Goal: Communication & Community: Participate in discussion

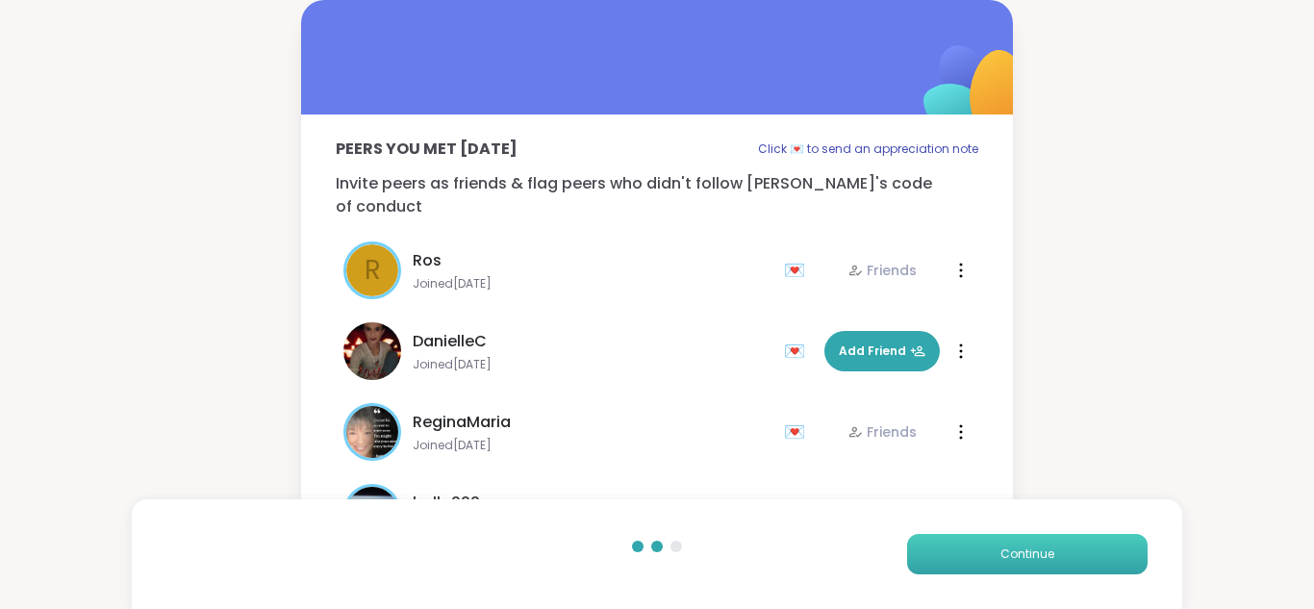
click at [1010, 545] on span "Continue" at bounding box center [1027, 553] width 54 height 17
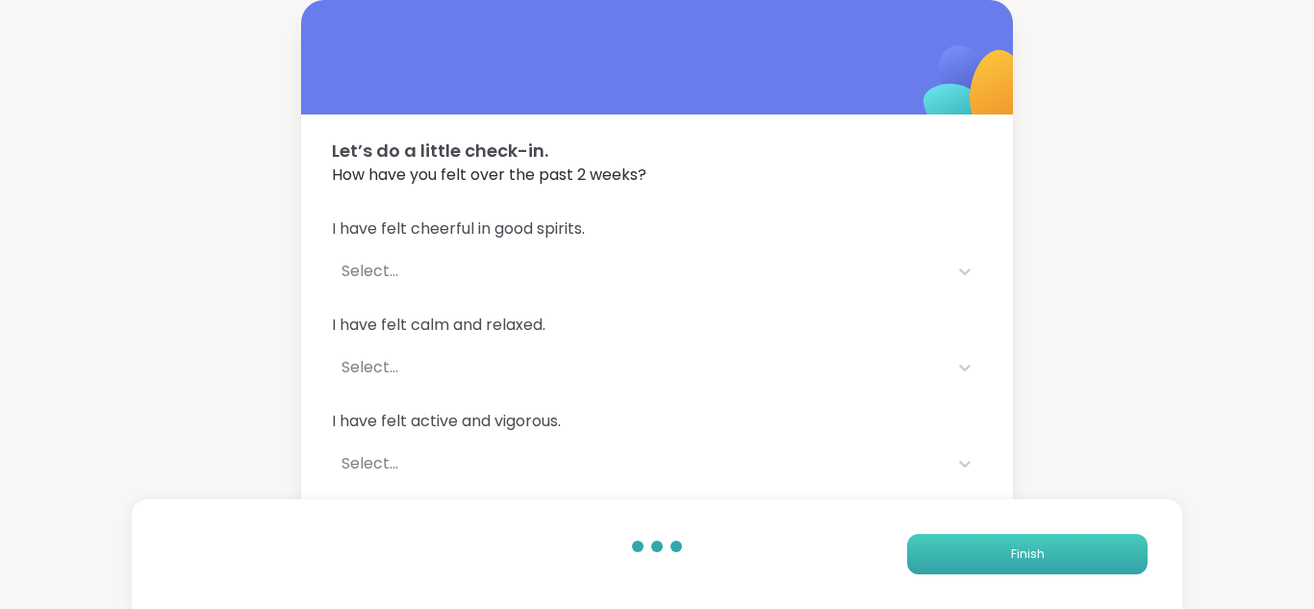
click at [1010, 544] on button "Finish" at bounding box center [1027, 554] width 240 height 40
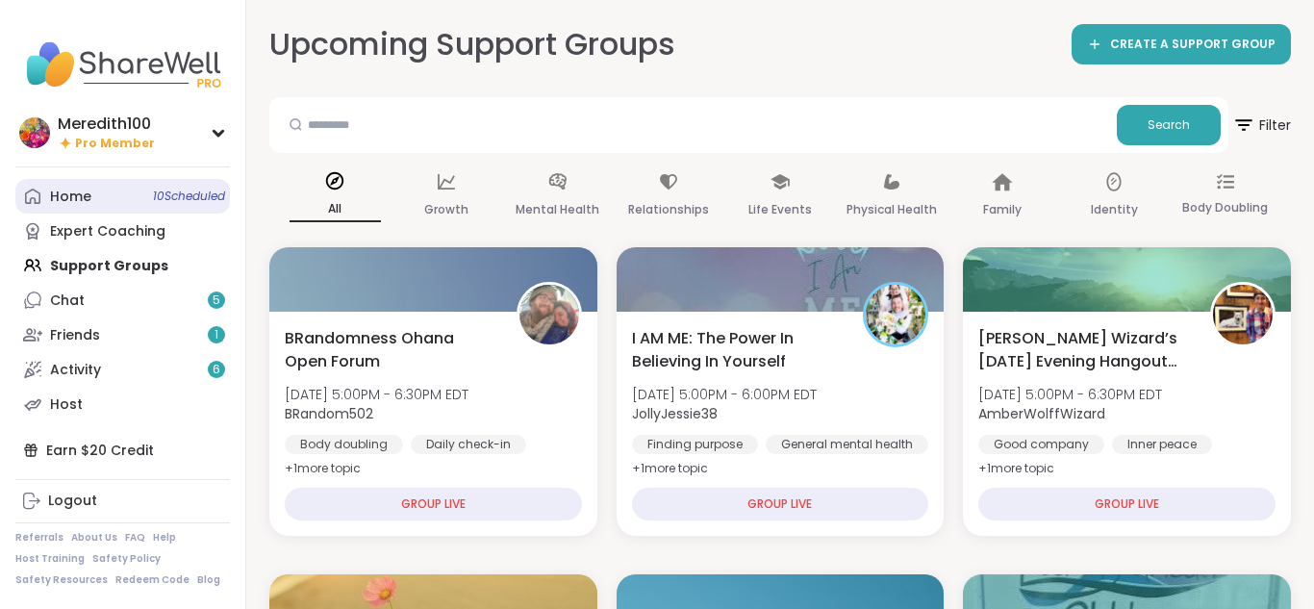
click at [73, 204] on div "Home 10 Scheduled" at bounding box center [70, 197] width 41 height 19
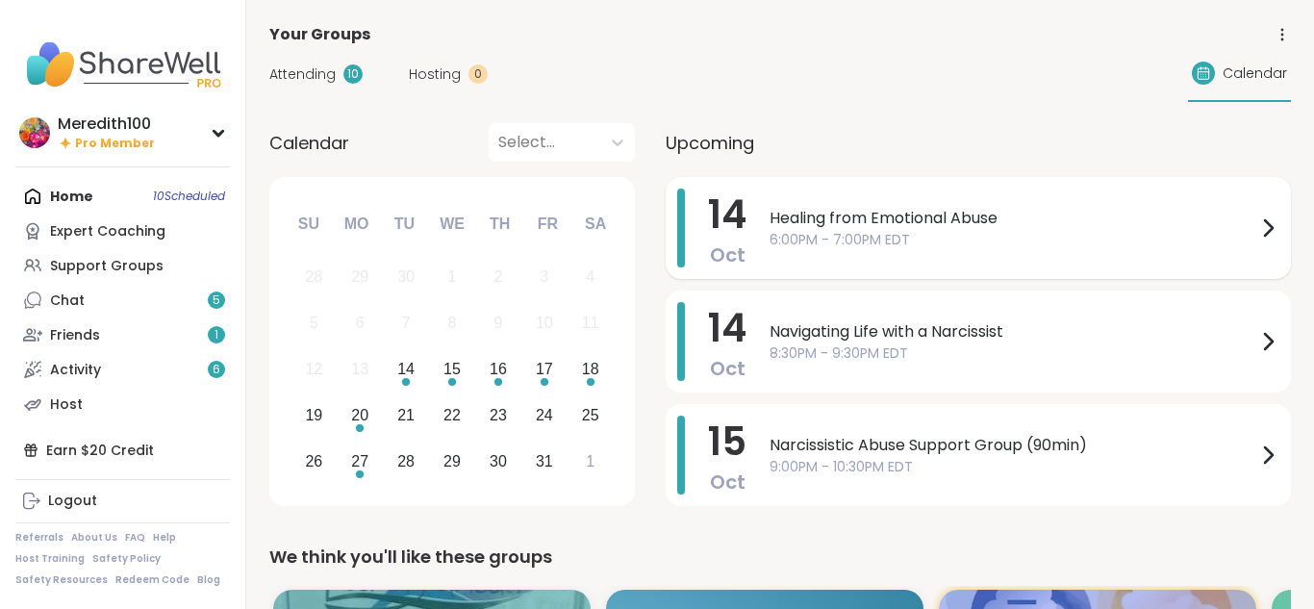
click at [818, 256] on div "Healing from Emotional Abuse 6:00PM - 7:00PM EDT" at bounding box center [1025, 228] width 510 height 79
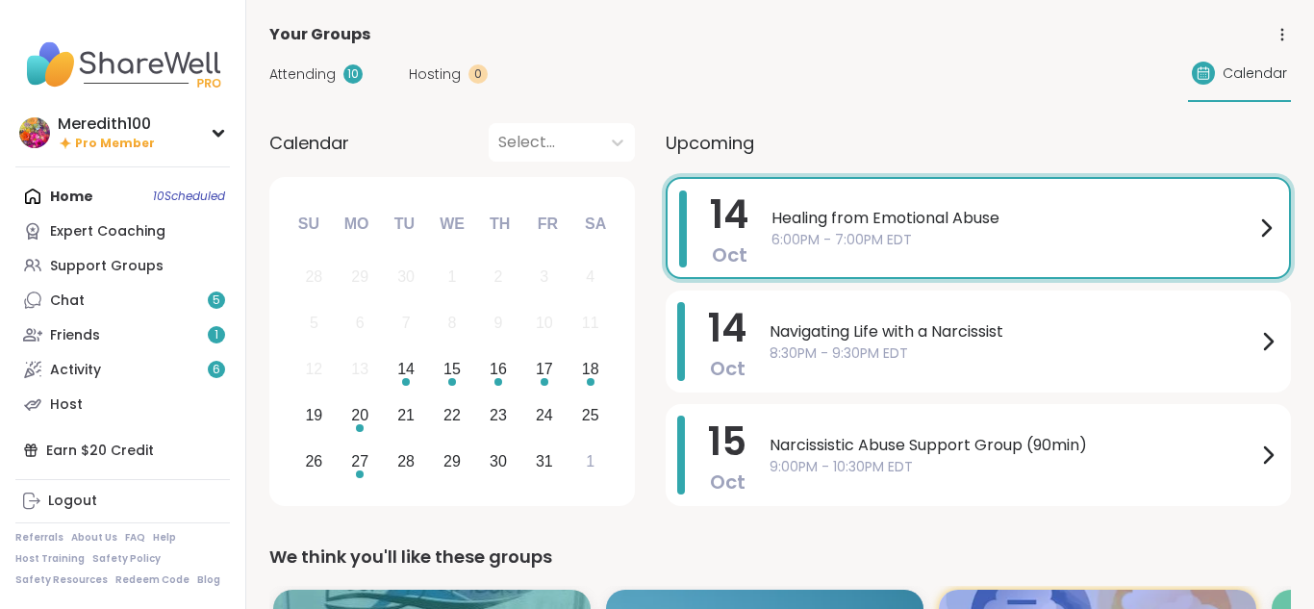
click at [719, 51] on div "Attending 10 Hosting 0 Calendar" at bounding box center [780, 74] width 1022 height 56
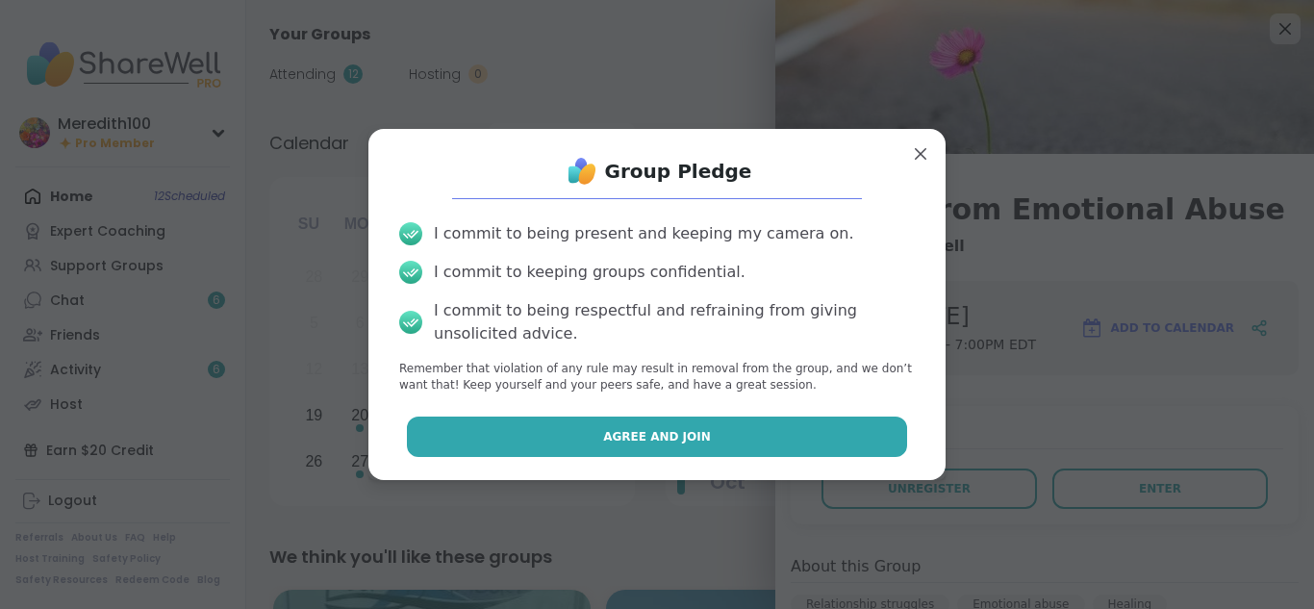
click at [745, 430] on button "Agree and Join" at bounding box center [657, 437] width 501 height 40
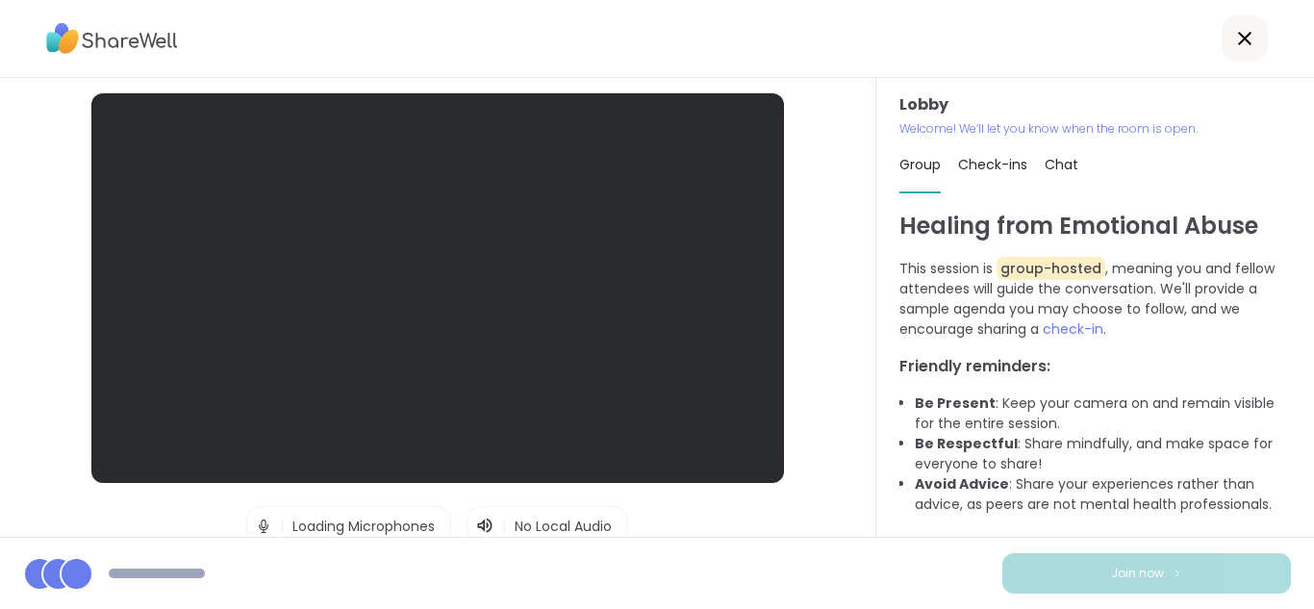
click at [842, 482] on div "Lobby | Loading Microphones | No Local Audio | Loading Cameras Test speaker and…" at bounding box center [438, 307] width 876 height 459
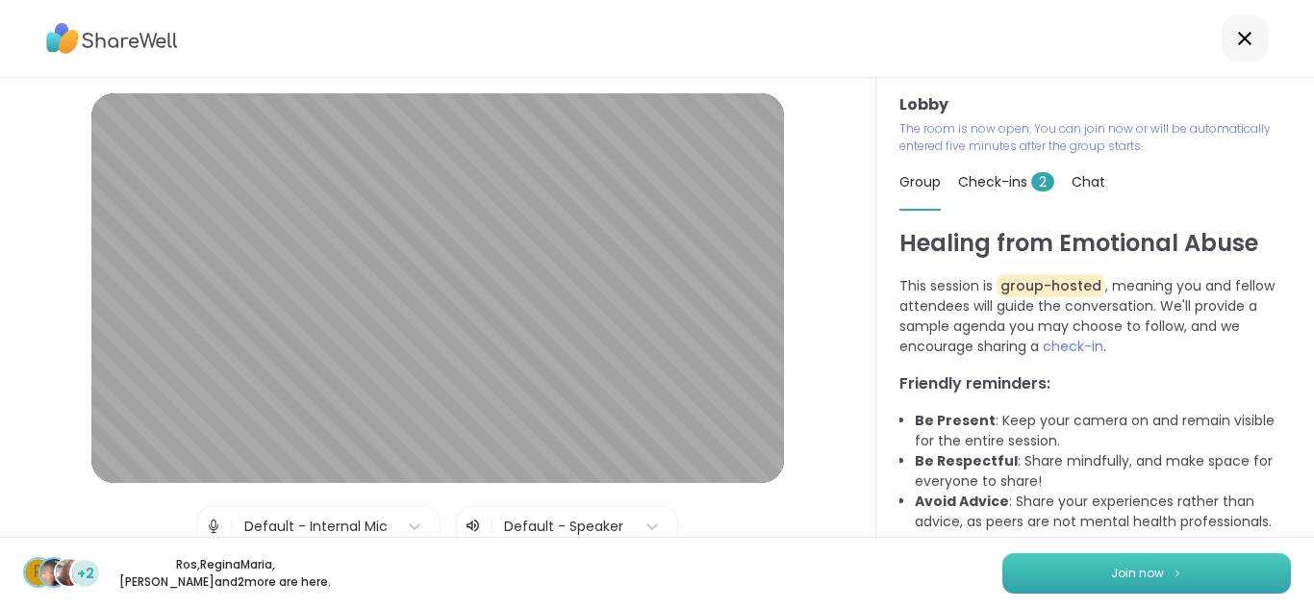
click at [1091, 572] on button "Join now" at bounding box center [1146, 573] width 289 height 40
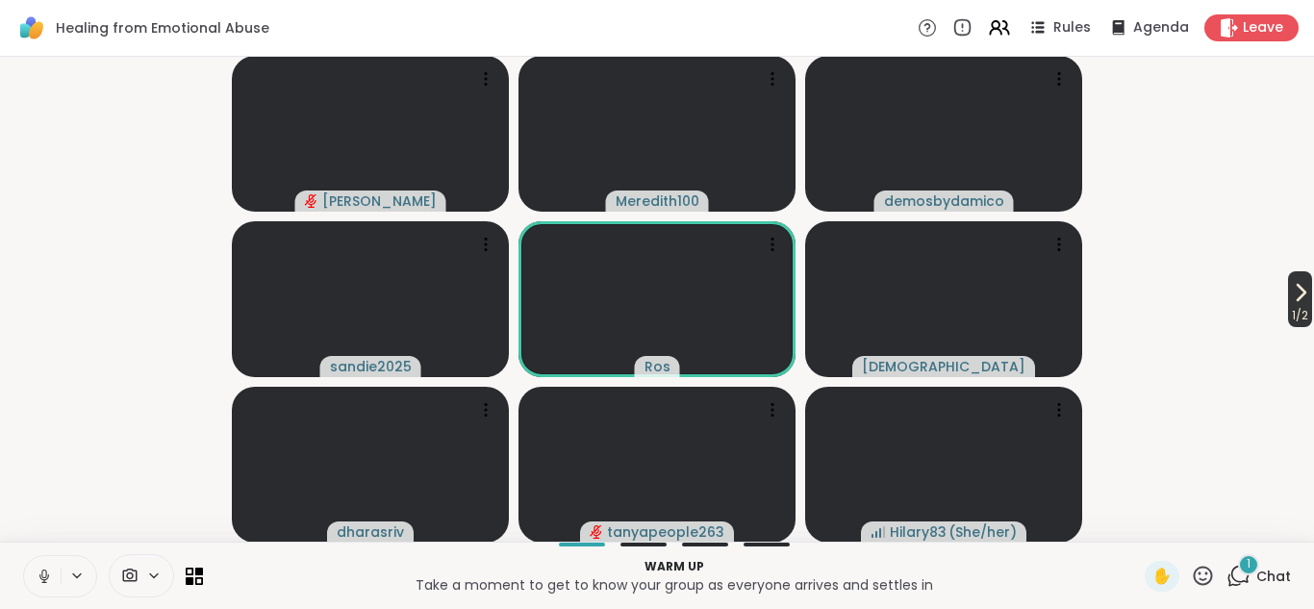
click at [1293, 292] on icon at bounding box center [1300, 292] width 23 height 23
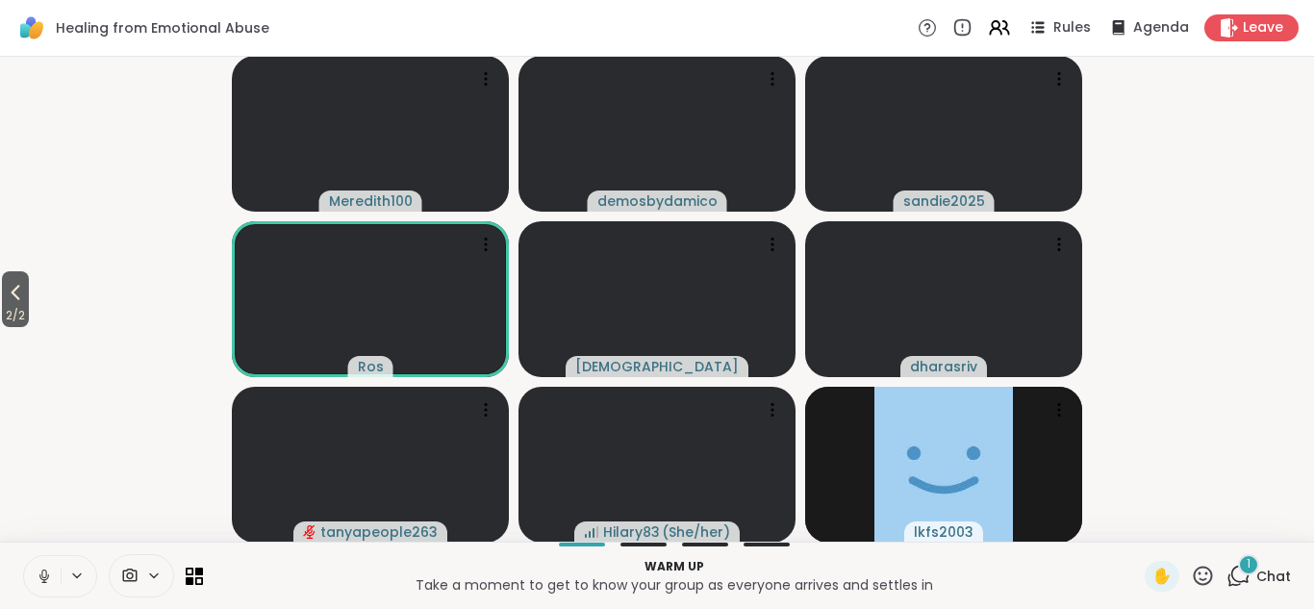
click at [1240, 574] on icon at bounding box center [1238, 576] width 24 height 24
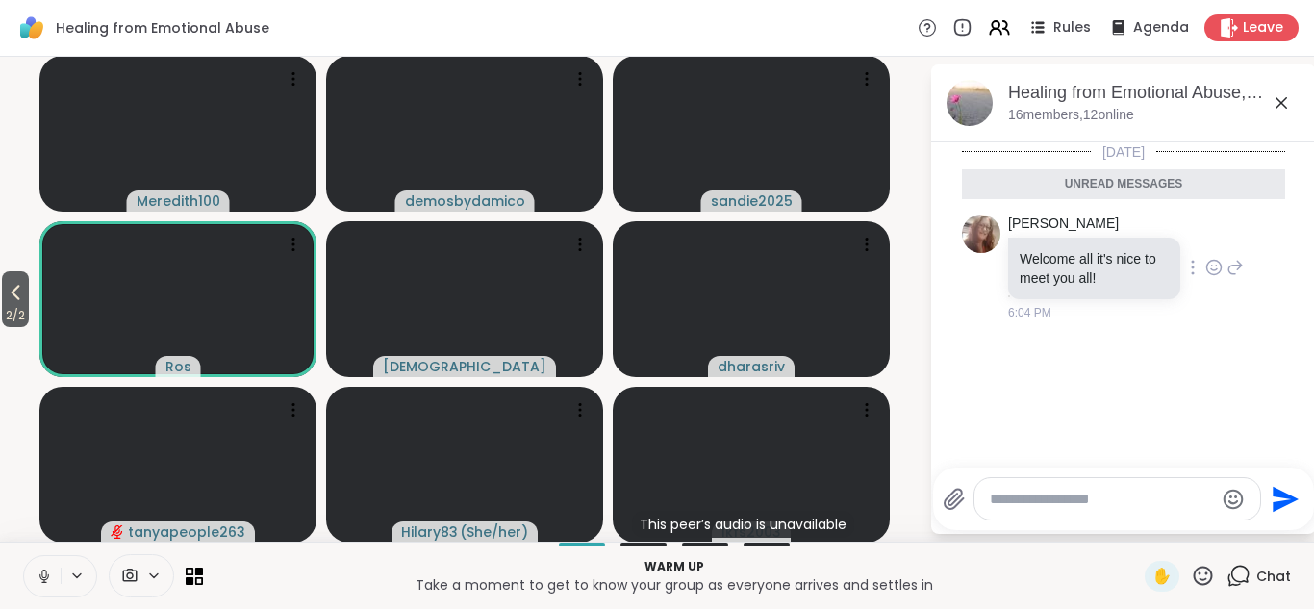
click at [1216, 267] on icon at bounding box center [1213, 267] width 17 height 19
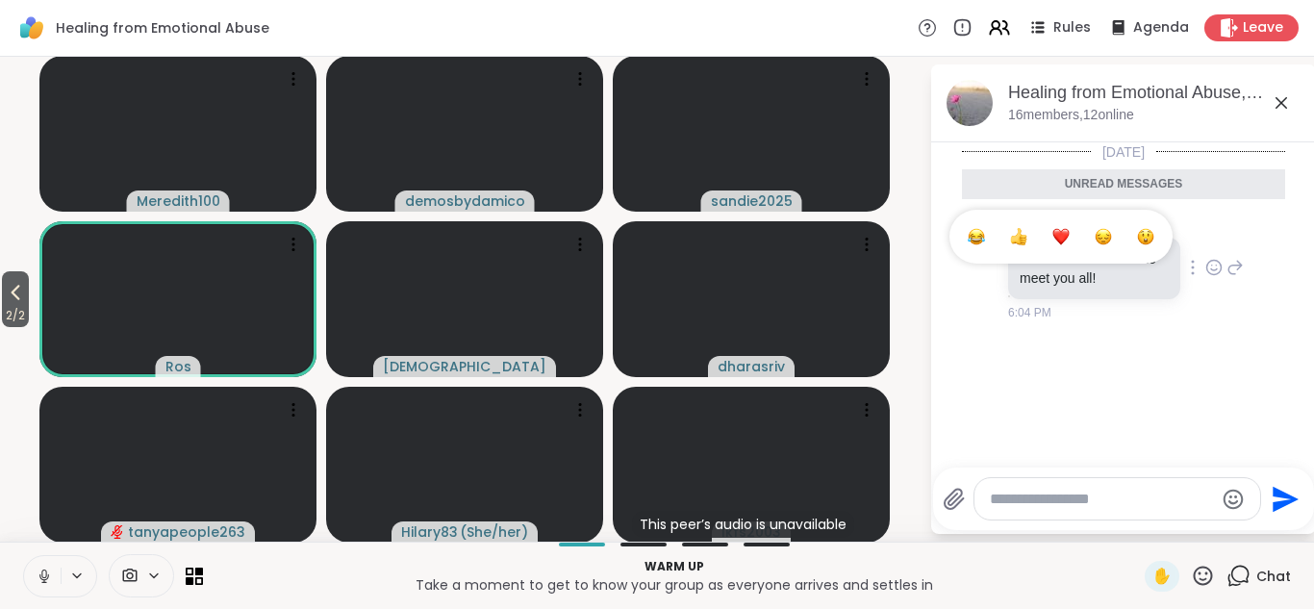
click at [1063, 237] on div "Select Reaction: Heart" at bounding box center [1060, 236] width 17 height 17
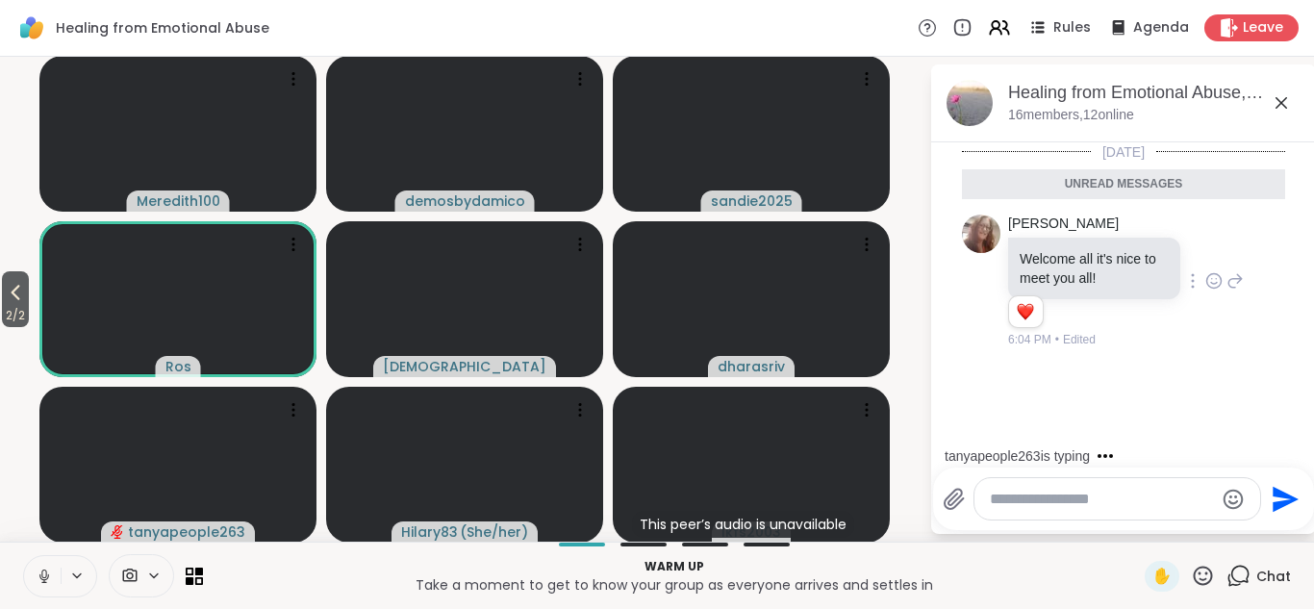
click at [1279, 105] on icon at bounding box center [1282, 103] width 12 height 12
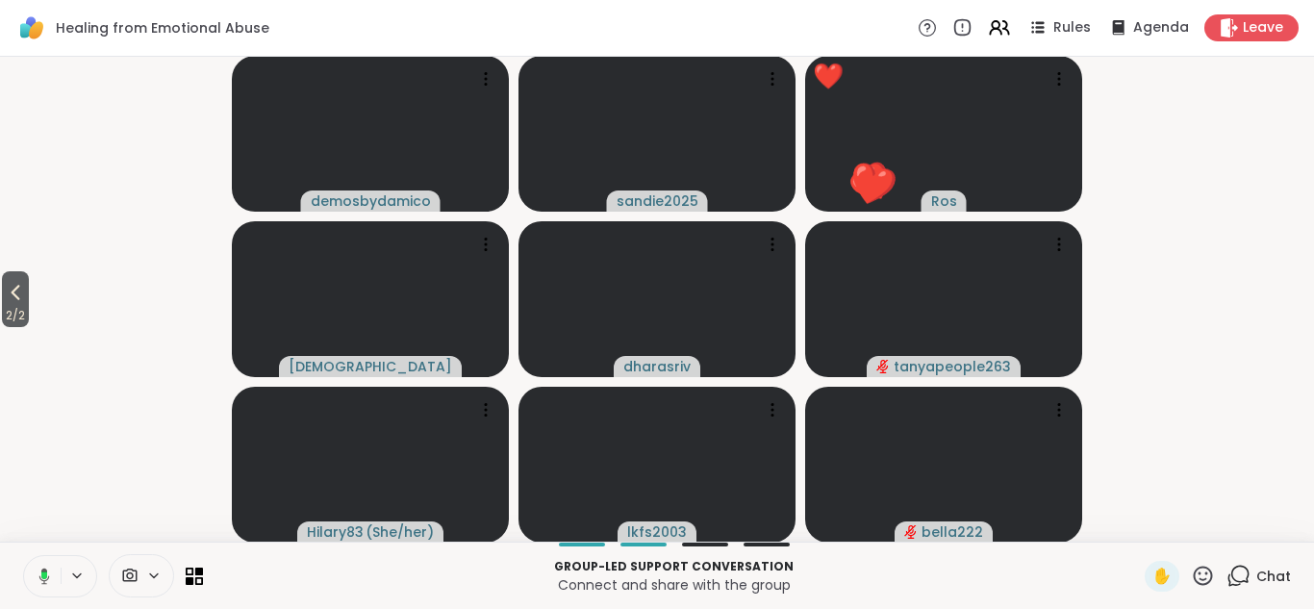
click at [1229, 402] on video-player-container "2 / 2 demosbydamico sandie2025 ❤️ Ros ❤️ ❤️ ❤️ ❤️ ❤️ ❤️ ❤️ ❤️ ❤️ ❤️ ❤️ ❤️ ❤️ ❤️…" at bounding box center [657, 298] width 1291 height 469
click at [1047, 40] on div "Rules Agenda Leave" at bounding box center [1108, 27] width 381 height 27
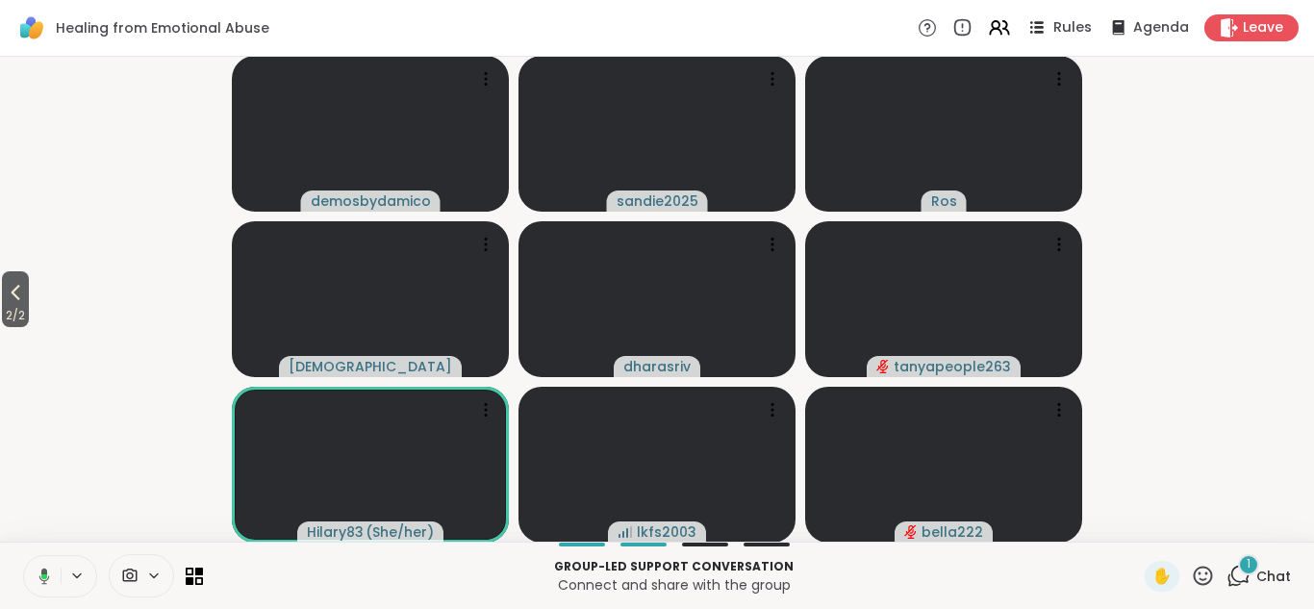
click at [1039, 27] on icon at bounding box center [1039, 27] width 10 height 3
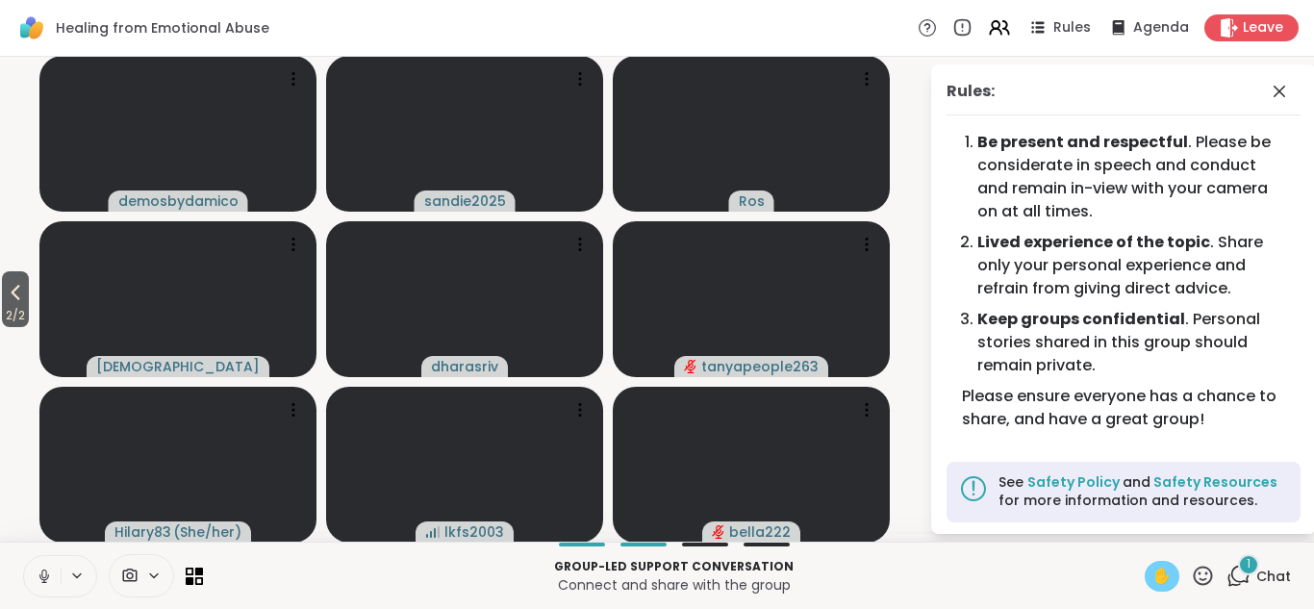
click at [1160, 574] on span "✋" at bounding box center [1161, 576] width 19 height 23
click at [1201, 576] on icon at bounding box center [1203, 576] width 24 height 24
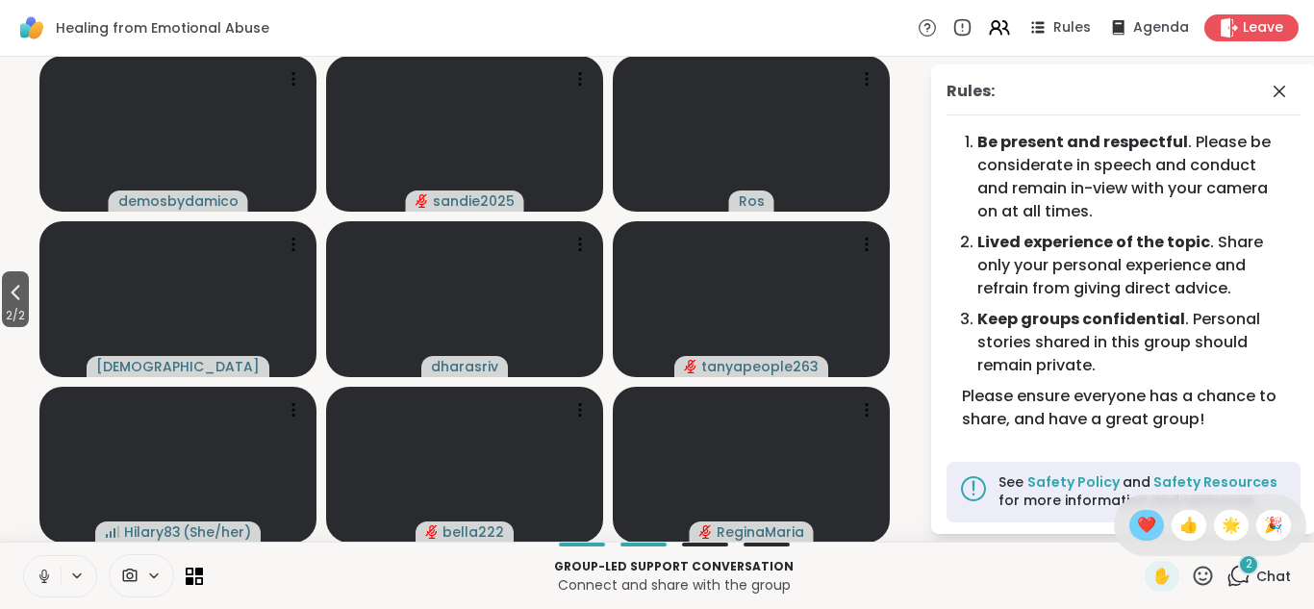
click at [1144, 523] on span "❤️" at bounding box center [1146, 525] width 19 height 23
click at [1280, 86] on icon at bounding box center [1279, 91] width 23 height 23
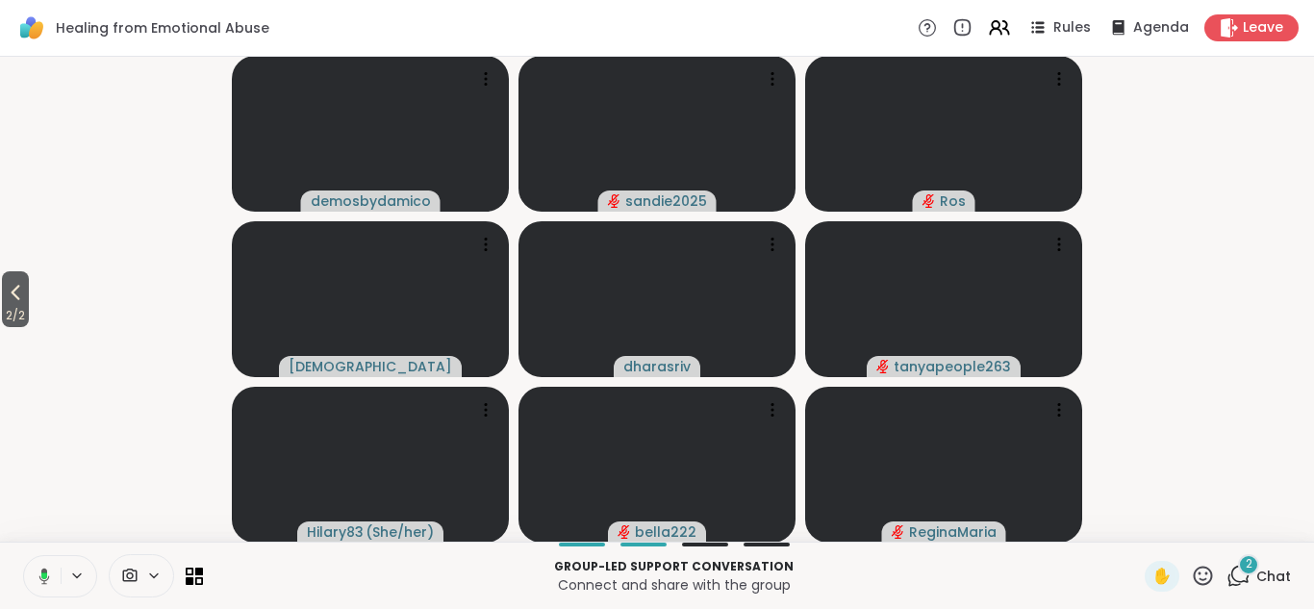
click at [1218, 164] on video-player-container "2 / 2 demosbydamico sandie2025 Ros kristiclark dharasriv tanyapeople263 Hilary8…" at bounding box center [657, 298] width 1291 height 469
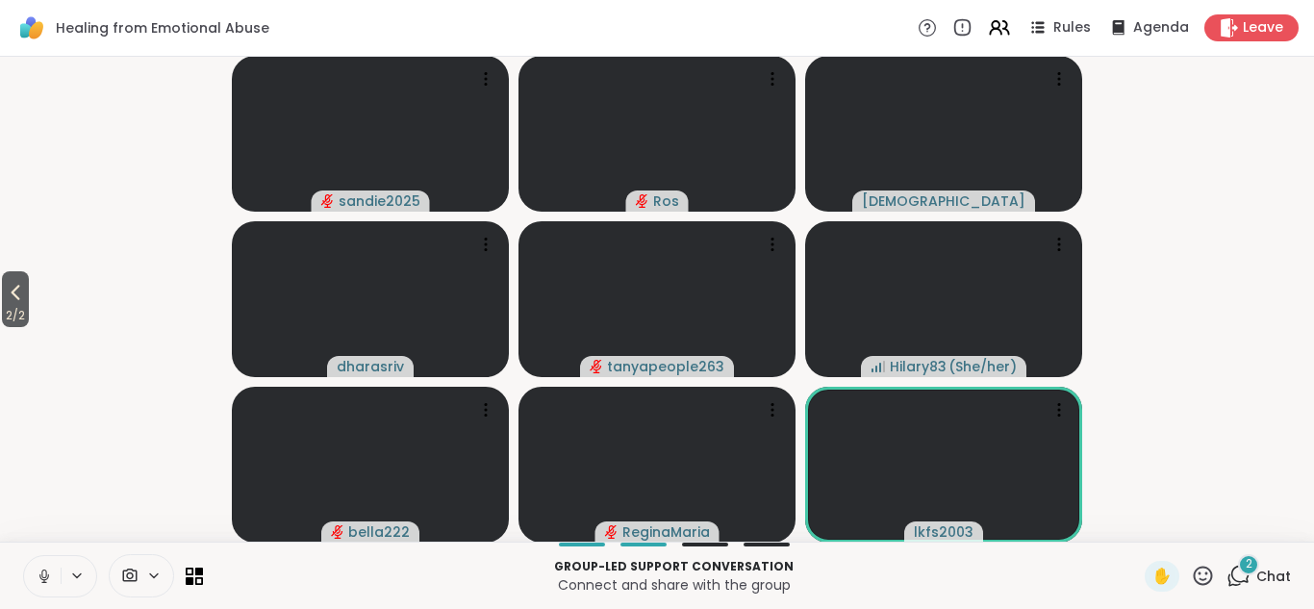
click at [1240, 573] on icon at bounding box center [1238, 576] width 24 height 24
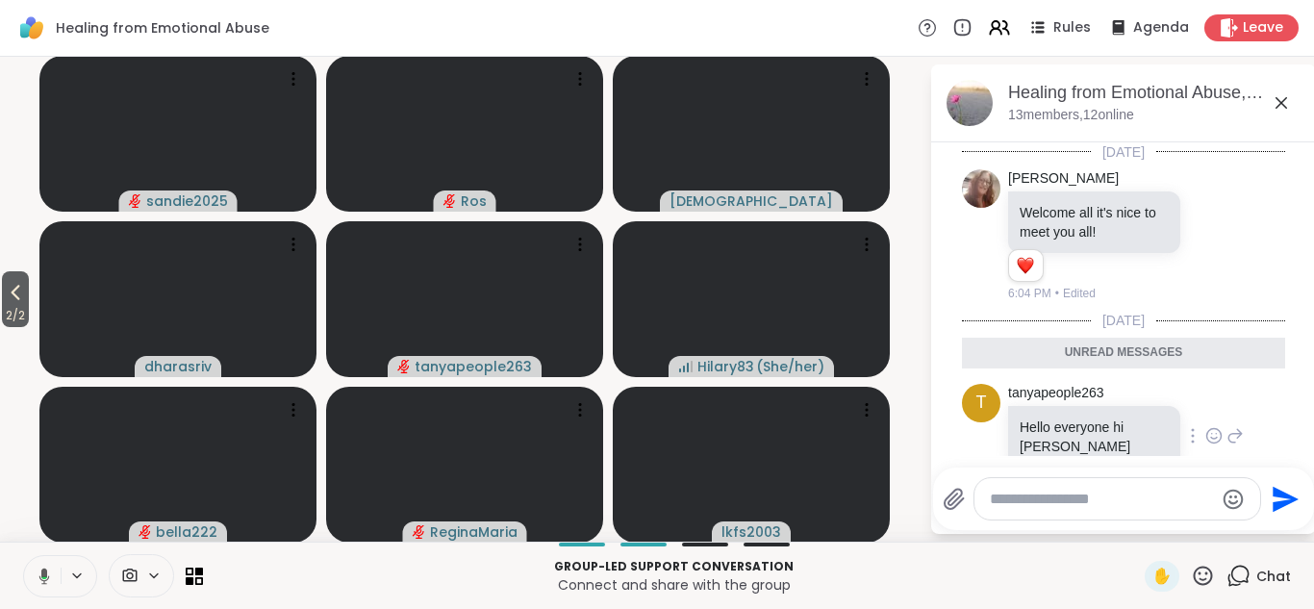
scroll to position [125, 0]
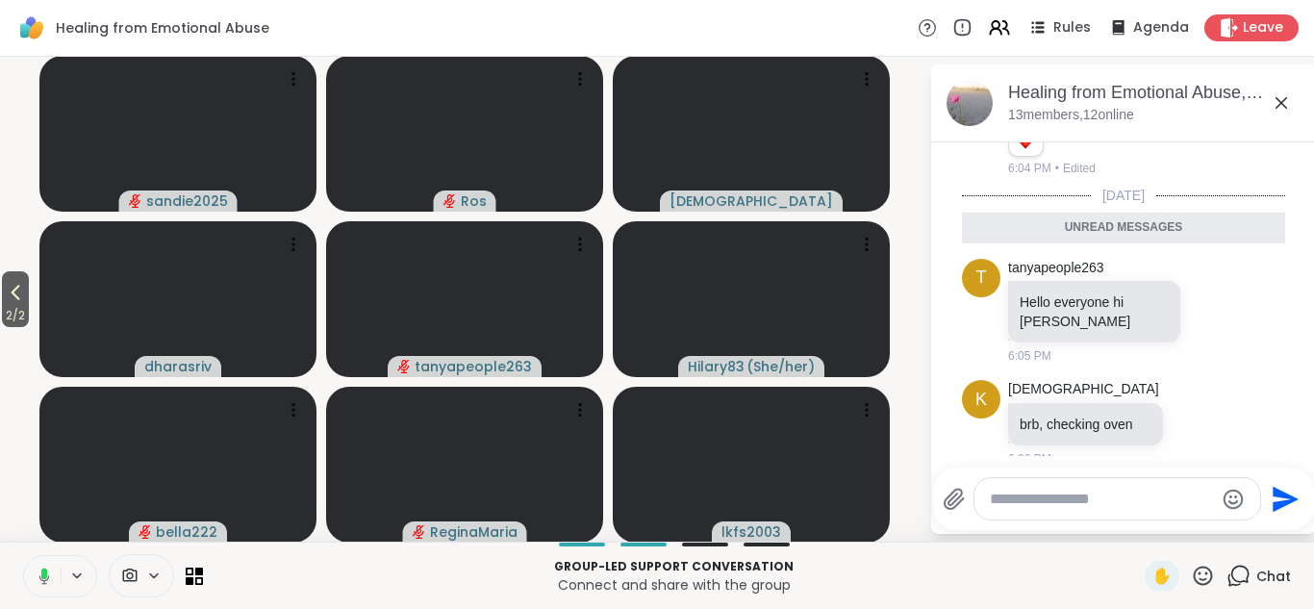
click at [1278, 103] on icon at bounding box center [1281, 102] width 23 height 23
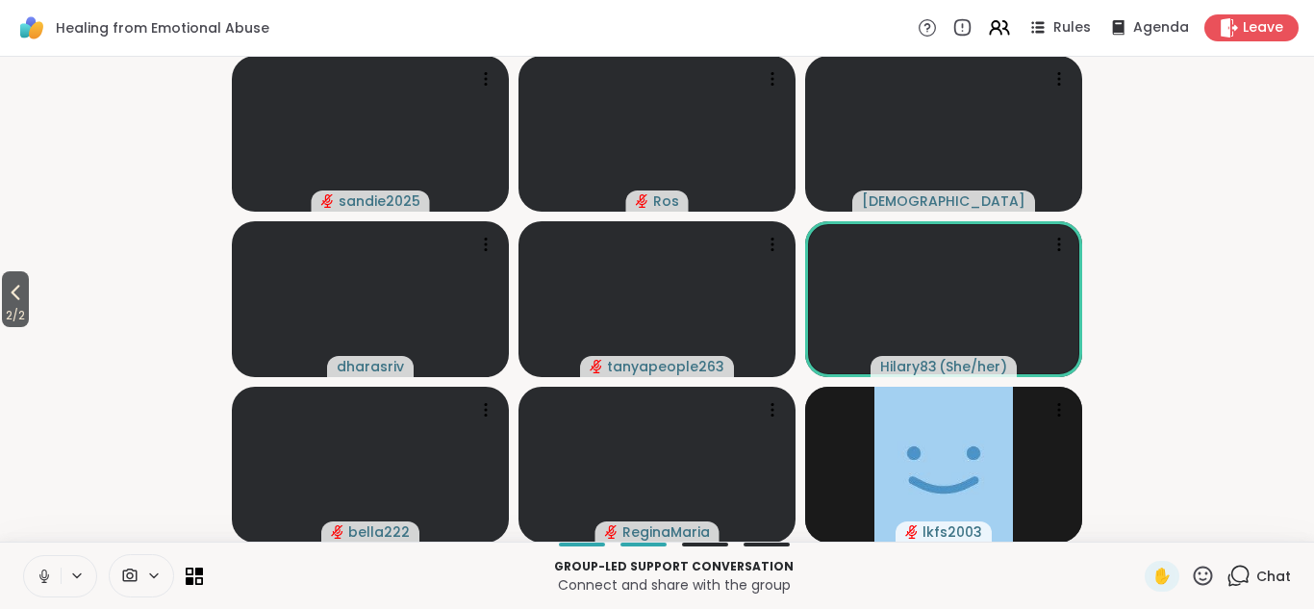
click at [1201, 570] on icon at bounding box center [1203, 576] width 24 height 24
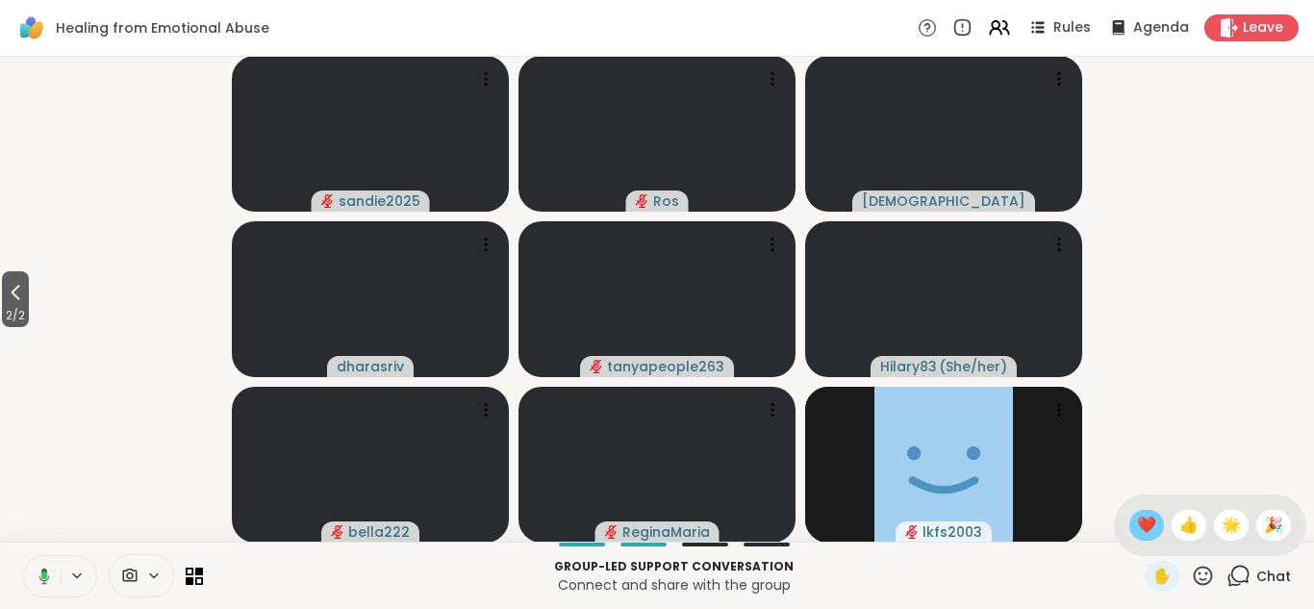
click at [1151, 525] on span "❤️" at bounding box center [1146, 525] width 19 height 23
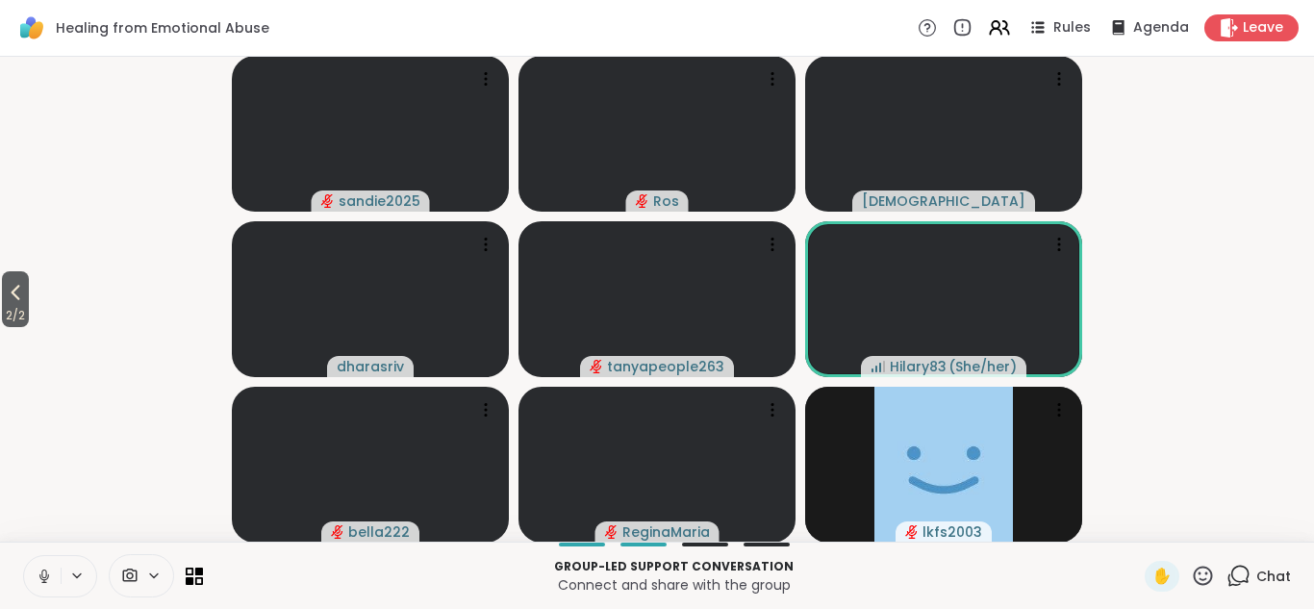
click at [1207, 570] on icon at bounding box center [1203, 576] width 24 height 24
click at [1146, 519] on span "❤️" at bounding box center [1146, 525] width 19 height 23
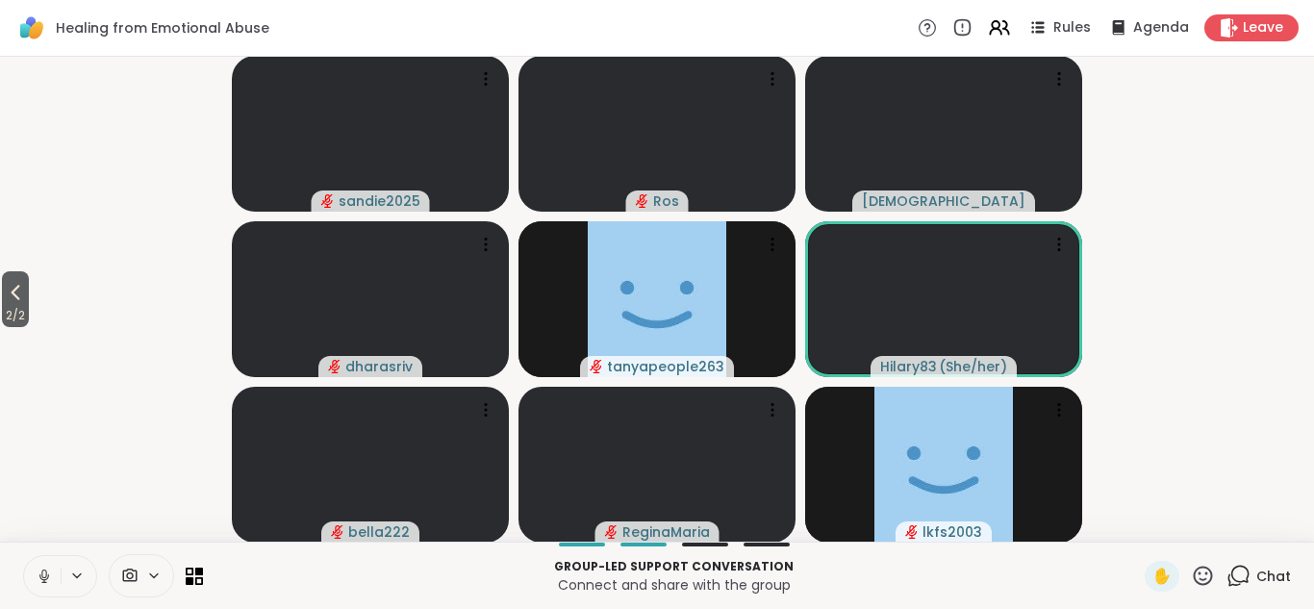
click at [1210, 571] on icon at bounding box center [1203, 576] width 24 height 24
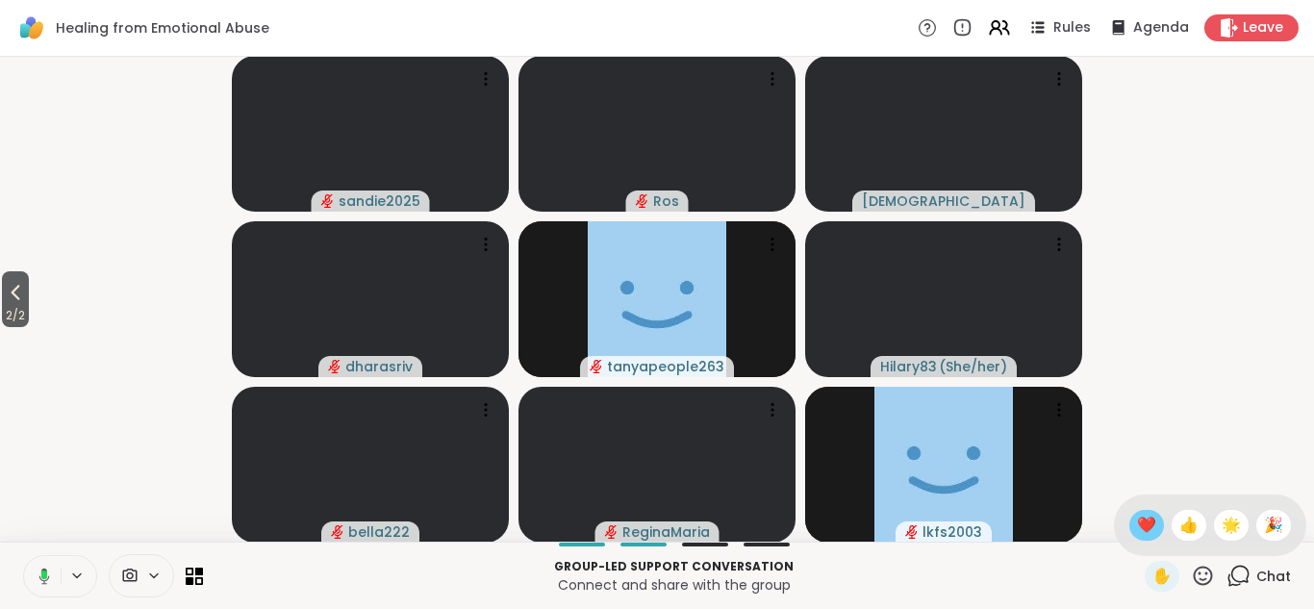
click at [1146, 524] on span "❤️" at bounding box center [1146, 525] width 19 height 23
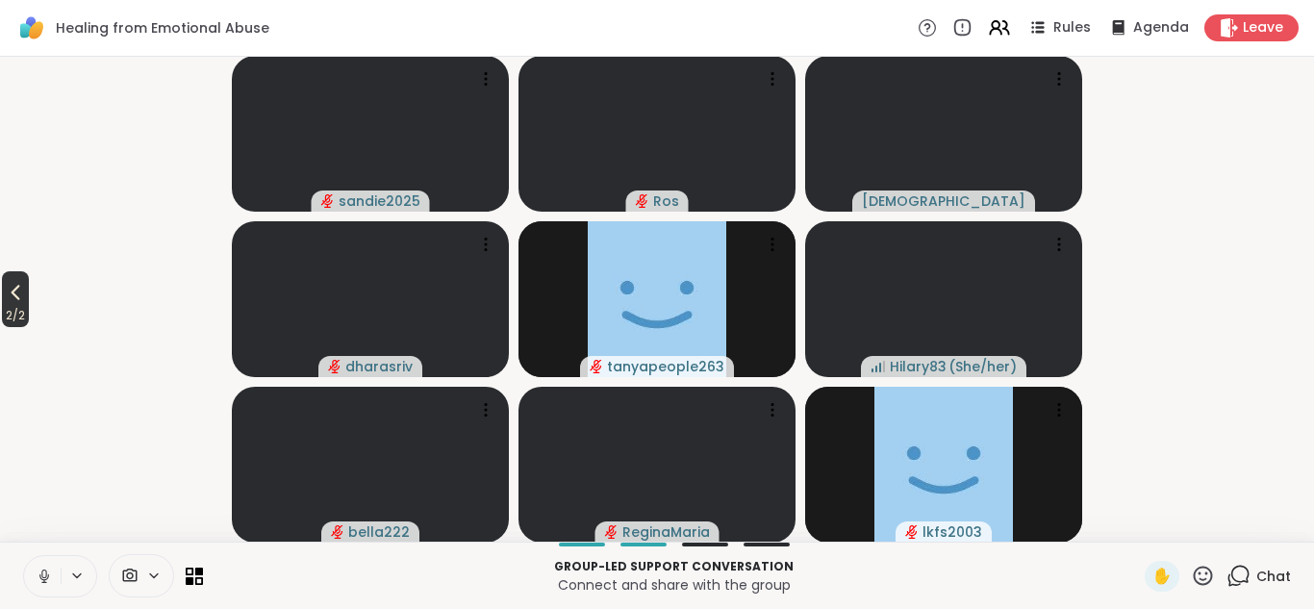
click at [14, 301] on icon at bounding box center [15, 292] width 23 height 23
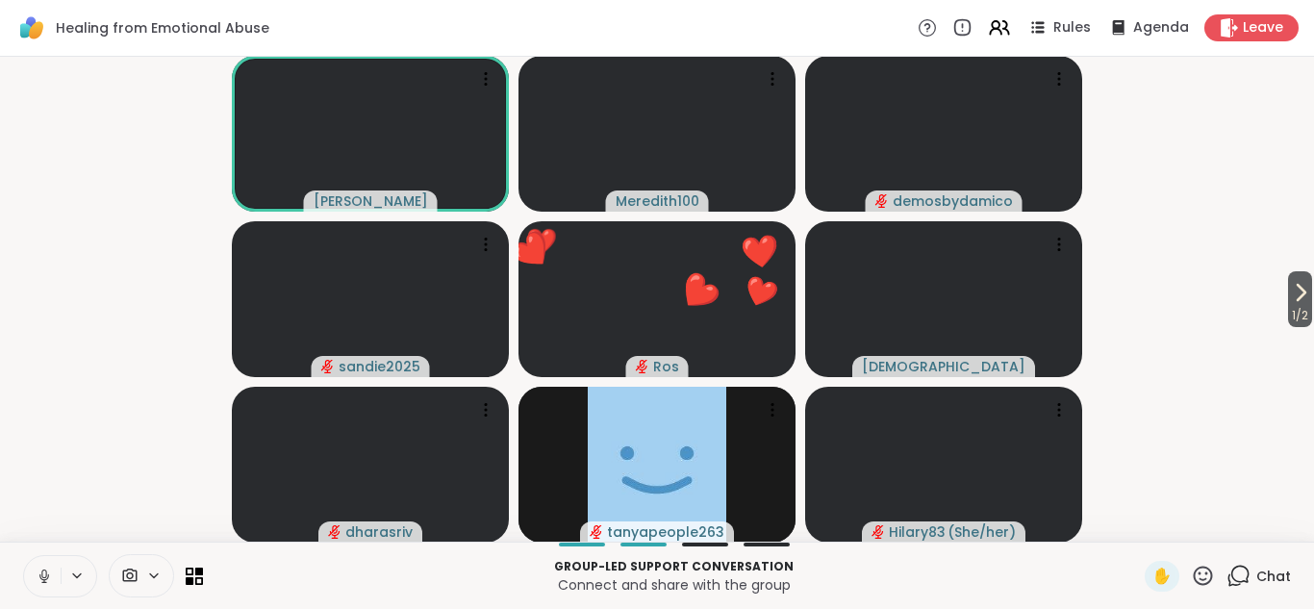
click at [1211, 573] on icon at bounding box center [1203, 576] width 24 height 24
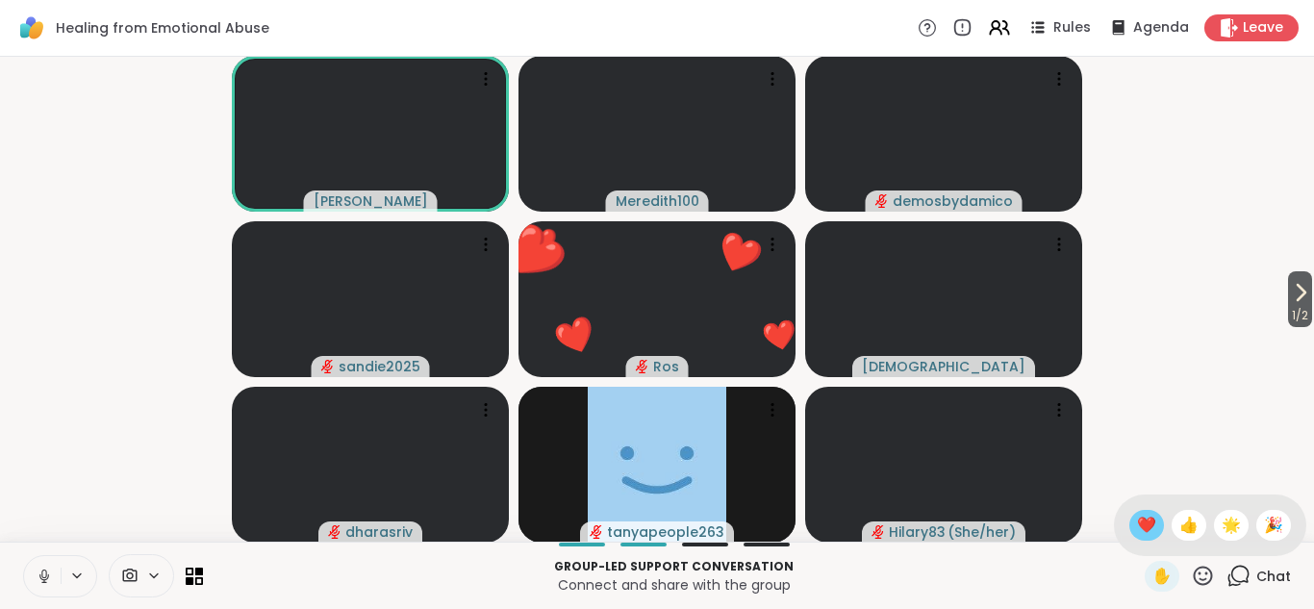
click at [1148, 525] on span "❤️" at bounding box center [1146, 525] width 19 height 23
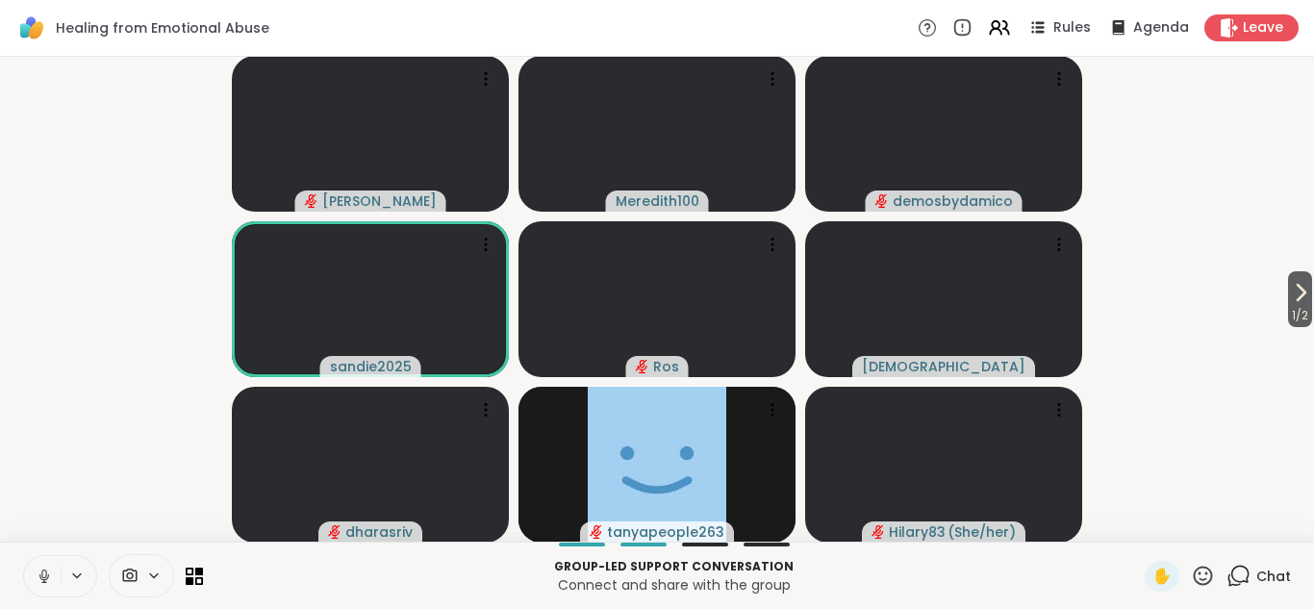
click at [1202, 575] on icon at bounding box center [1203, 576] width 24 height 24
click at [1146, 520] on span "❤️" at bounding box center [1146, 525] width 19 height 23
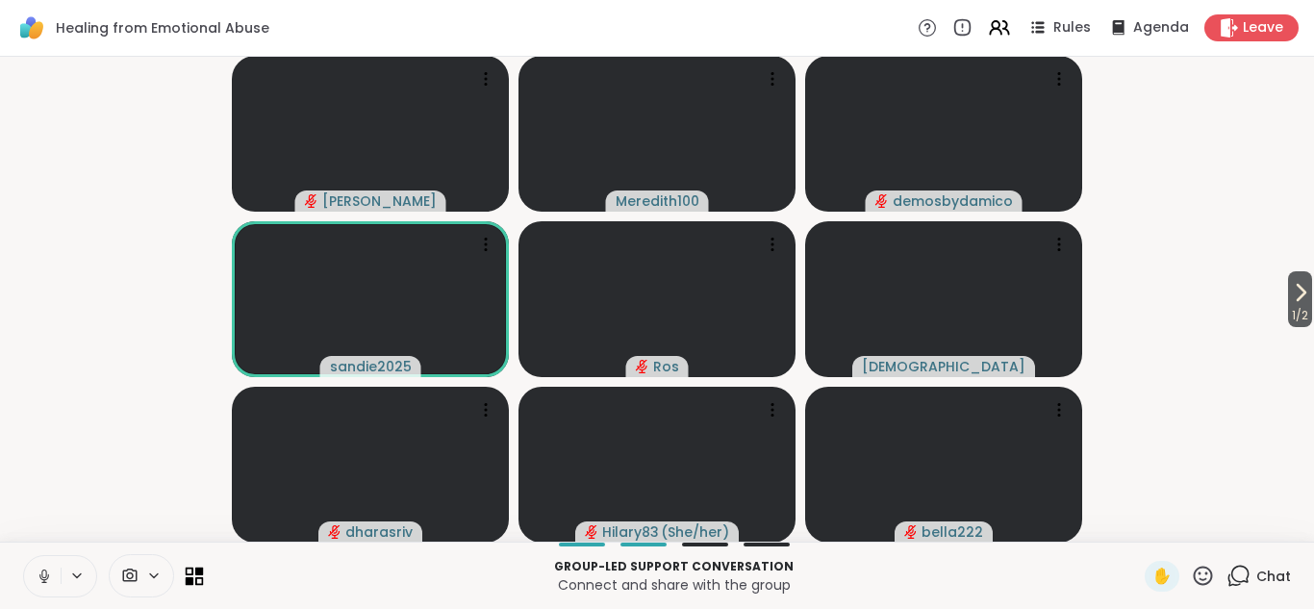
click at [190, 581] on icon at bounding box center [190, 580] width 9 height 9
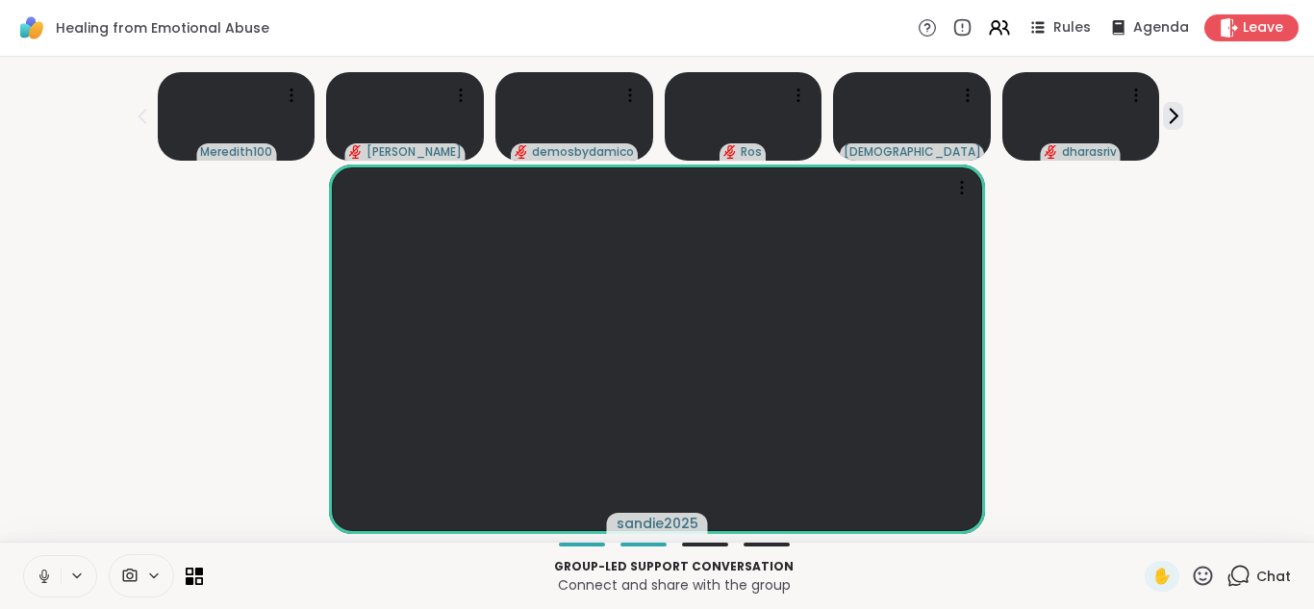
click at [1202, 570] on icon at bounding box center [1203, 576] width 24 height 24
click at [1143, 518] on span "❤️" at bounding box center [1146, 525] width 19 height 23
click at [1204, 574] on icon at bounding box center [1203, 576] width 24 height 24
click at [1147, 525] on span "❤️" at bounding box center [1146, 525] width 19 height 23
click at [189, 578] on icon at bounding box center [190, 580] width 9 height 9
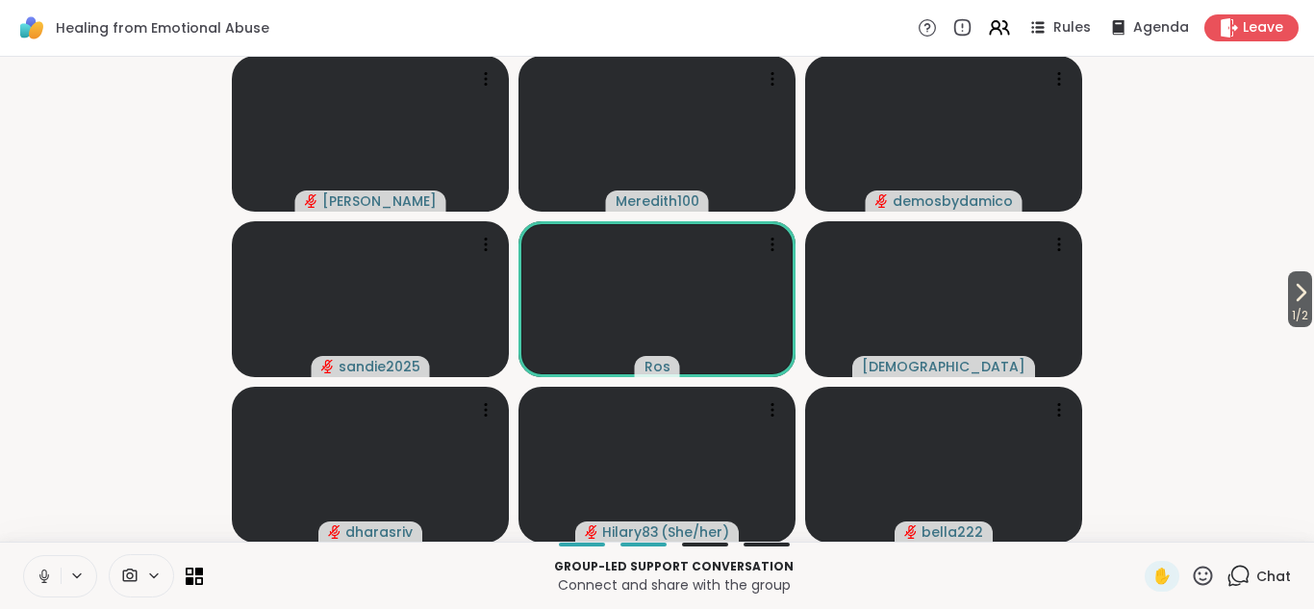
click at [1201, 575] on icon at bounding box center [1203, 576] width 24 height 24
click at [1150, 528] on span "❤️" at bounding box center [1146, 525] width 19 height 23
click at [1292, 300] on icon at bounding box center [1300, 292] width 23 height 23
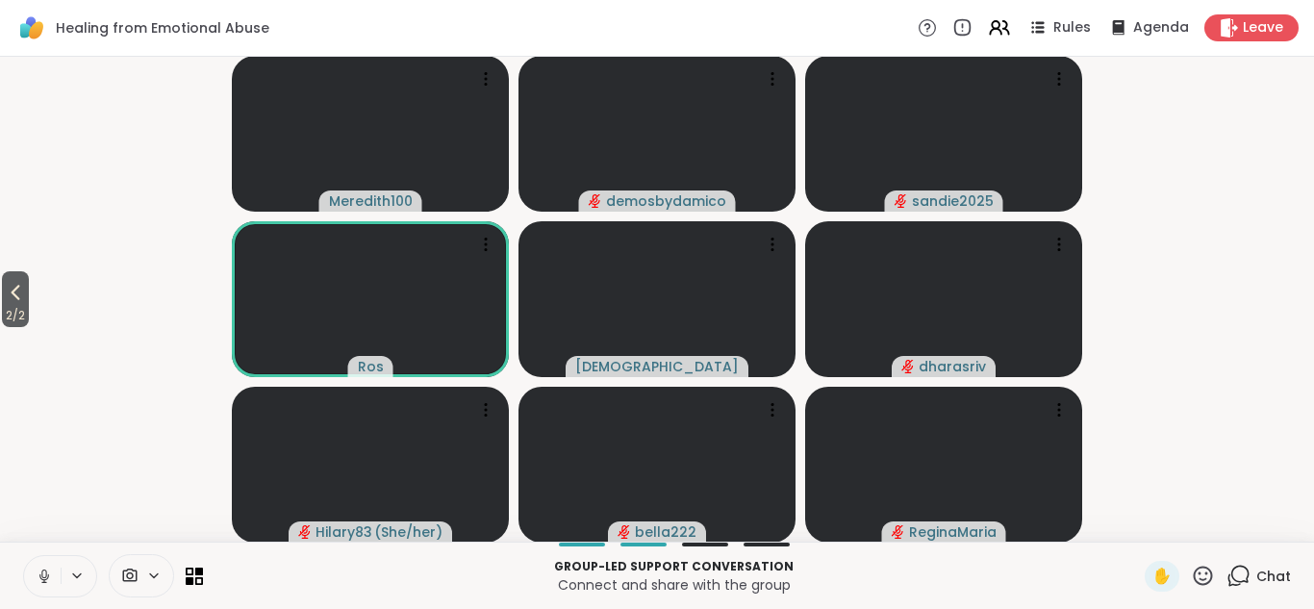
click at [1202, 573] on icon at bounding box center [1203, 576] width 24 height 24
click at [1146, 528] on span "❤️" at bounding box center [1146, 525] width 19 height 23
click at [1239, 578] on icon at bounding box center [1238, 576] width 24 height 24
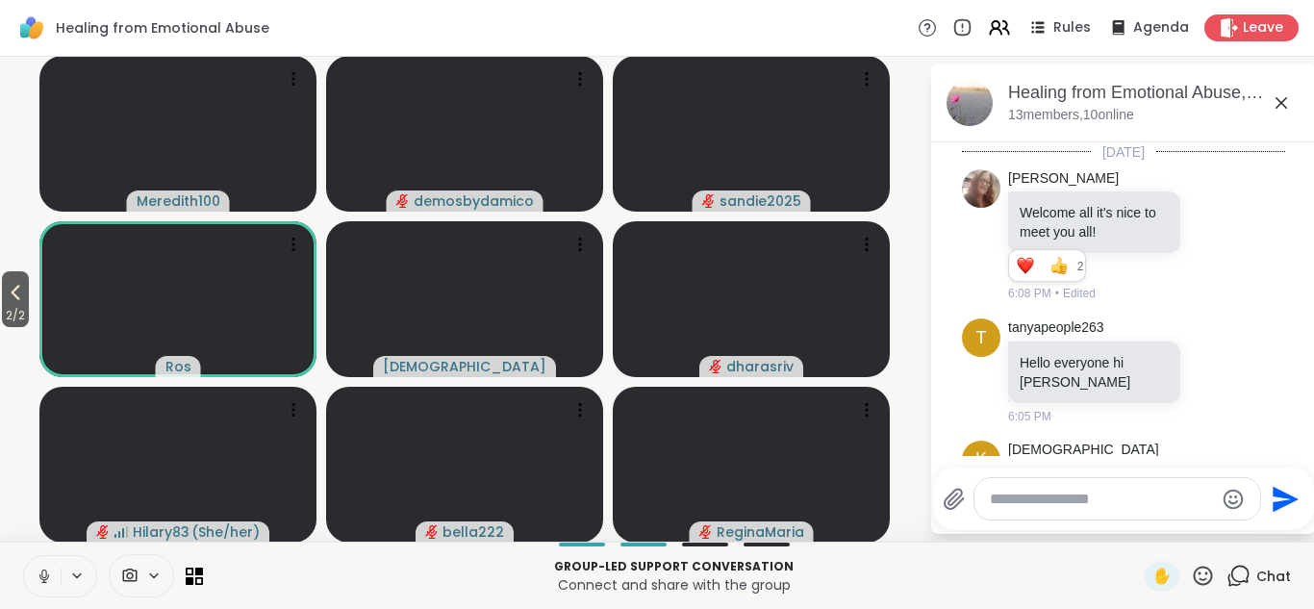
scroll to position [247, 0]
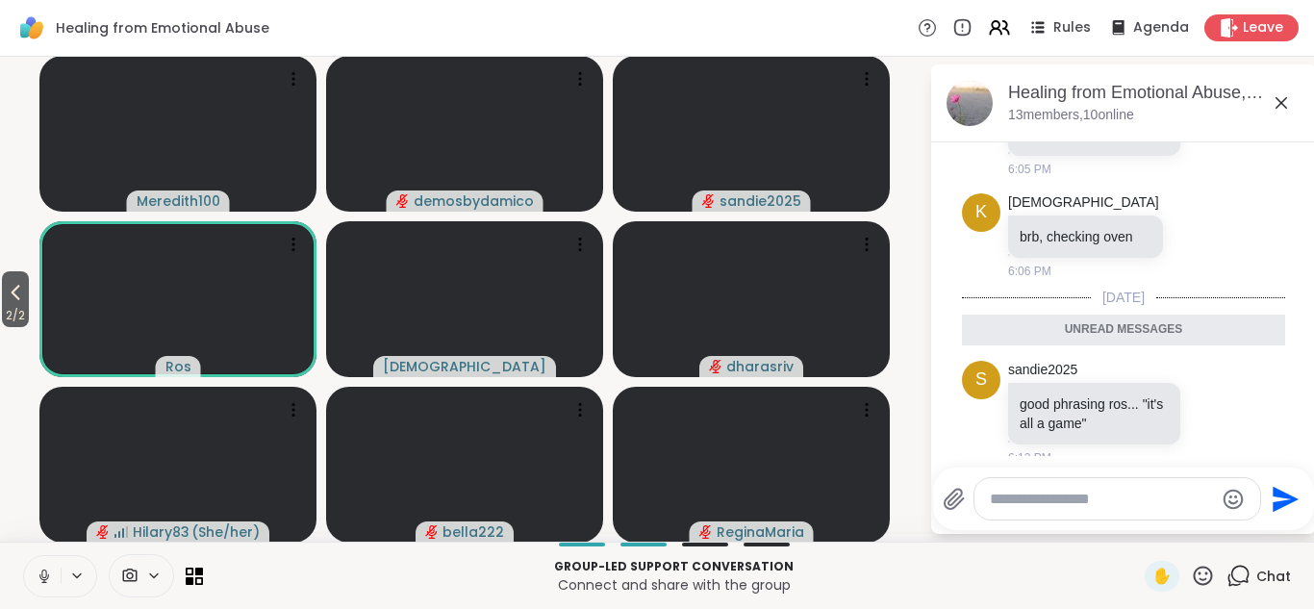
click at [1203, 575] on icon at bounding box center [1203, 576] width 24 height 24
click at [1226, 525] on span "🌟" at bounding box center [1231, 525] width 19 height 23
click at [1210, 403] on icon at bounding box center [1213, 412] width 17 height 19
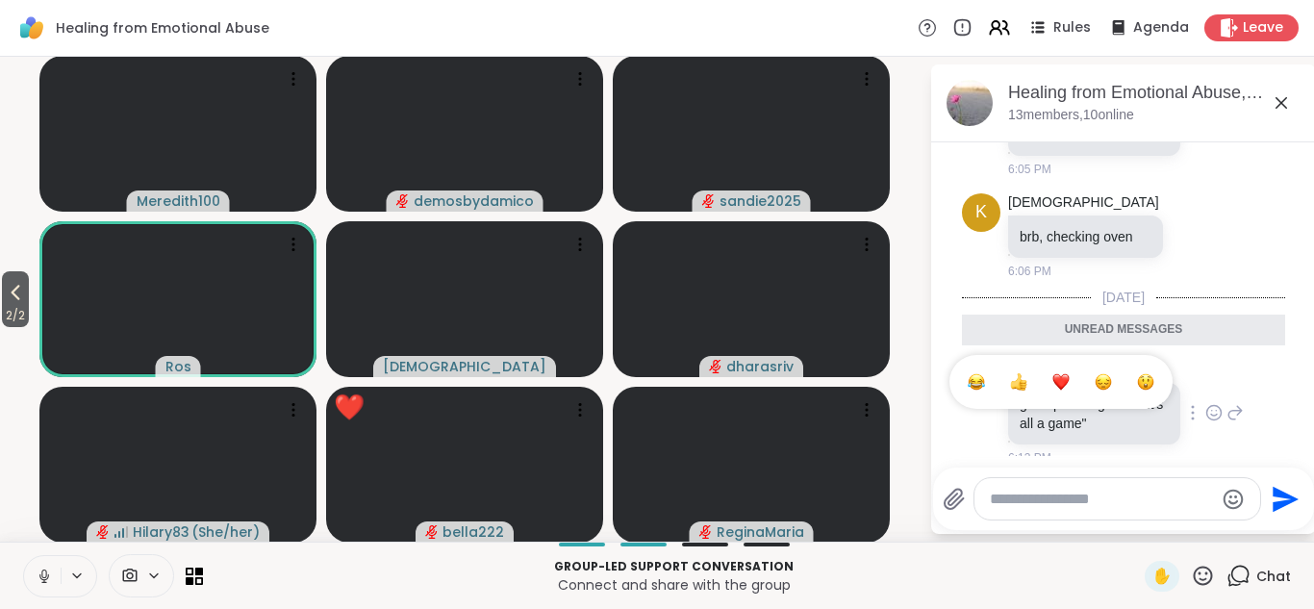
click at [1021, 373] on div "Select Reaction: Thumbs up" at bounding box center [1018, 381] width 17 height 17
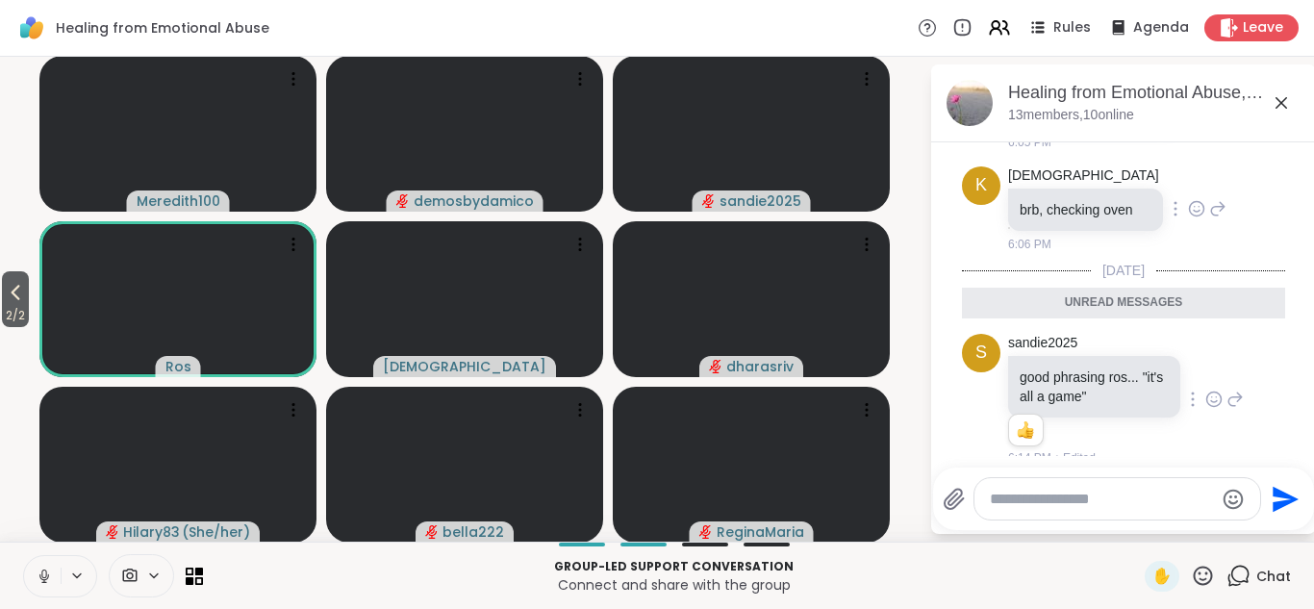
click at [1188, 199] on icon at bounding box center [1196, 208] width 17 height 19
click at [1146, 169] on div "Select Reaction: Thumbs up" at bounding box center [1154, 177] width 17 height 17
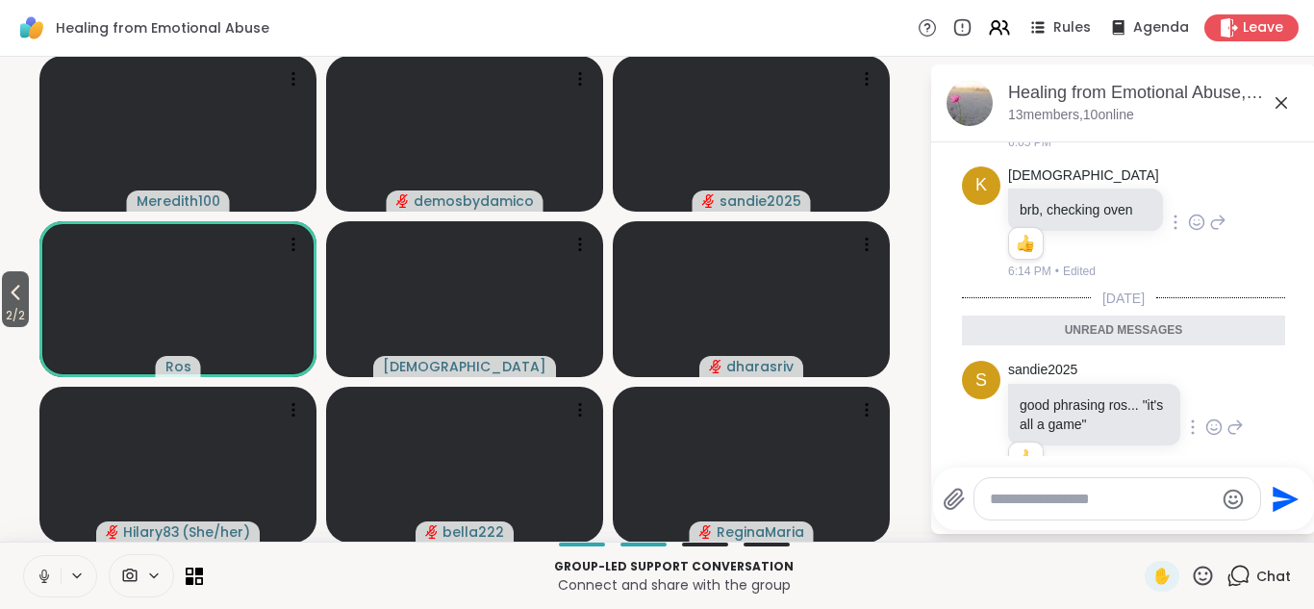
click at [1284, 101] on icon at bounding box center [1281, 102] width 23 height 23
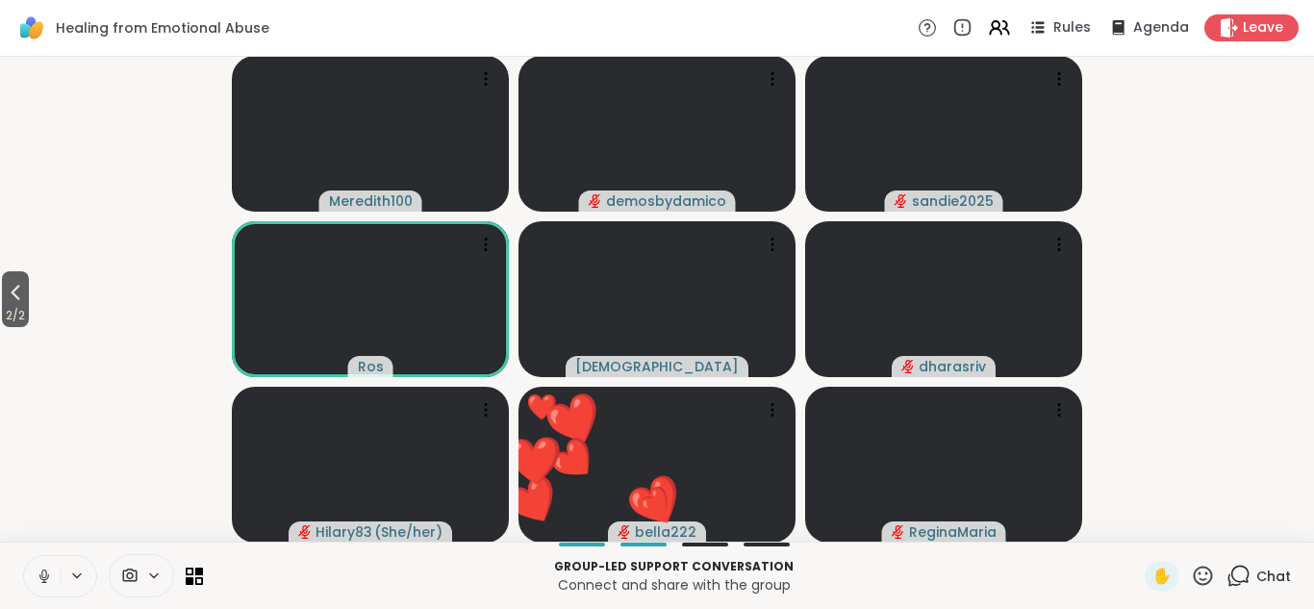
click at [1208, 581] on icon at bounding box center [1203, 576] width 24 height 24
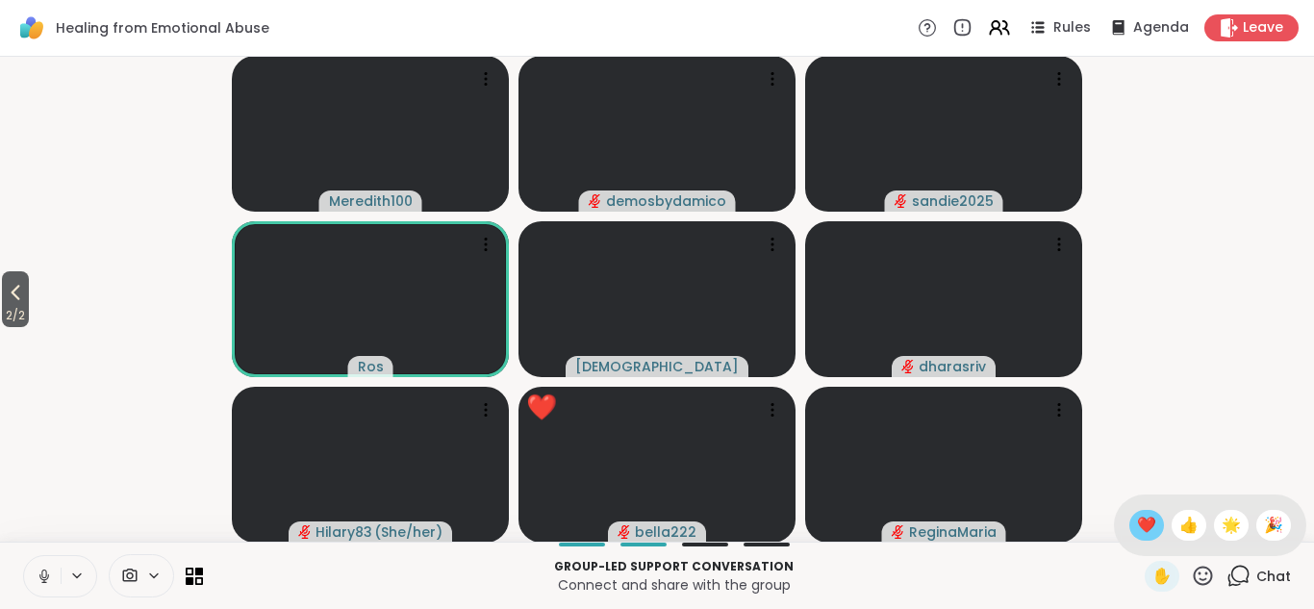
click at [1146, 524] on span "❤️" at bounding box center [1146, 525] width 19 height 23
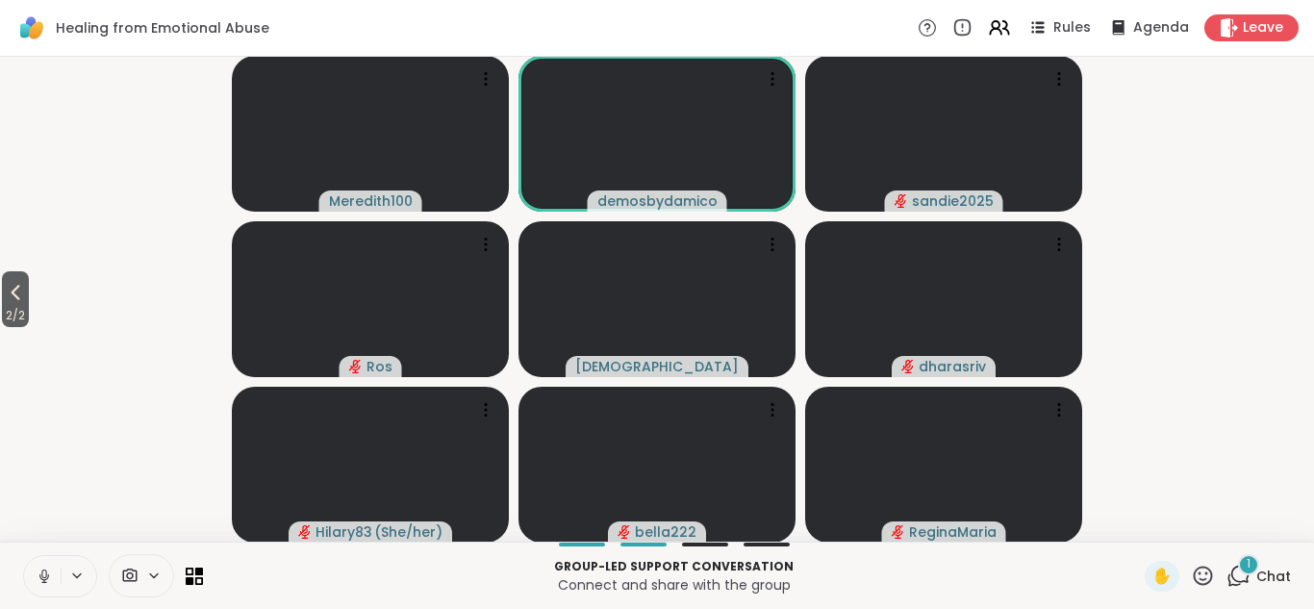
click at [1208, 576] on icon at bounding box center [1203, 576] width 24 height 24
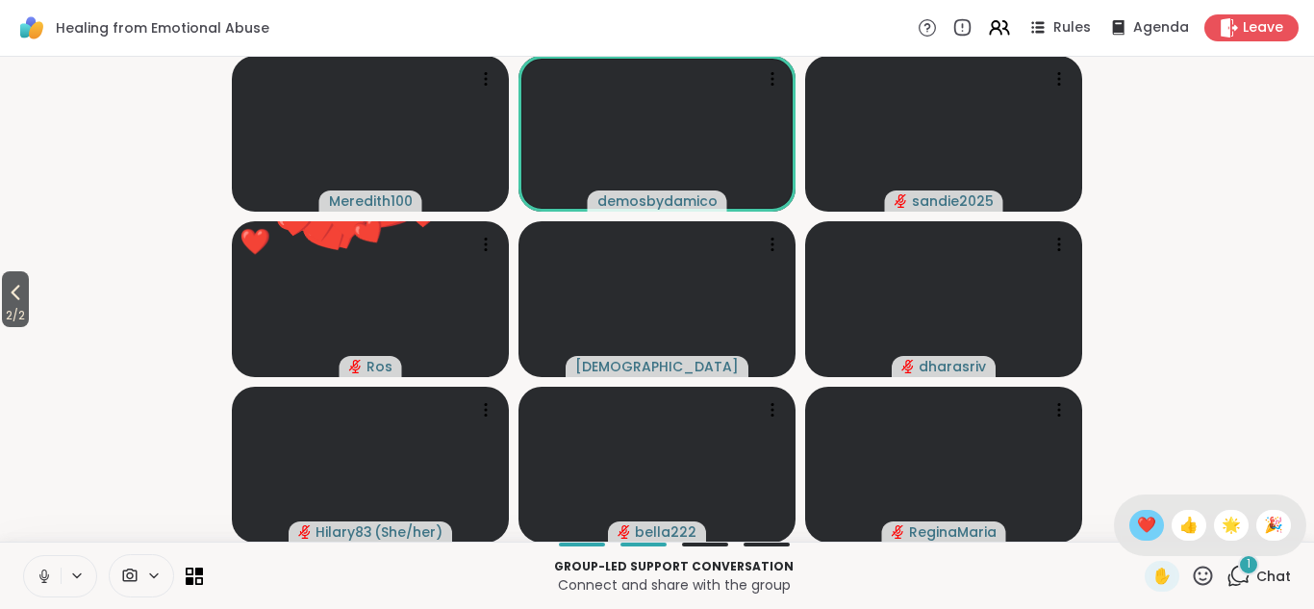
click at [1144, 525] on span "❤️" at bounding box center [1146, 525] width 19 height 23
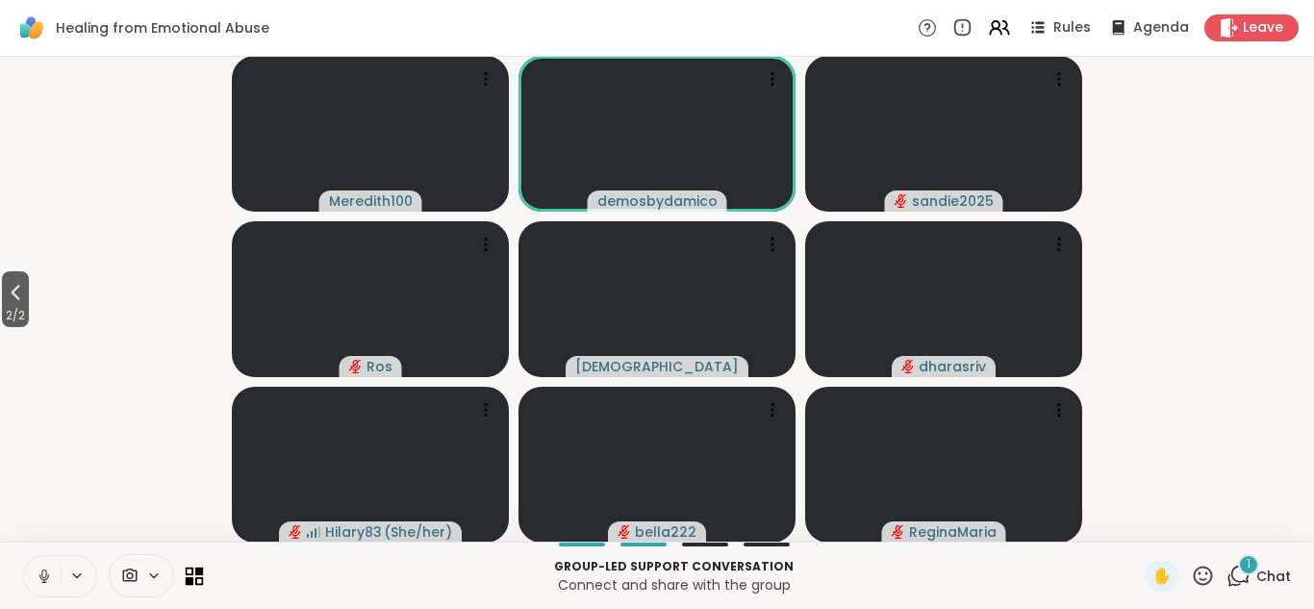
click at [196, 578] on icon at bounding box center [199, 580] width 9 height 9
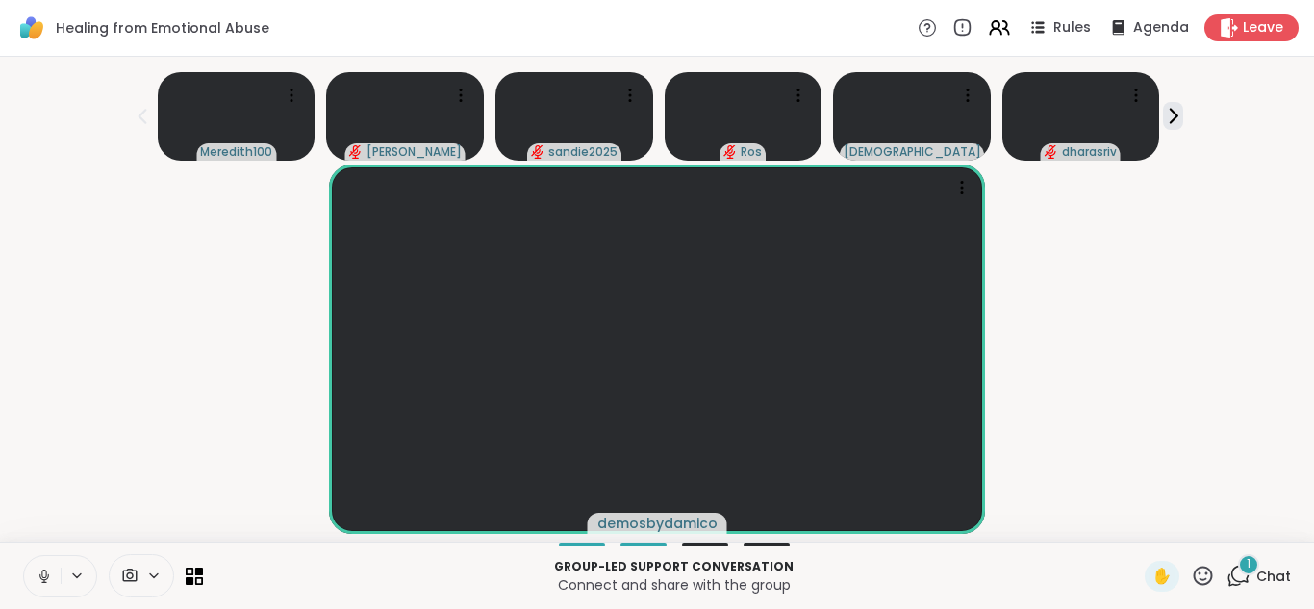
click at [1242, 576] on icon at bounding box center [1238, 576] width 24 height 24
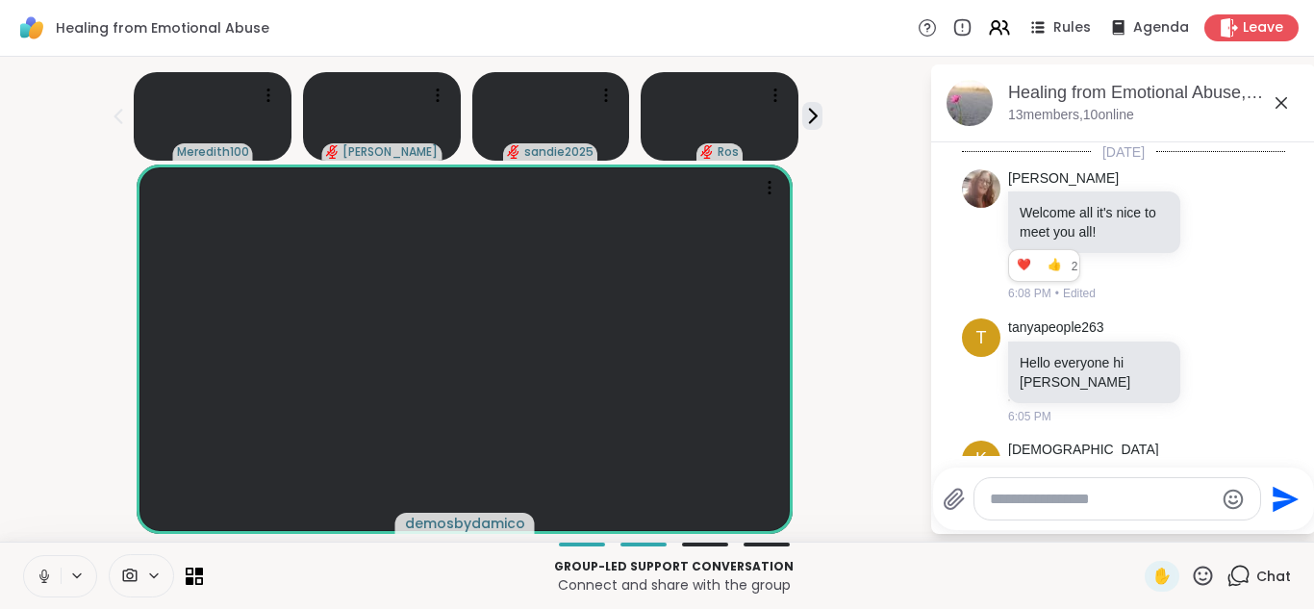
scroll to position [462, 0]
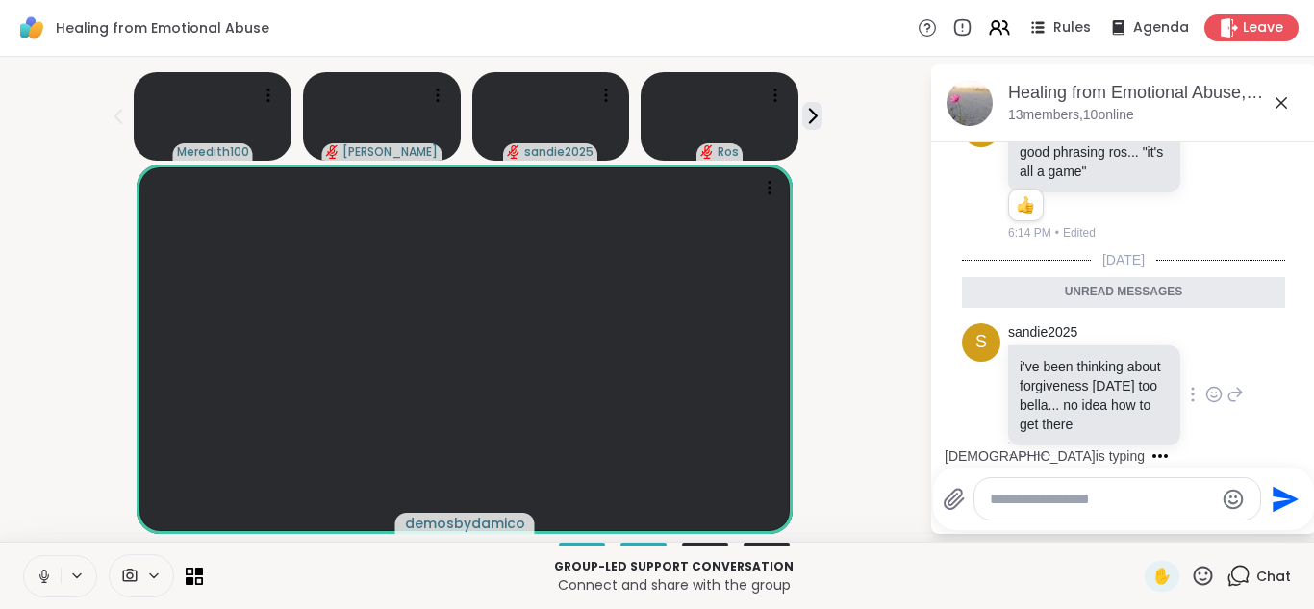
click at [1213, 385] on icon at bounding box center [1213, 394] width 17 height 19
click at [1062, 355] on div "Select Reaction: Heart" at bounding box center [1060, 363] width 17 height 17
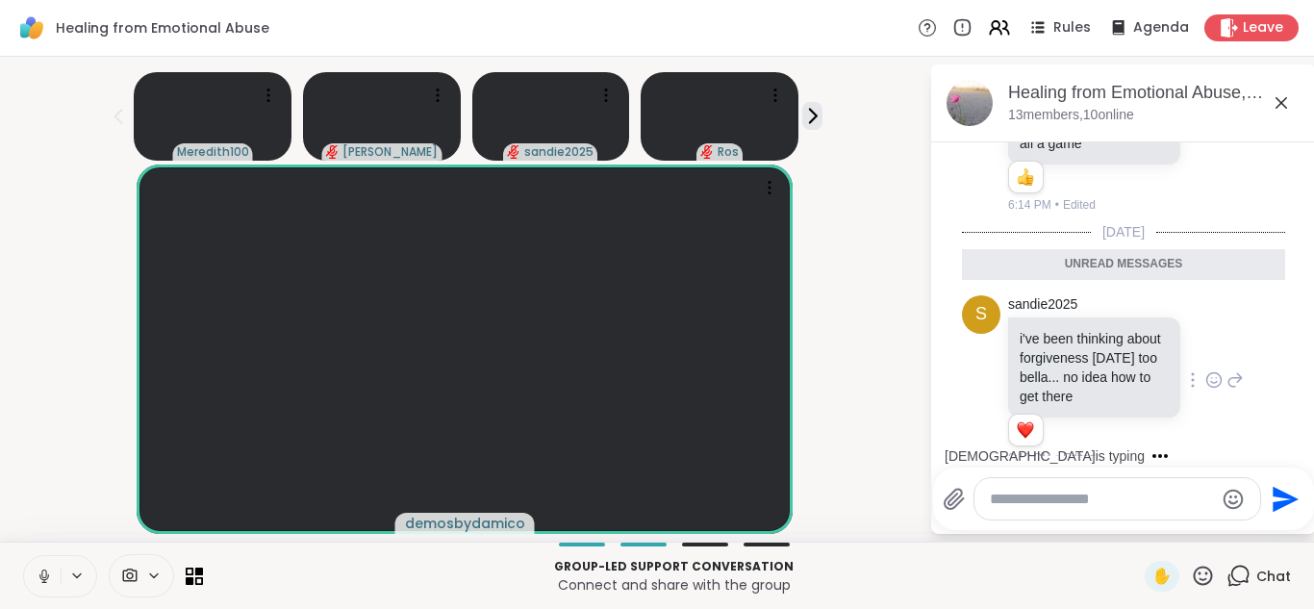
click at [1279, 99] on icon at bounding box center [1281, 102] width 23 height 23
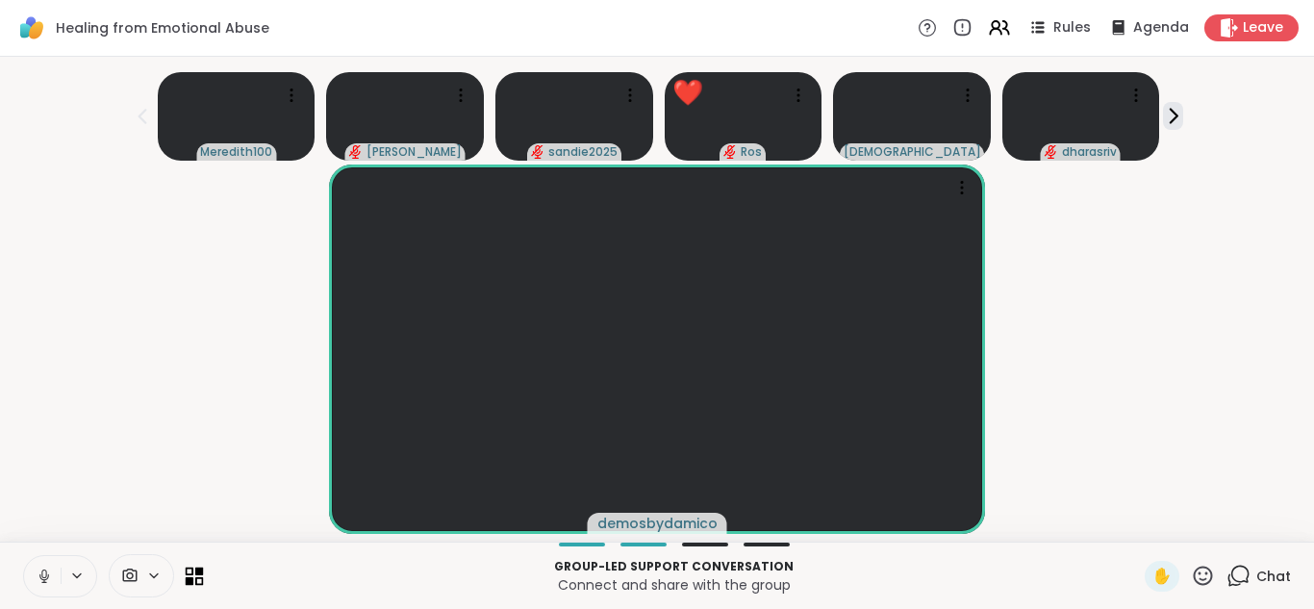
click at [191, 573] on icon at bounding box center [190, 571] width 9 height 9
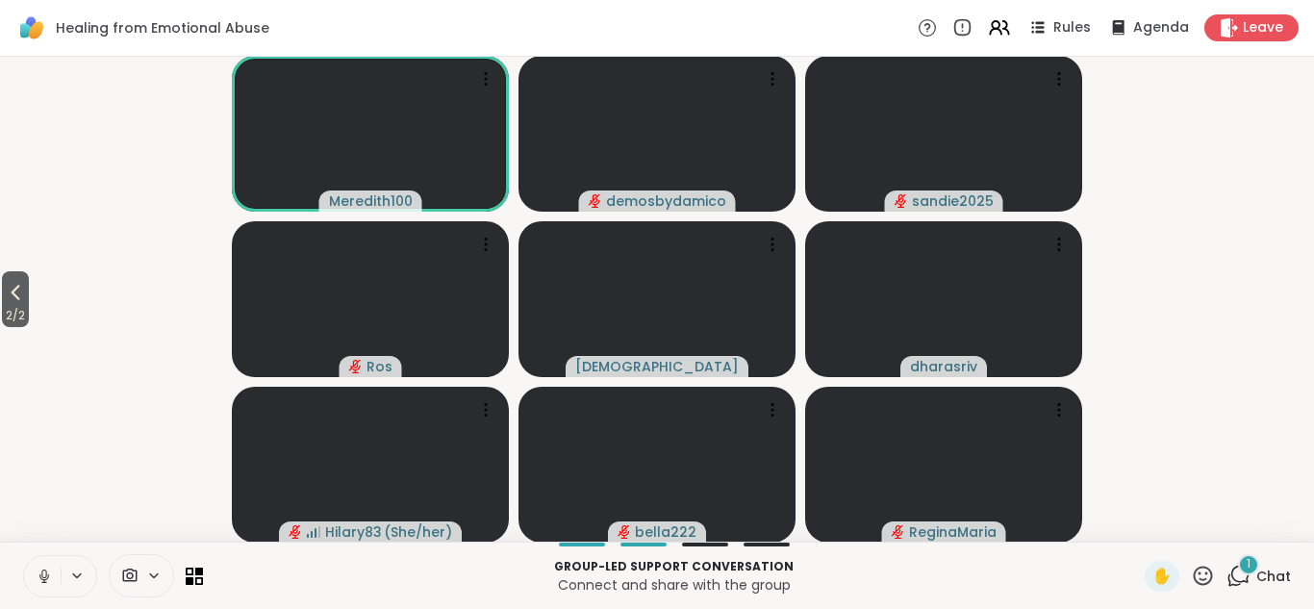
click at [1202, 569] on icon at bounding box center [1203, 576] width 24 height 24
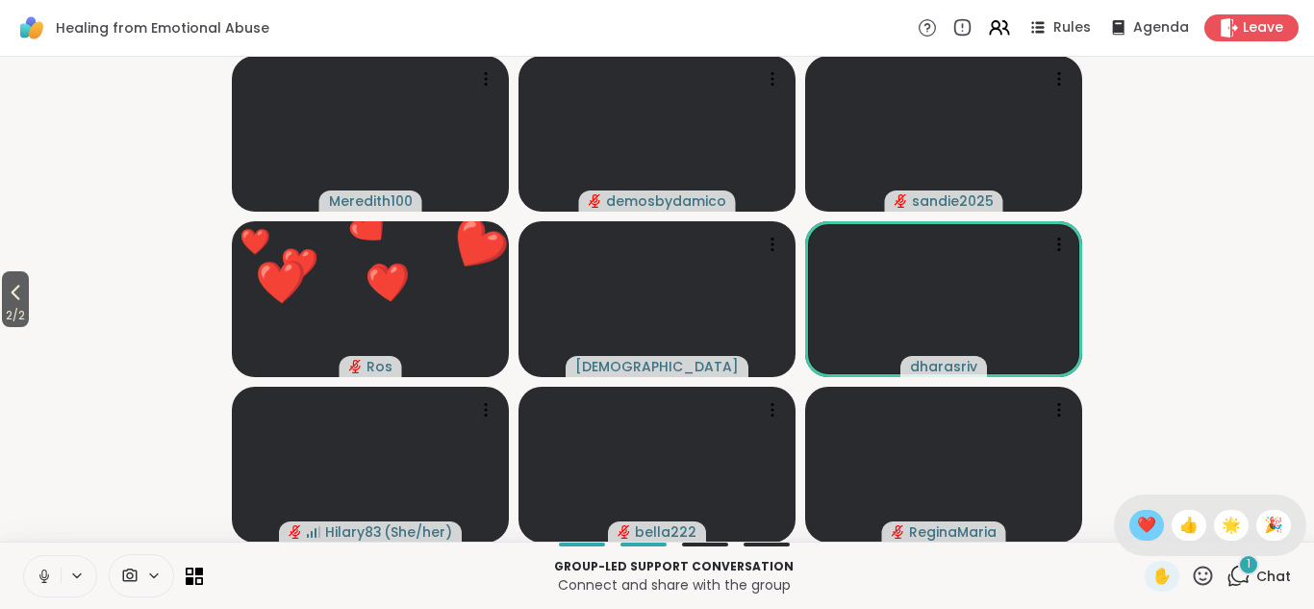
click at [1148, 520] on span "❤️" at bounding box center [1146, 525] width 19 height 23
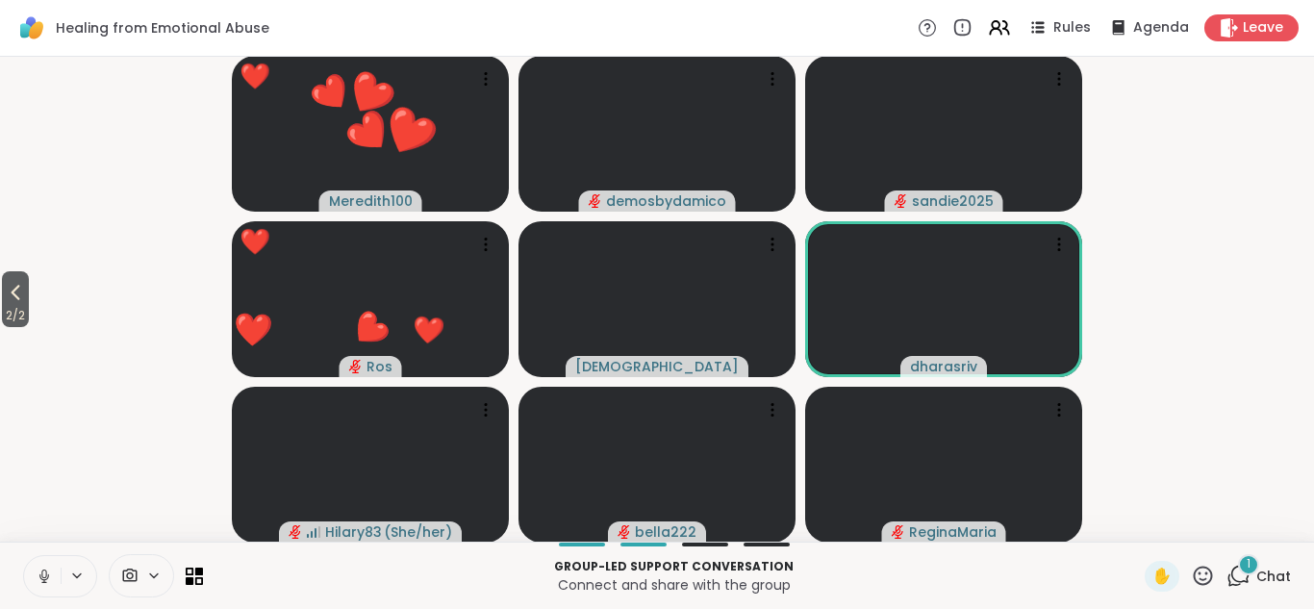
click at [1239, 573] on icon at bounding box center [1238, 576] width 24 height 24
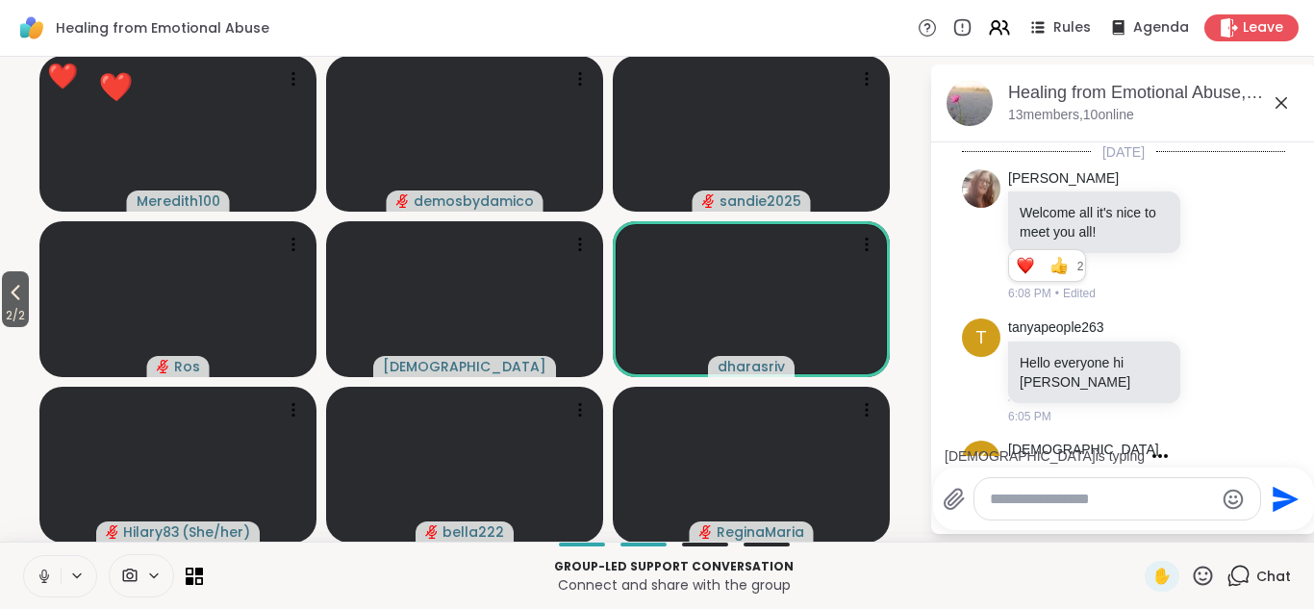
scroll to position [631, 0]
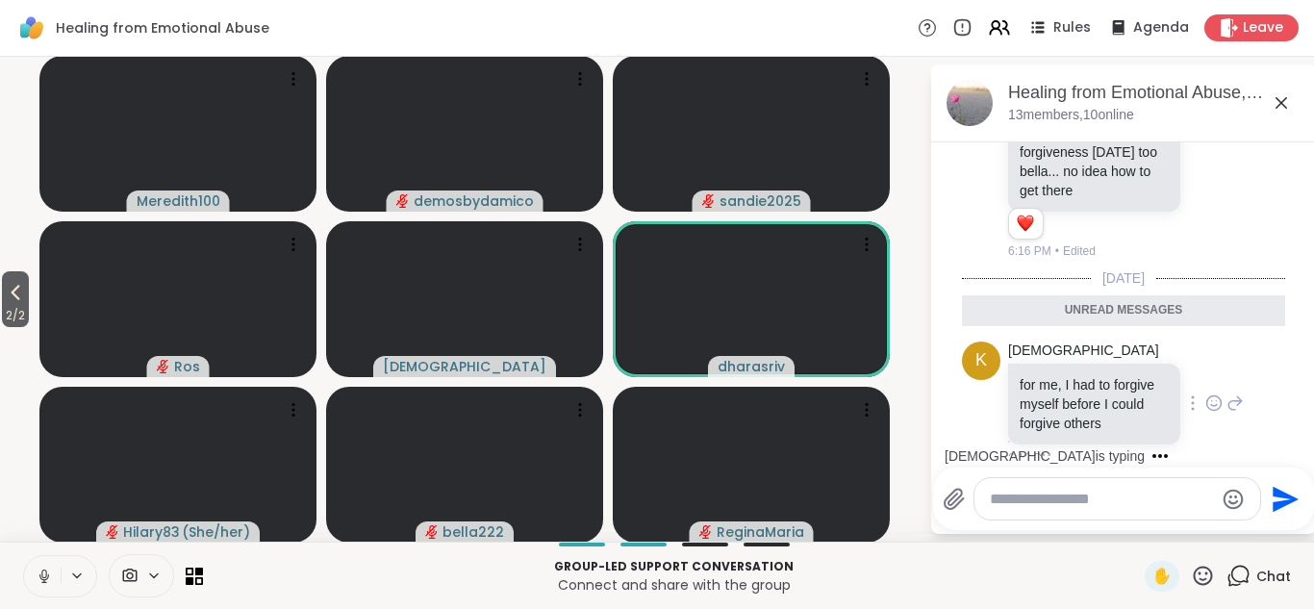
click at [1208, 393] on icon at bounding box center [1213, 402] width 17 height 19
click at [1063, 364] on div "Select Reaction: Heart" at bounding box center [1060, 372] width 17 height 17
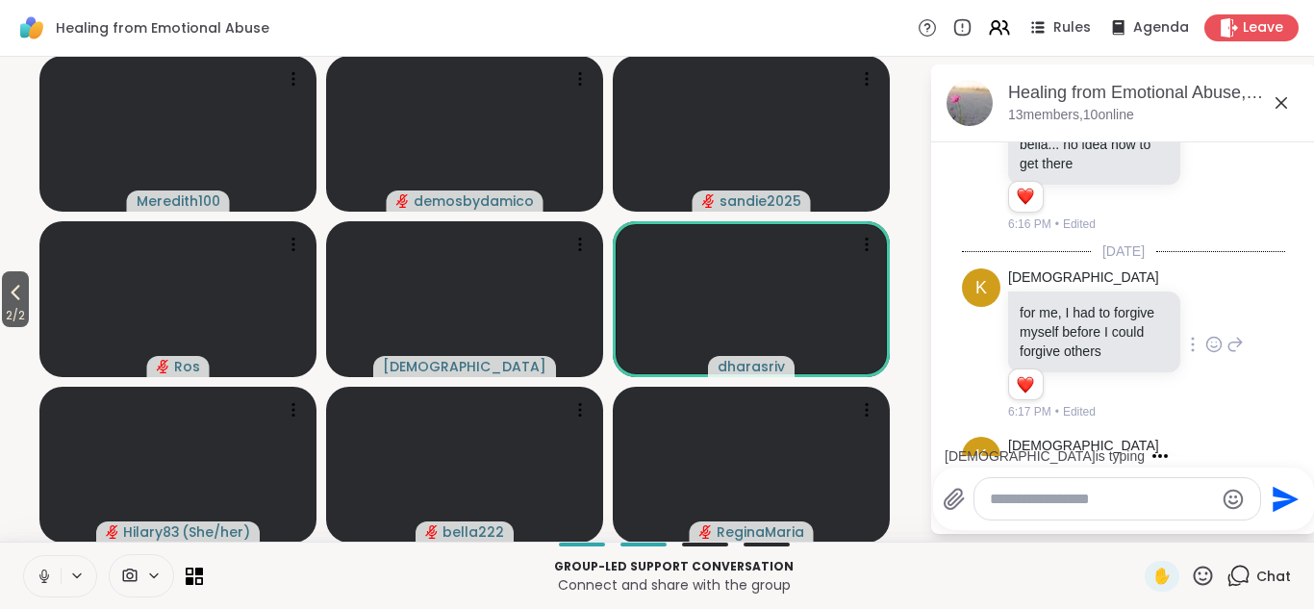
scroll to position [734, 0]
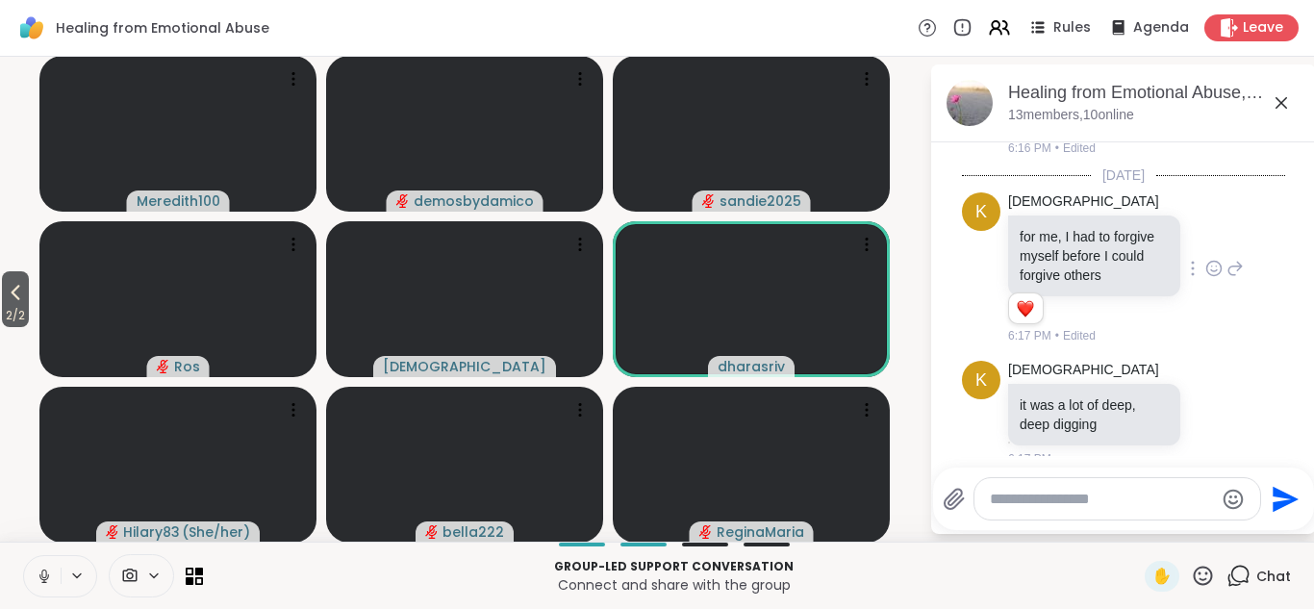
click at [1278, 99] on icon at bounding box center [1281, 102] width 23 height 23
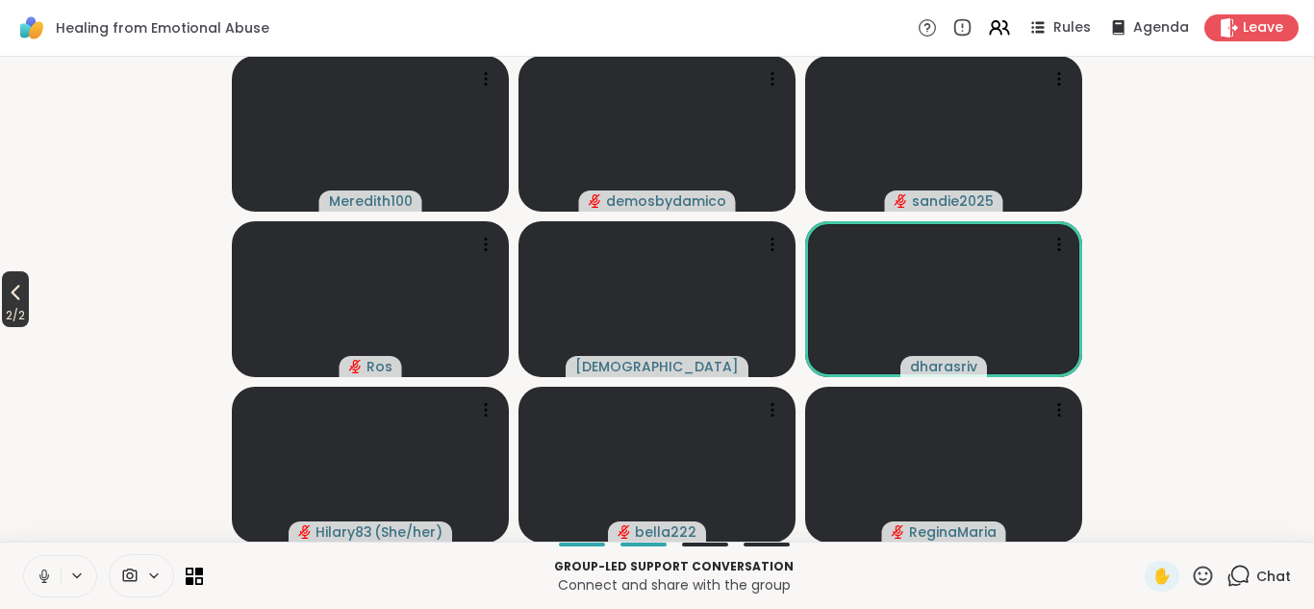
click at [21, 293] on icon at bounding box center [15, 292] width 23 height 23
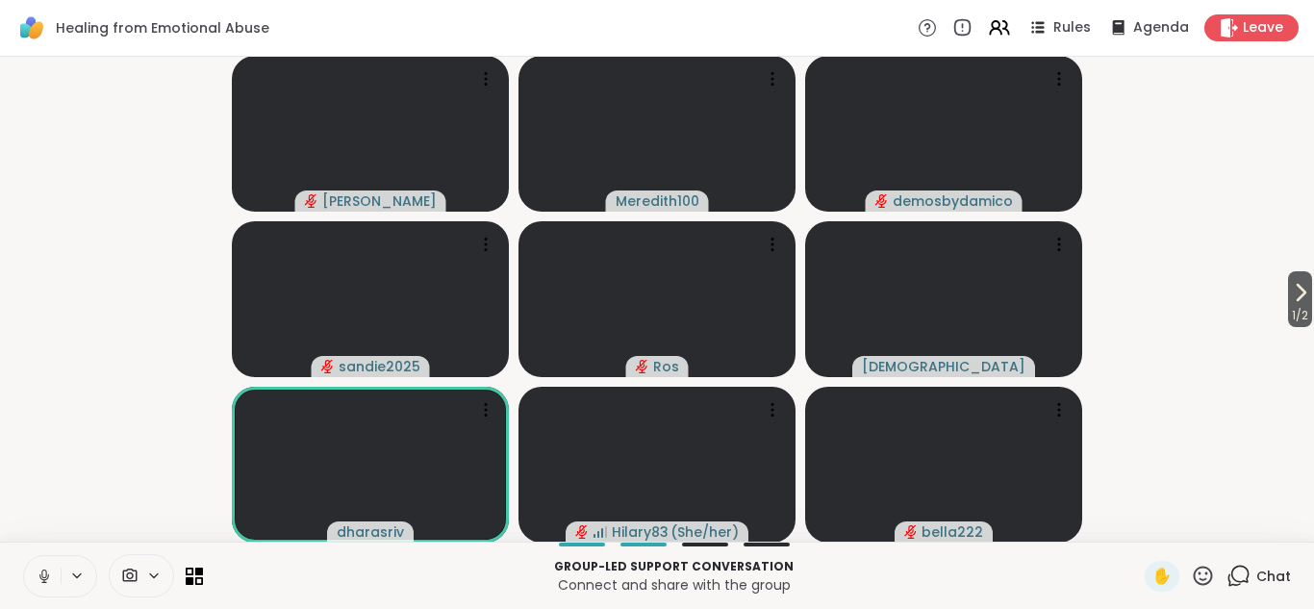
click at [1202, 575] on icon at bounding box center [1203, 576] width 24 height 24
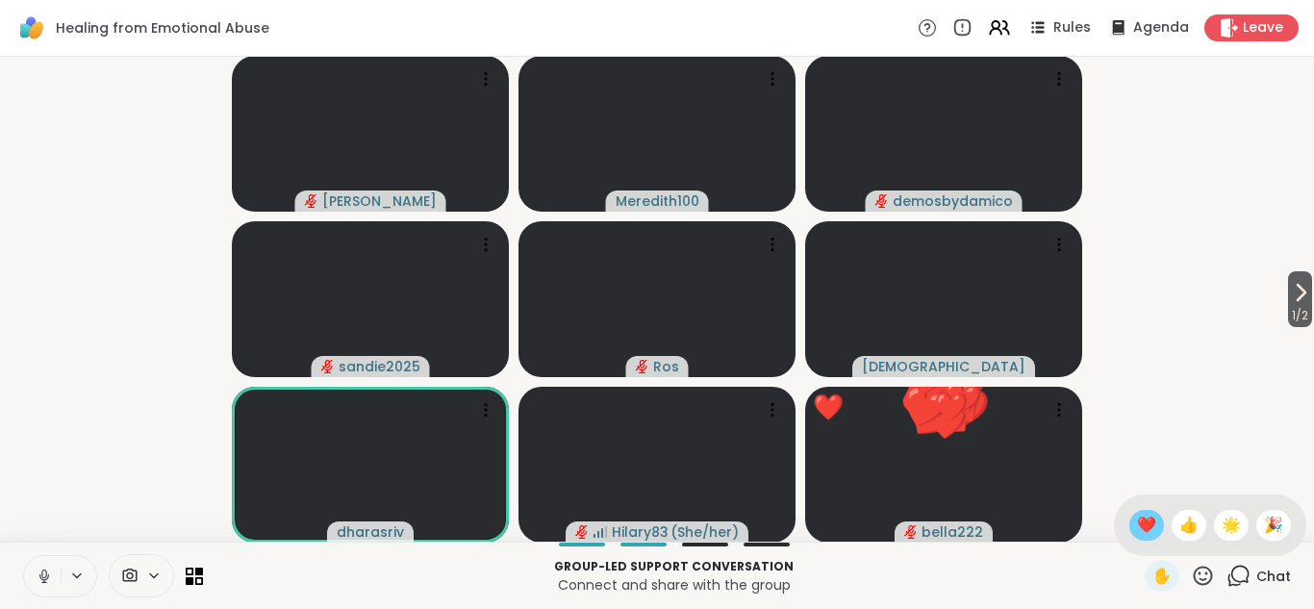
click at [1146, 527] on span "❤️" at bounding box center [1146, 525] width 19 height 23
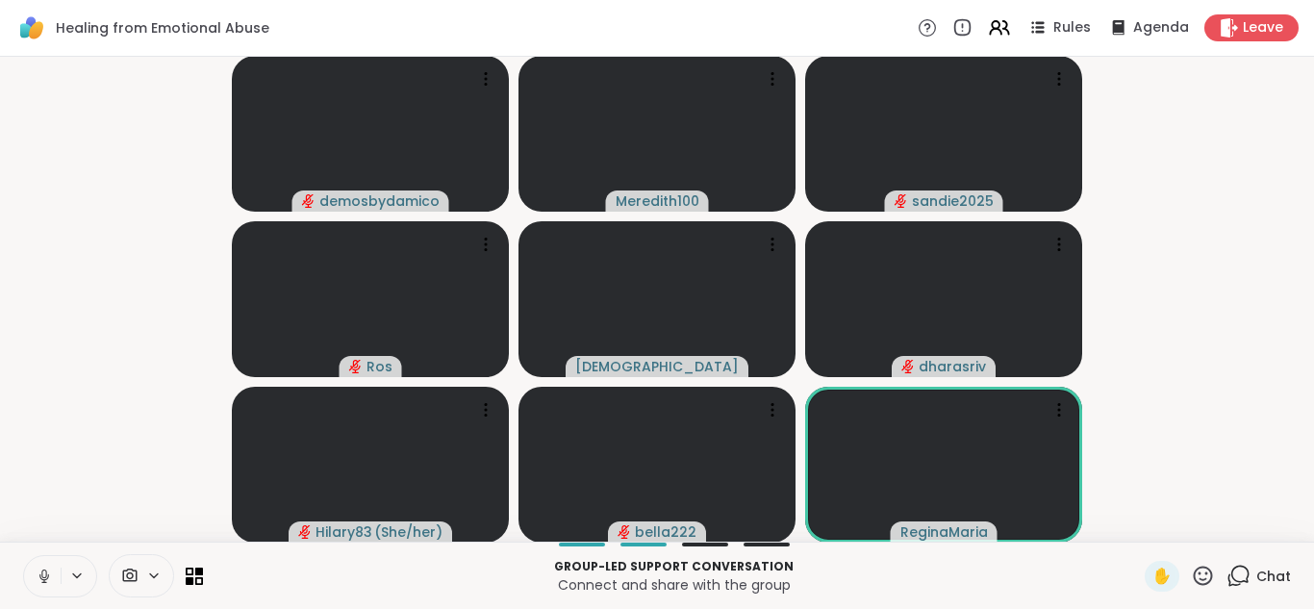
click at [1209, 575] on icon at bounding box center [1203, 576] width 24 height 24
click at [1148, 523] on span "❤️" at bounding box center [1146, 525] width 19 height 23
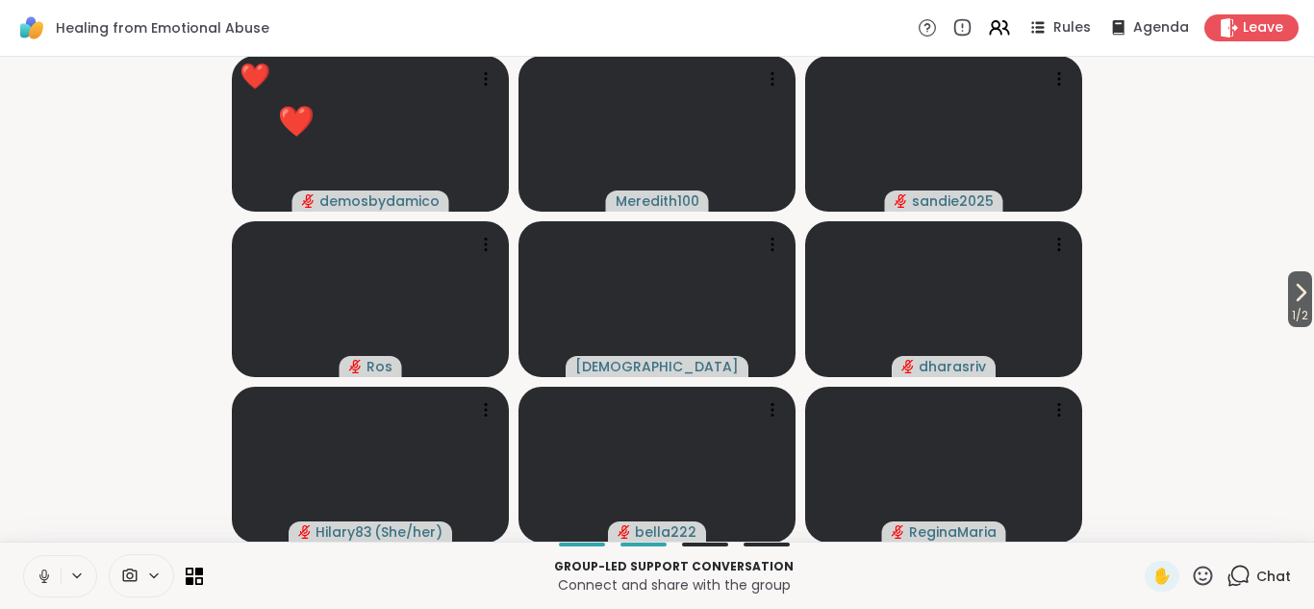
click at [1203, 576] on icon at bounding box center [1203, 576] width 24 height 24
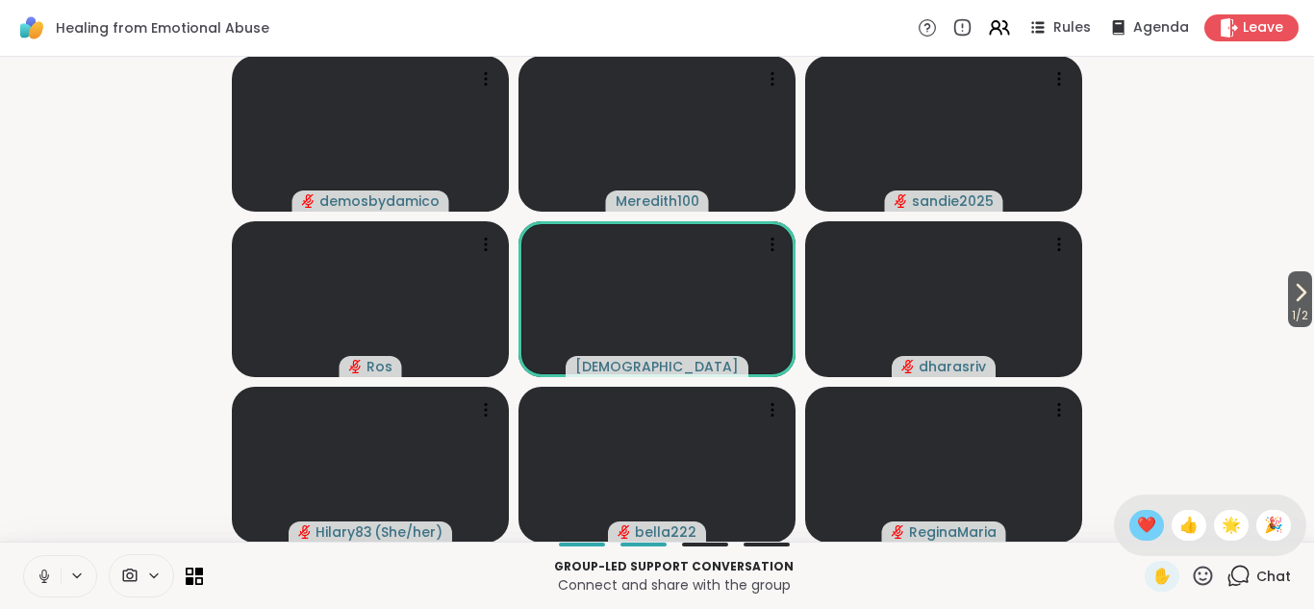
click at [1145, 526] on span "❤️" at bounding box center [1146, 525] width 19 height 23
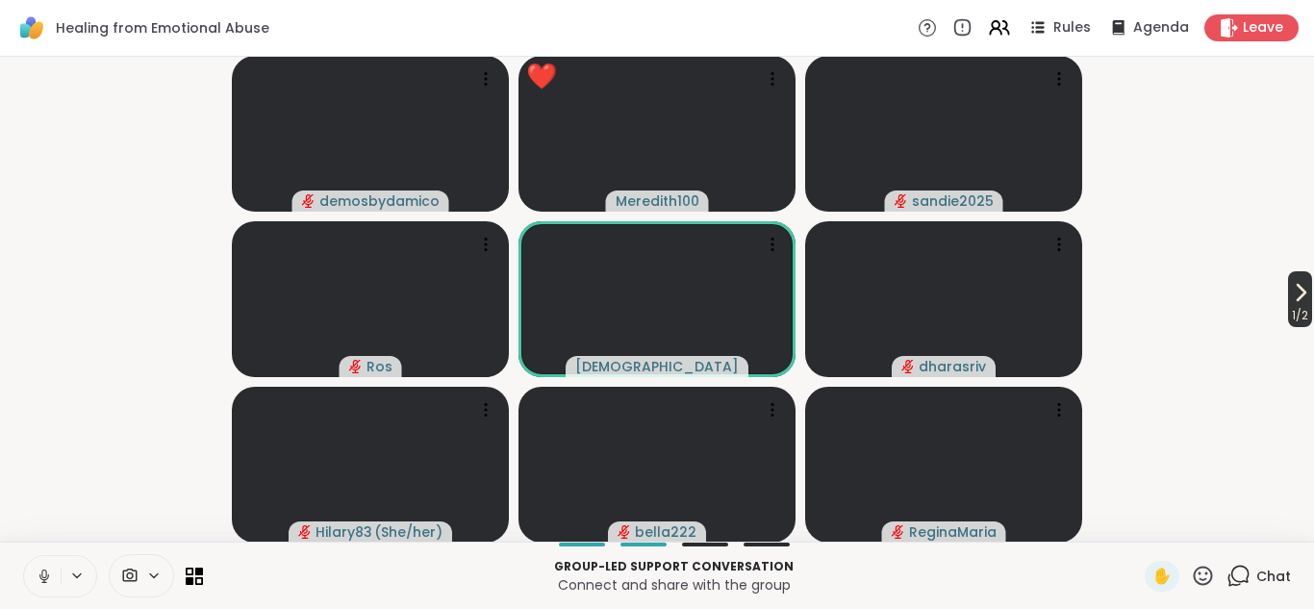
click at [1296, 311] on span "1 / 2" at bounding box center [1300, 315] width 24 height 23
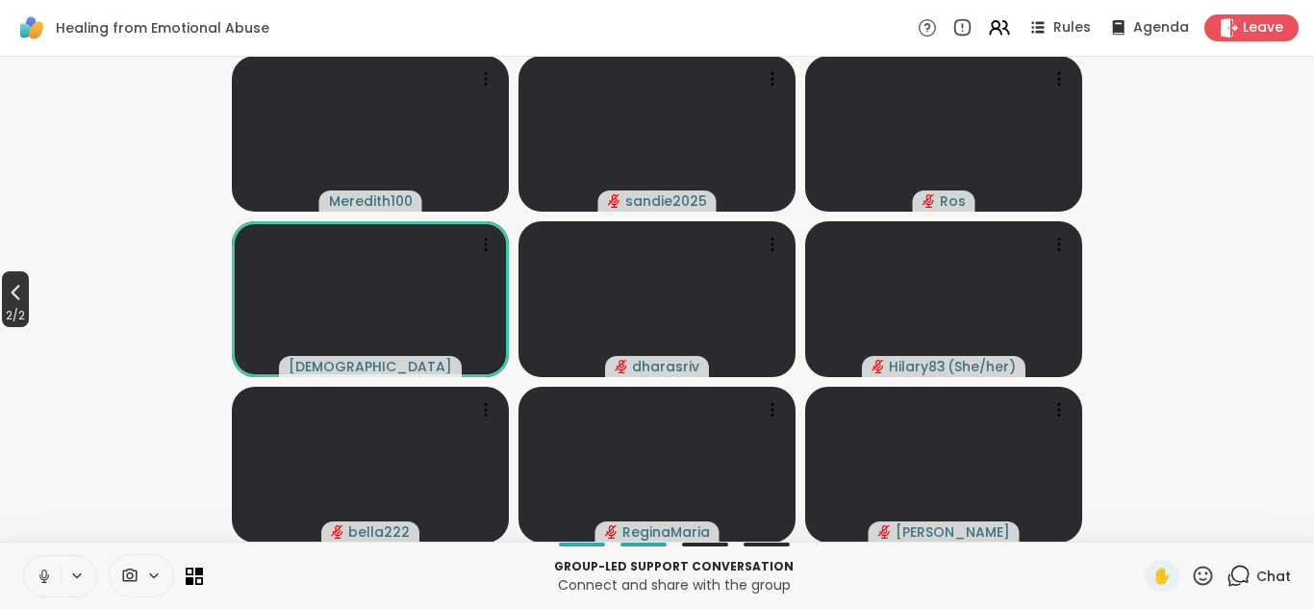
click at [15, 307] on span "2 / 2" at bounding box center [15, 315] width 27 height 23
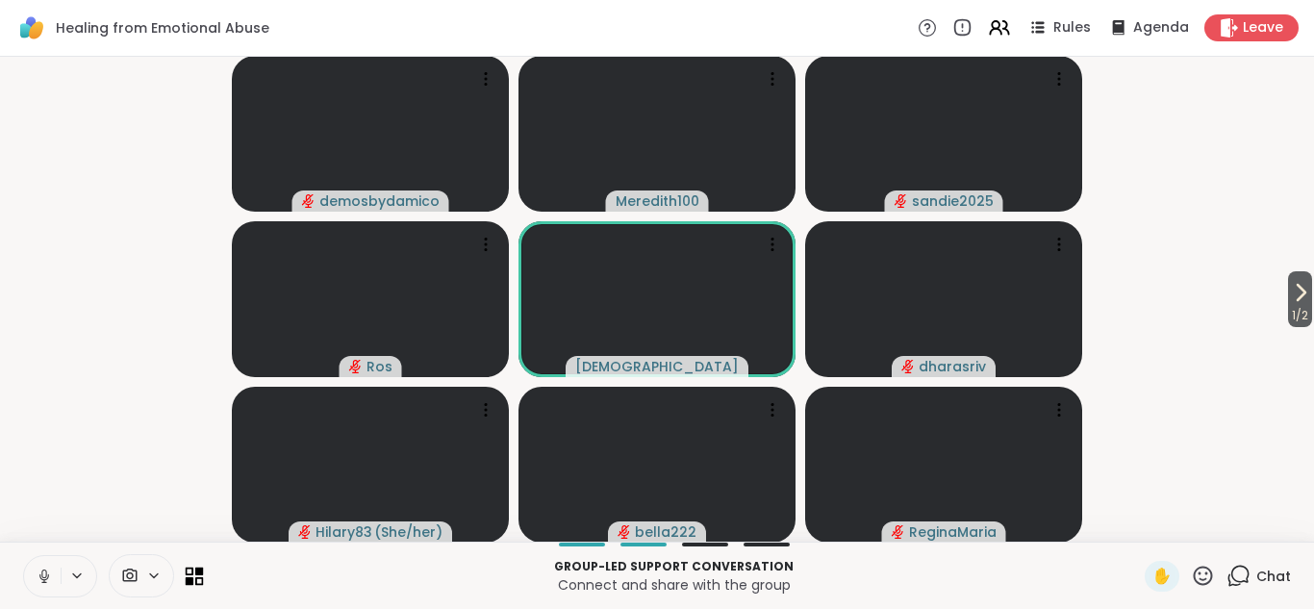
click at [196, 575] on icon at bounding box center [195, 576] width 18 height 18
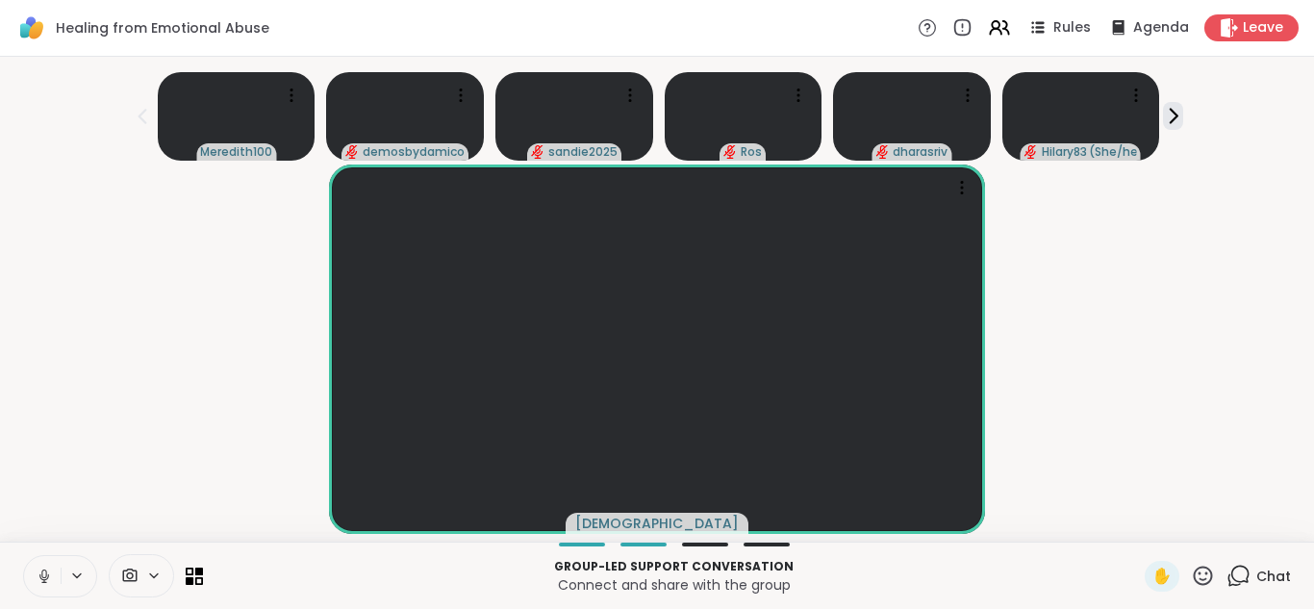
click at [1201, 574] on icon at bounding box center [1203, 575] width 19 height 19
click at [1150, 527] on span "❤️" at bounding box center [1146, 525] width 19 height 23
click at [196, 575] on icon at bounding box center [199, 571] width 9 height 9
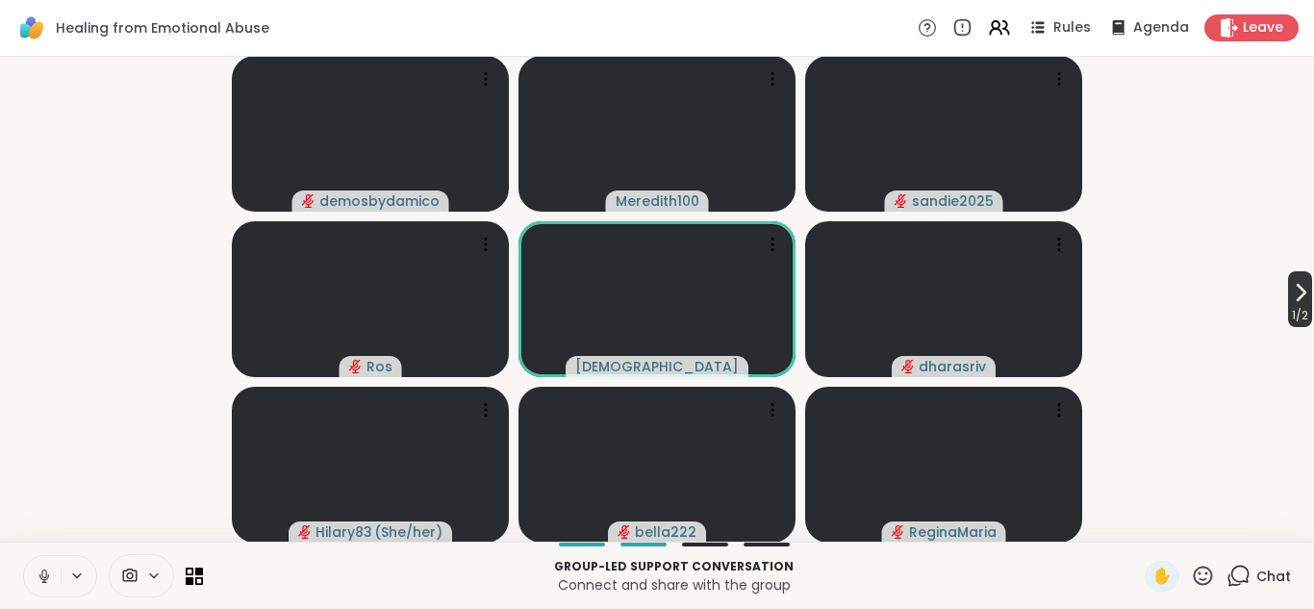
click at [1295, 293] on icon at bounding box center [1300, 292] width 23 height 23
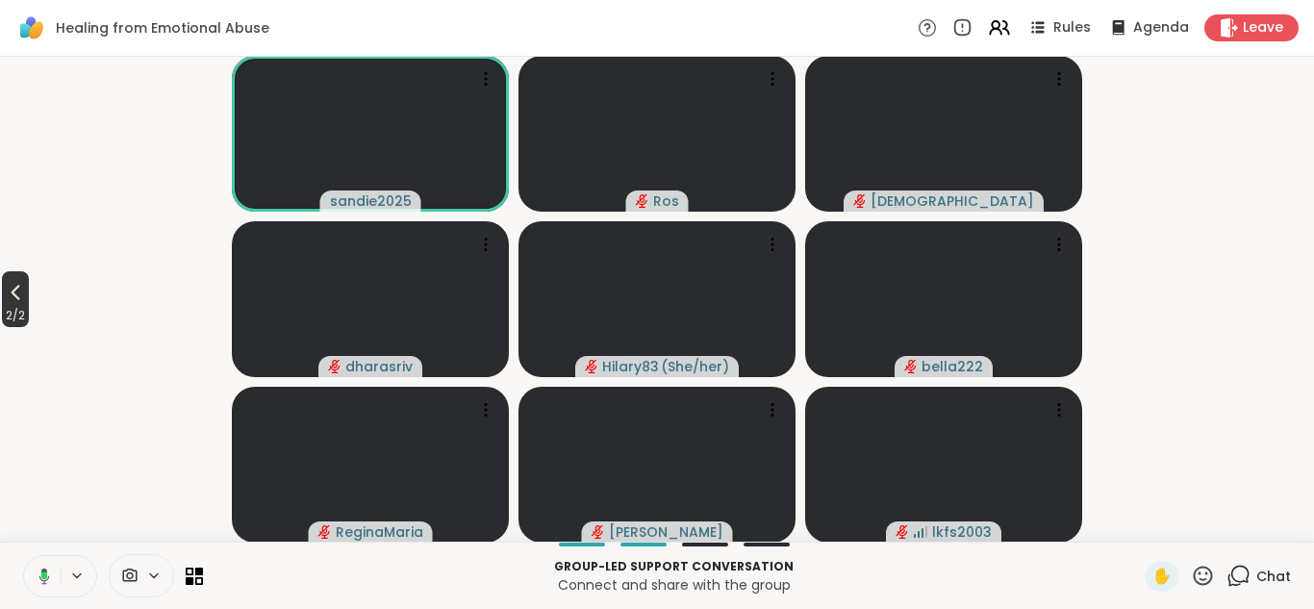
click at [19, 294] on icon at bounding box center [15, 292] width 23 height 23
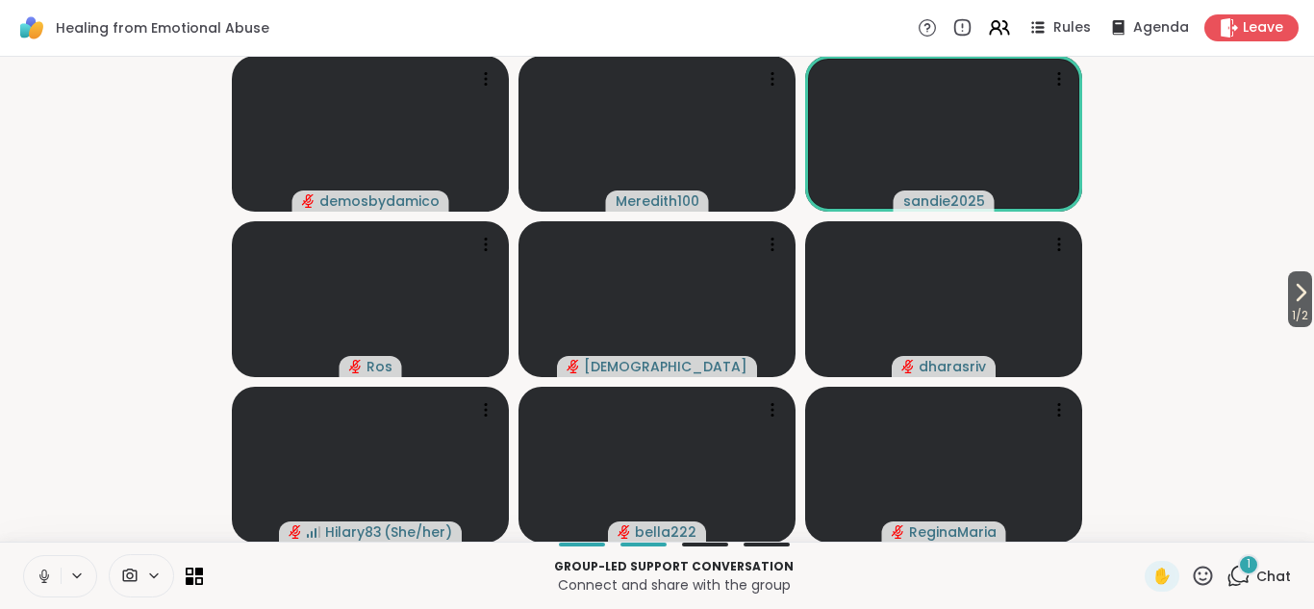
click at [1238, 574] on icon at bounding box center [1238, 576] width 24 height 24
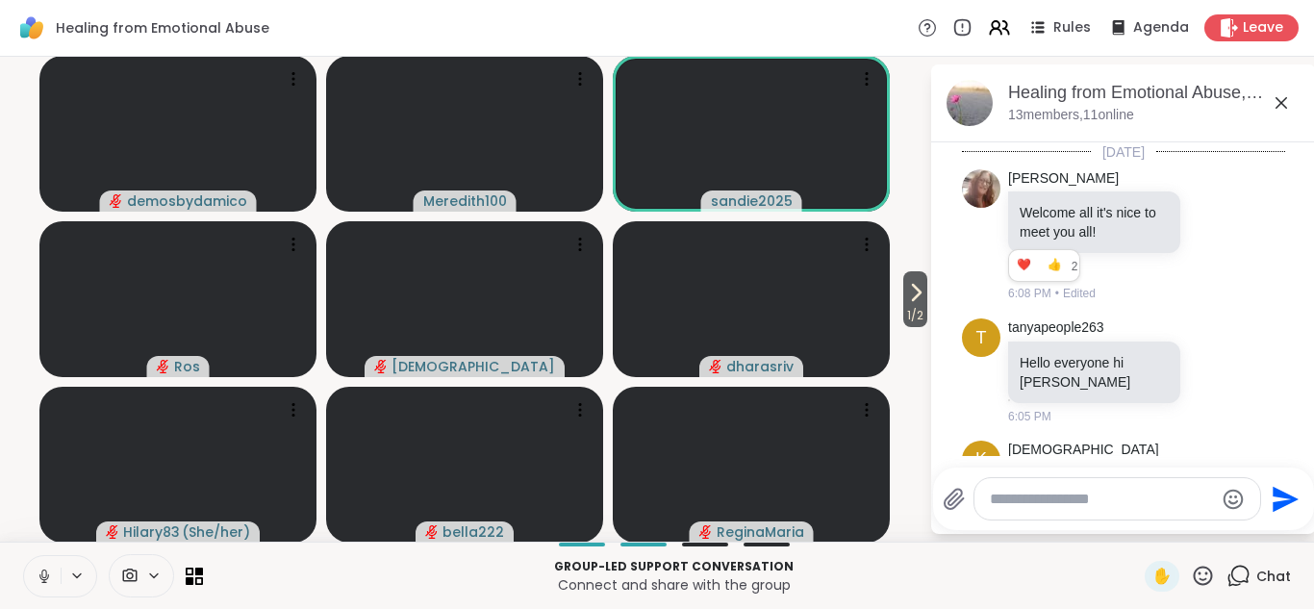
scroll to position [948, 0]
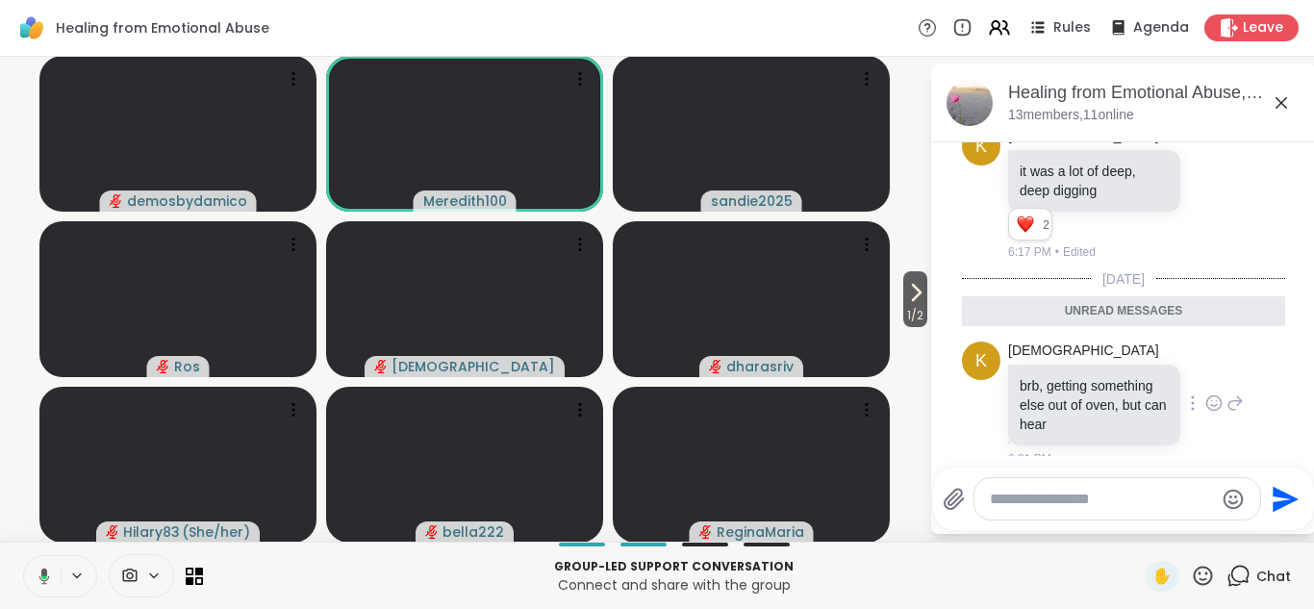
click at [1217, 401] on icon at bounding box center [1217, 401] width 0 height 0
click at [1062, 364] on div "Select Reaction: Heart" at bounding box center [1060, 372] width 17 height 17
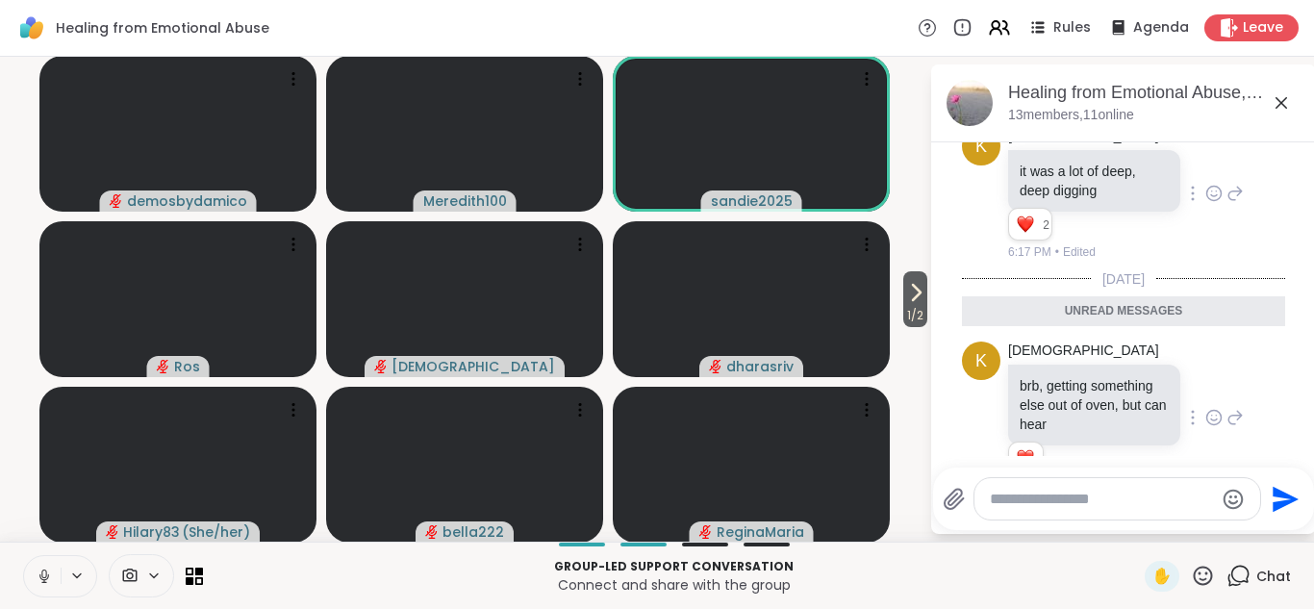
scroll to position [976, 0]
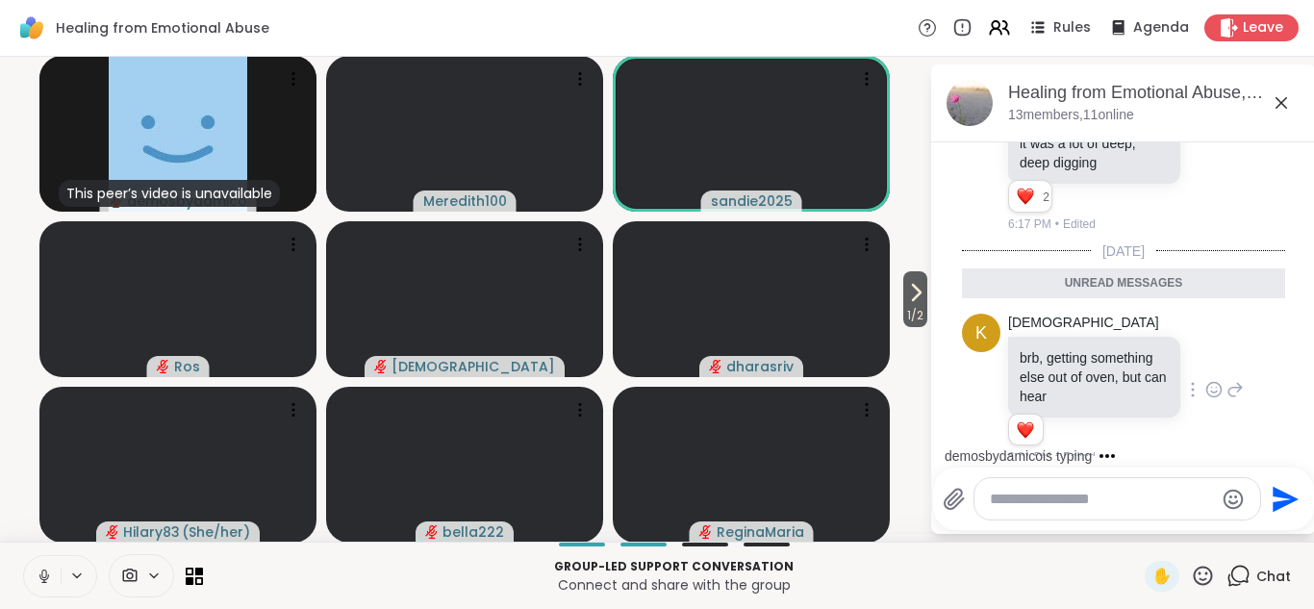
click at [1280, 101] on icon at bounding box center [1282, 103] width 12 height 12
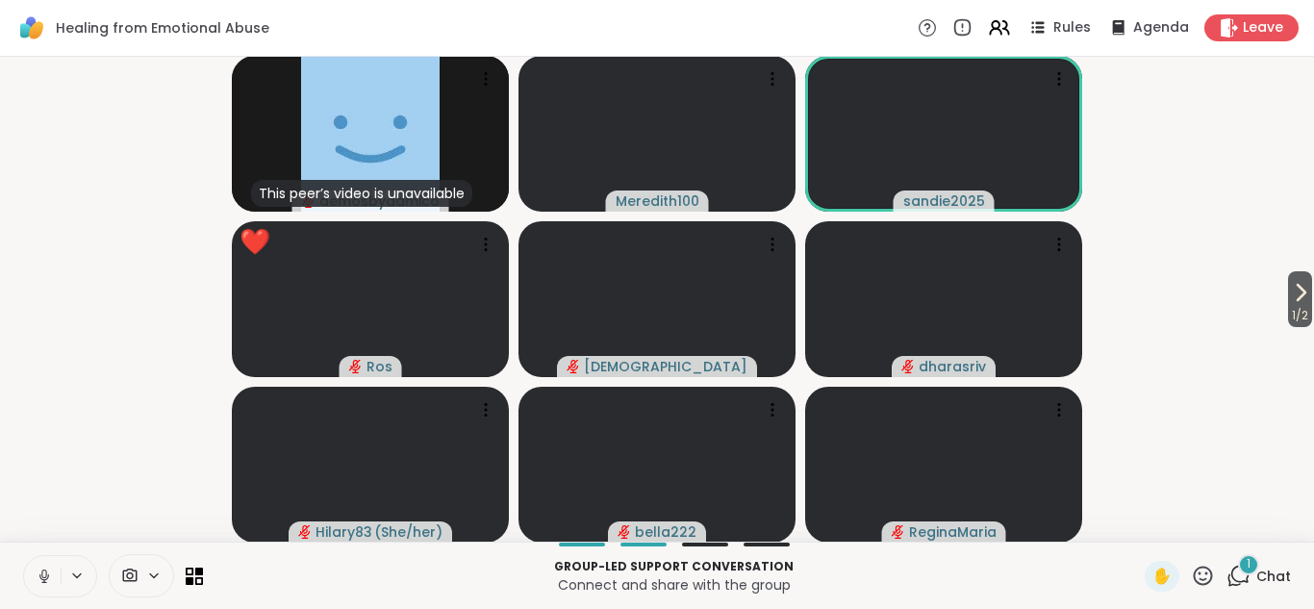
click at [1203, 576] on icon at bounding box center [1203, 576] width 24 height 24
click at [1187, 525] on span "👍" at bounding box center [1188, 525] width 19 height 23
click at [1236, 574] on icon at bounding box center [1238, 576] width 24 height 24
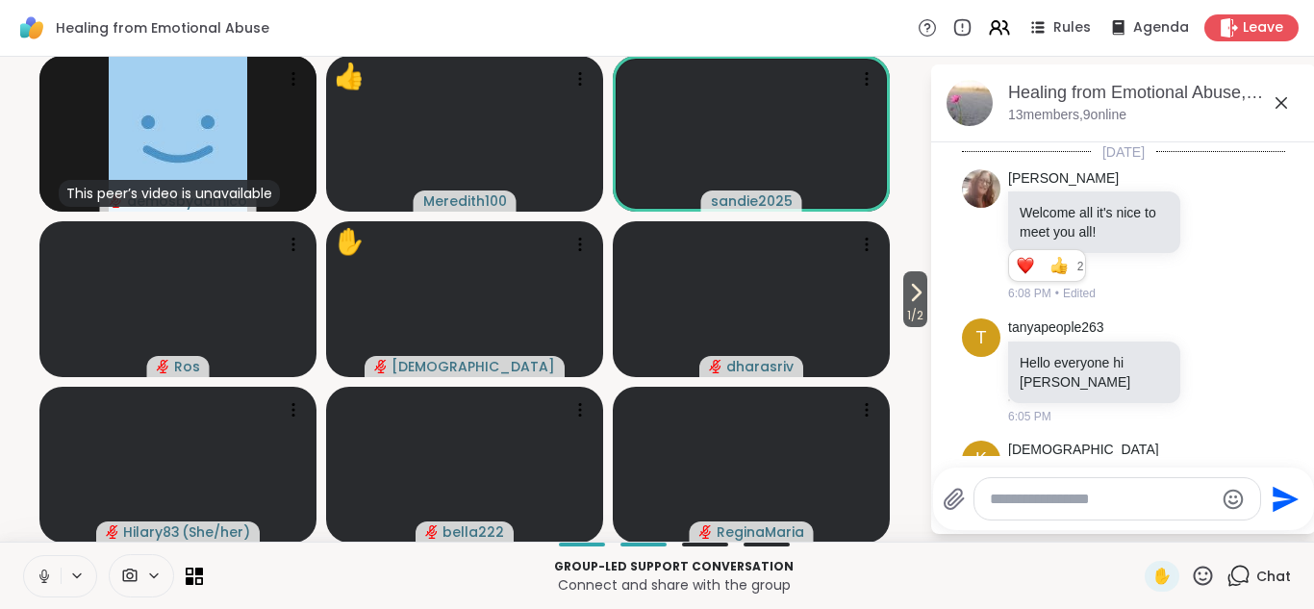
scroll to position [1190, 0]
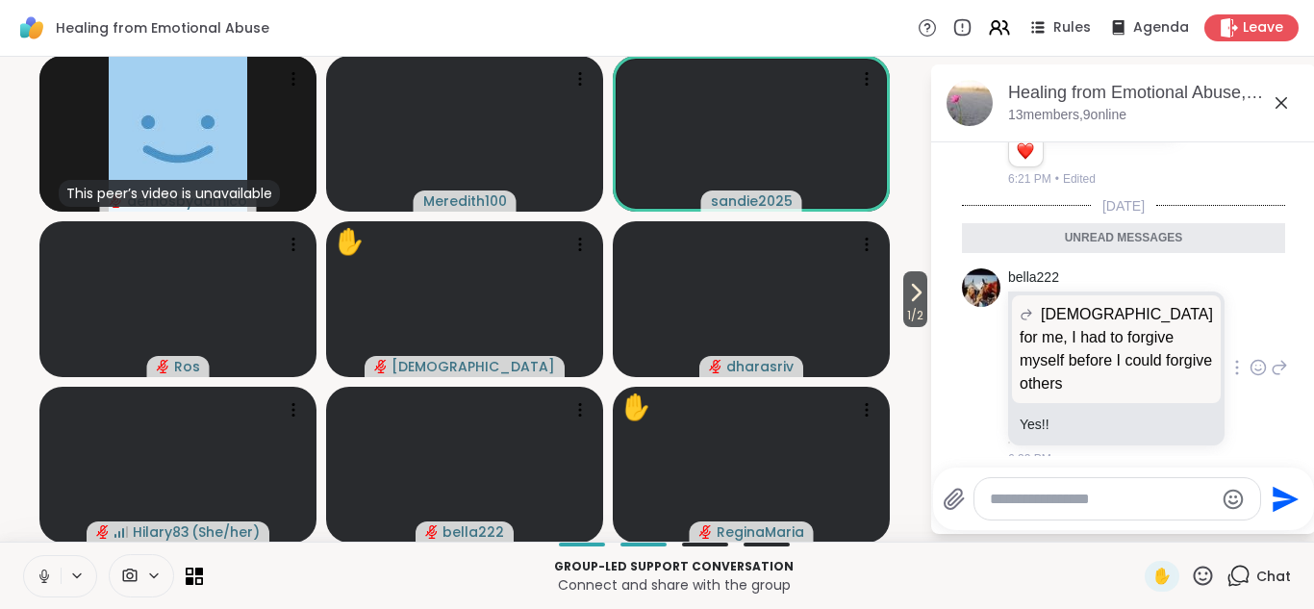
click at [1250, 358] on icon at bounding box center [1258, 367] width 17 height 19
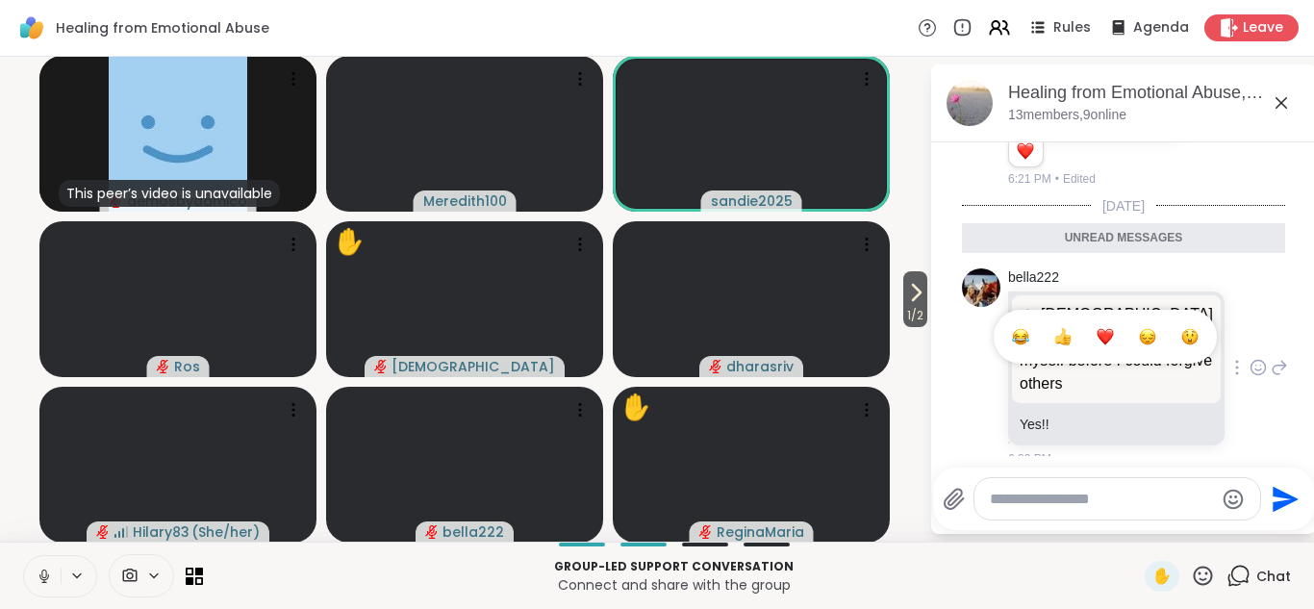
click at [1250, 358] on icon at bounding box center [1258, 367] width 17 height 19
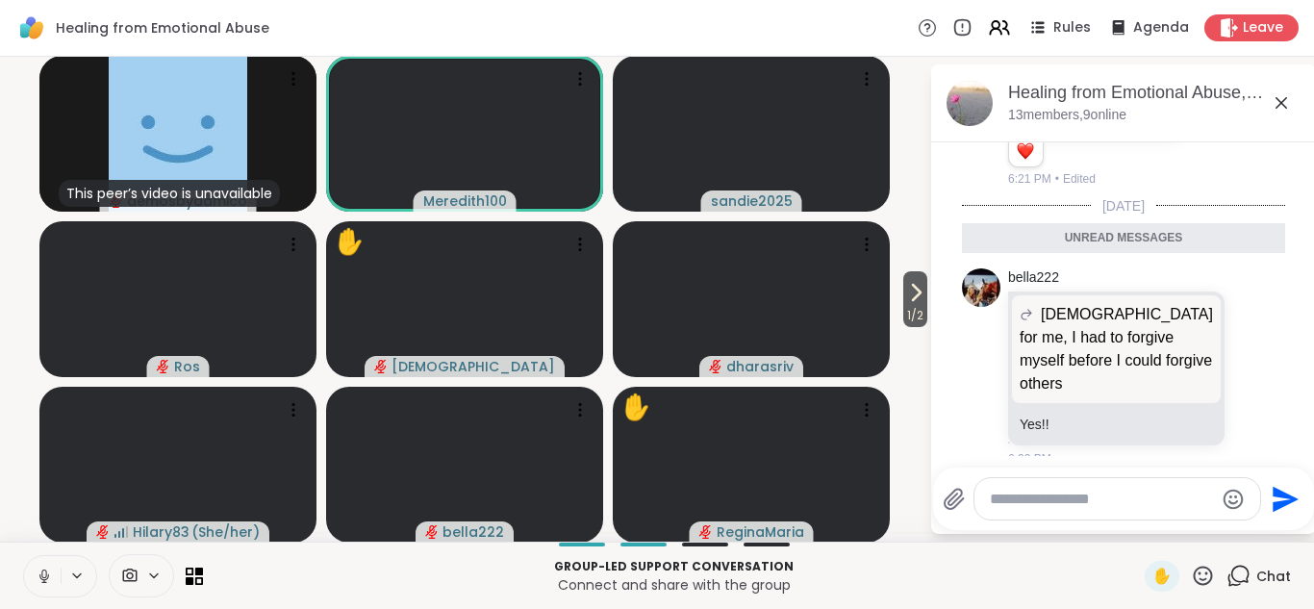
click at [1230, 497] on icon "Emoji picker" at bounding box center [1234, 499] width 20 height 20
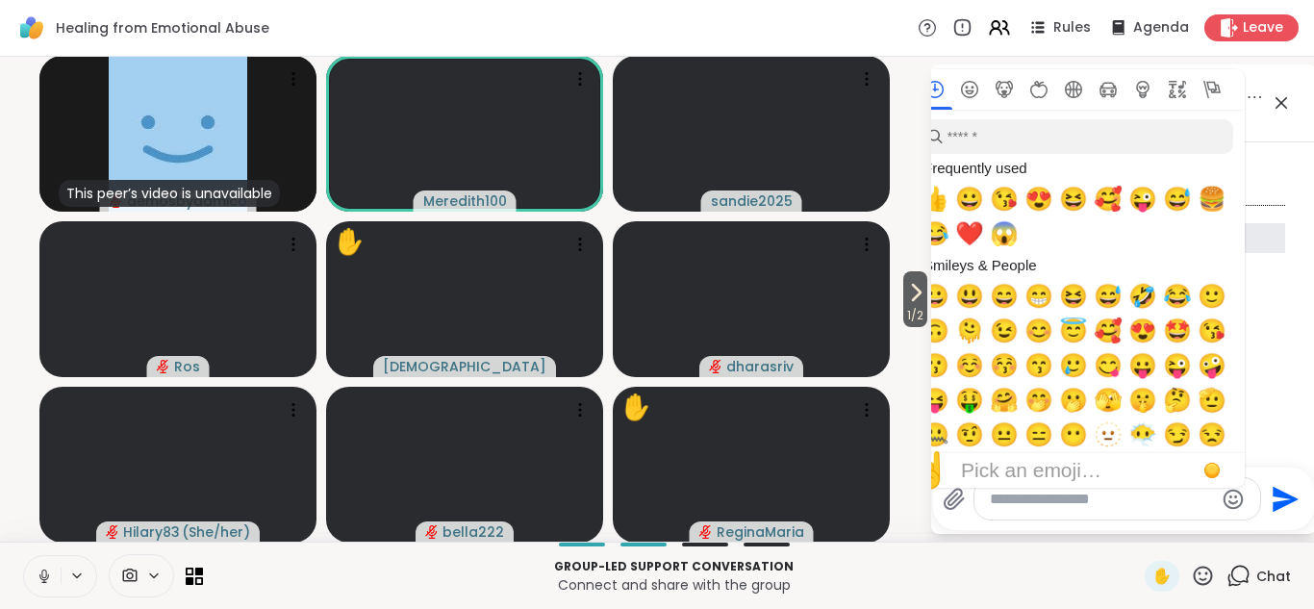
click at [1277, 99] on icon at bounding box center [1282, 103] width 12 height 12
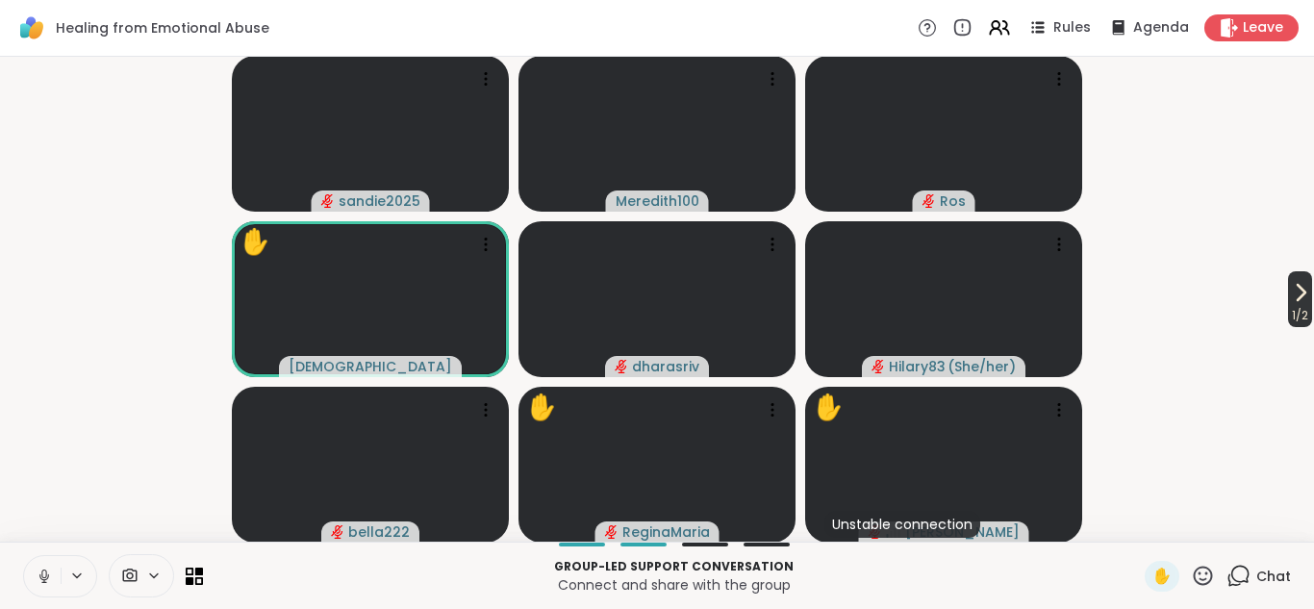
click at [1293, 286] on icon at bounding box center [1300, 292] width 23 height 23
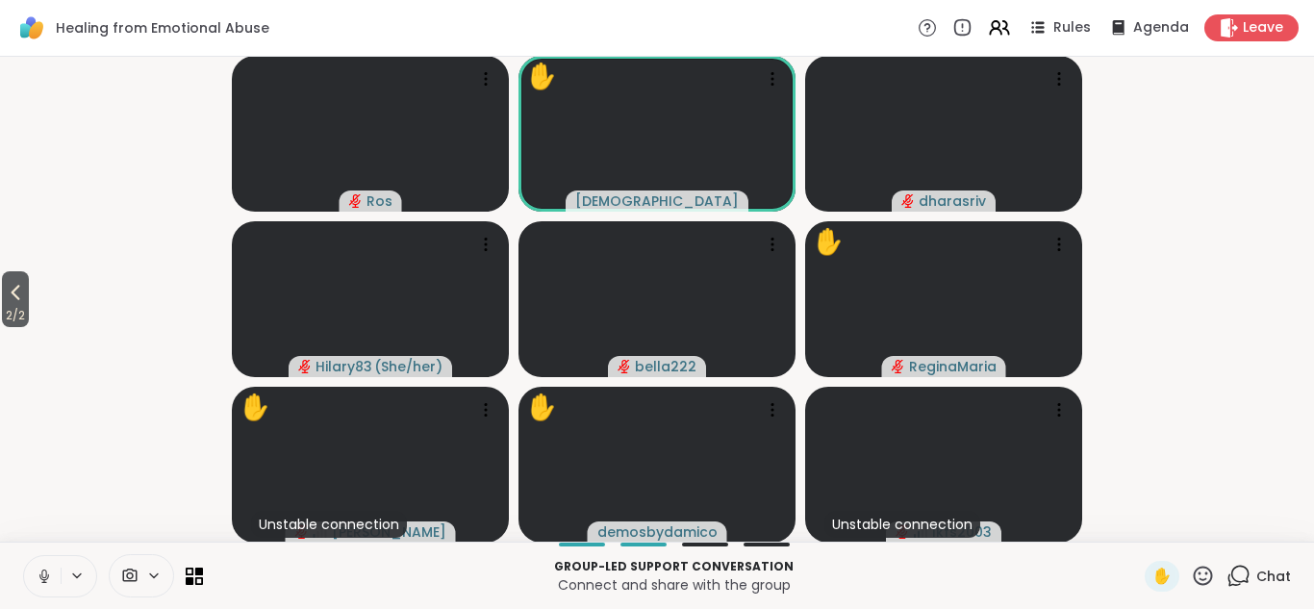
click at [1202, 574] on icon at bounding box center [1203, 576] width 24 height 24
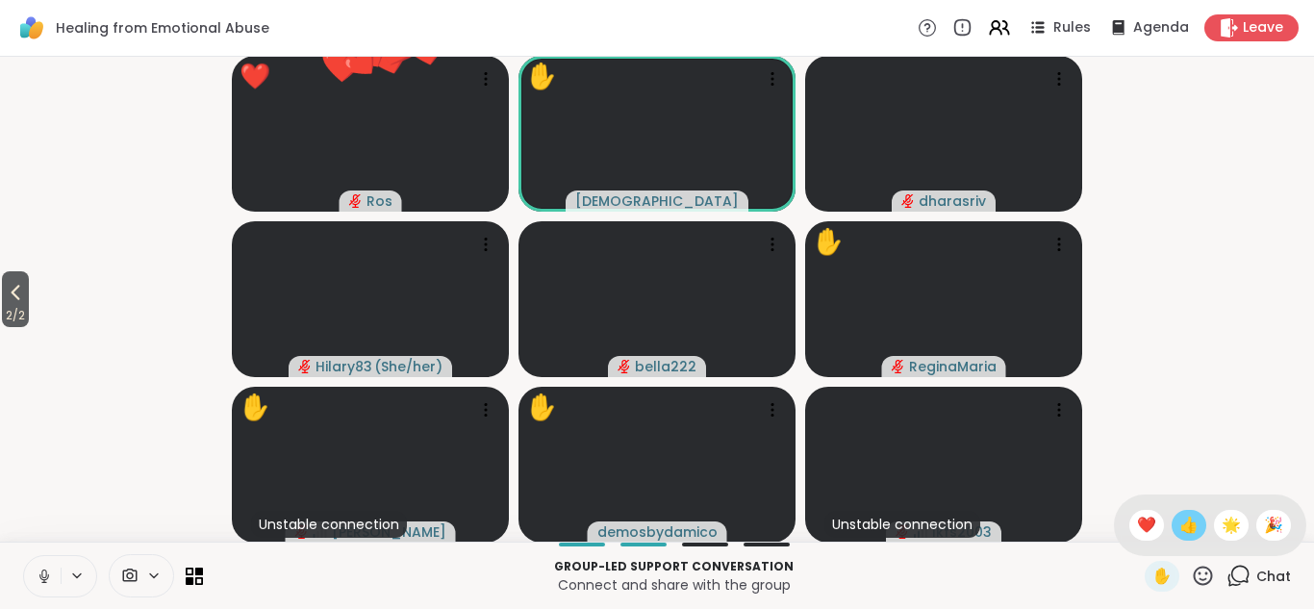
click at [1193, 525] on span "👍" at bounding box center [1188, 525] width 19 height 23
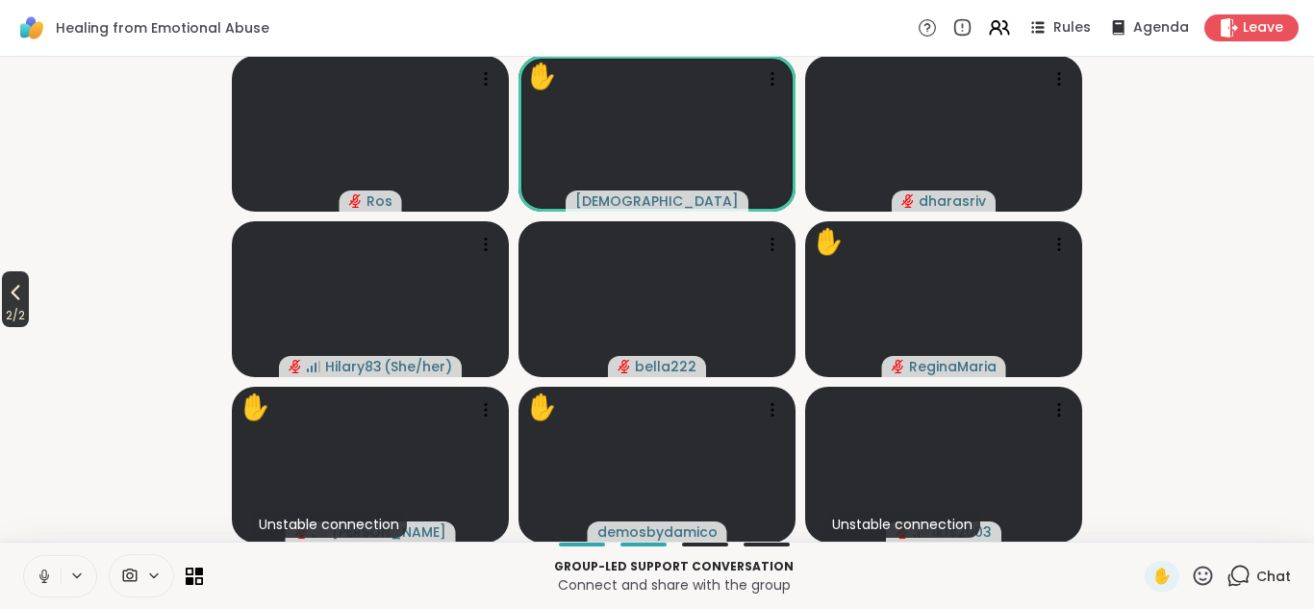
click at [13, 305] on span "2 / 2" at bounding box center [15, 315] width 27 height 23
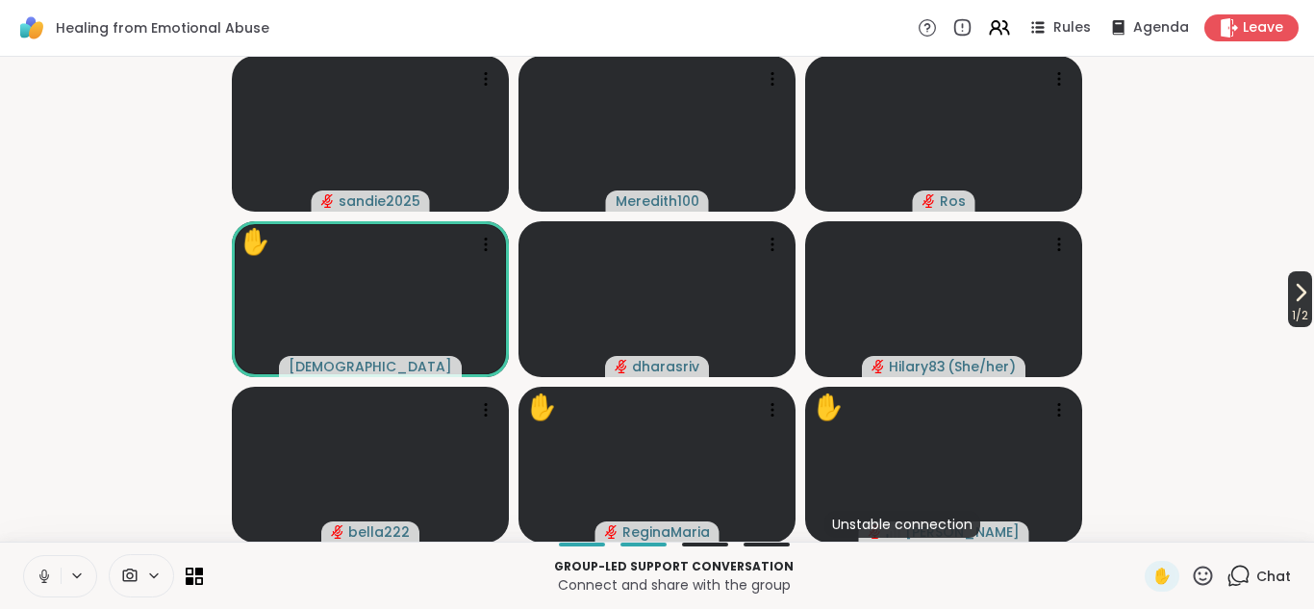
click at [1296, 295] on icon at bounding box center [1300, 292] width 23 height 23
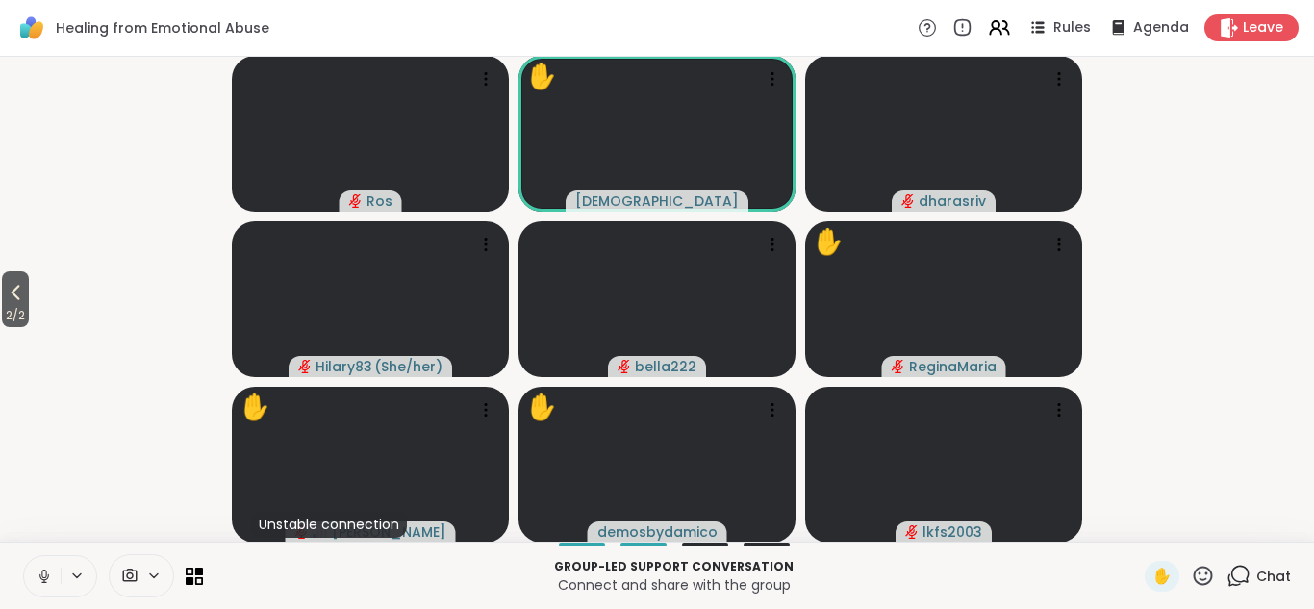
click at [1201, 576] on icon at bounding box center [1203, 576] width 24 height 24
click at [1192, 519] on span "👍" at bounding box center [1188, 525] width 19 height 23
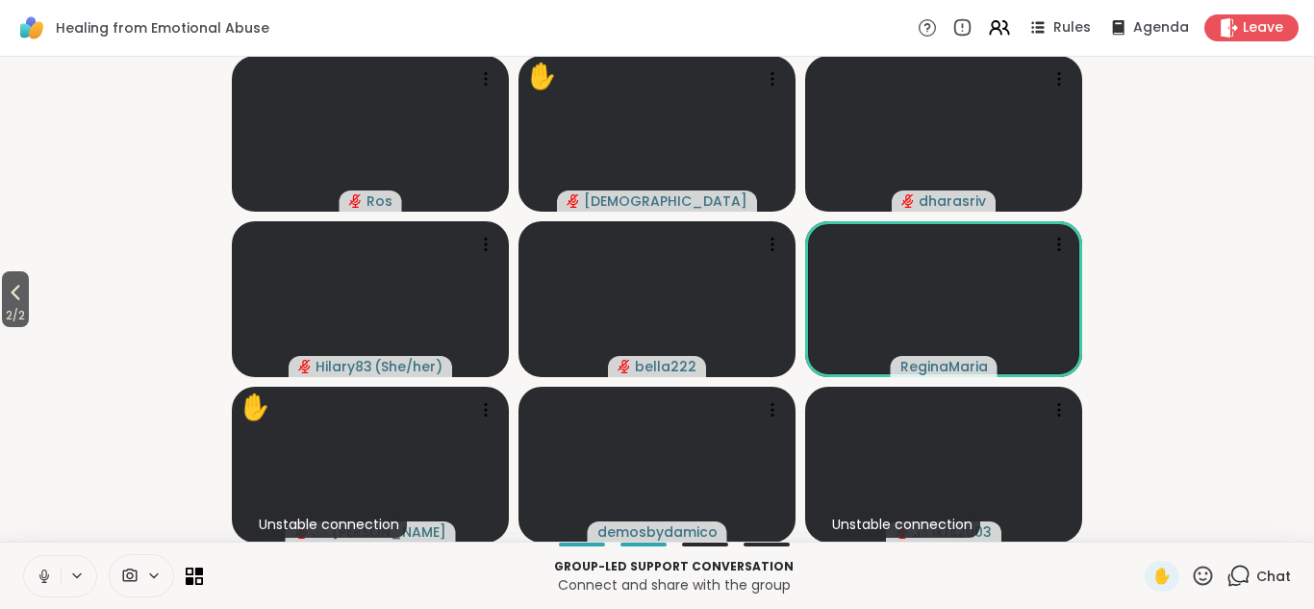
click at [1206, 571] on icon at bounding box center [1203, 576] width 24 height 24
click at [1148, 525] on span "❤️" at bounding box center [1146, 525] width 19 height 23
click at [20, 305] on span "2 / 2" at bounding box center [15, 315] width 27 height 23
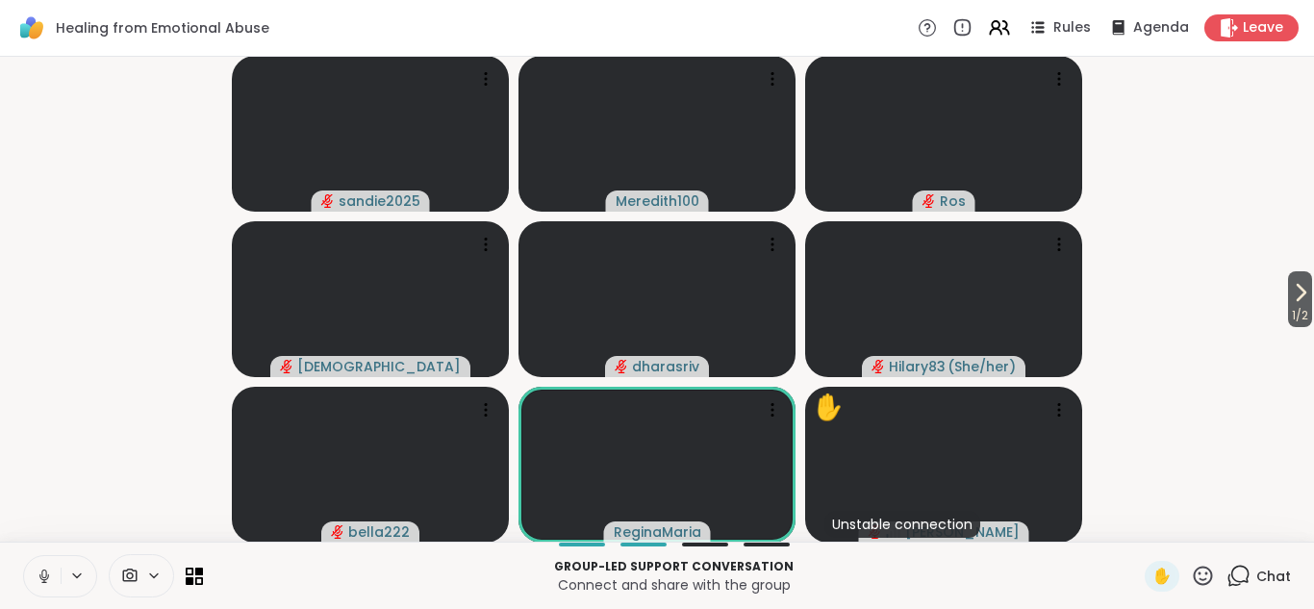
click at [1204, 576] on icon at bounding box center [1203, 576] width 24 height 24
click at [1191, 525] on span "👍" at bounding box center [1188, 525] width 19 height 23
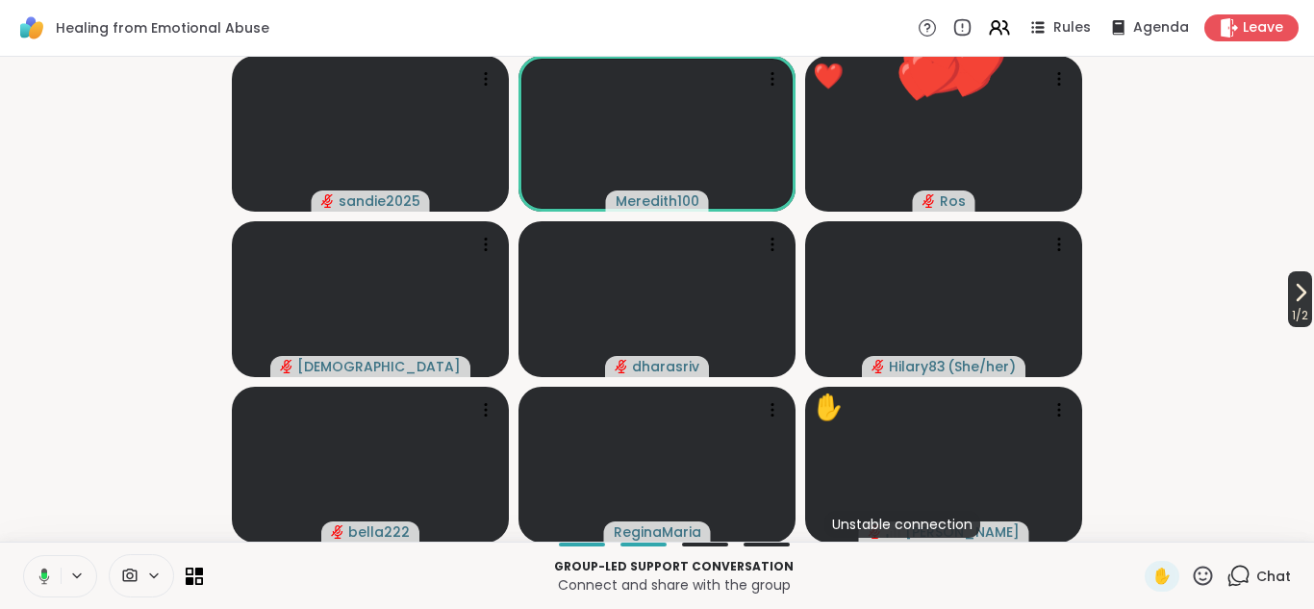
click at [1295, 306] on span "1 / 2" at bounding box center [1300, 315] width 24 height 23
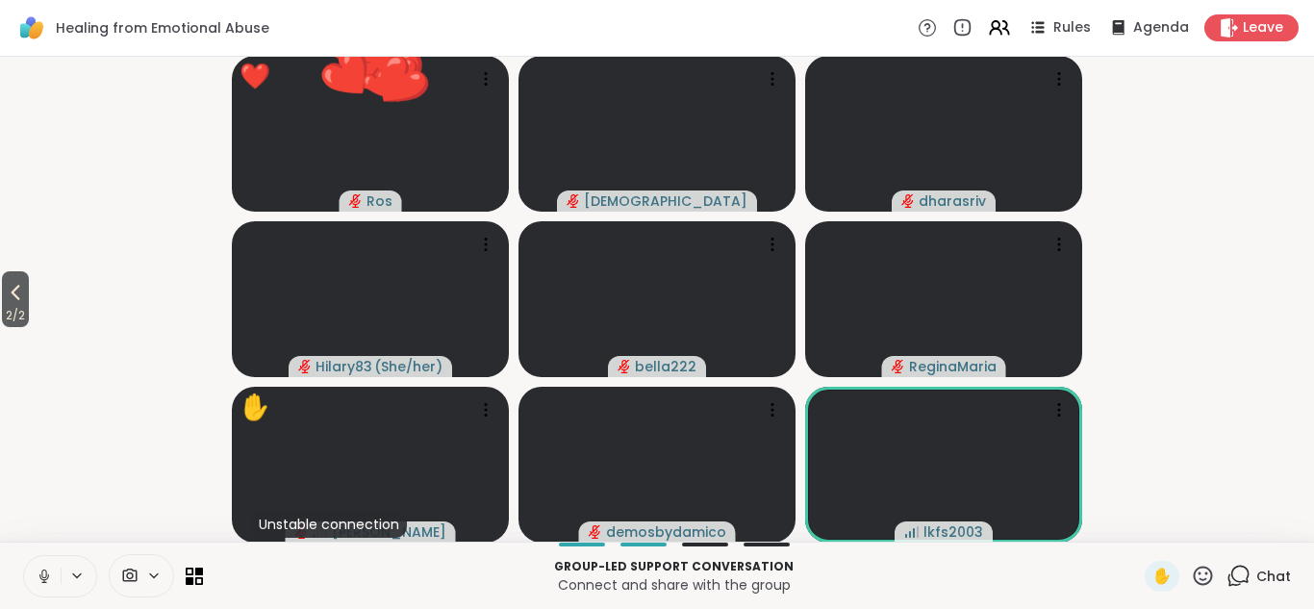
click at [1204, 578] on icon at bounding box center [1203, 575] width 19 height 19
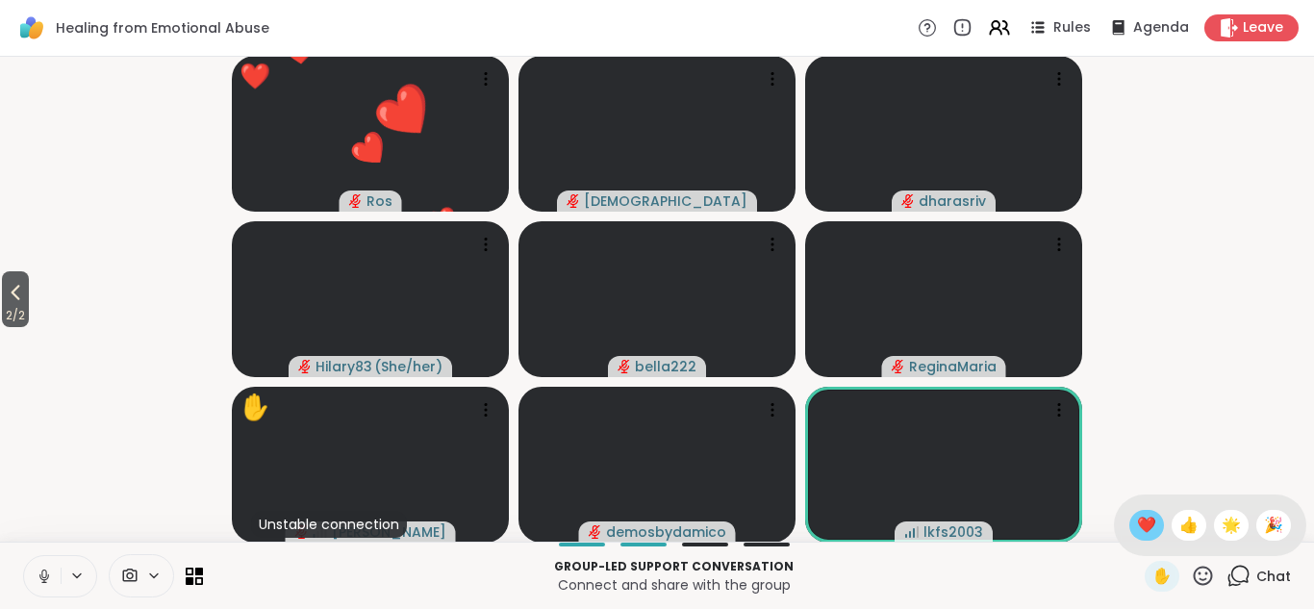
click at [1150, 525] on span "❤️" at bounding box center [1146, 525] width 19 height 23
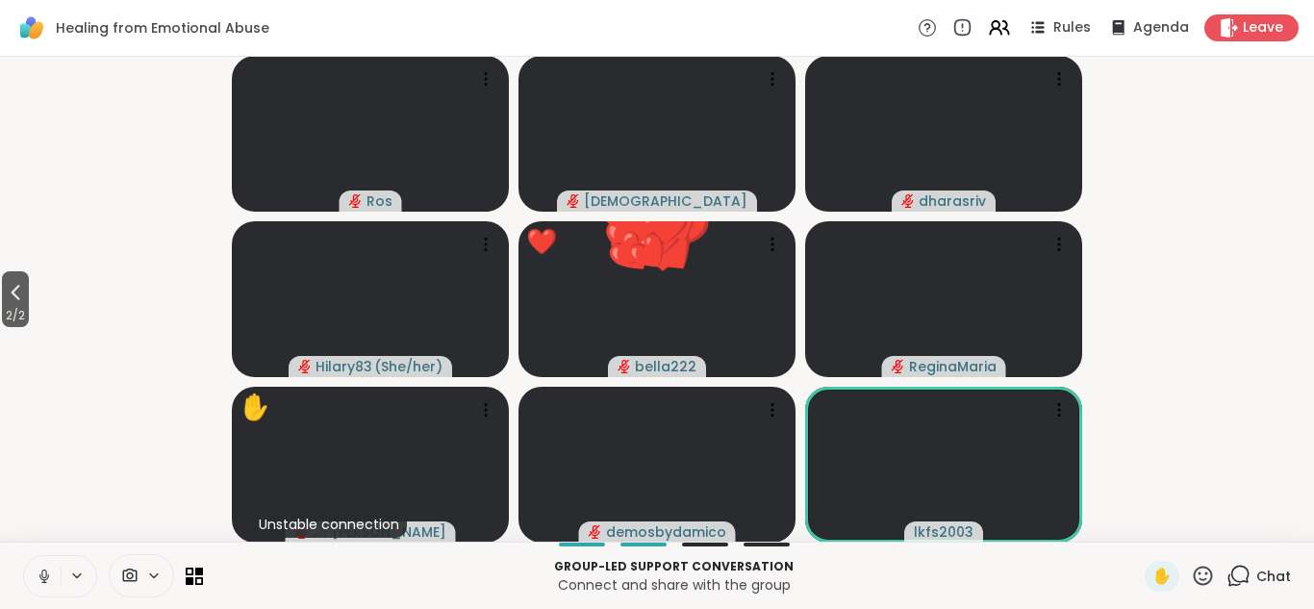
click at [1207, 576] on icon at bounding box center [1203, 576] width 24 height 24
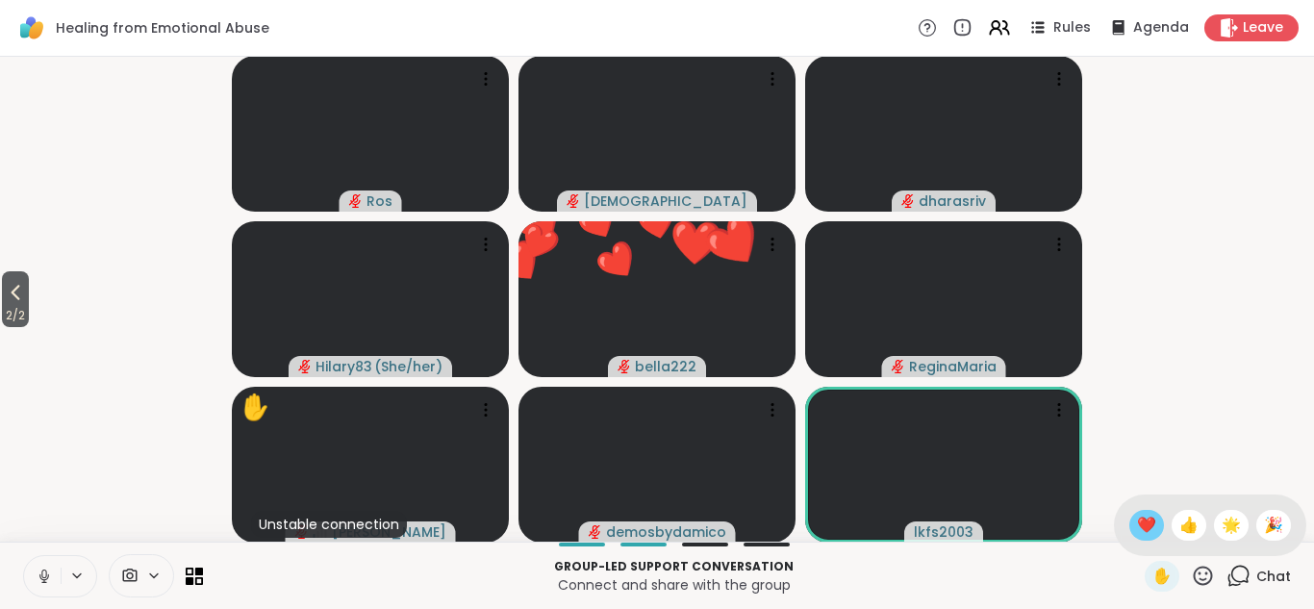
click at [1145, 526] on span "❤️" at bounding box center [1146, 525] width 19 height 23
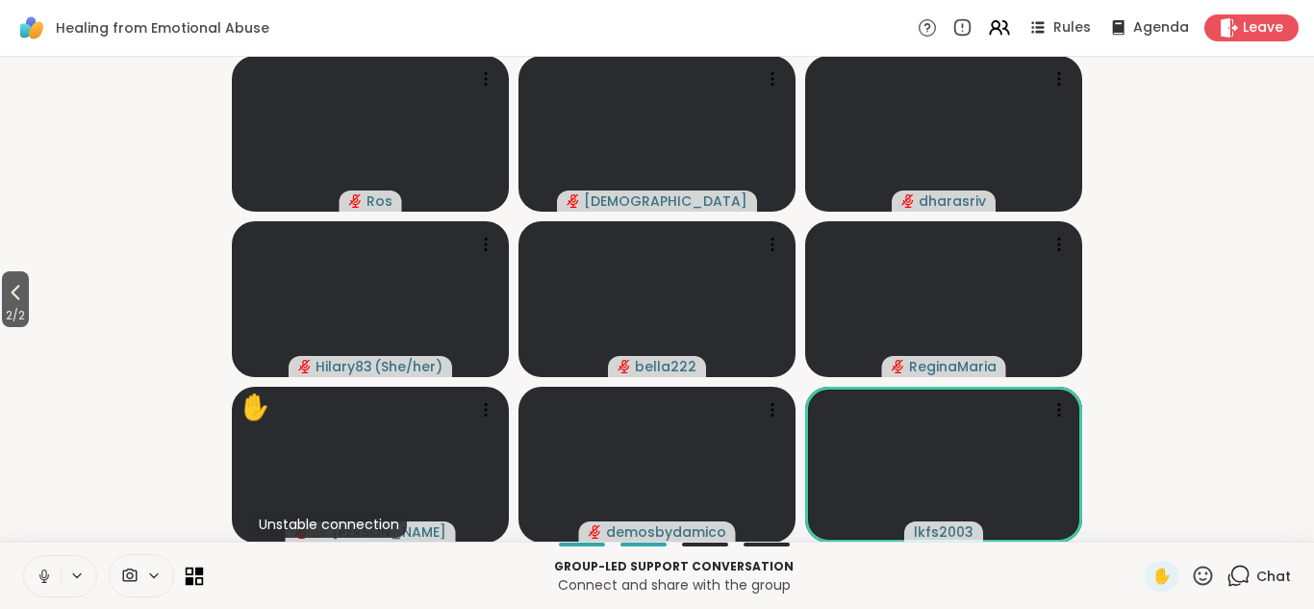
click at [198, 577] on icon at bounding box center [199, 580] width 9 height 9
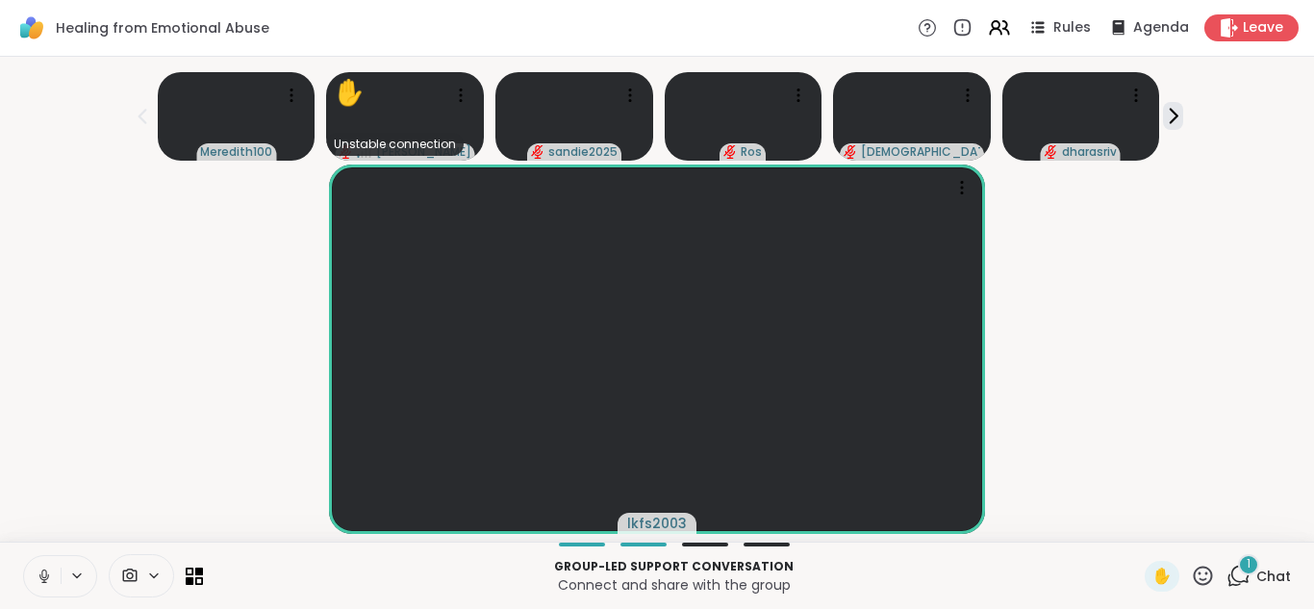
click at [1233, 572] on icon at bounding box center [1240, 574] width 18 height 17
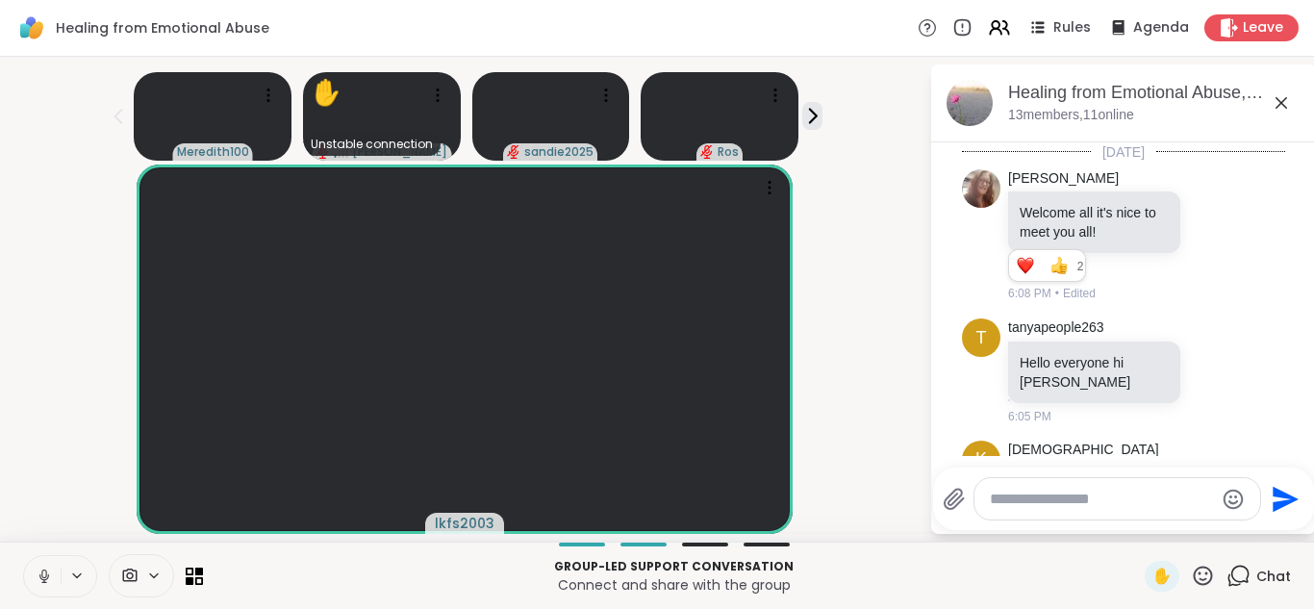
scroll to position [1293, 0]
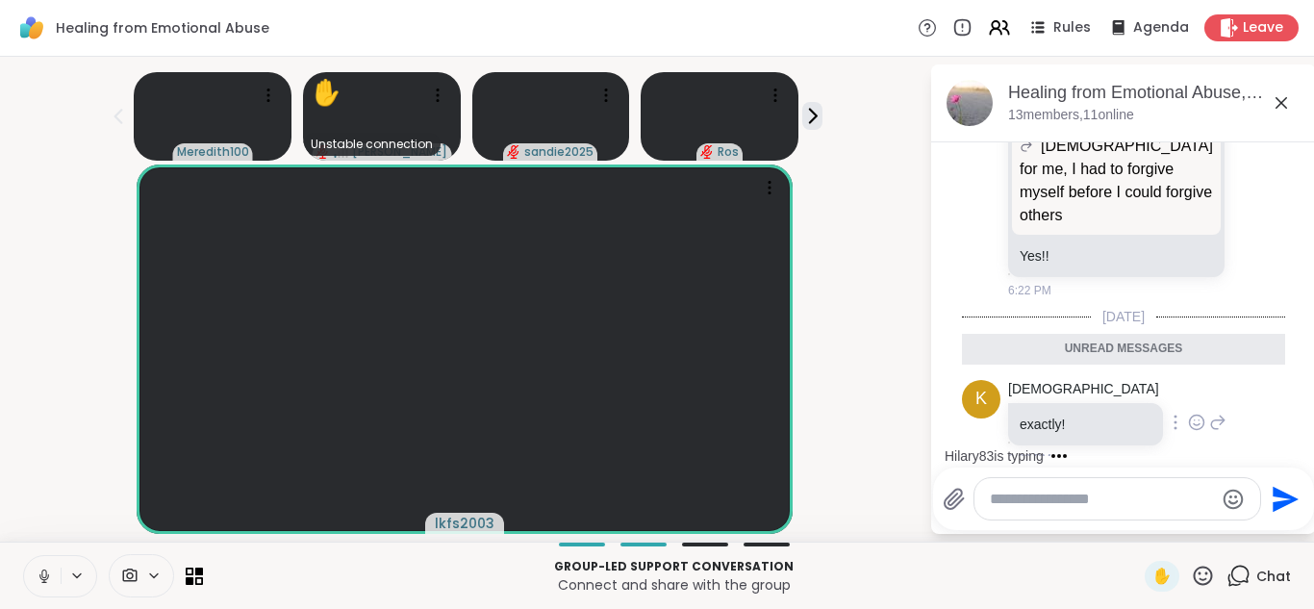
click at [1188, 413] on icon at bounding box center [1196, 422] width 17 height 19
click at [1146, 383] on div "Select Reaction: Thumbs up" at bounding box center [1154, 391] width 17 height 17
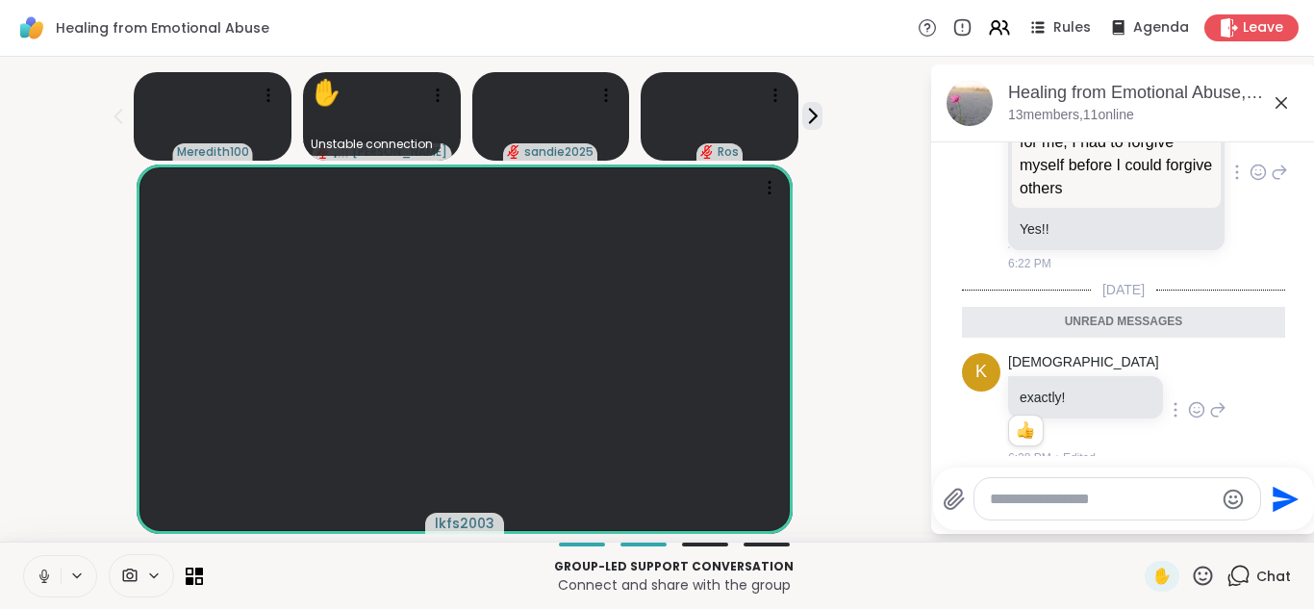
click at [1250, 163] on icon at bounding box center [1258, 172] width 17 height 19
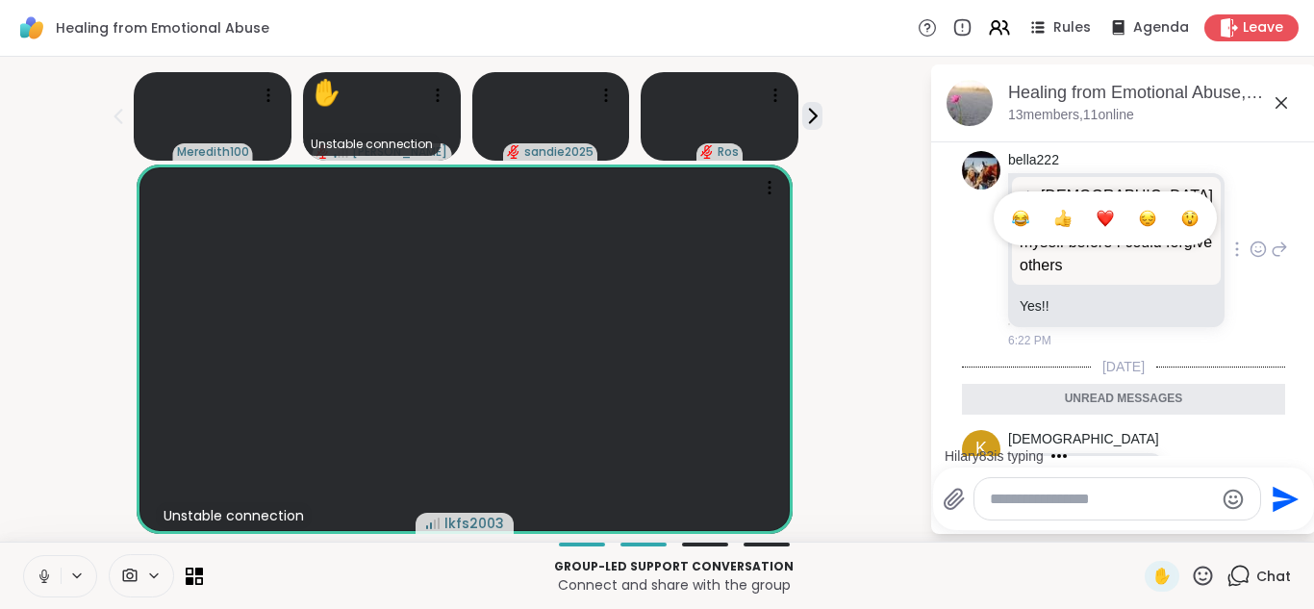
scroll to position [1204, 0]
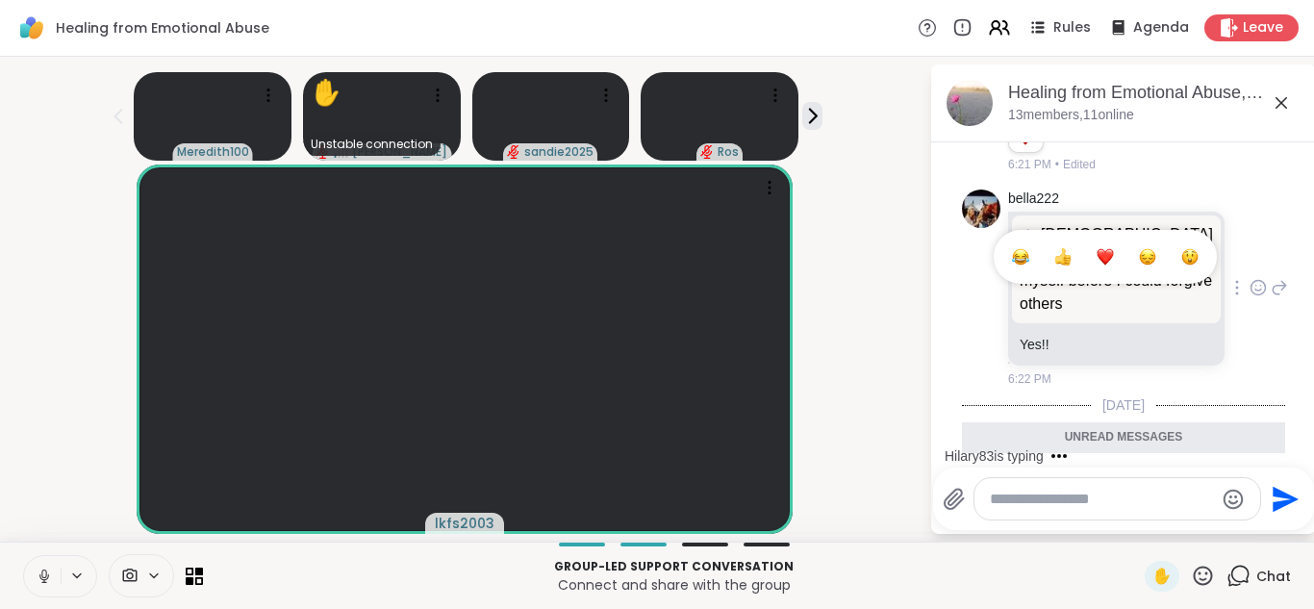
click at [1097, 248] on div "Select Reaction: Heart" at bounding box center [1105, 256] width 17 height 17
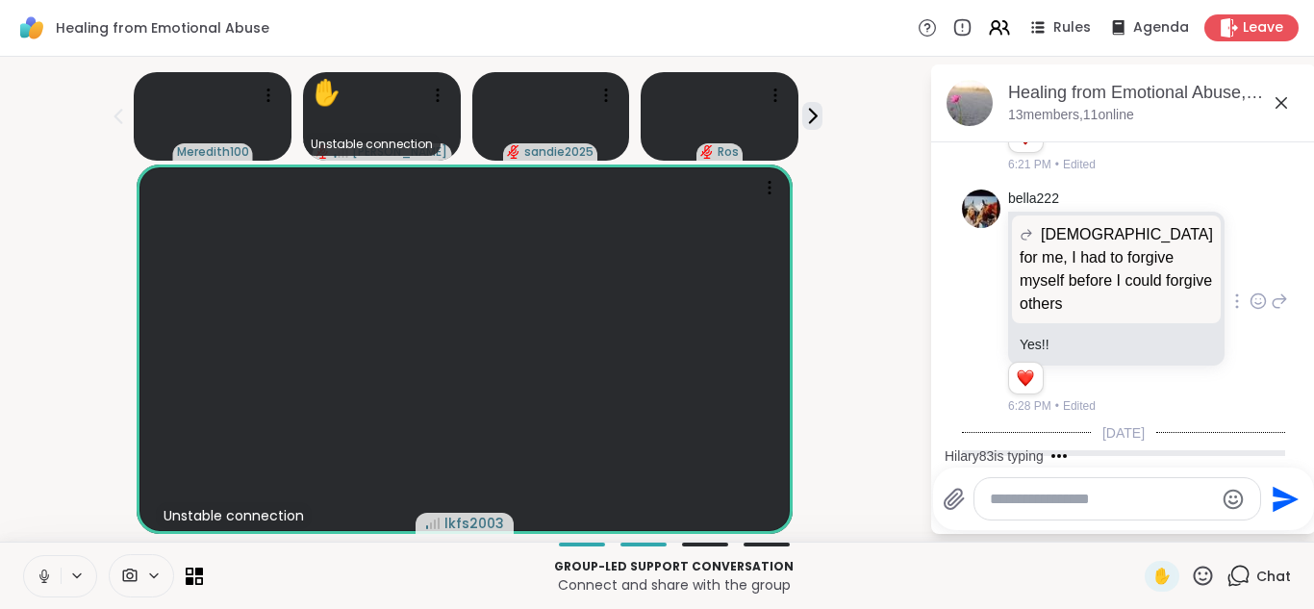
click at [1280, 101] on icon at bounding box center [1281, 102] width 23 height 23
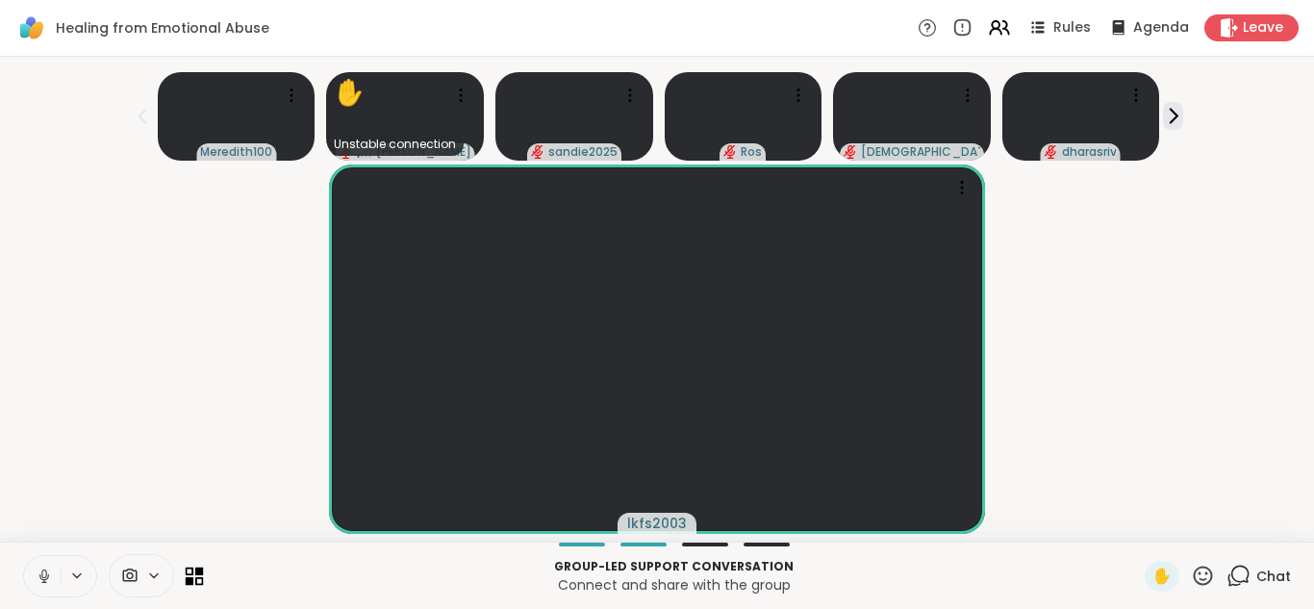
click at [198, 574] on icon at bounding box center [199, 571] width 9 height 9
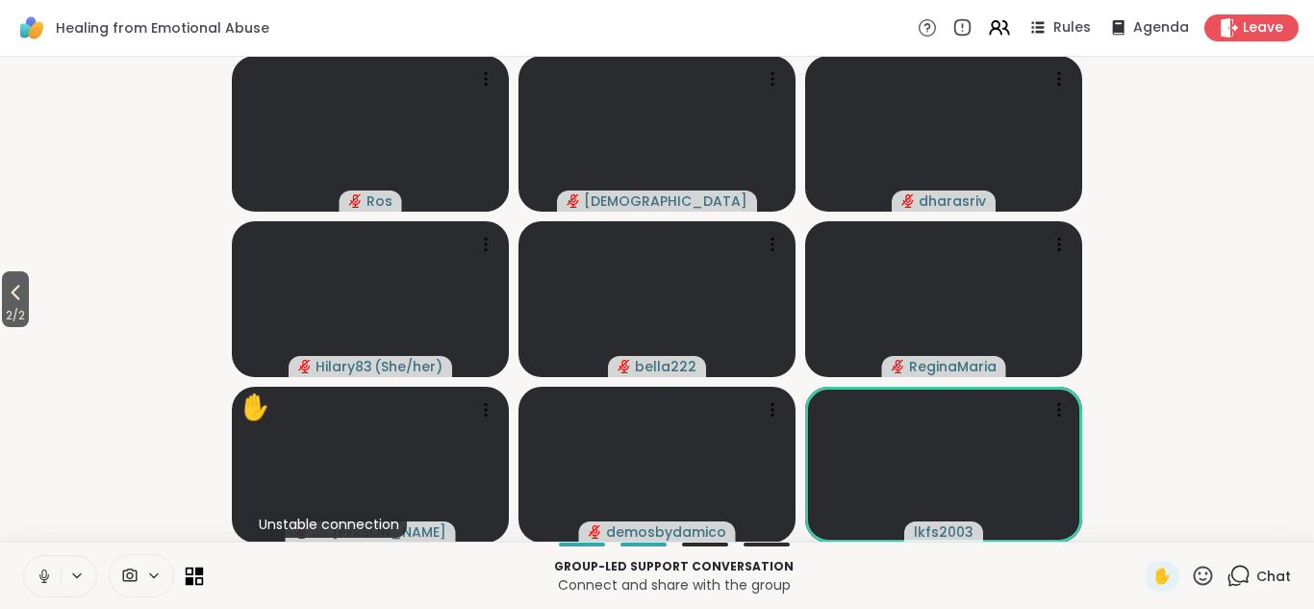
click at [196, 575] on icon at bounding box center [195, 576] width 18 height 18
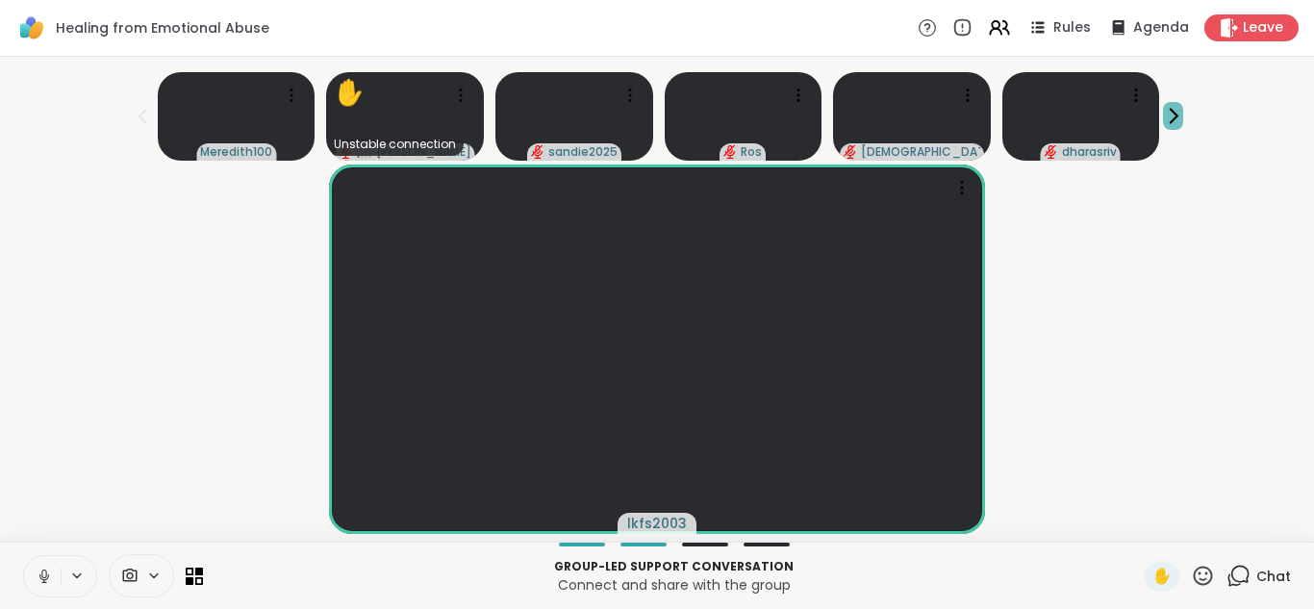
click at [1173, 115] on icon at bounding box center [1173, 116] width 20 height 20
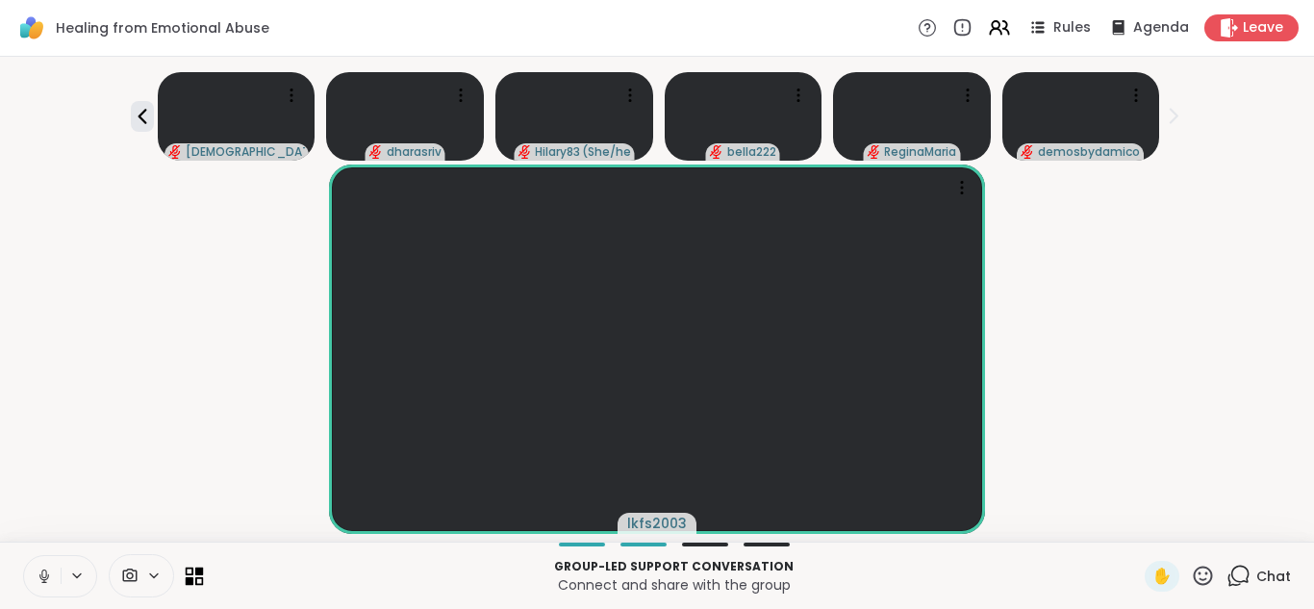
click at [196, 576] on icon at bounding box center [195, 576] width 18 height 18
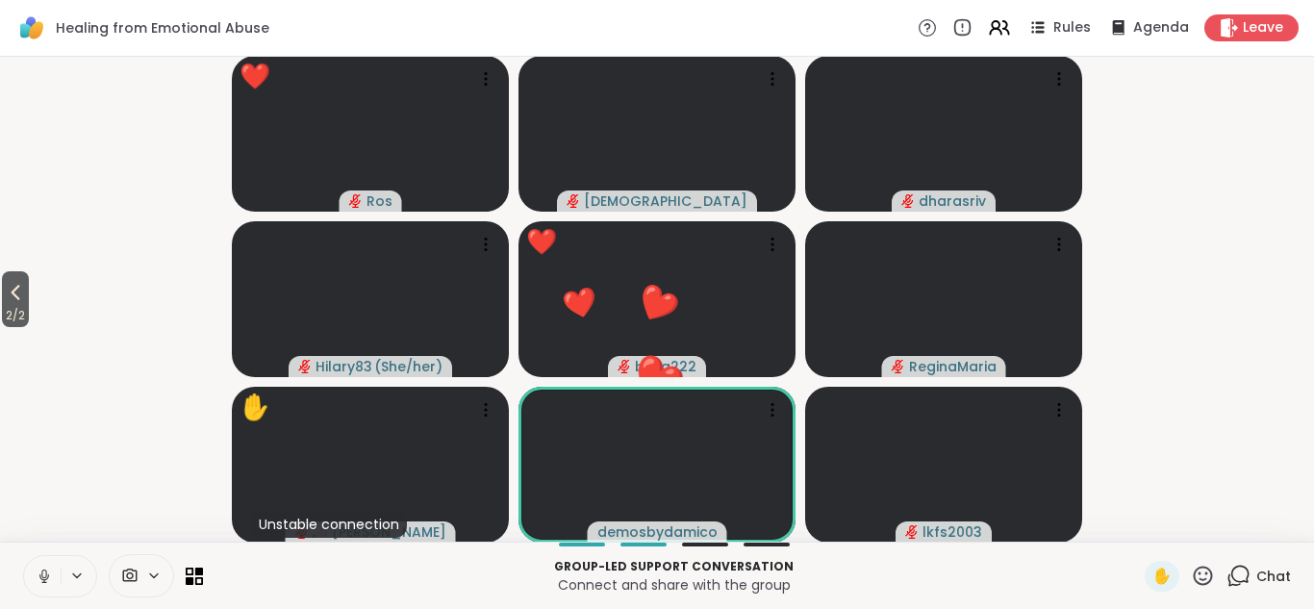
click at [1204, 569] on icon at bounding box center [1203, 576] width 24 height 24
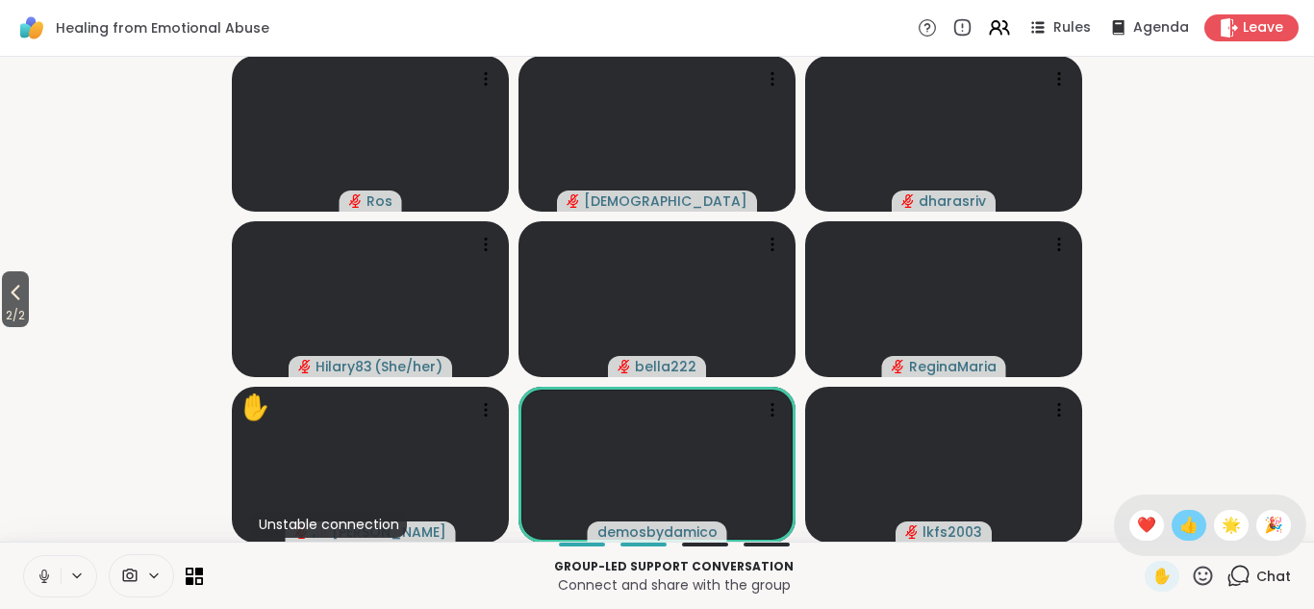
click at [1191, 523] on span "👍" at bounding box center [1188, 525] width 19 height 23
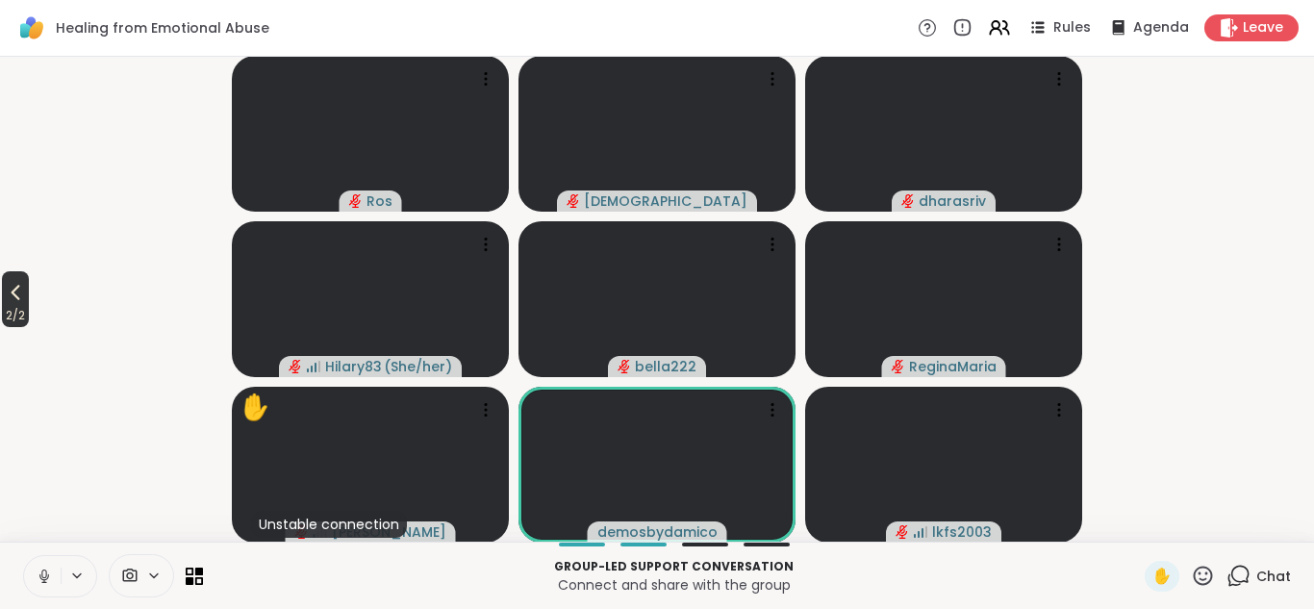
click at [17, 302] on icon at bounding box center [15, 292] width 23 height 23
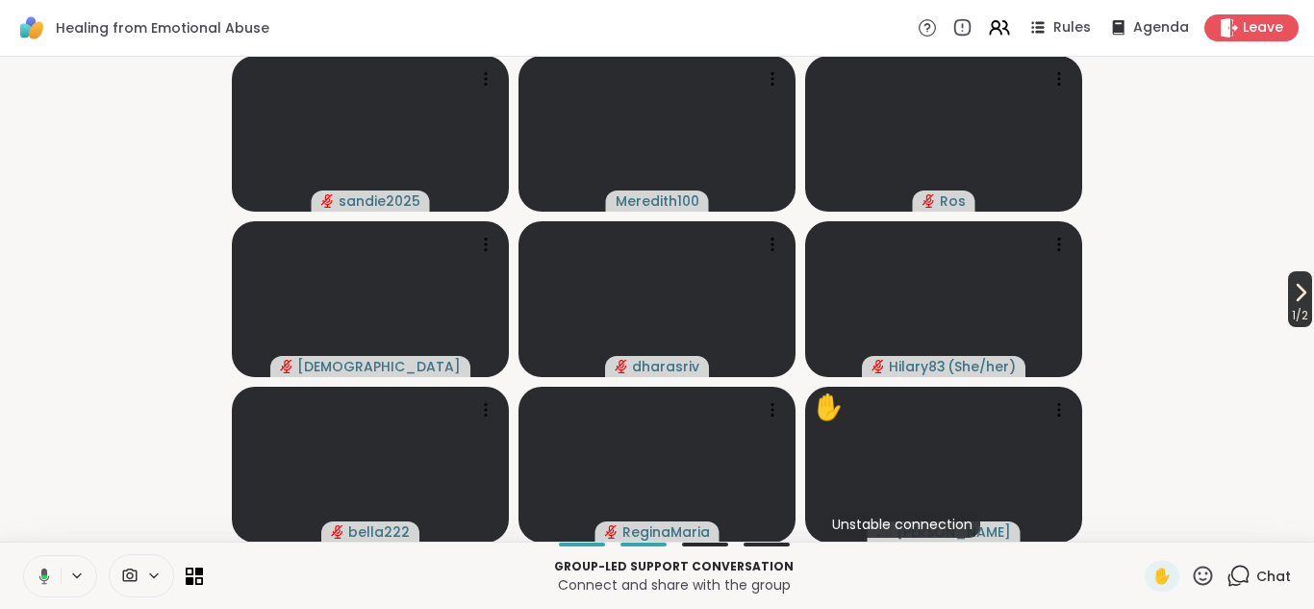
click at [1289, 296] on icon at bounding box center [1300, 292] width 23 height 23
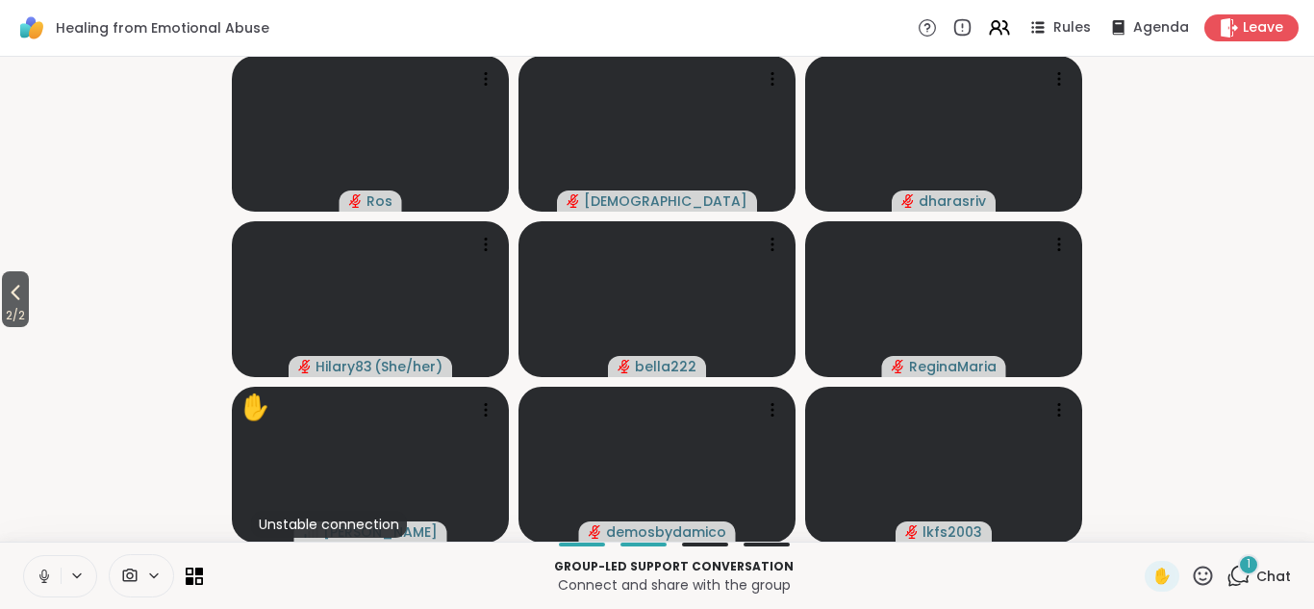
click at [1236, 571] on icon at bounding box center [1238, 576] width 24 height 24
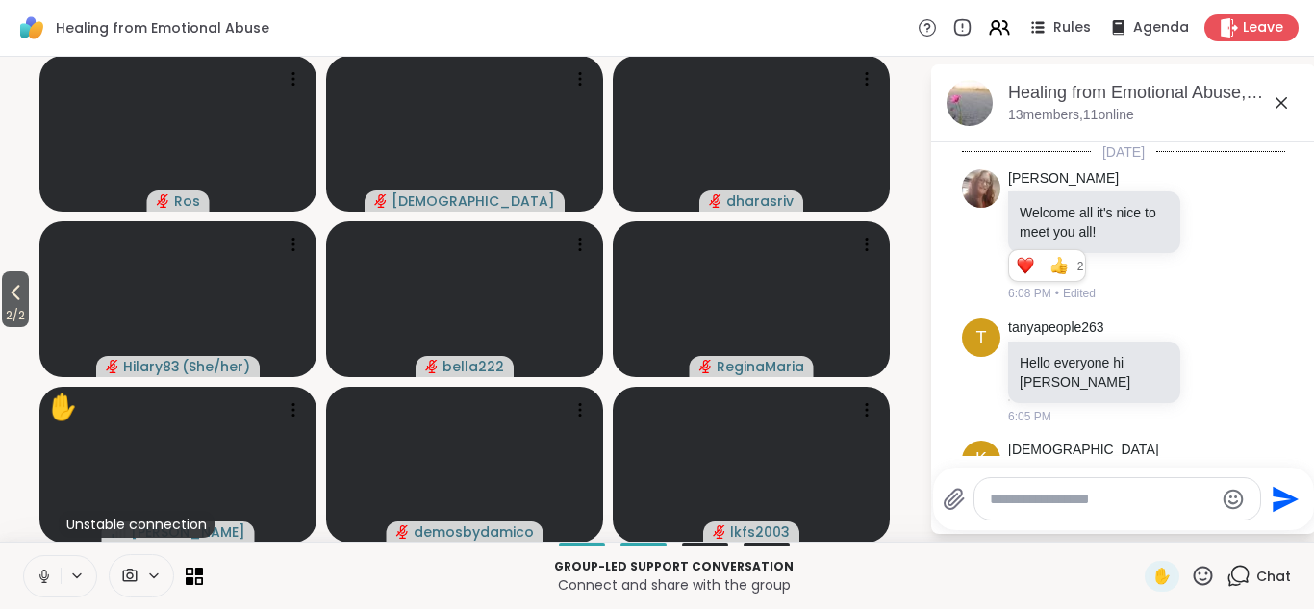
scroll to position [1546, 0]
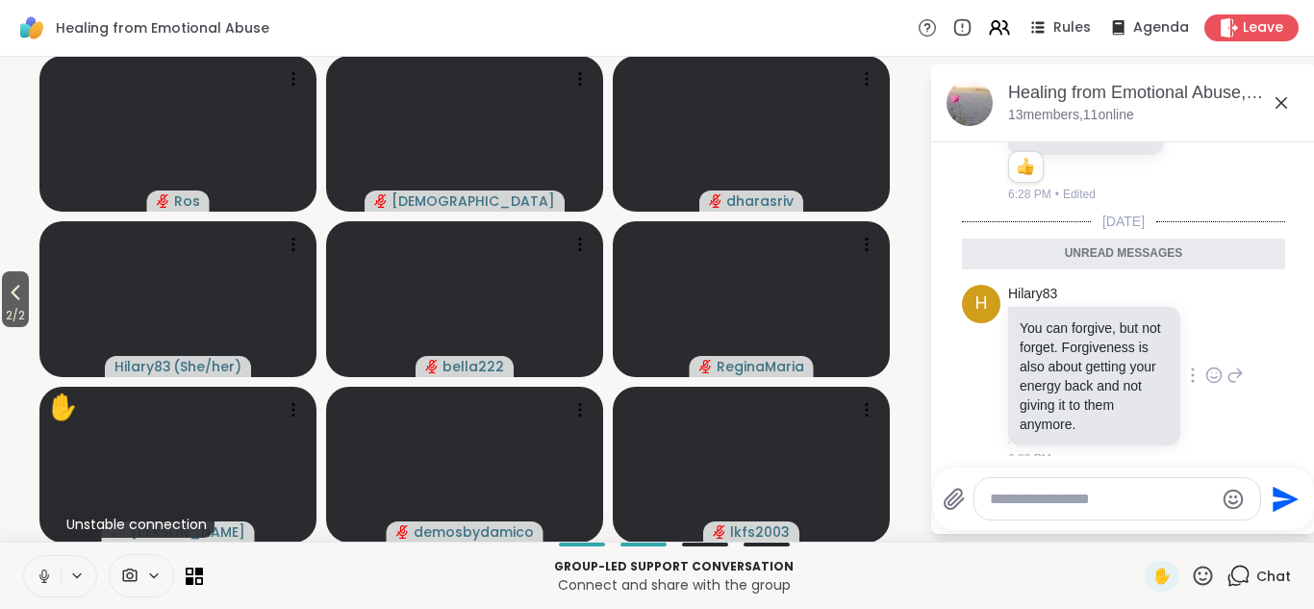
click at [1217, 373] on icon at bounding box center [1217, 373] width 0 height 0
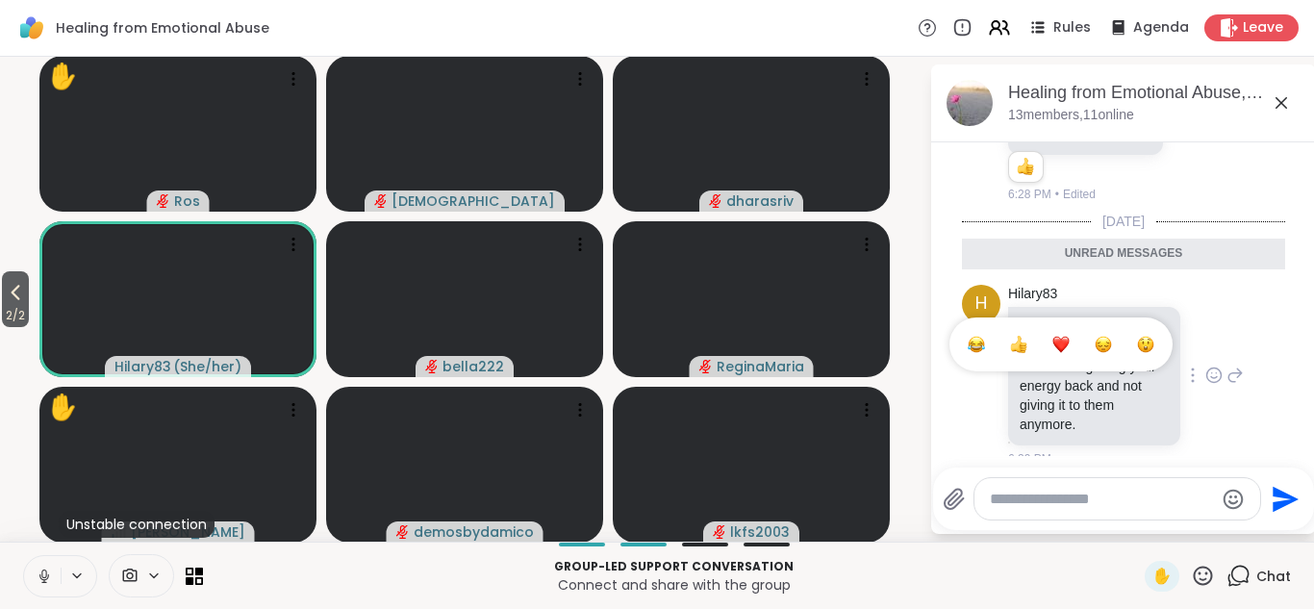
click at [1052, 336] on div "Select Reaction: Heart" at bounding box center [1060, 344] width 17 height 17
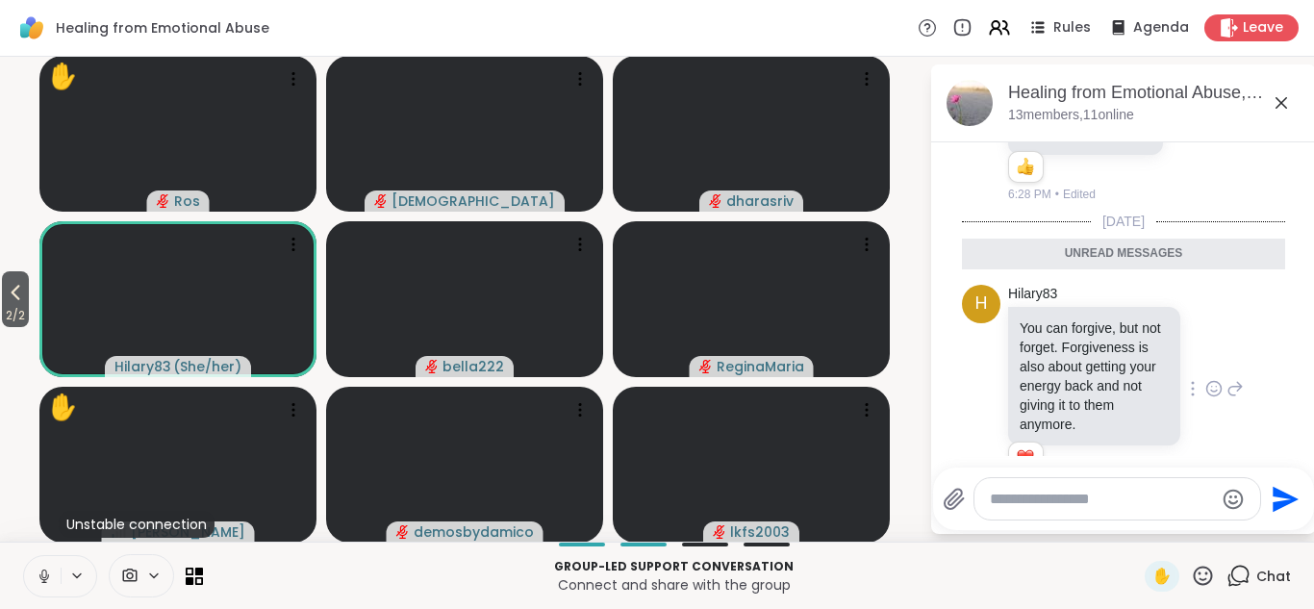
scroll to position [1574, 0]
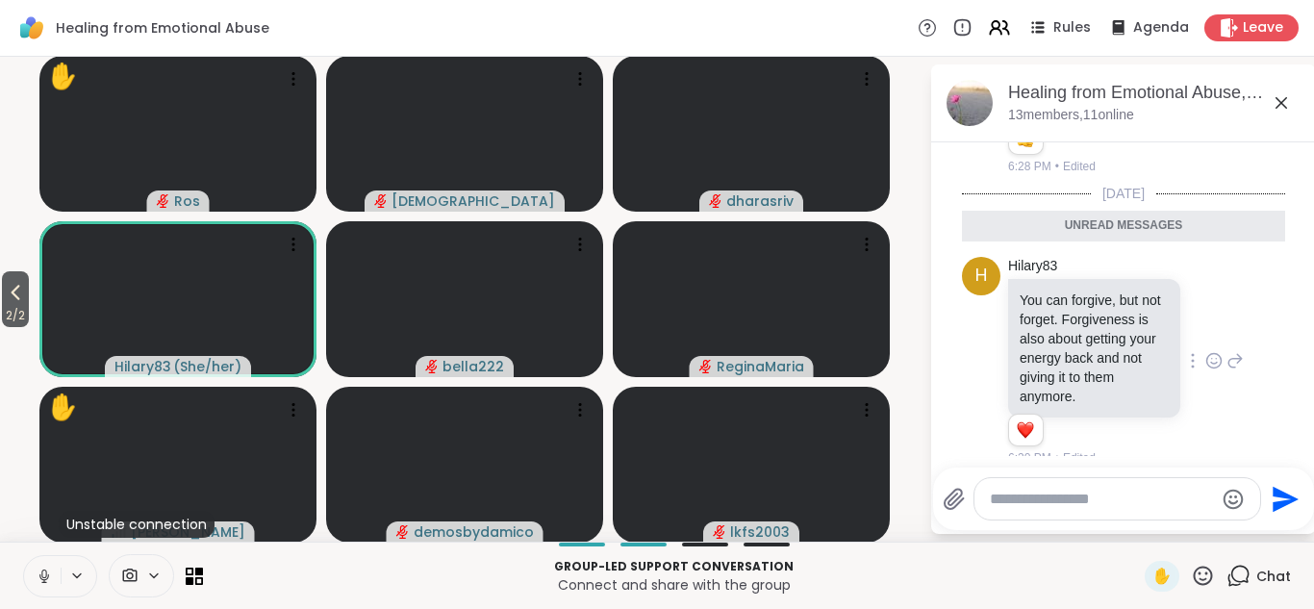
click at [1277, 100] on icon at bounding box center [1281, 102] width 23 height 23
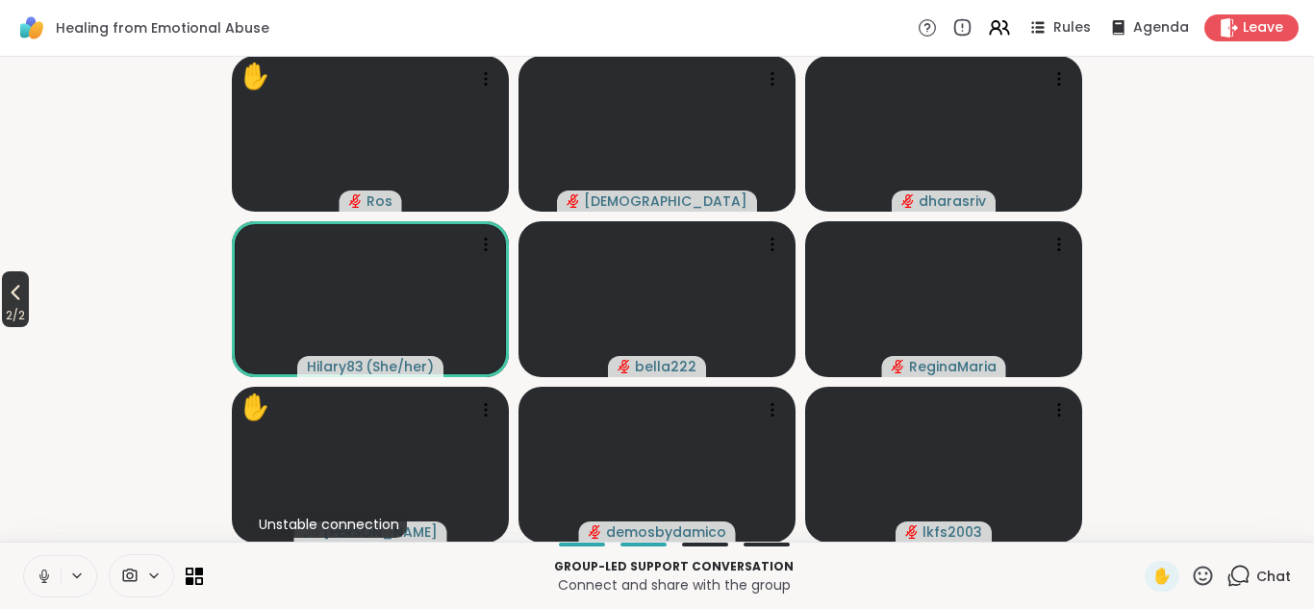
click at [20, 291] on icon at bounding box center [15, 292] width 23 height 23
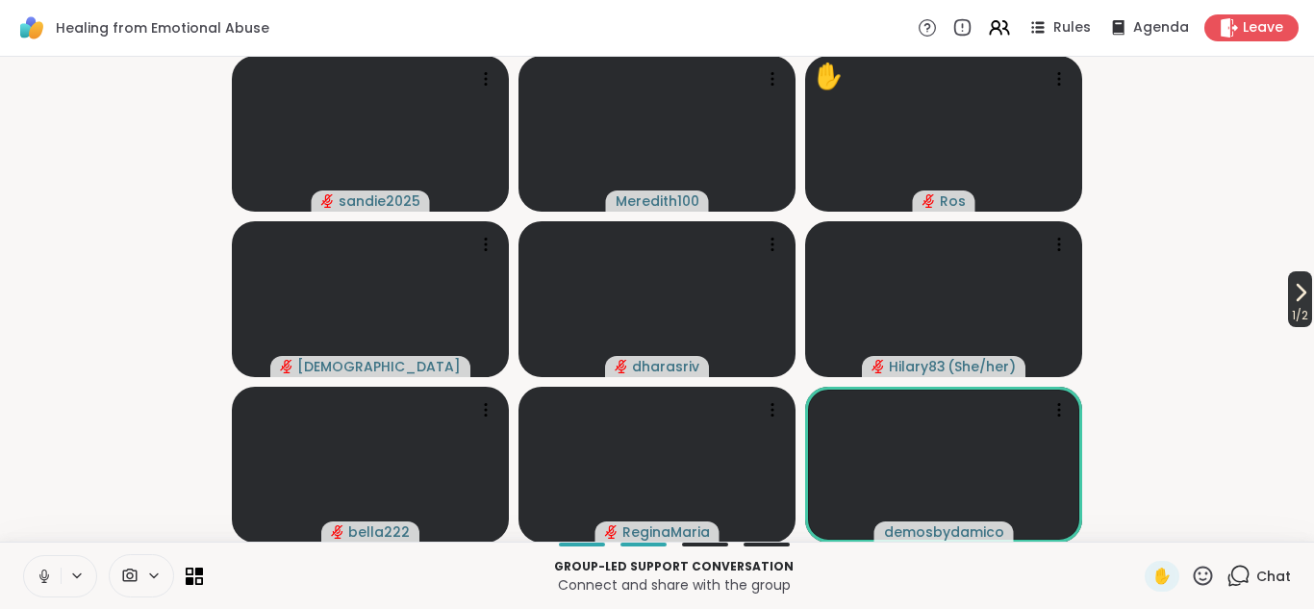
click at [1292, 293] on icon at bounding box center [1300, 292] width 23 height 23
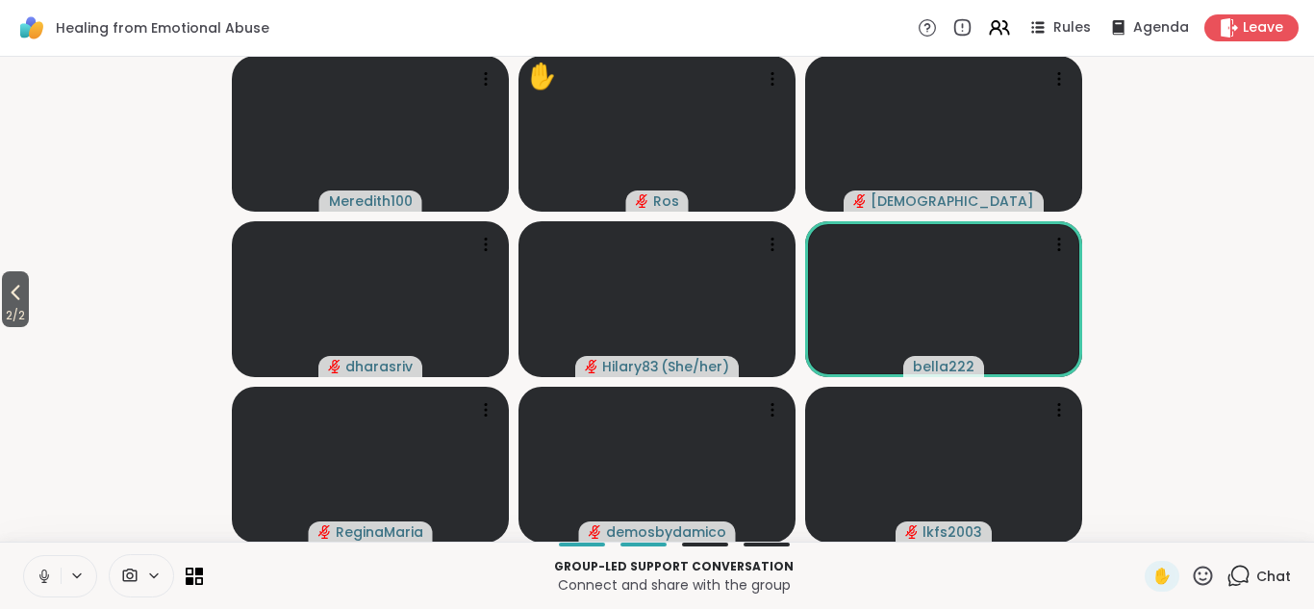
click at [96, 427] on video-player-container "2 / 2 Meredith100 ✋ Ros kristiclark dharasriv Hilary83 ( She/her ) bella222 Reg…" at bounding box center [657, 298] width 1291 height 469
click at [1206, 572] on icon at bounding box center [1203, 575] width 19 height 19
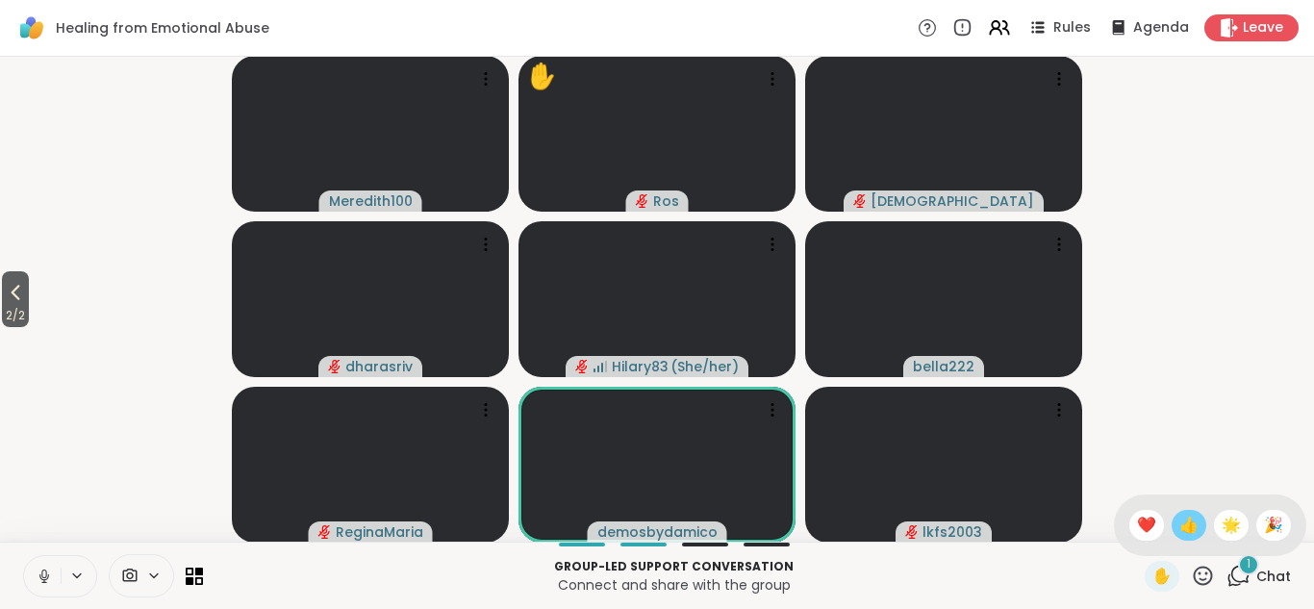
click at [1195, 522] on span "👍" at bounding box center [1188, 525] width 19 height 23
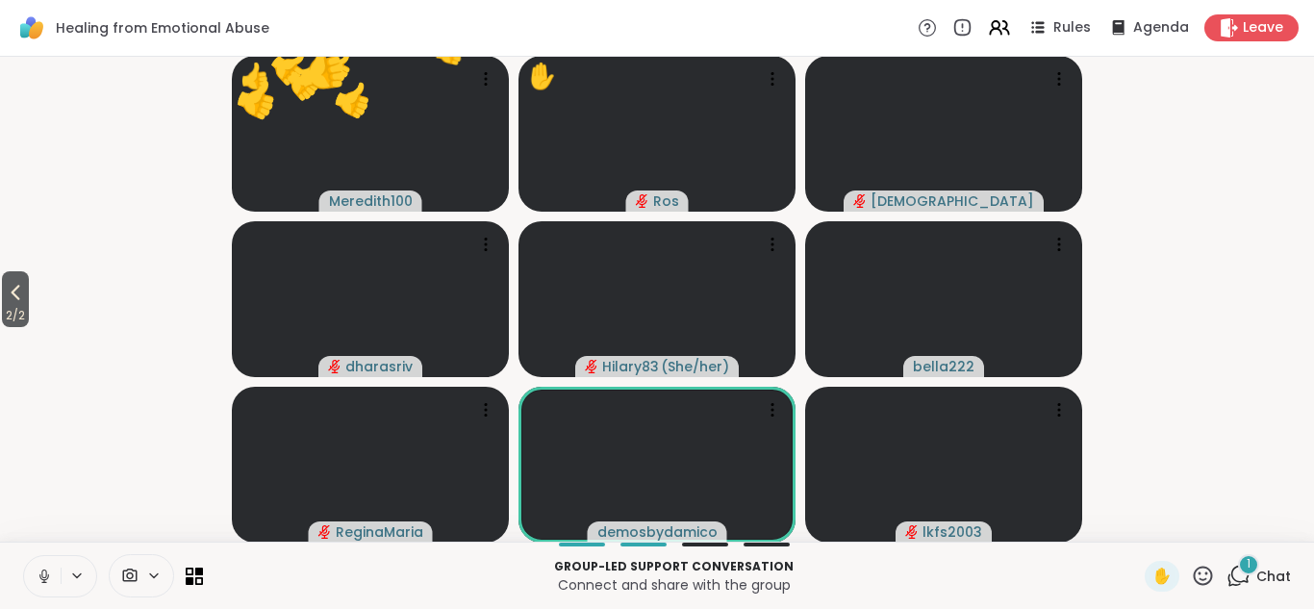
click at [1238, 569] on icon at bounding box center [1238, 576] width 24 height 24
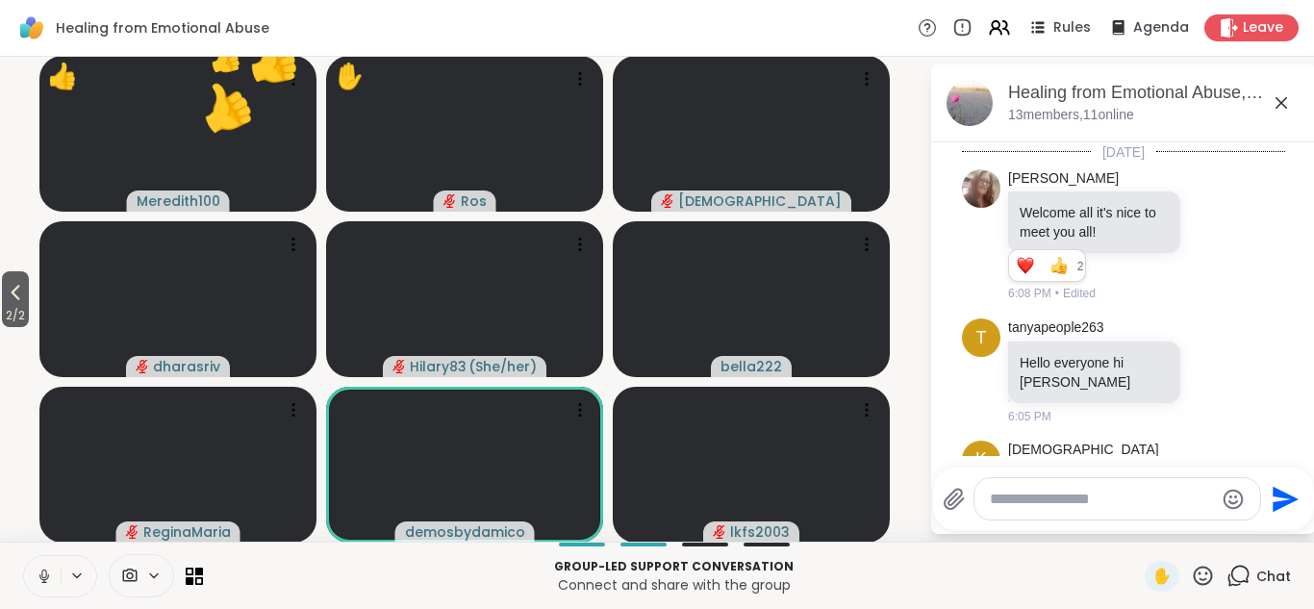
scroll to position [1715, 0]
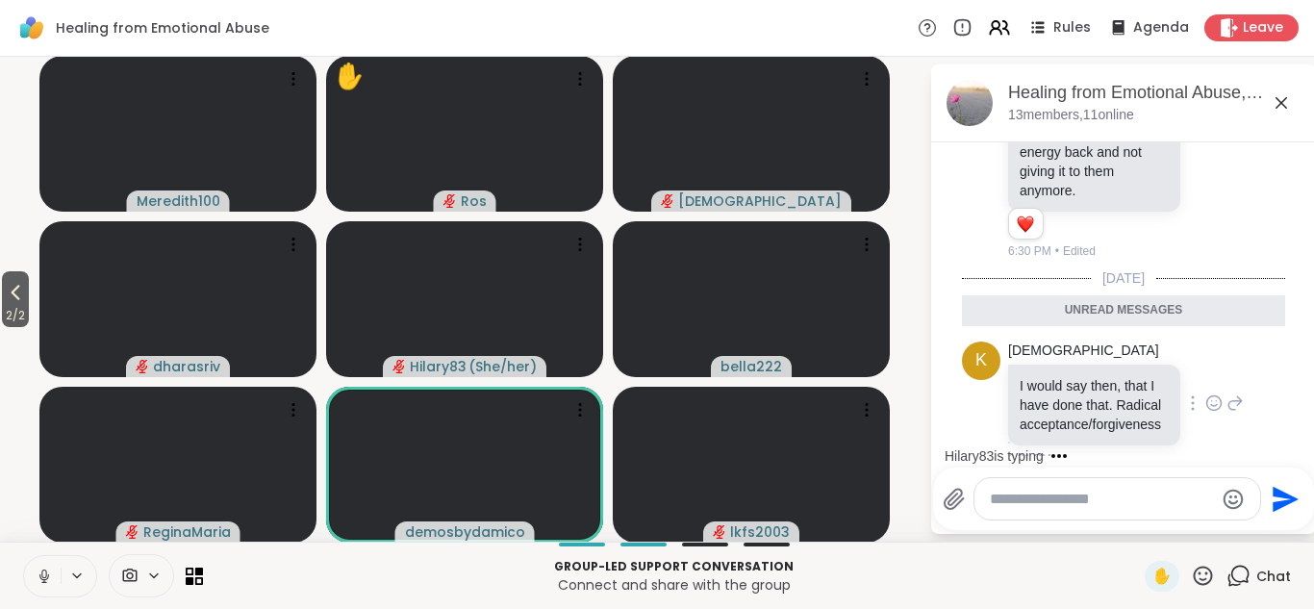
click at [1215, 393] on icon at bounding box center [1213, 402] width 17 height 19
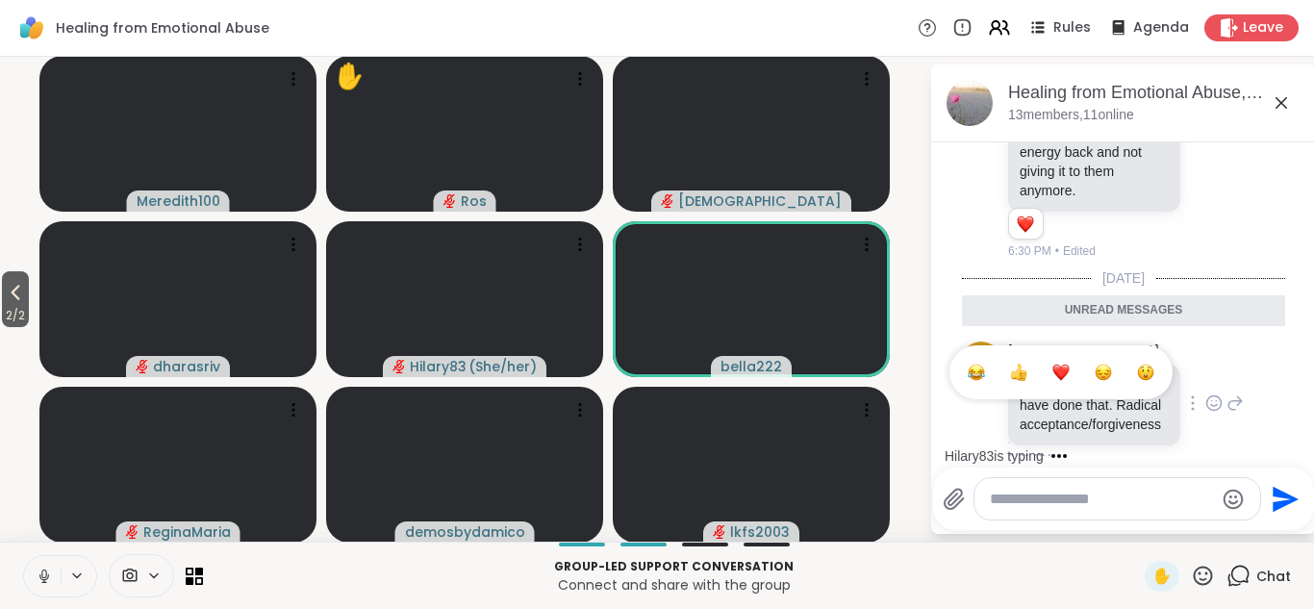
click at [1065, 364] on div "Select Reaction: Heart" at bounding box center [1060, 372] width 17 height 17
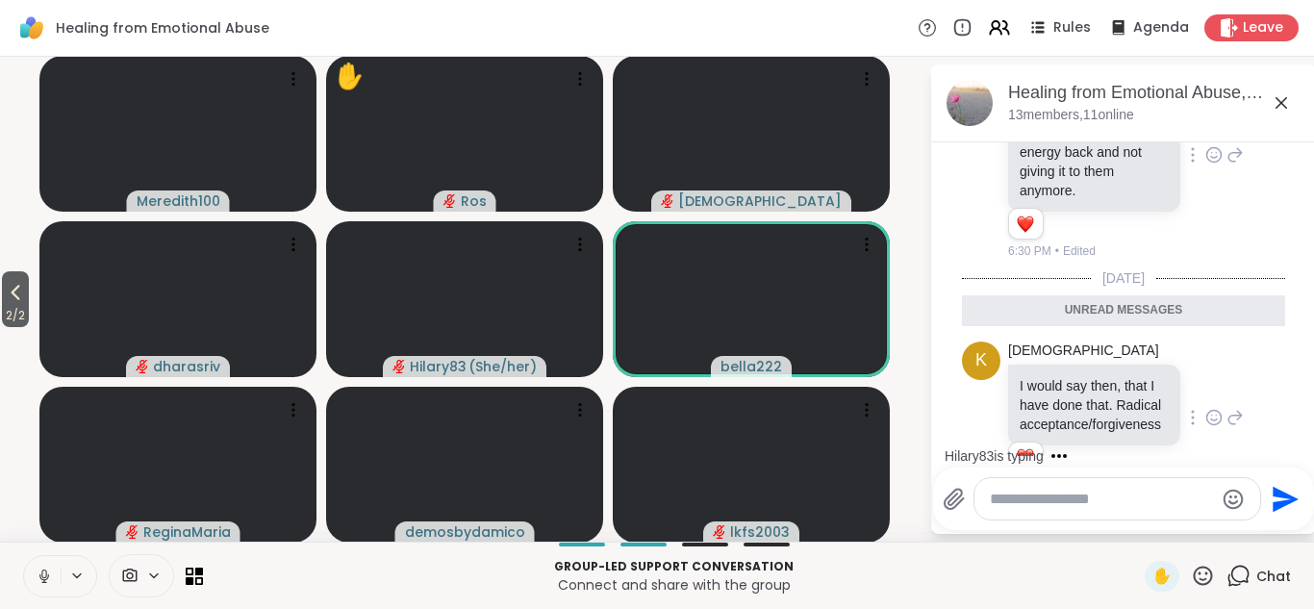
scroll to position [1742, 0]
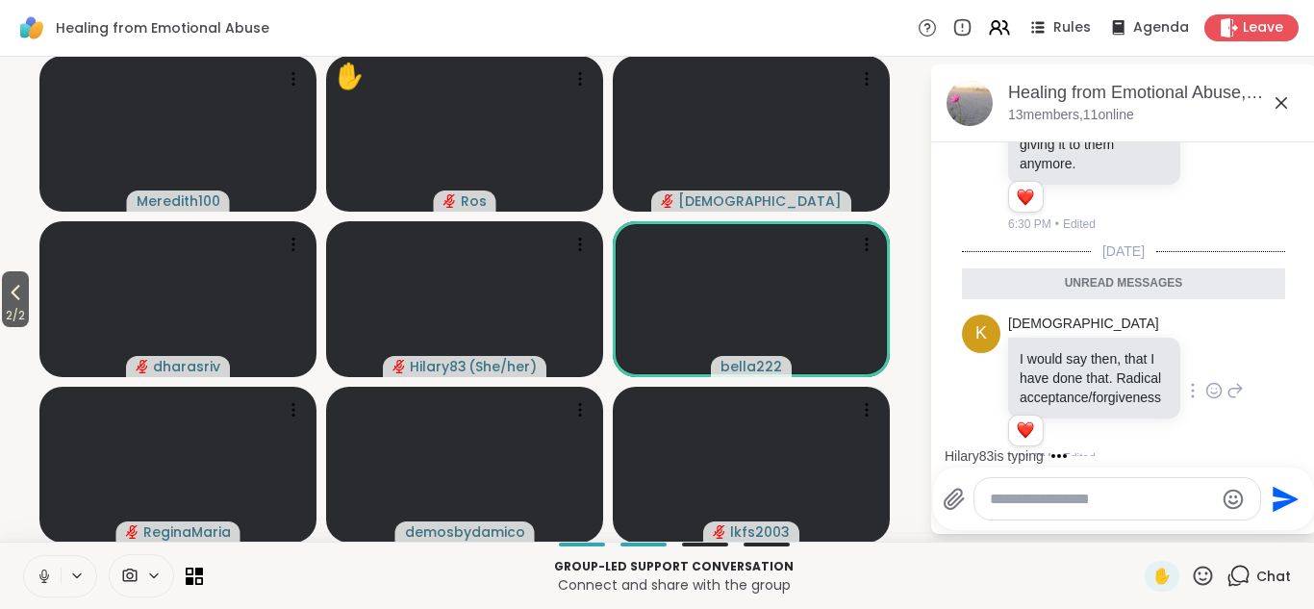
click at [1281, 104] on icon at bounding box center [1281, 102] width 23 height 23
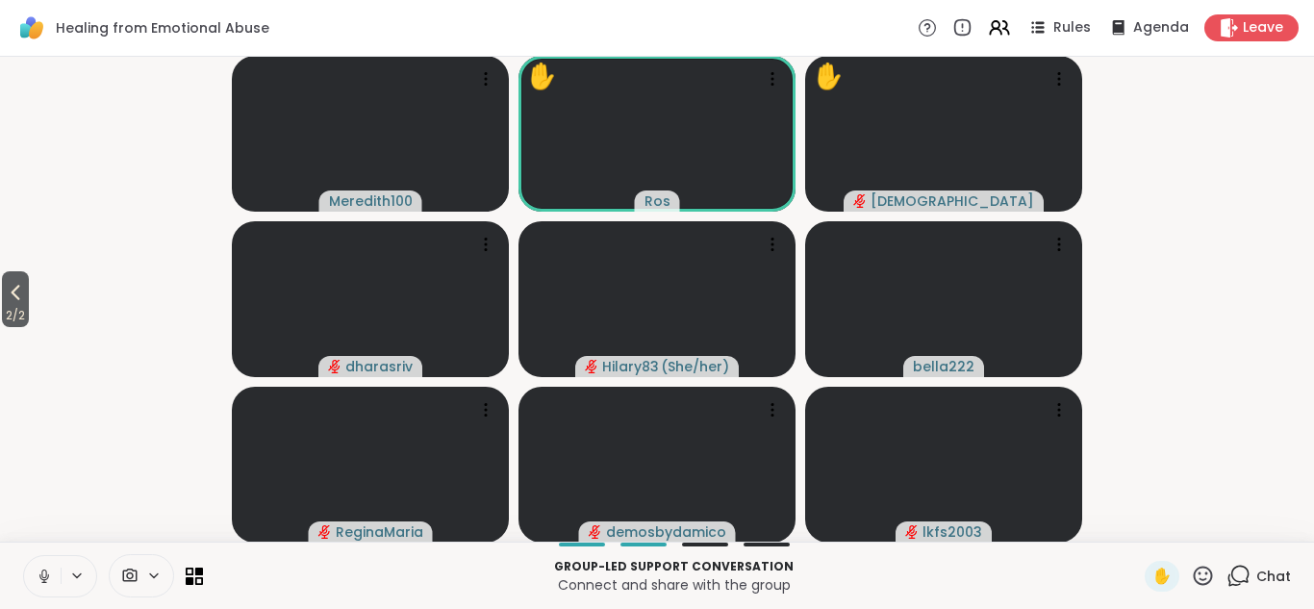
click at [1200, 579] on icon at bounding box center [1203, 576] width 24 height 24
click at [1149, 518] on span "❤️" at bounding box center [1146, 525] width 19 height 23
click at [17, 296] on icon at bounding box center [16, 292] width 9 height 15
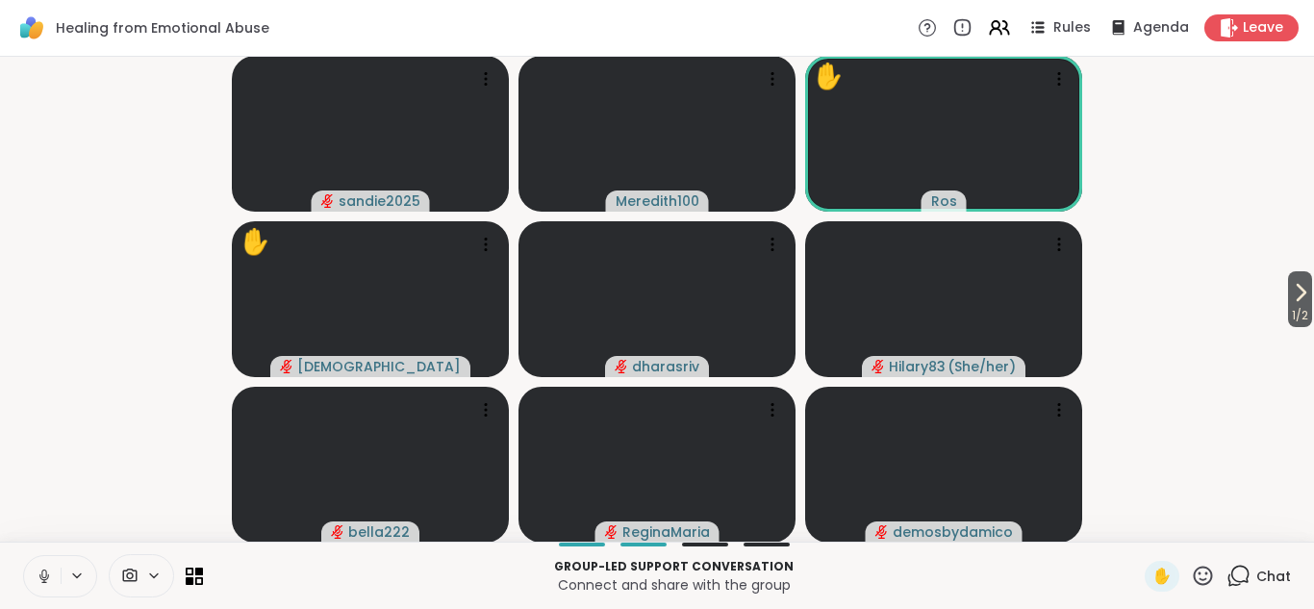
click at [1201, 573] on icon at bounding box center [1203, 575] width 19 height 19
click at [1150, 517] on span "❤️" at bounding box center [1146, 525] width 19 height 23
click at [1237, 575] on icon at bounding box center [1238, 576] width 24 height 24
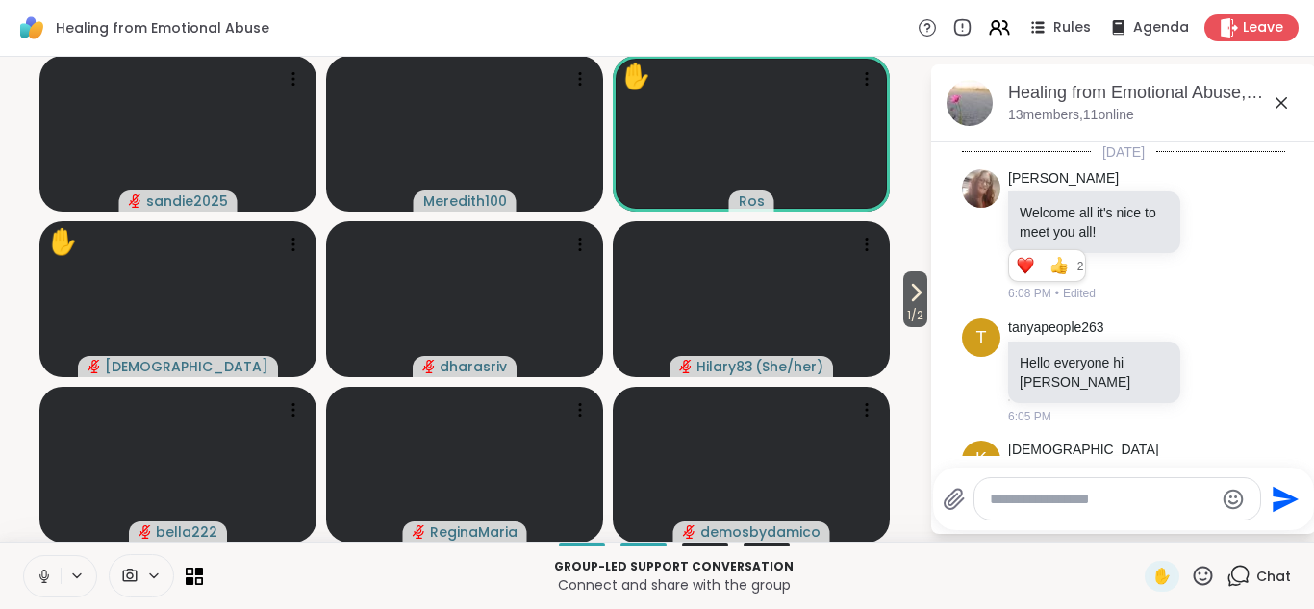
scroll to position [1845, 0]
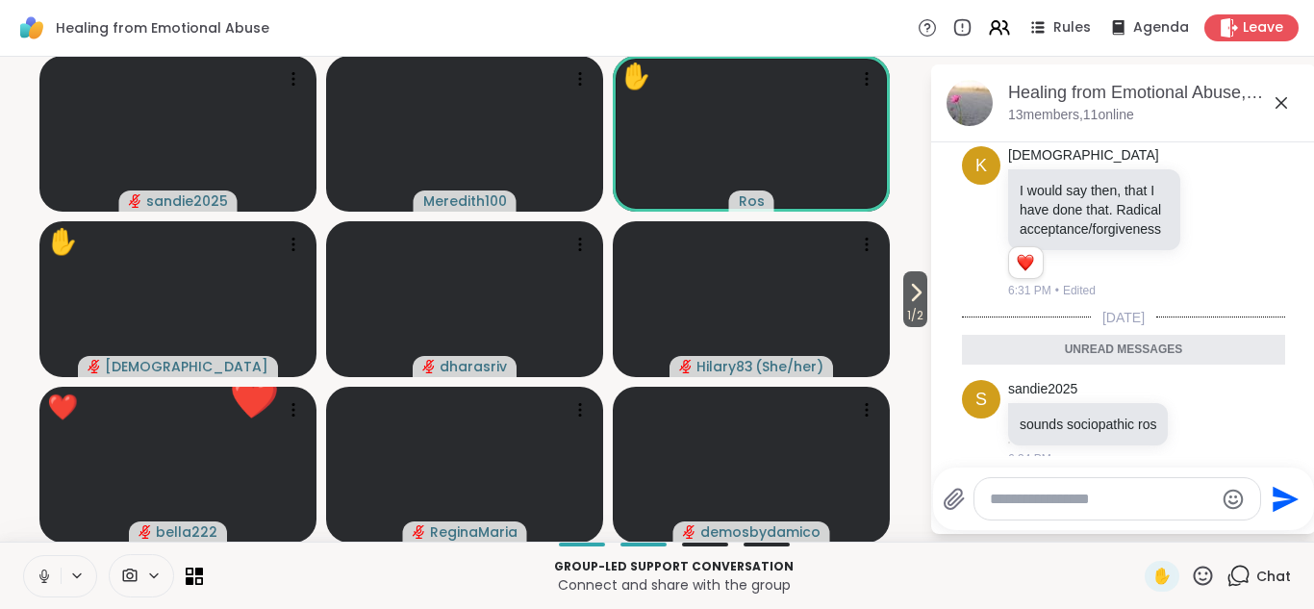
click at [1201, 579] on icon at bounding box center [1203, 575] width 19 height 19
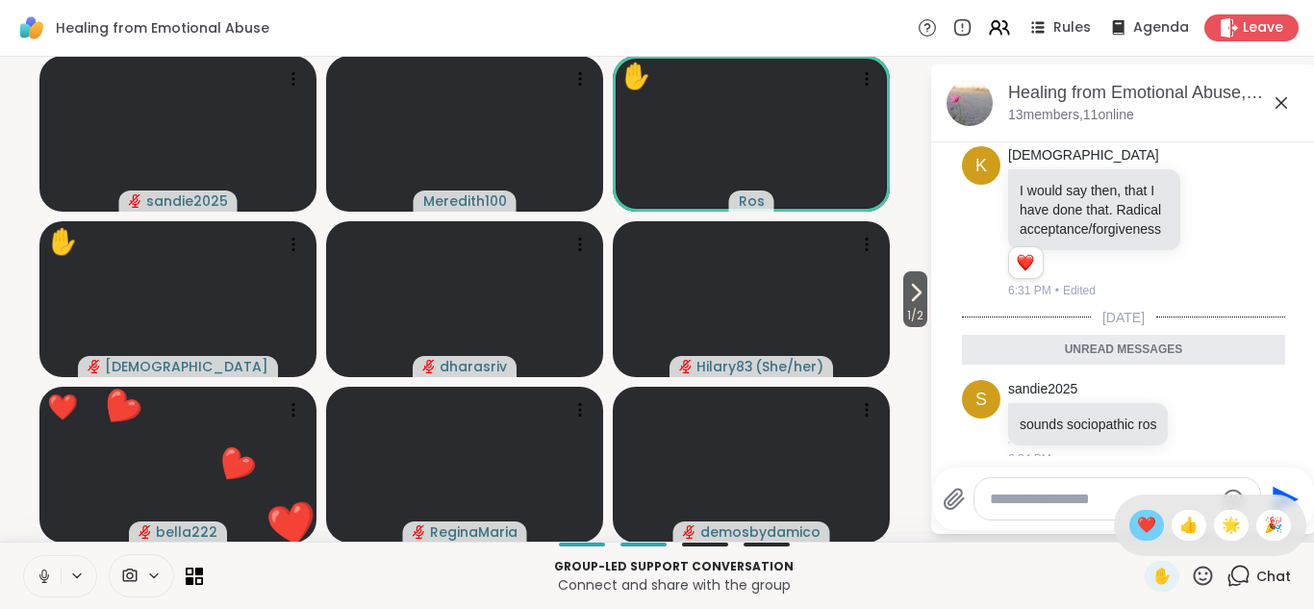
click at [1148, 528] on span "❤️" at bounding box center [1146, 525] width 19 height 23
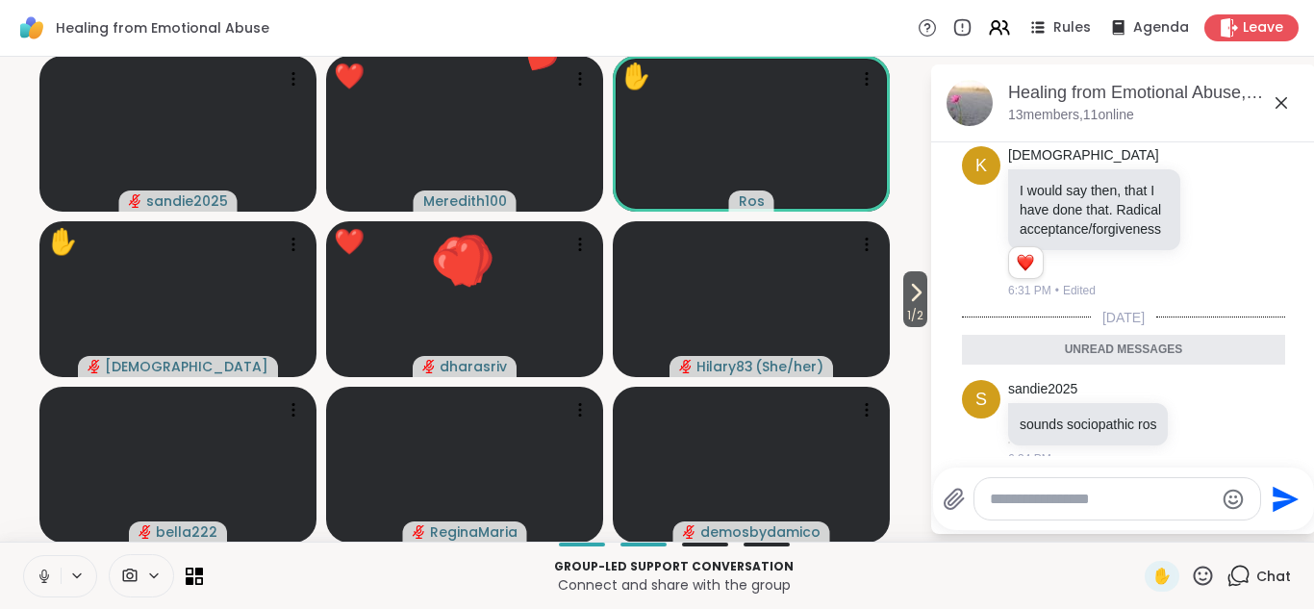
click at [1204, 576] on icon at bounding box center [1203, 576] width 24 height 24
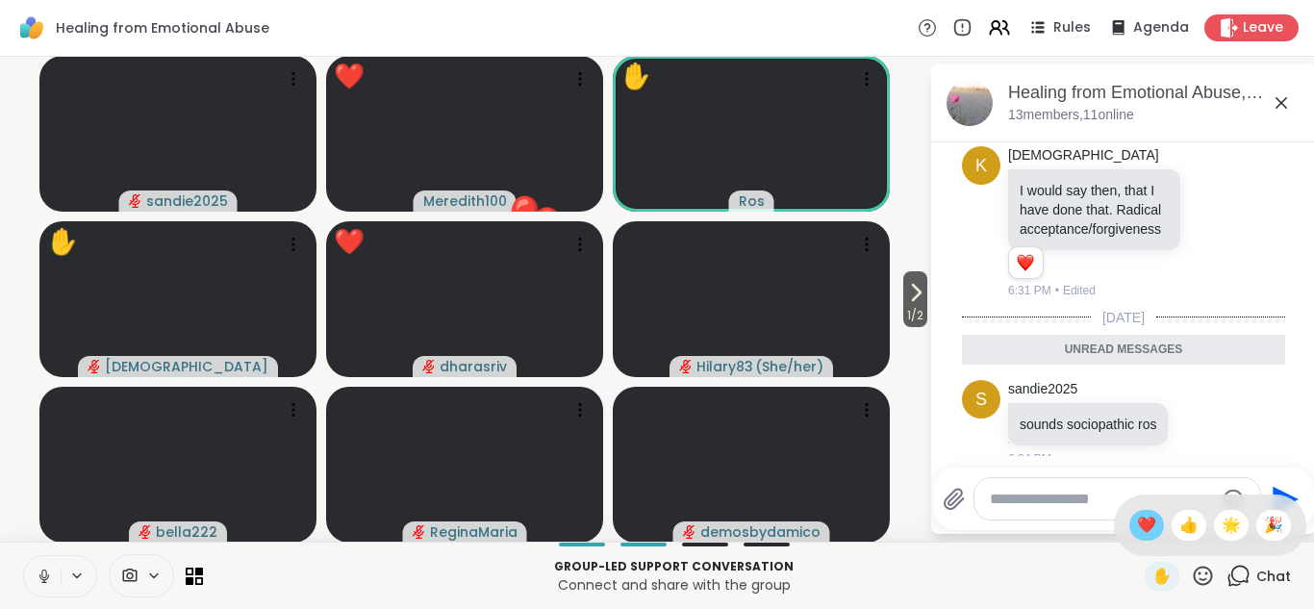
click at [1146, 525] on span "❤️" at bounding box center [1146, 525] width 19 height 23
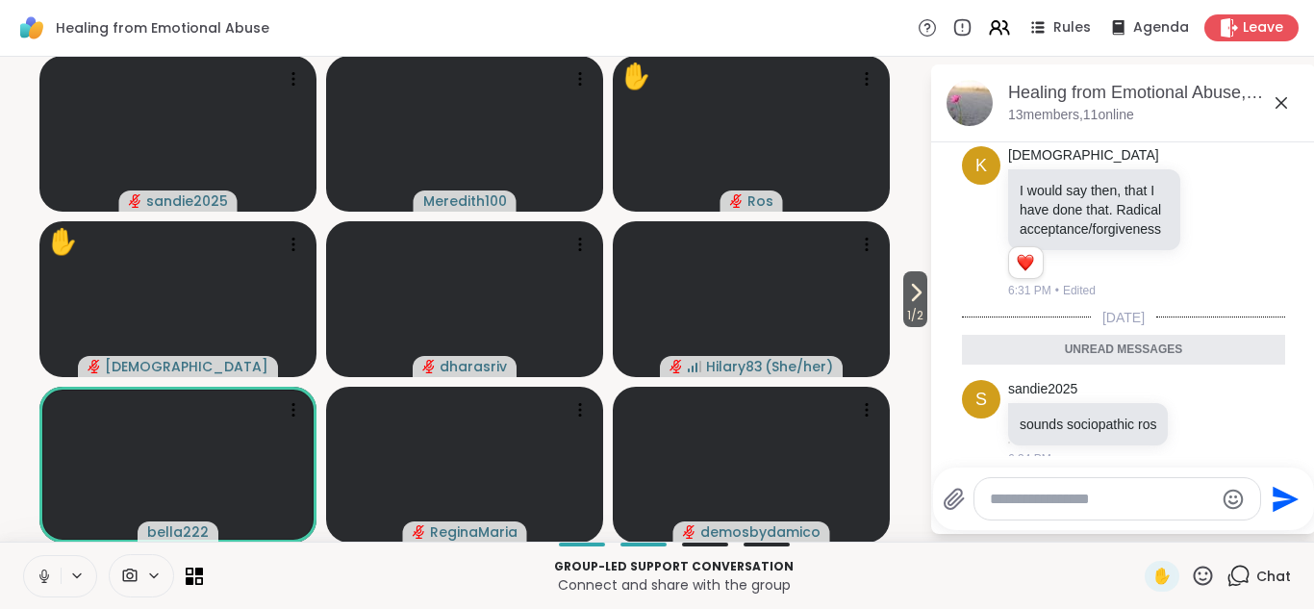
click at [1279, 99] on icon at bounding box center [1281, 102] width 23 height 23
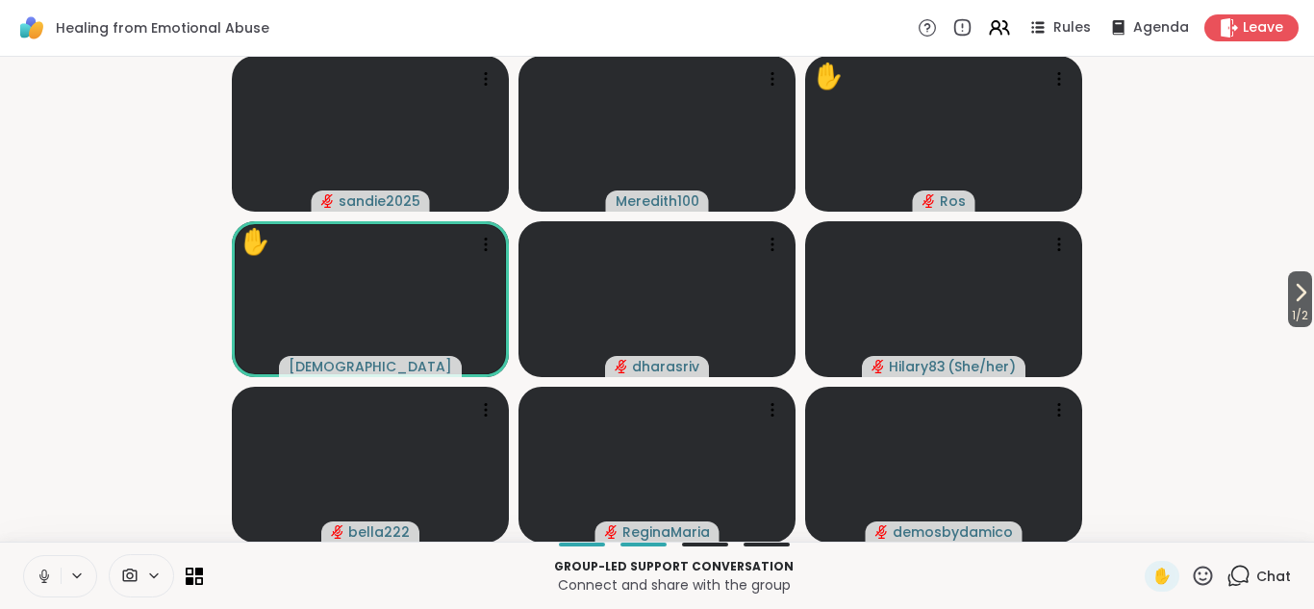
click at [1200, 573] on icon at bounding box center [1203, 575] width 19 height 19
click at [1147, 529] on span "❤️" at bounding box center [1146, 525] width 19 height 23
click at [195, 569] on icon at bounding box center [199, 571] width 9 height 9
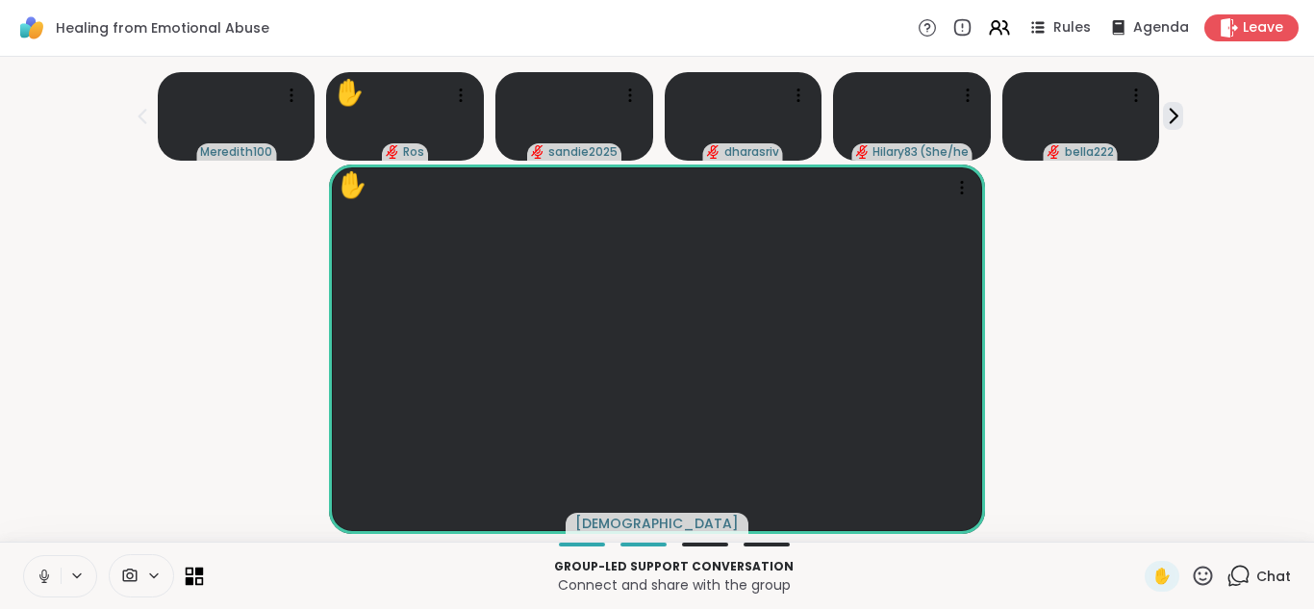
click at [196, 572] on icon at bounding box center [199, 571] width 9 height 9
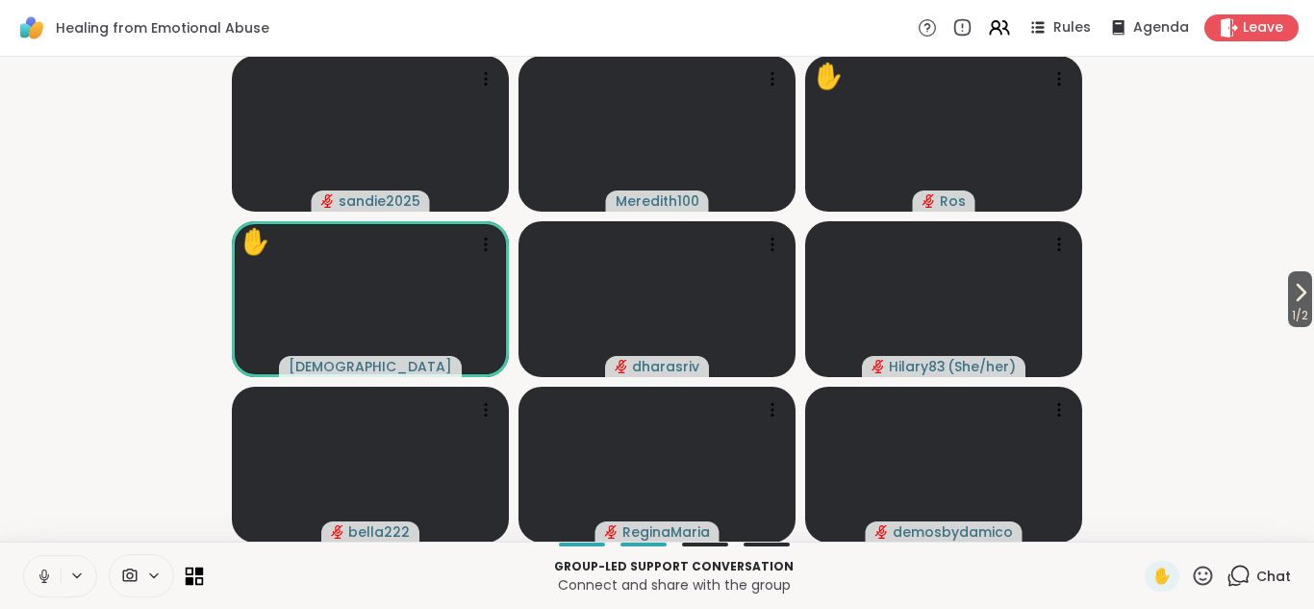
click at [194, 575] on icon at bounding box center [195, 576] width 18 height 18
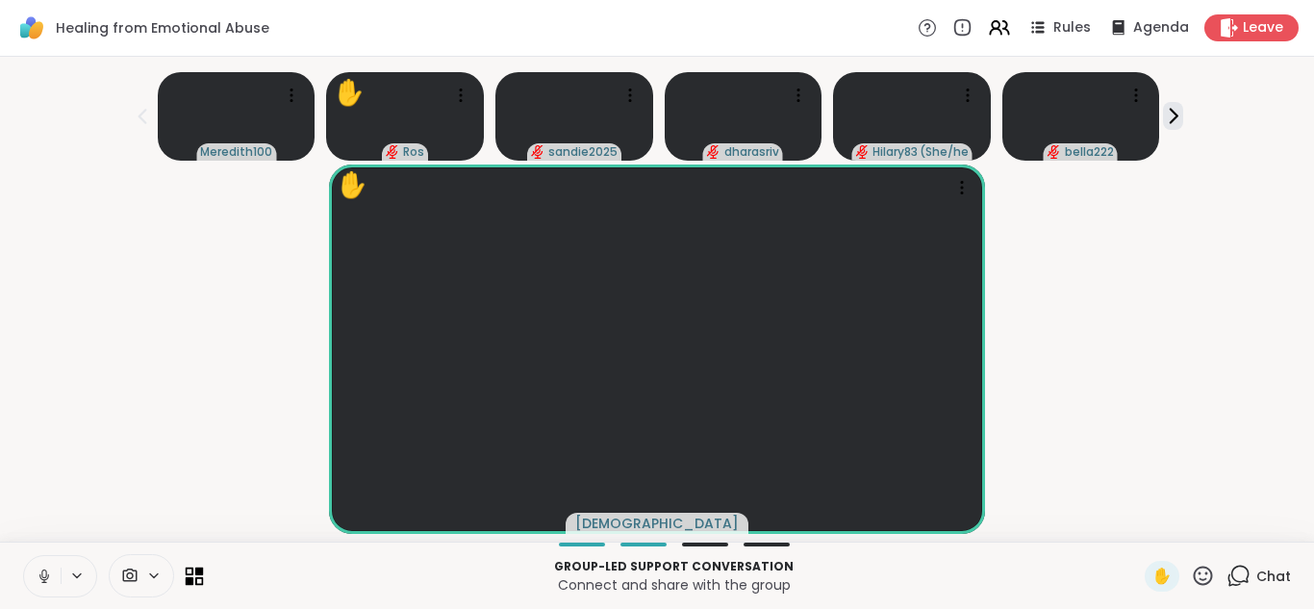
click at [198, 575] on icon at bounding box center [195, 576] width 18 height 18
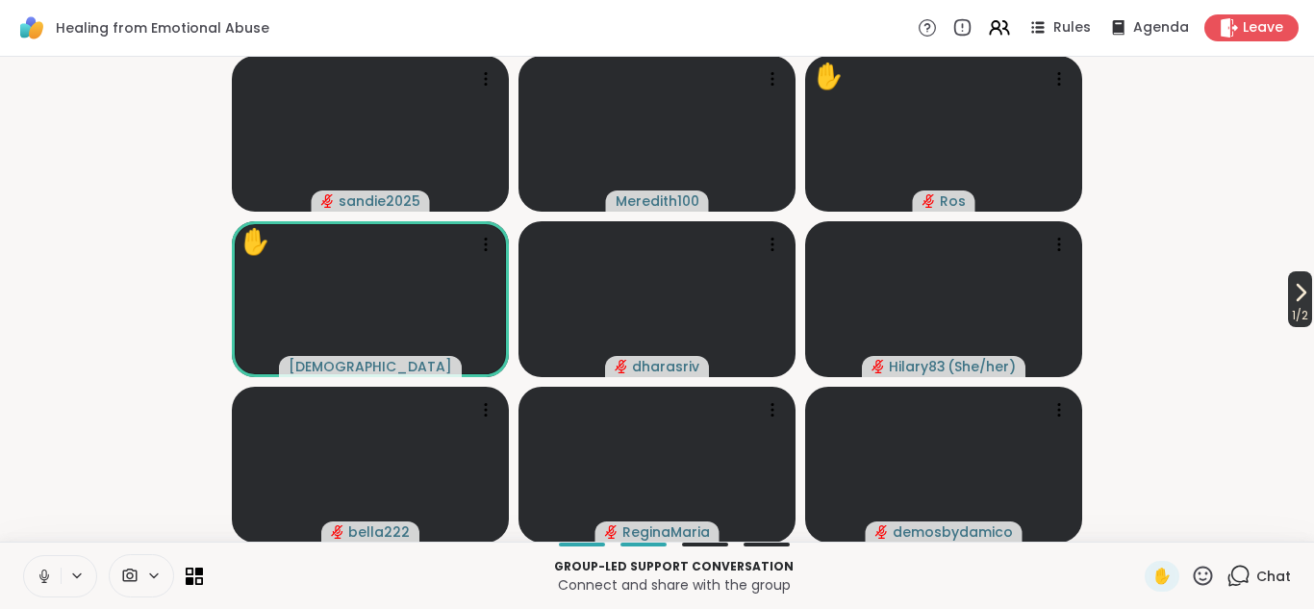
click at [1294, 304] on span "1 / 2" at bounding box center [1300, 315] width 24 height 23
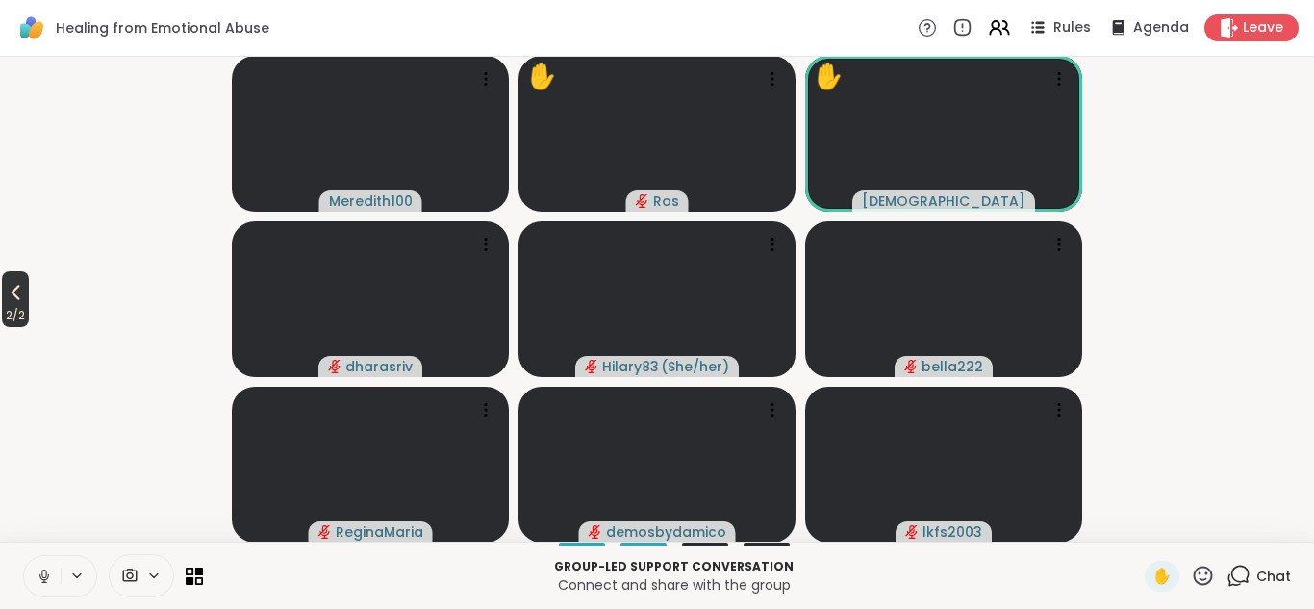
click at [22, 304] on span "2 / 2" at bounding box center [15, 315] width 27 height 23
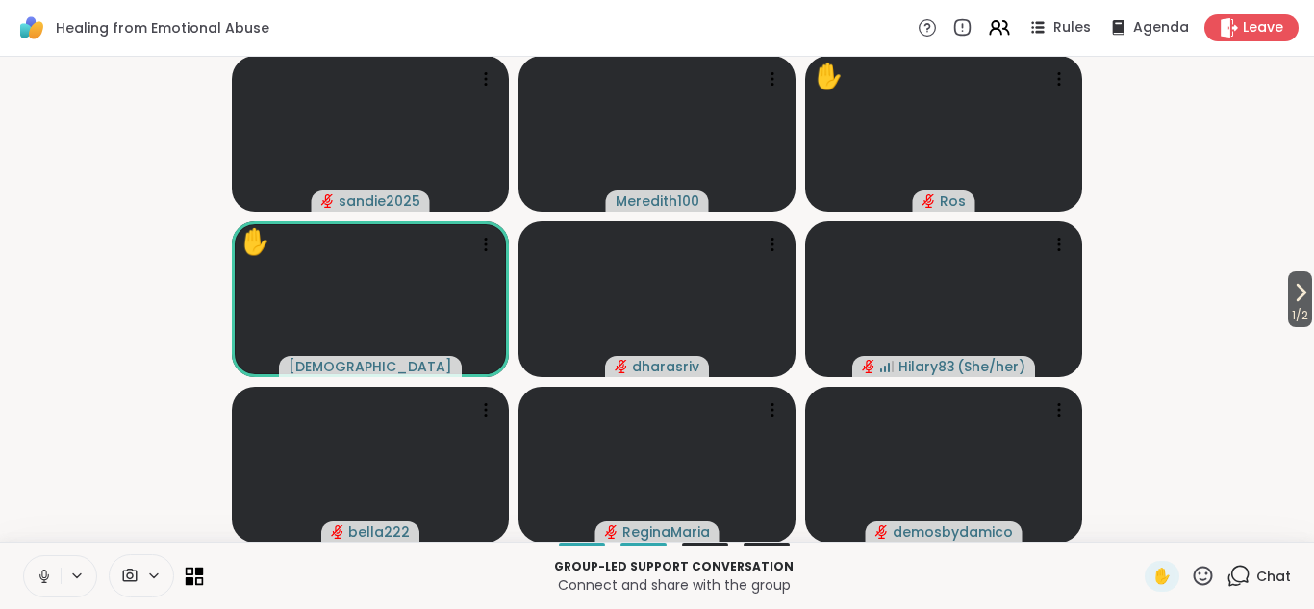
click at [195, 577] on icon at bounding box center [199, 580] width 9 height 9
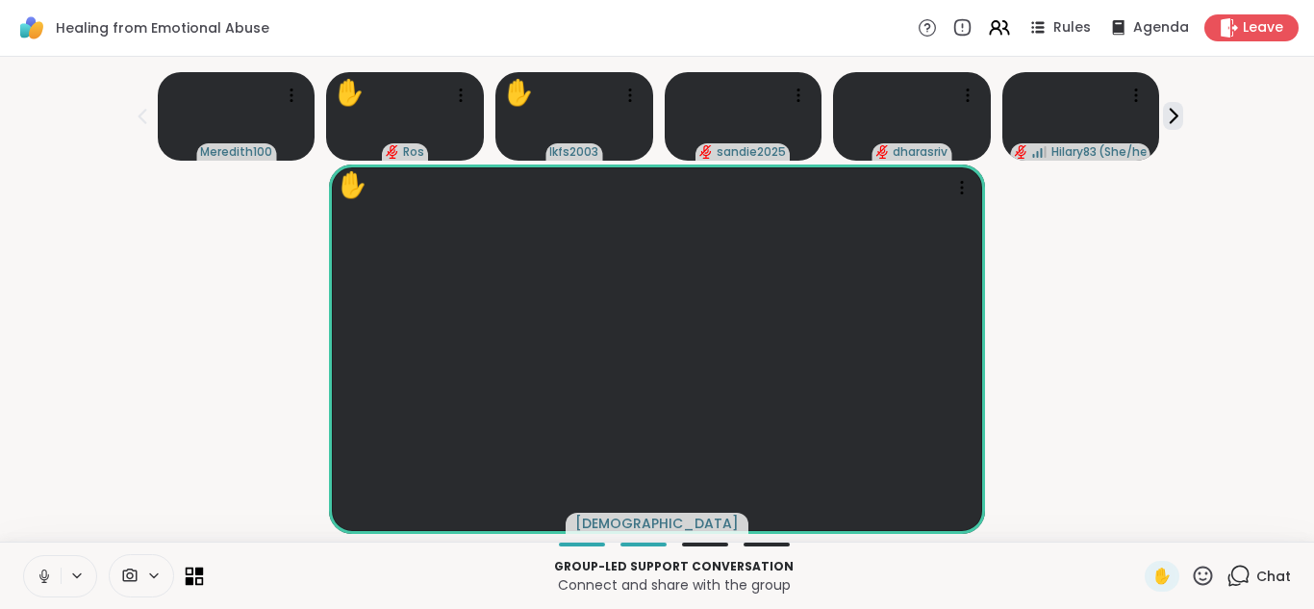
click at [194, 575] on icon at bounding box center [195, 576] width 18 height 18
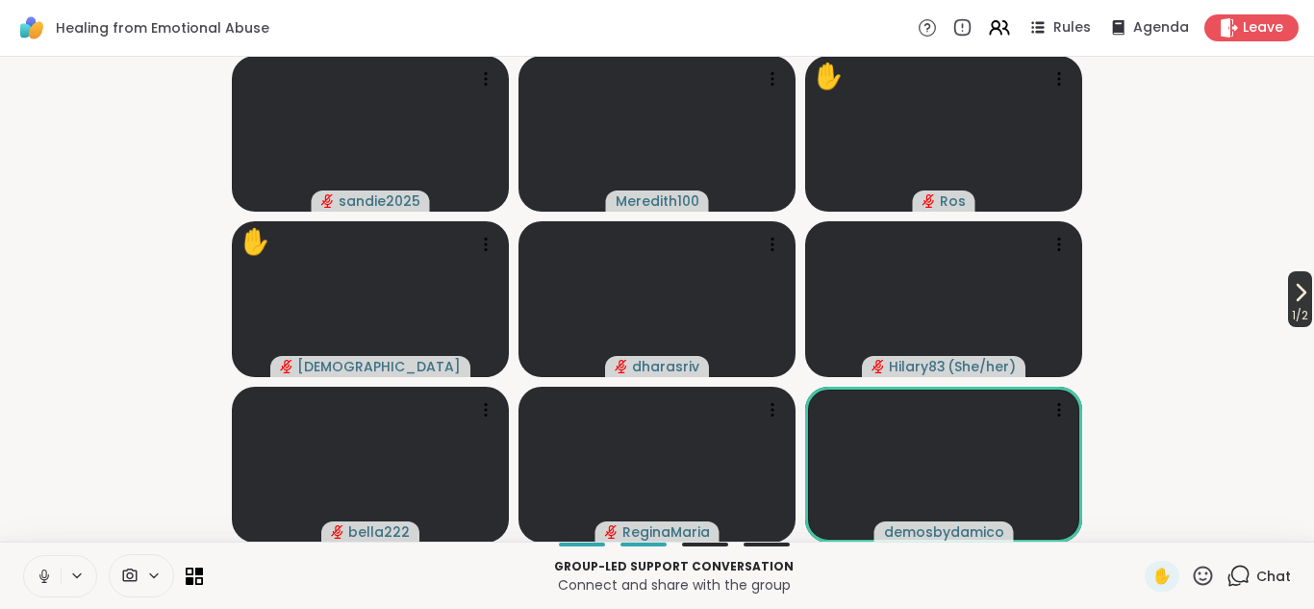
click at [1300, 304] on span "1 / 2" at bounding box center [1300, 315] width 24 height 23
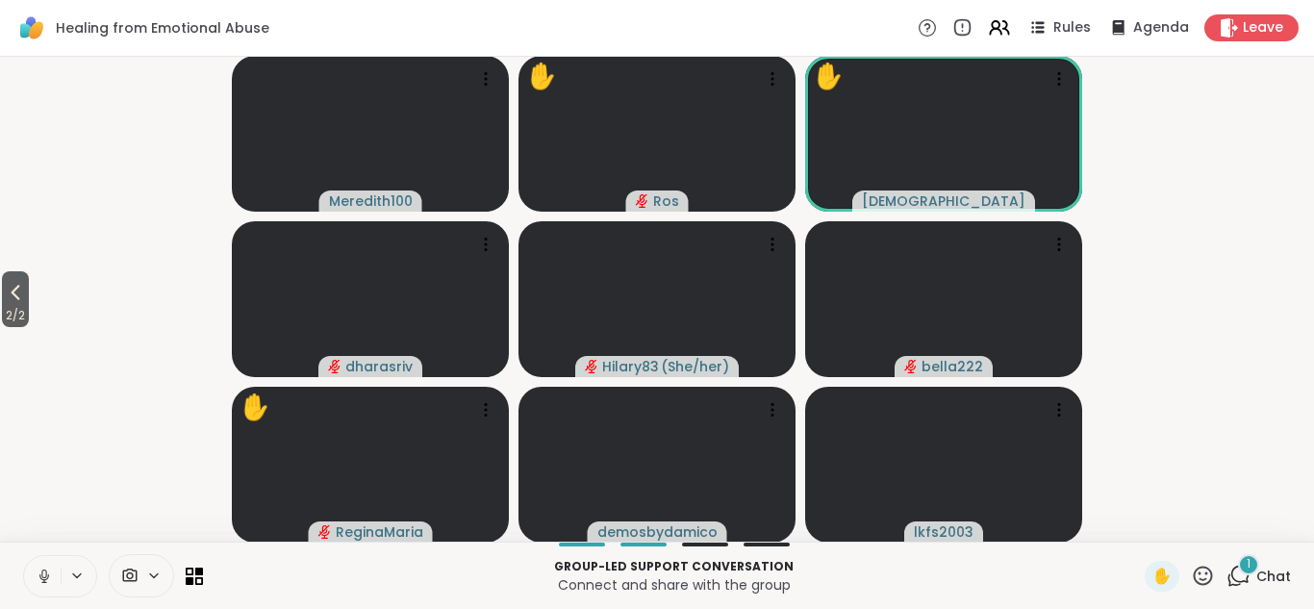
click at [1238, 572] on icon at bounding box center [1238, 576] width 24 height 24
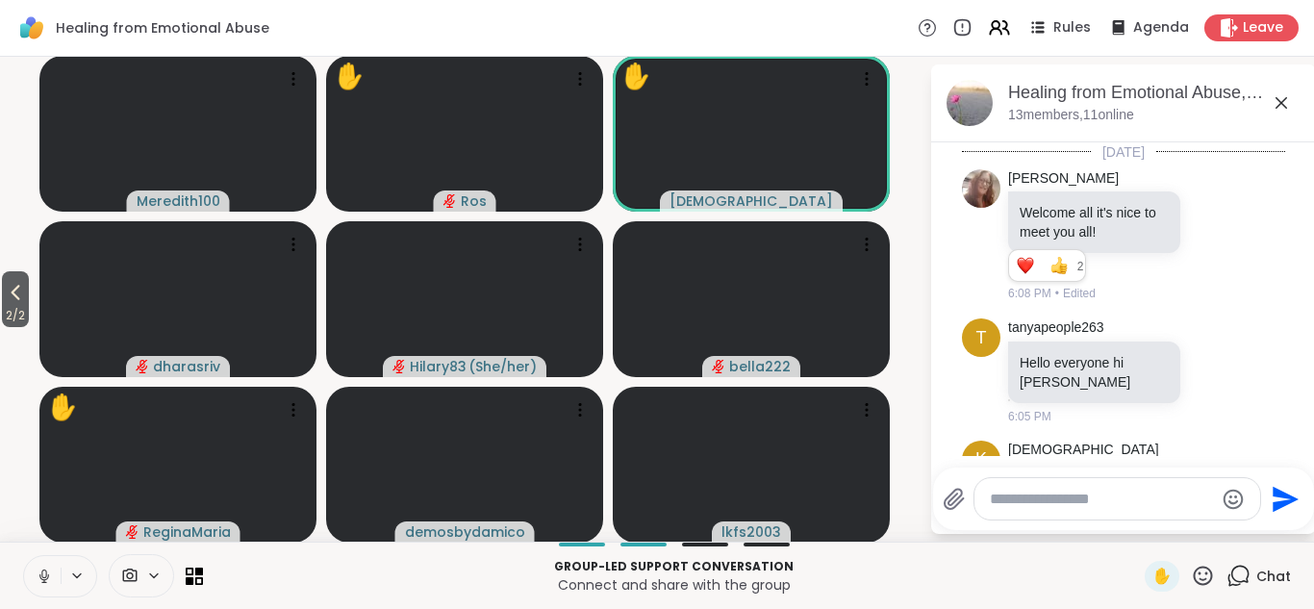
scroll to position [2062, 0]
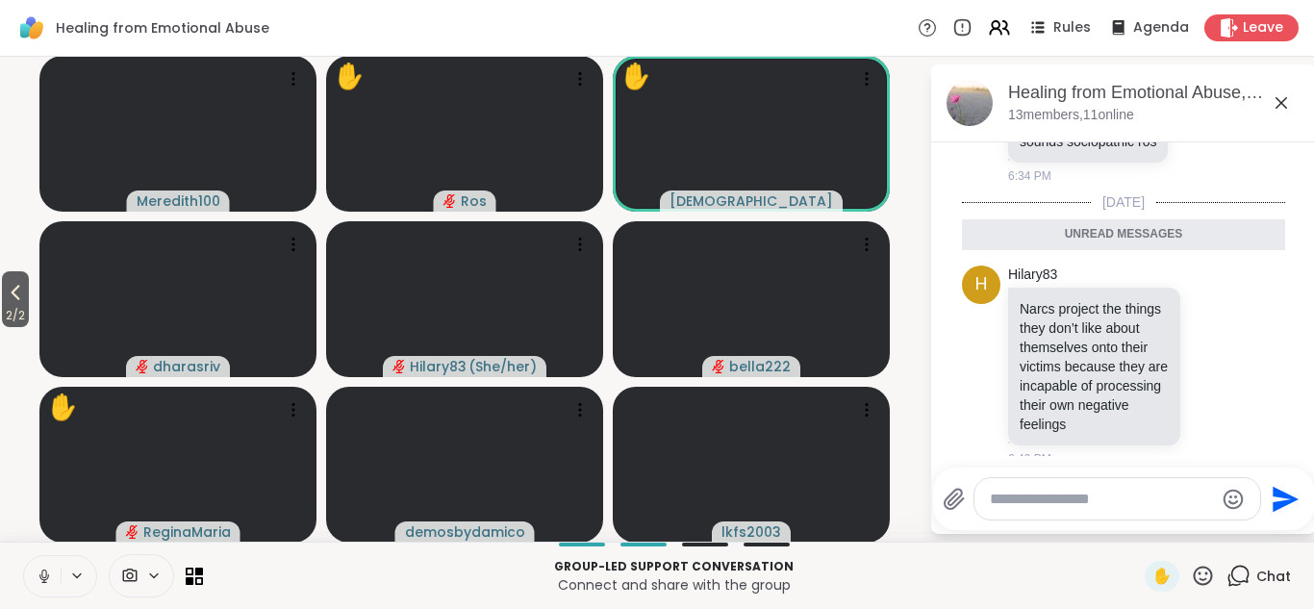
click at [1281, 103] on icon at bounding box center [1282, 103] width 12 height 12
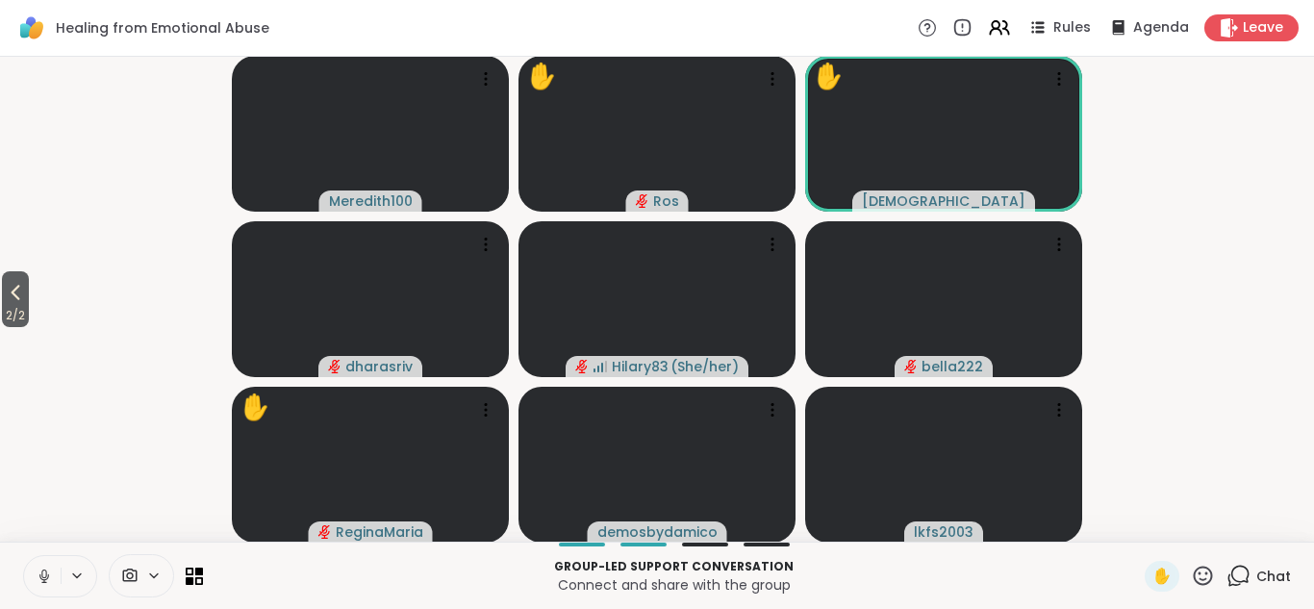
click at [1202, 569] on icon at bounding box center [1203, 576] width 24 height 24
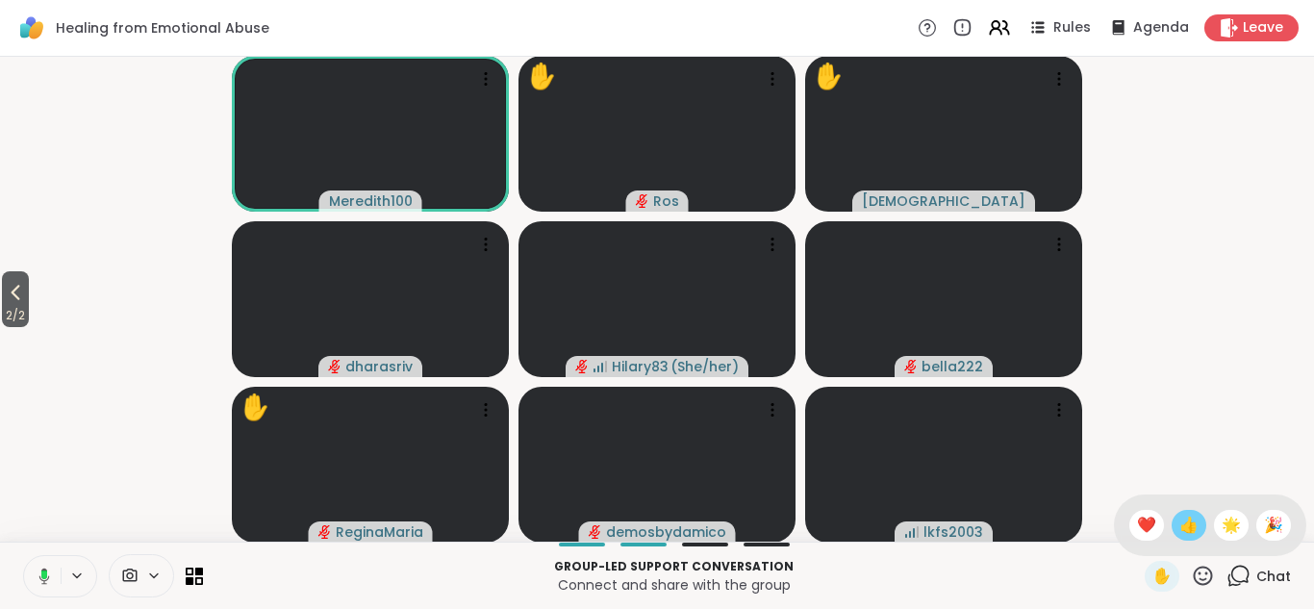
click at [1194, 518] on span "👍" at bounding box center [1188, 525] width 19 height 23
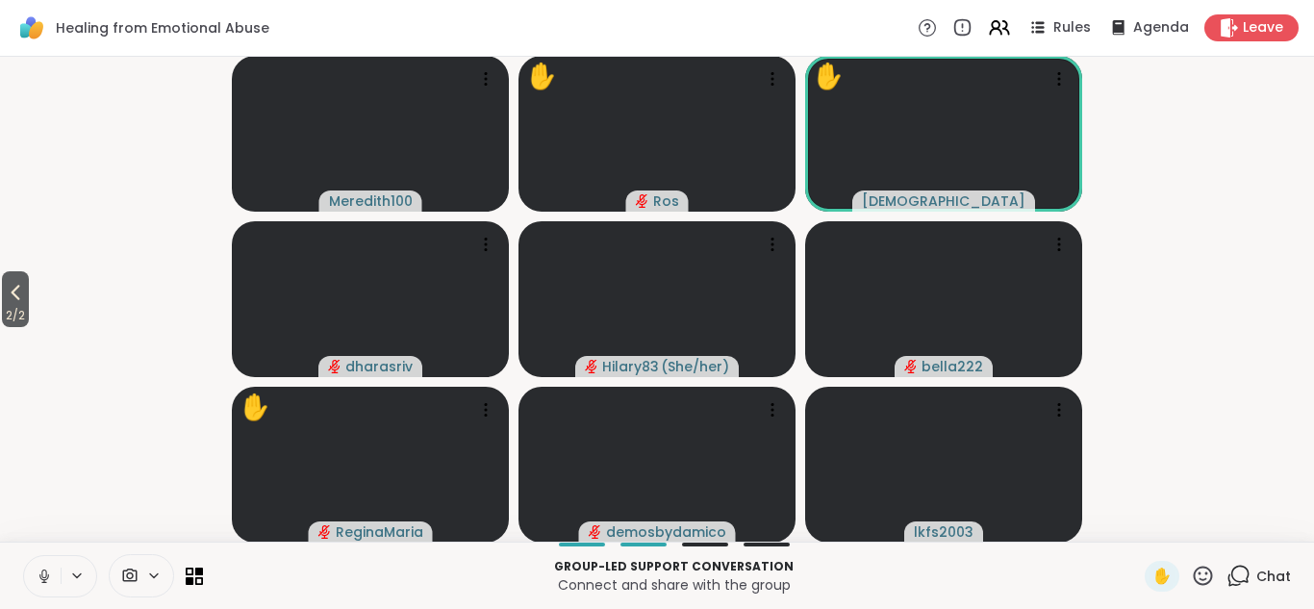
click at [1203, 574] on icon at bounding box center [1203, 576] width 24 height 24
click at [1146, 528] on span "❤️" at bounding box center [1146, 525] width 19 height 23
click at [192, 578] on icon at bounding box center [190, 580] width 9 height 9
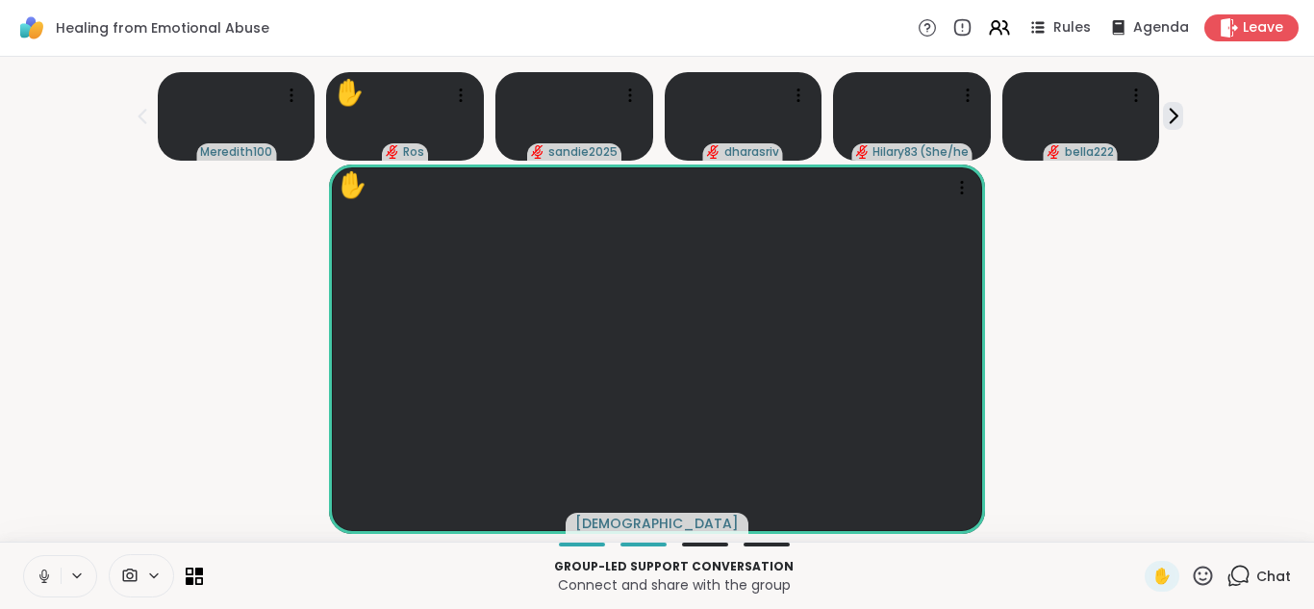
click at [1200, 576] on icon at bounding box center [1203, 576] width 24 height 24
click at [1153, 521] on span "❤️" at bounding box center [1146, 525] width 19 height 23
click at [191, 574] on icon at bounding box center [190, 571] width 9 height 9
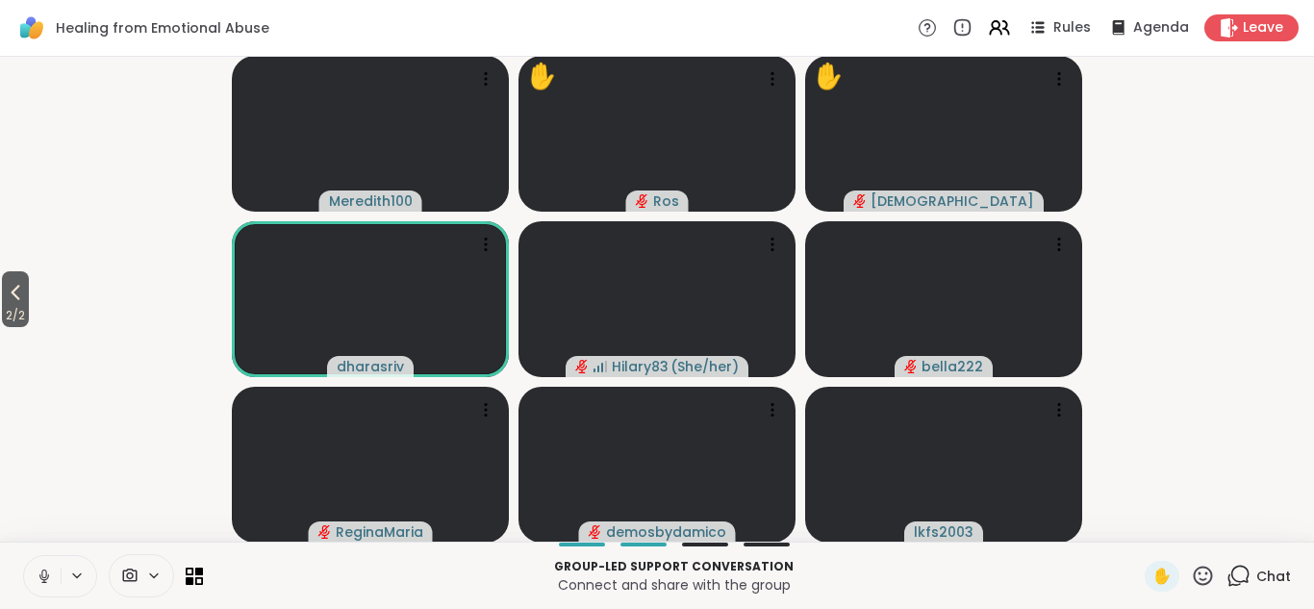
click at [1206, 574] on icon at bounding box center [1203, 576] width 24 height 24
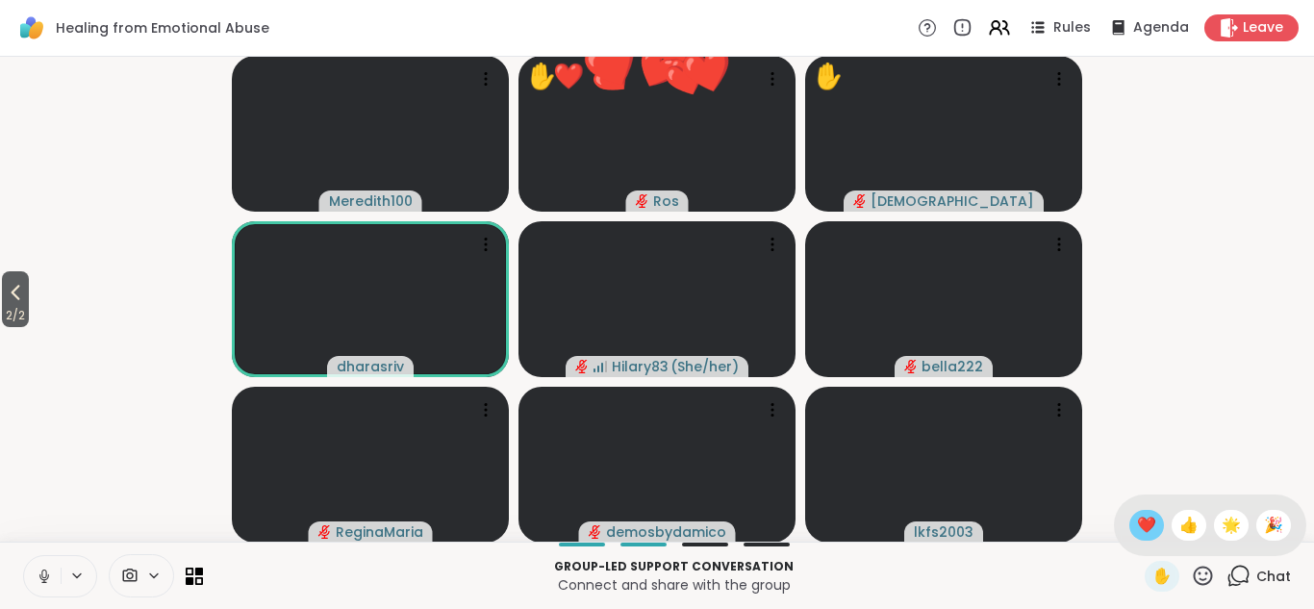
click at [1150, 525] on span "❤️" at bounding box center [1146, 525] width 19 height 23
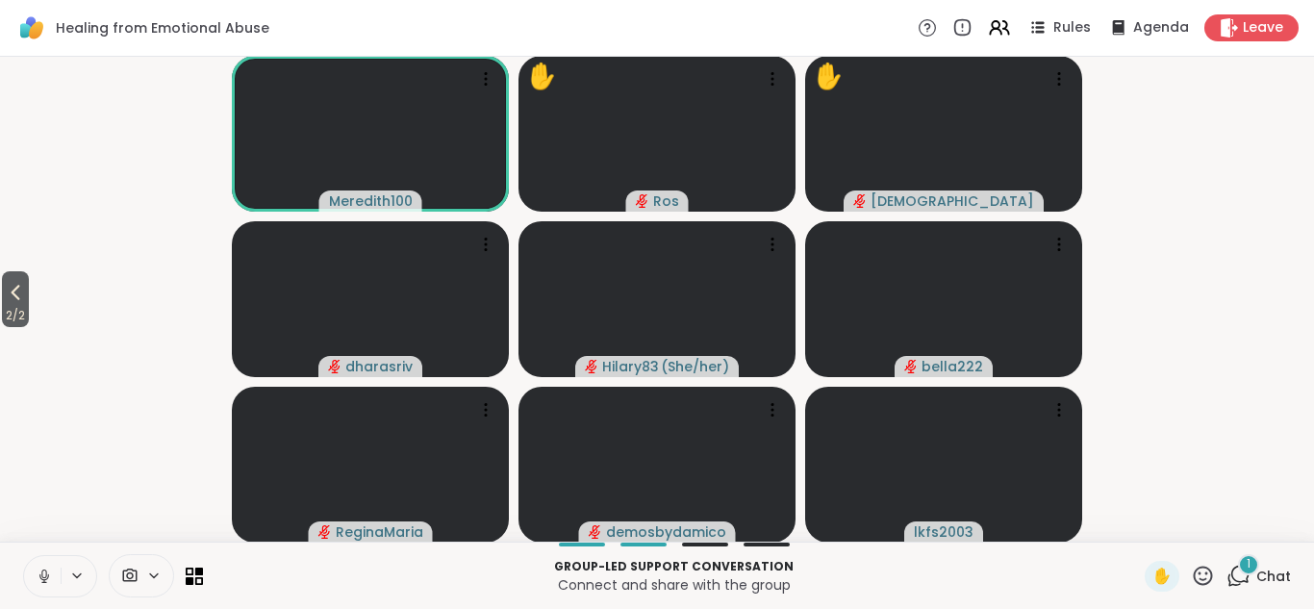
click at [1233, 570] on icon at bounding box center [1240, 574] width 18 height 17
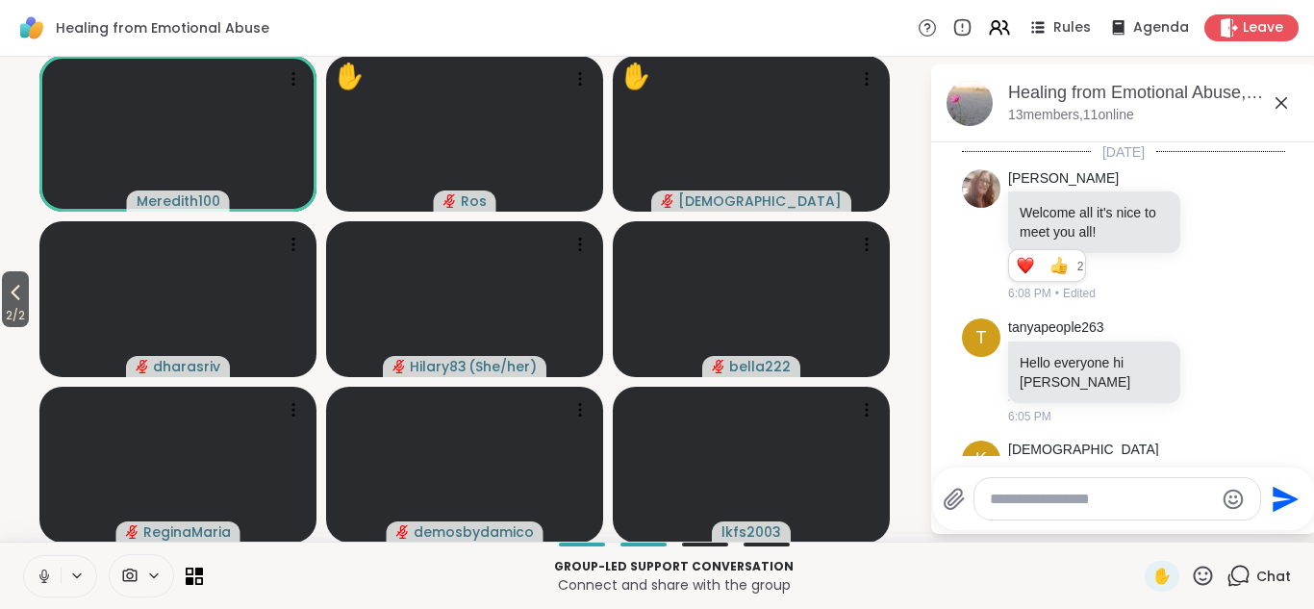
scroll to position [2165, 0]
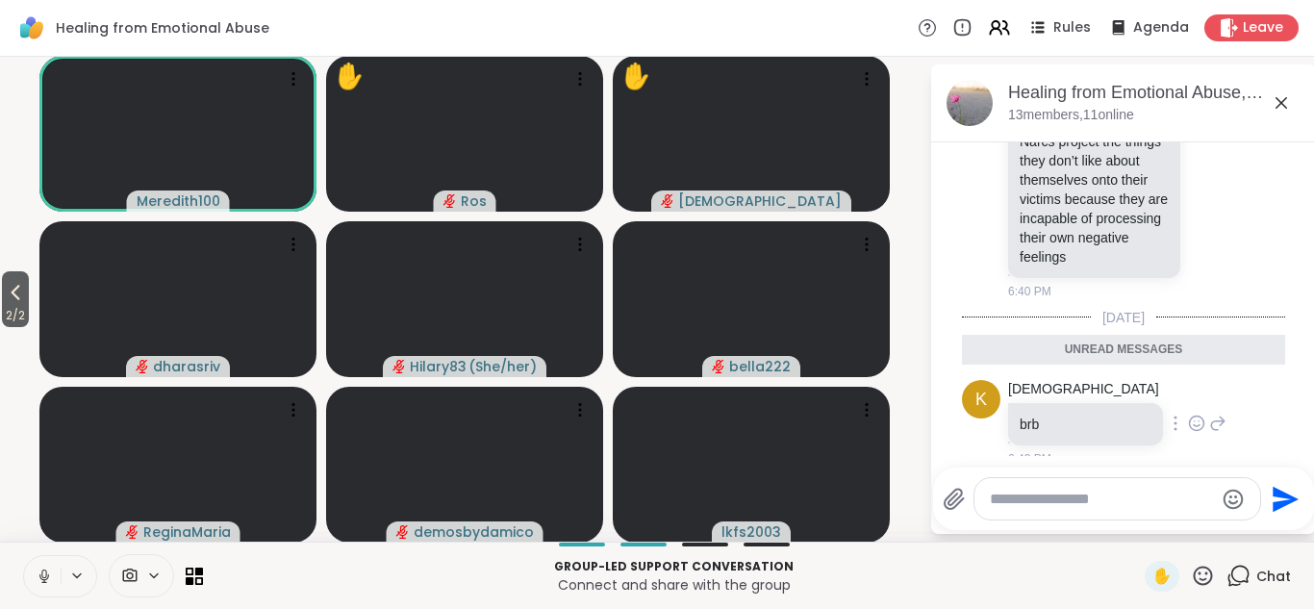
click at [1199, 420] on icon at bounding box center [1199, 420] width 0 height 0
click at [1283, 101] on icon at bounding box center [1282, 103] width 12 height 12
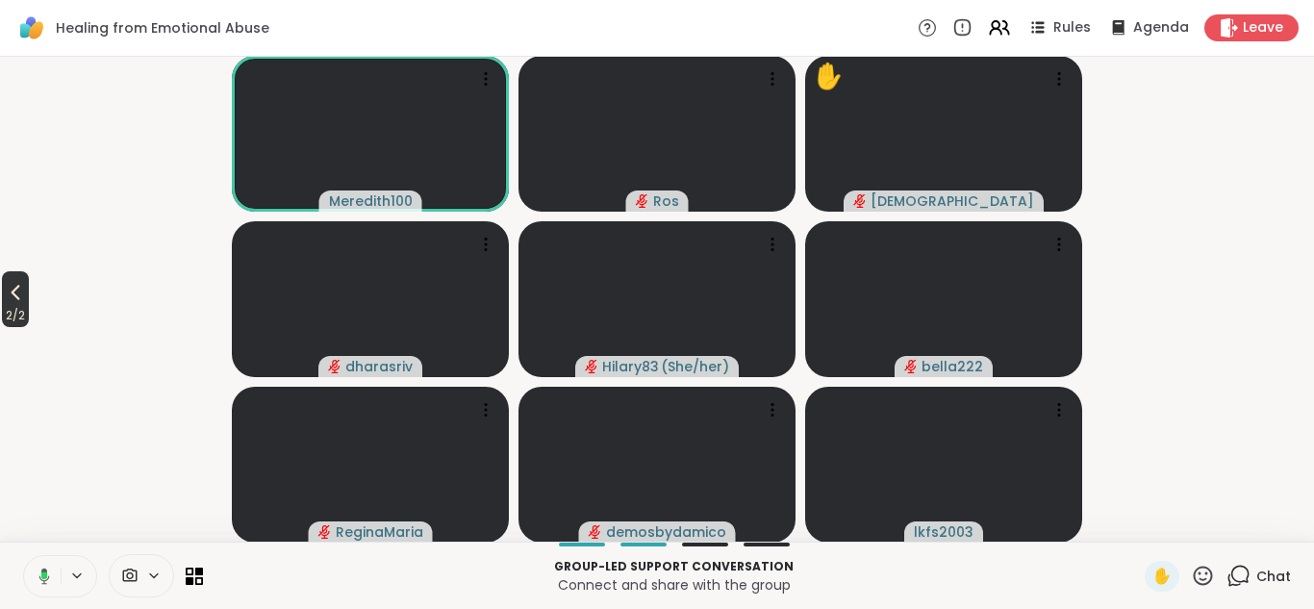
click at [14, 287] on icon at bounding box center [15, 292] width 23 height 23
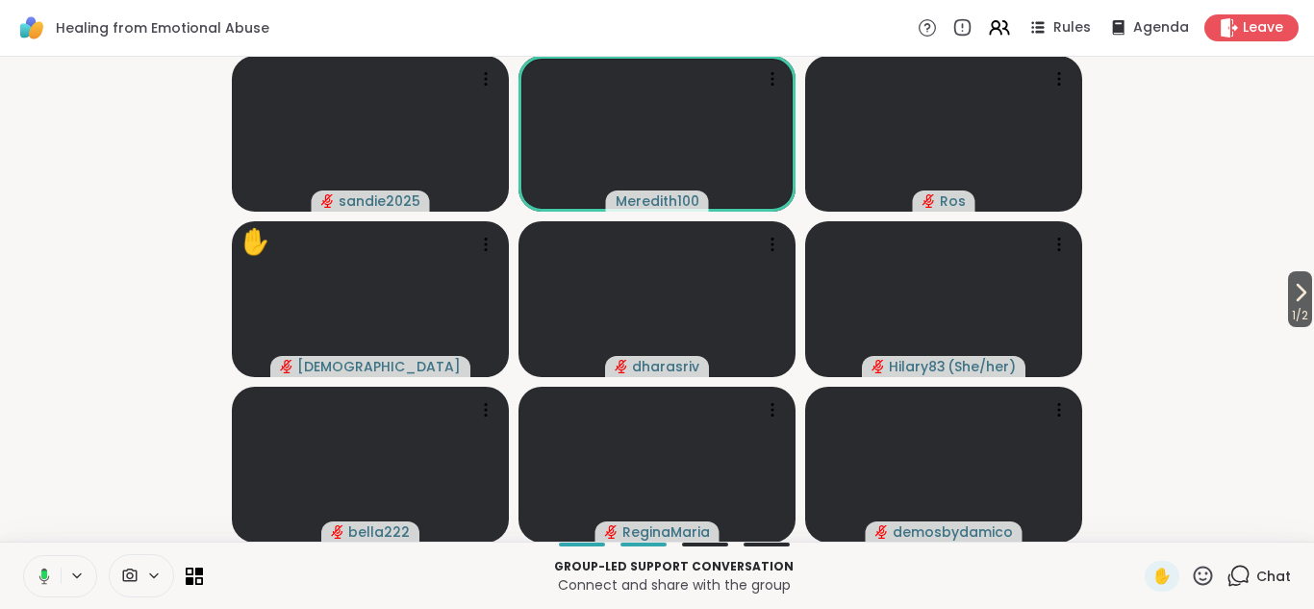
click at [1202, 573] on icon at bounding box center [1203, 576] width 24 height 24
click at [1207, 492] on video-player-container "1 / 2 sandie2025 Meredith100 Ros ✋ kristiclark dharasriv Hilary83 ( She/her ) b…" at bounding box center [657, 298] width 1291 height 469
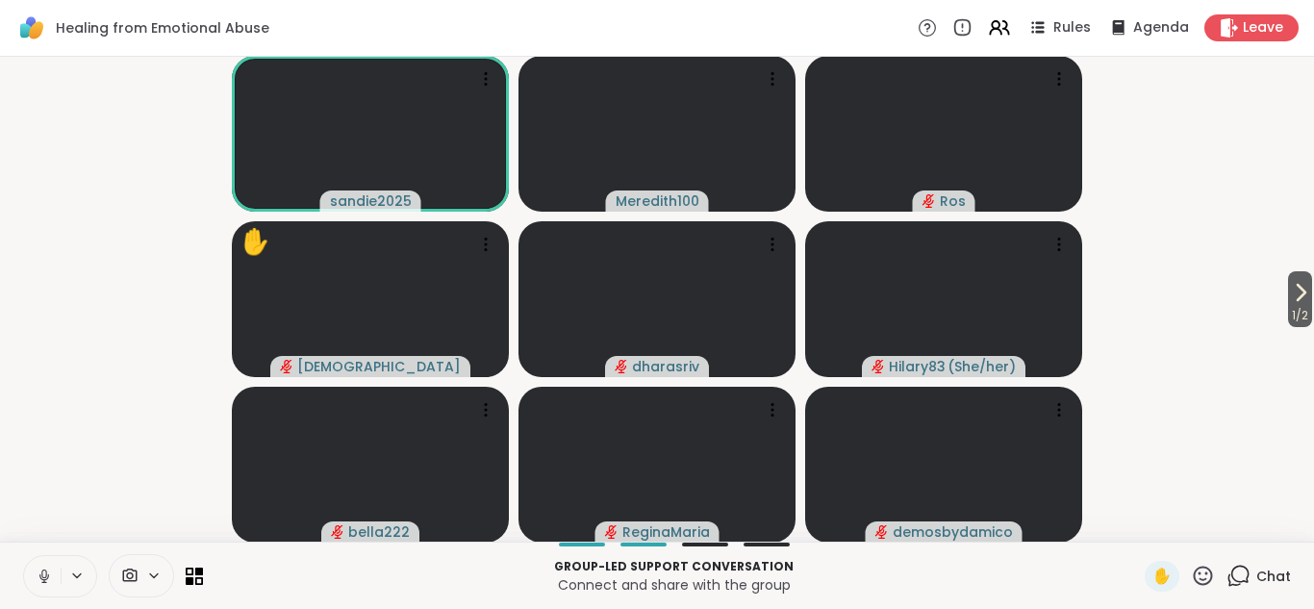
click at [1245, 575] on icon at bounding box center [1238, 576] width 24 height 24
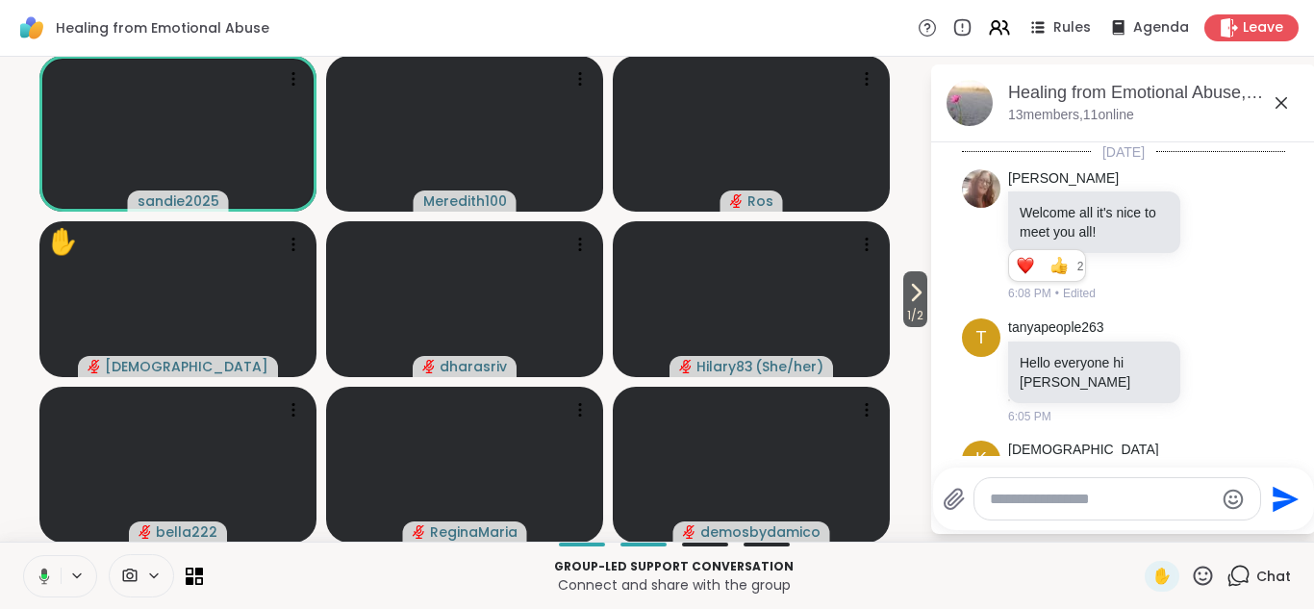
scroll to position [2100, 0]
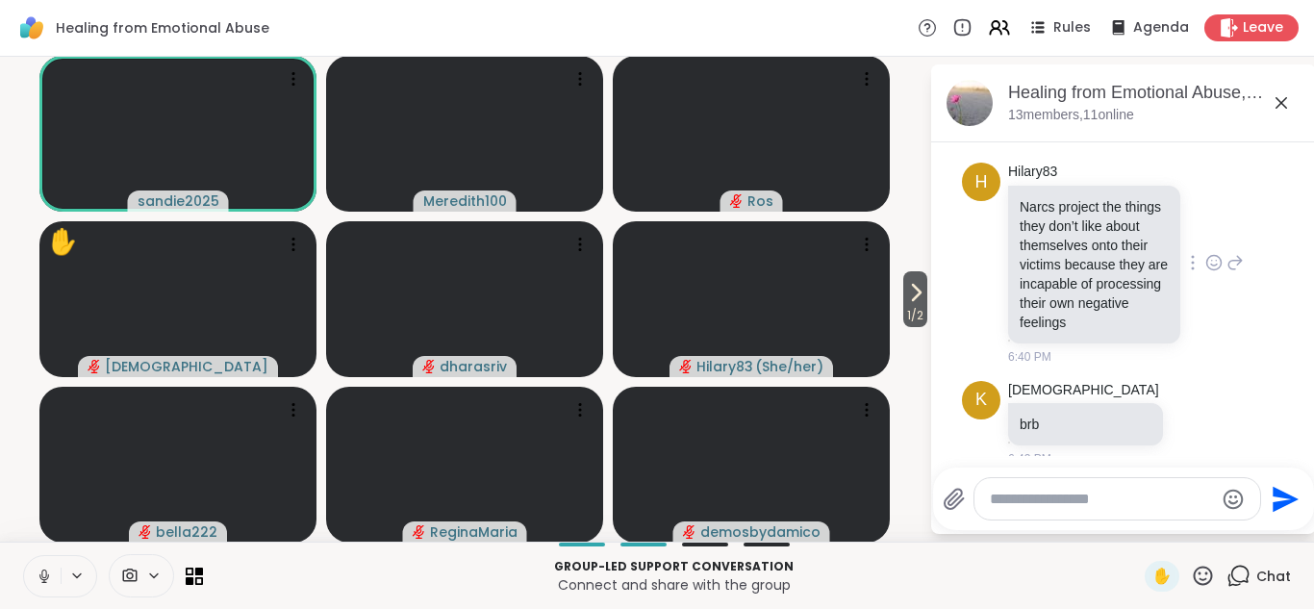
click at [1212, 253] on icon at bounding box center [1213, 262] width 17 height 19
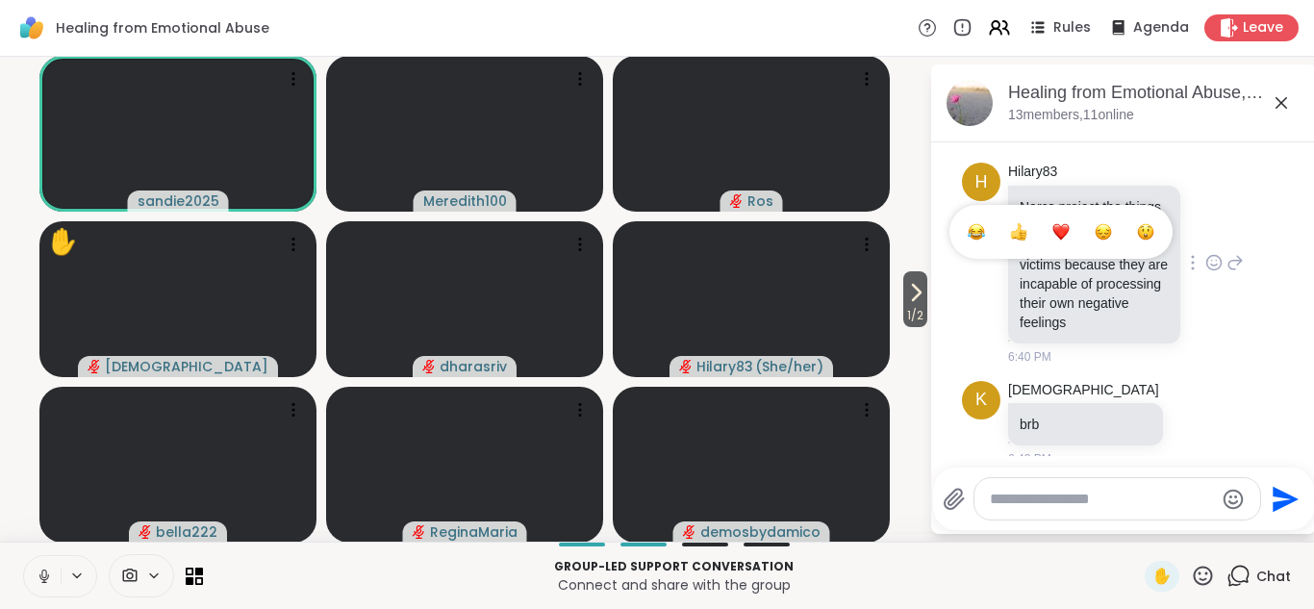
click at [1020, 223] on div "Select Reaction: Thumbs up" at bounding box center [1018, 231] width 17 height 17
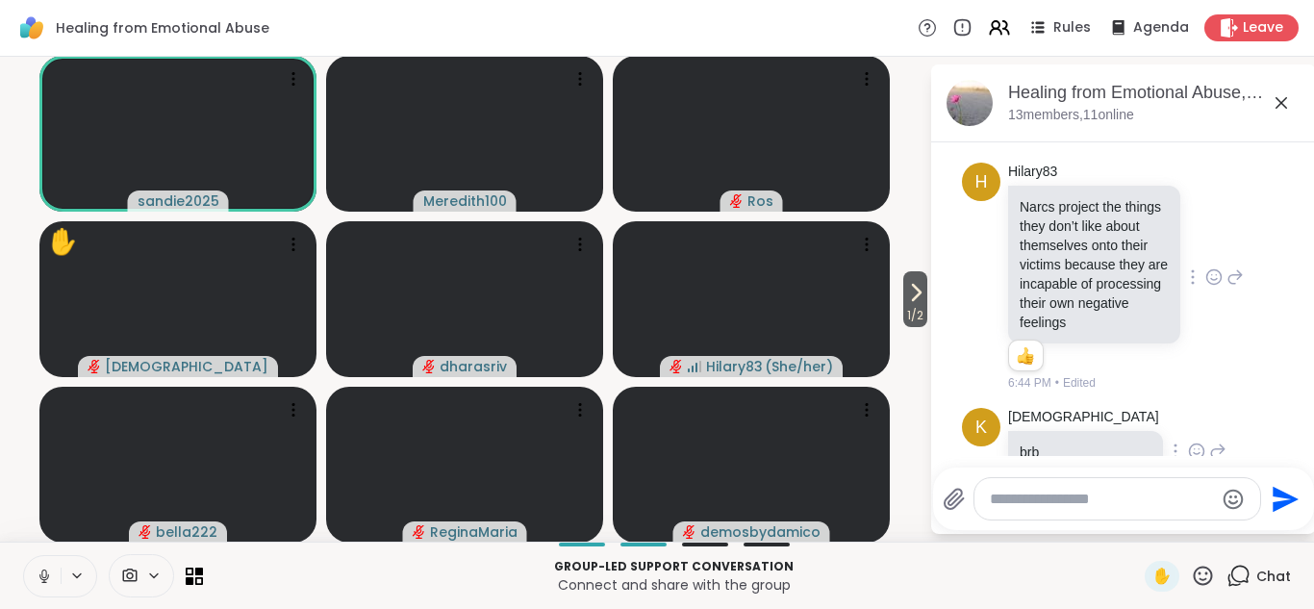
click at [1188, 442] on icon at bounding box center [1196, 451] width 17 height 19
click at [1188, 412] on div "Select Reaction: Heart" at bounding box center [1196, 420] width 17 height 17
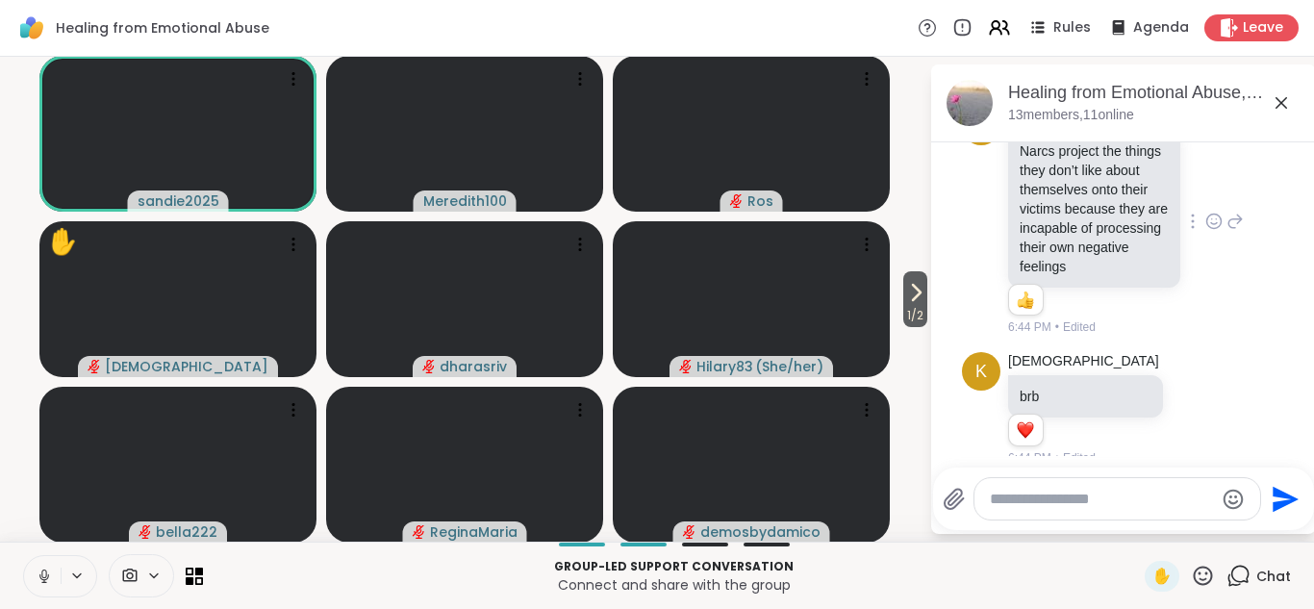
click at [1285, 98] on icon at bounding box center [1282, 103] width 12 height 12
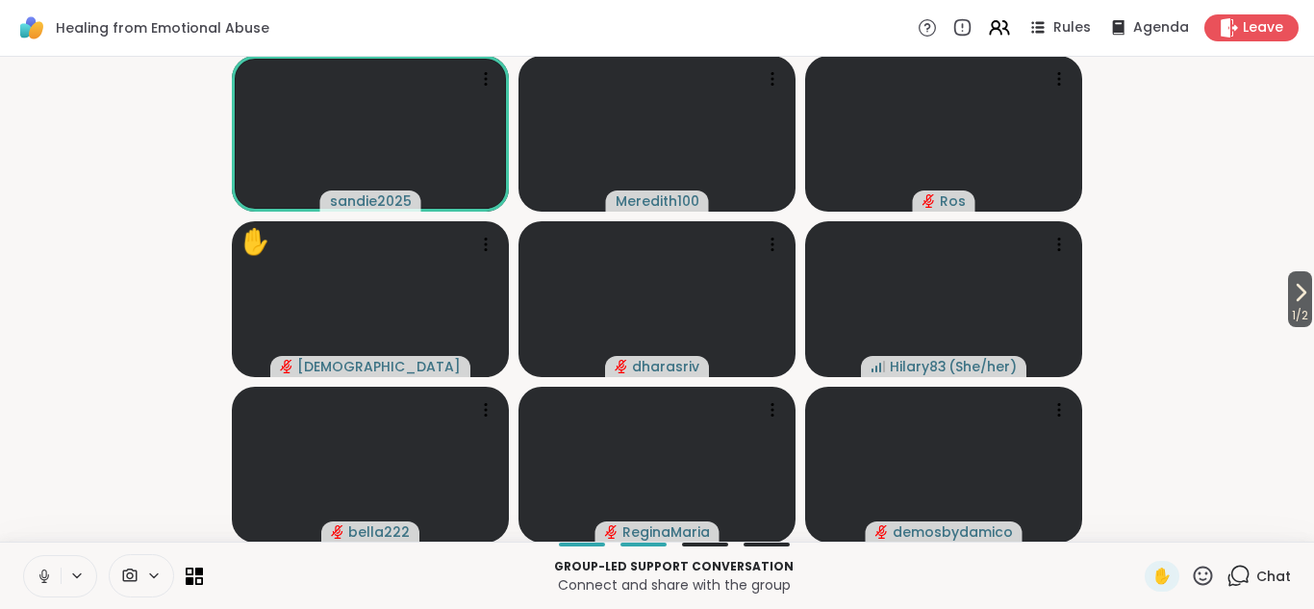
click at [1200, 572] on icon at bounding box center [1203, 575] width 19 height 19
click at [1185, 527] on span "👍" at bounding box center [1188, 525] width 19 height 23
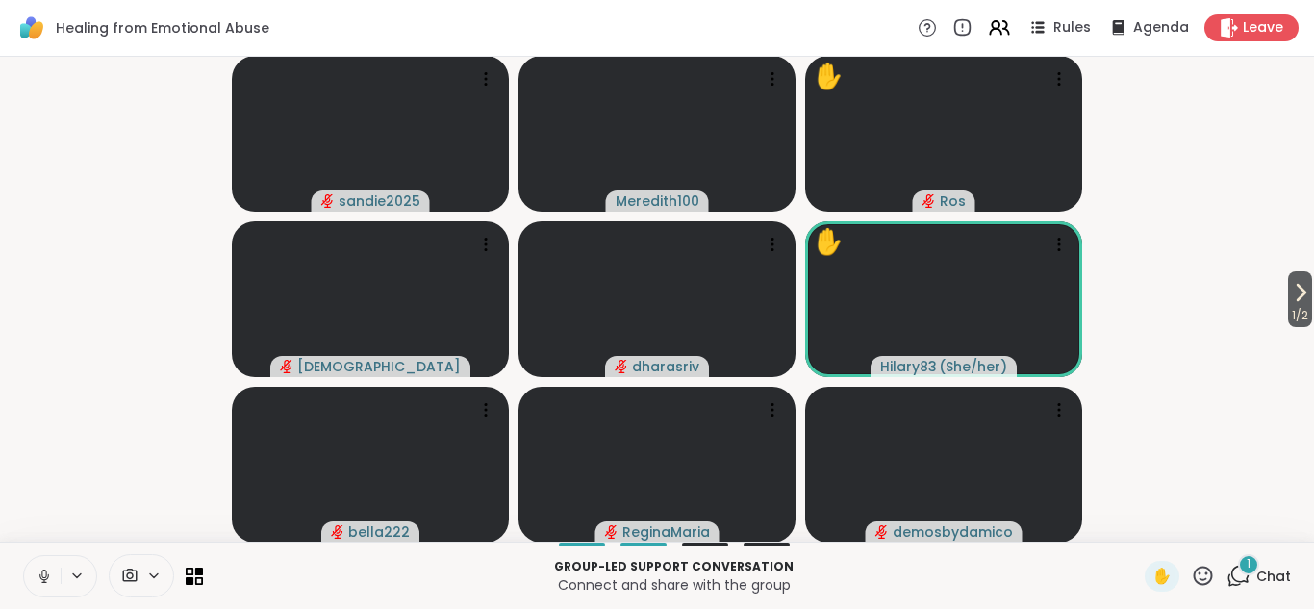
click at [1239, 574] on icon at bounding box center [1238, 576] width 24 height 24
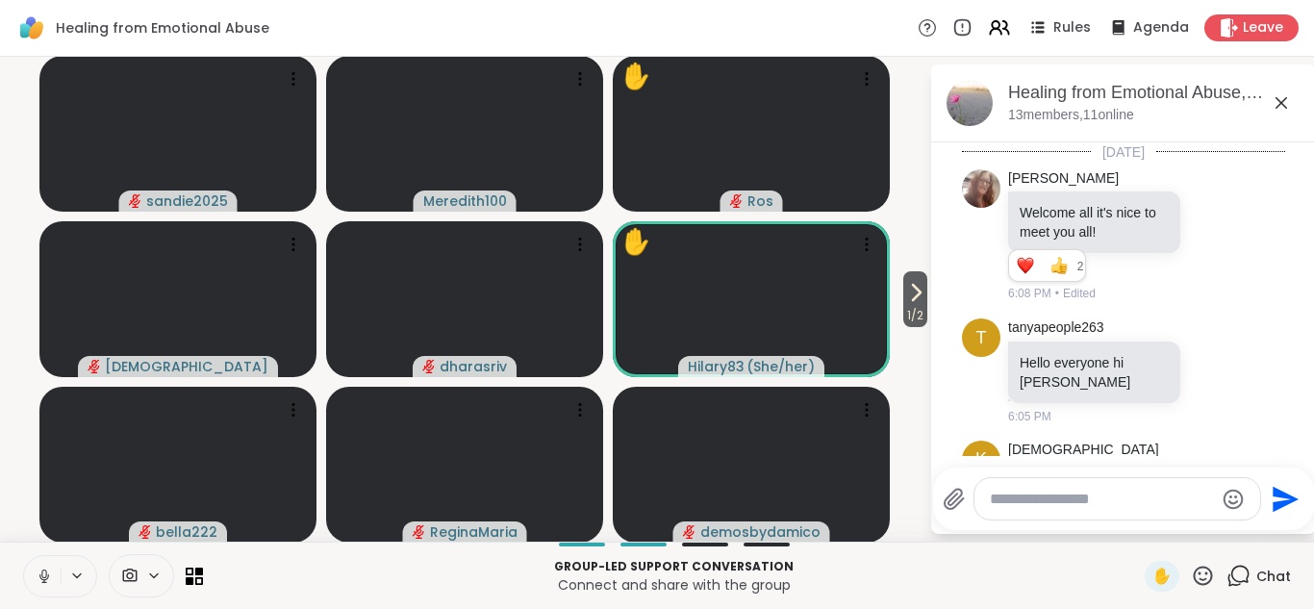
scroll to position [2323, 0]
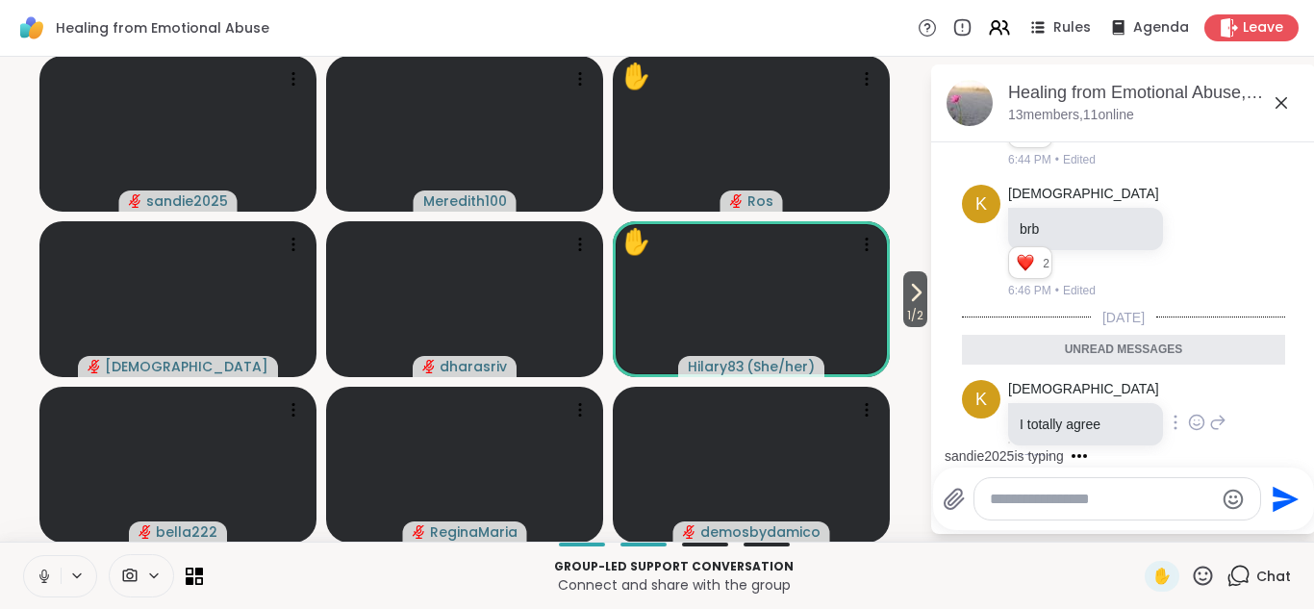
click at [1188, 413] on icon at bounding box center [1196, 422] width 17 height 19
click at [1146, 383] on div "Select Reaction: Thumbs up" at bounding box center [1154, 391] width 17 height 17
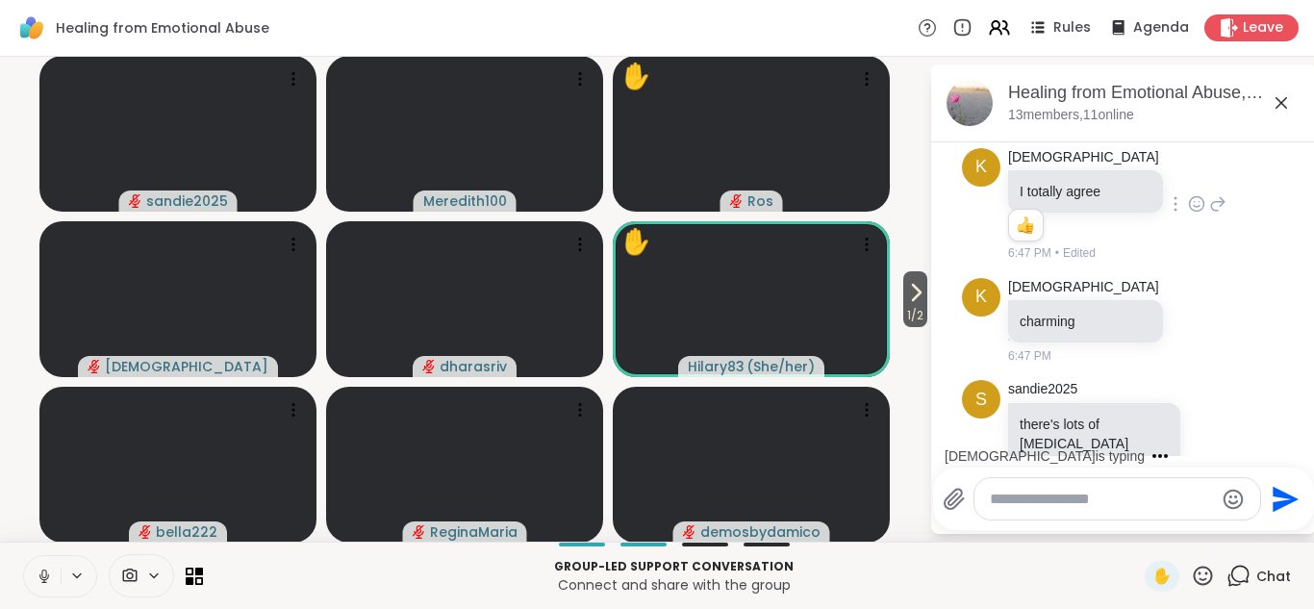
scroll to position [2613, 0]
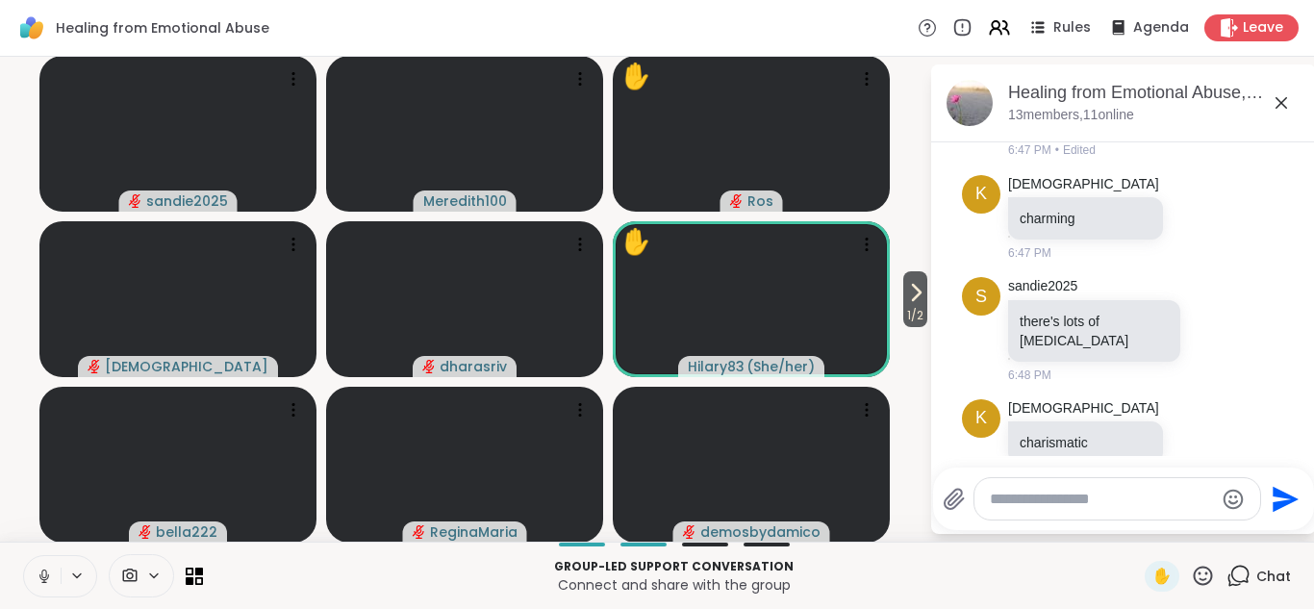
click at [1279, 97] on icon at bounding box center [1281, 102] width 23 height 23
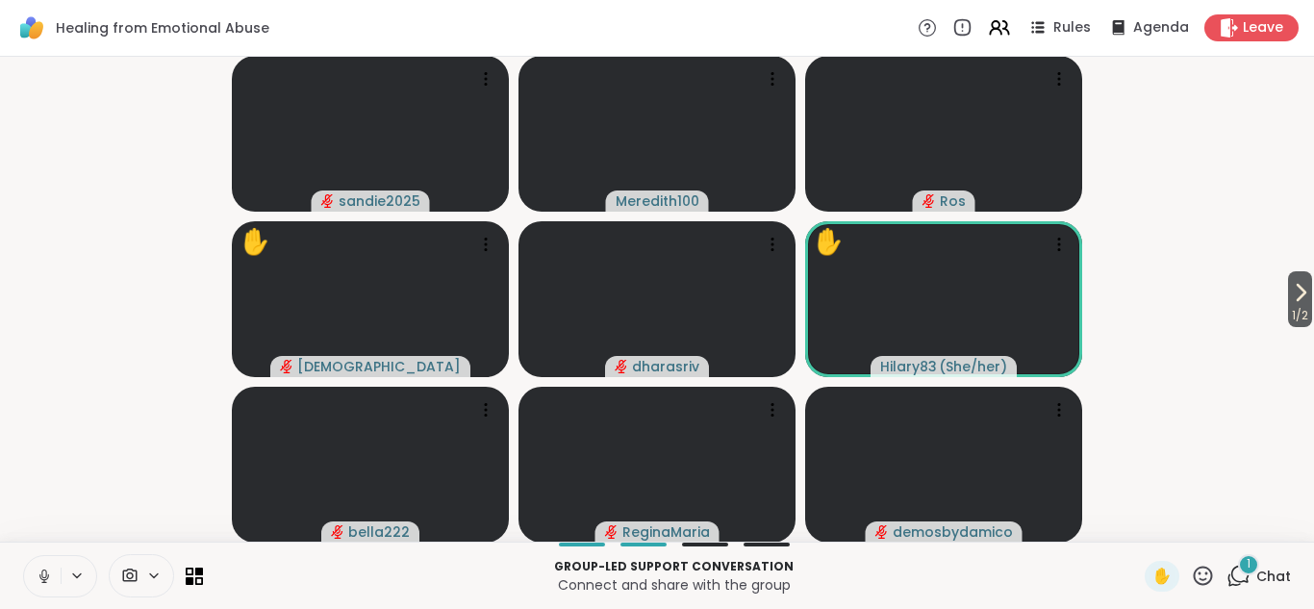
click at [1239, 575] on icon at bounding box center [1238, 576] width 24 height 24
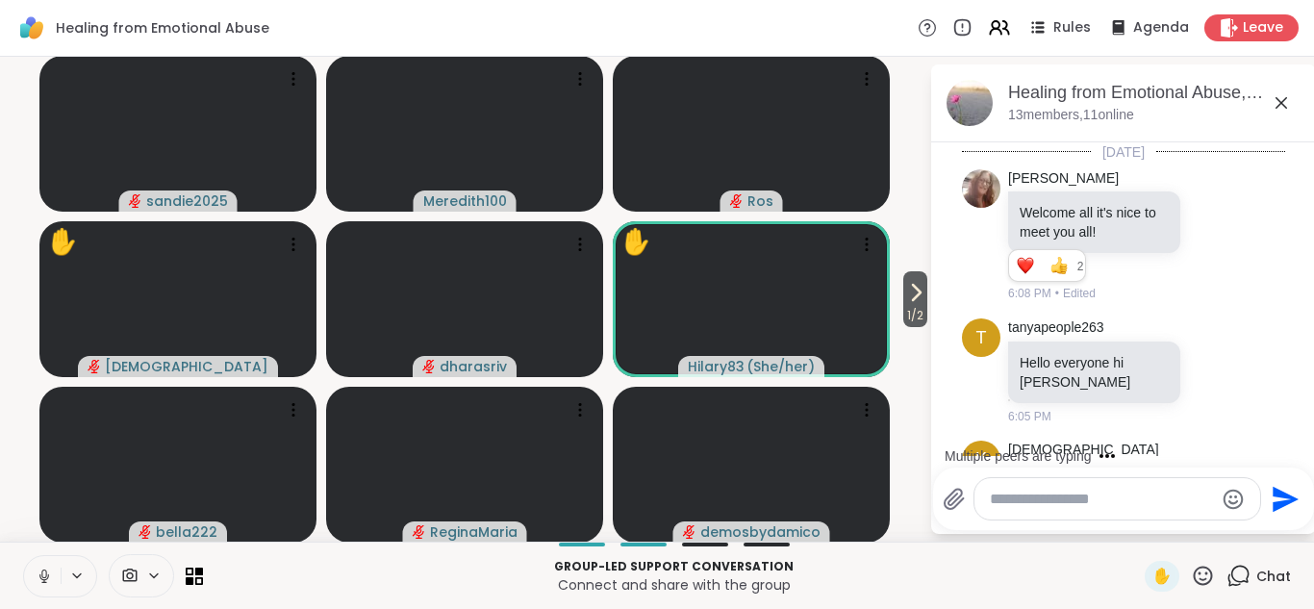
scroll to position [2901, 0]
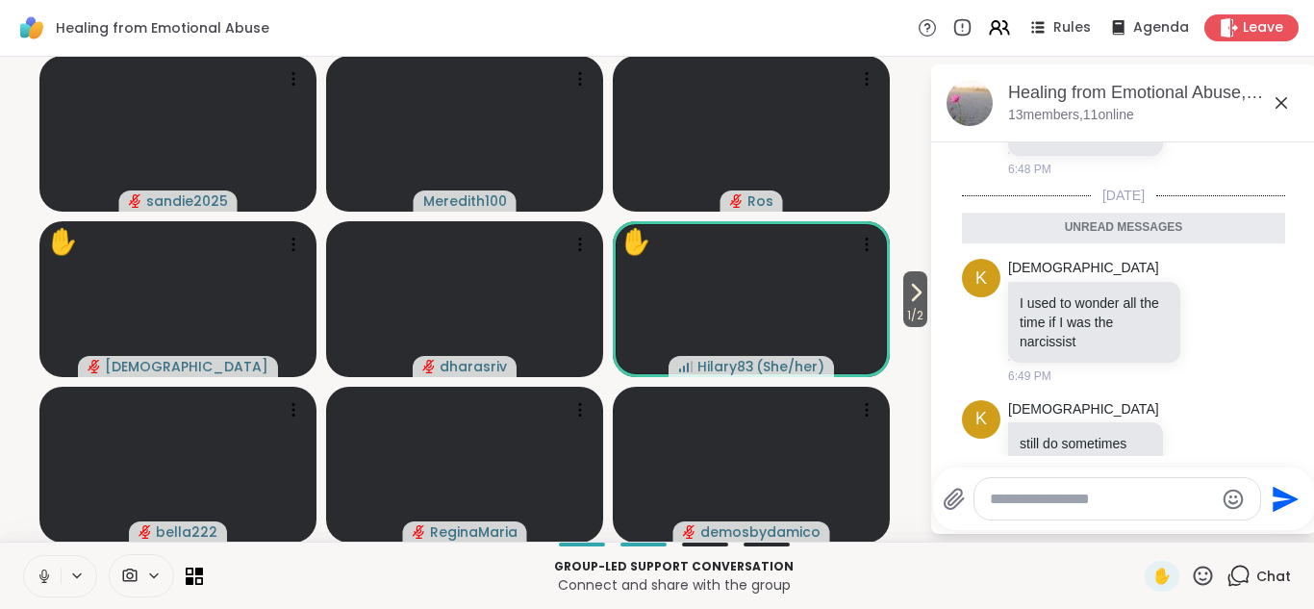
click at [1282, 100] on icon at bounding box center [1281, 102] width 23 height 23
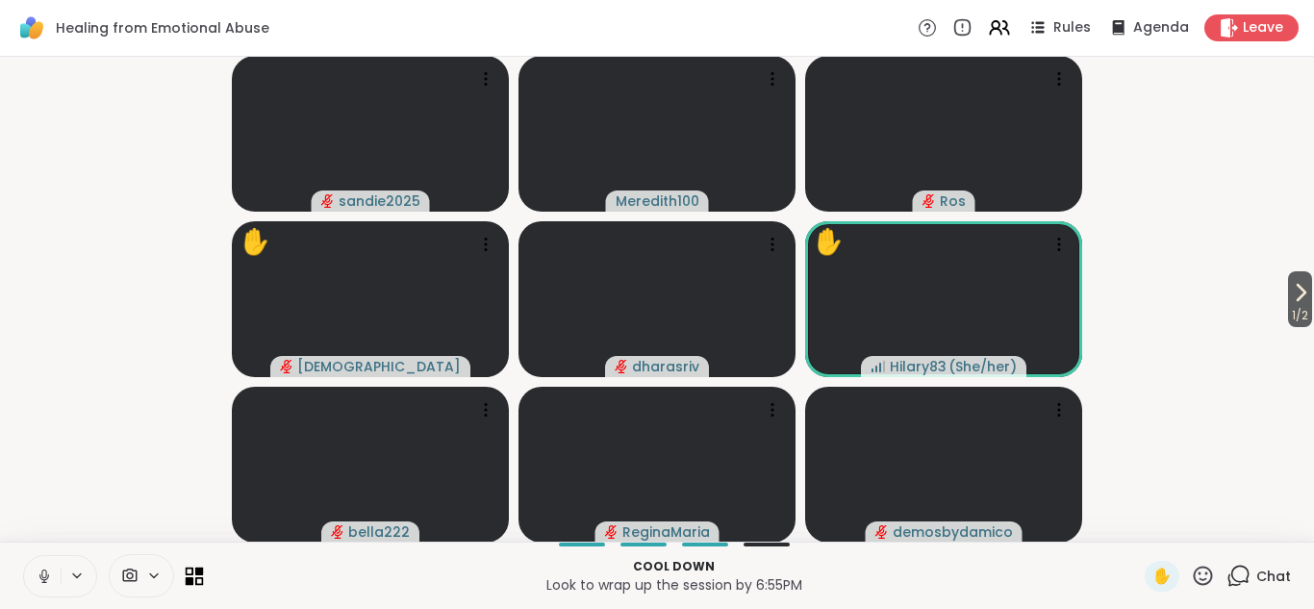
click at [190, 572] on icon at bounding box center [195, 576] width 18 height 18
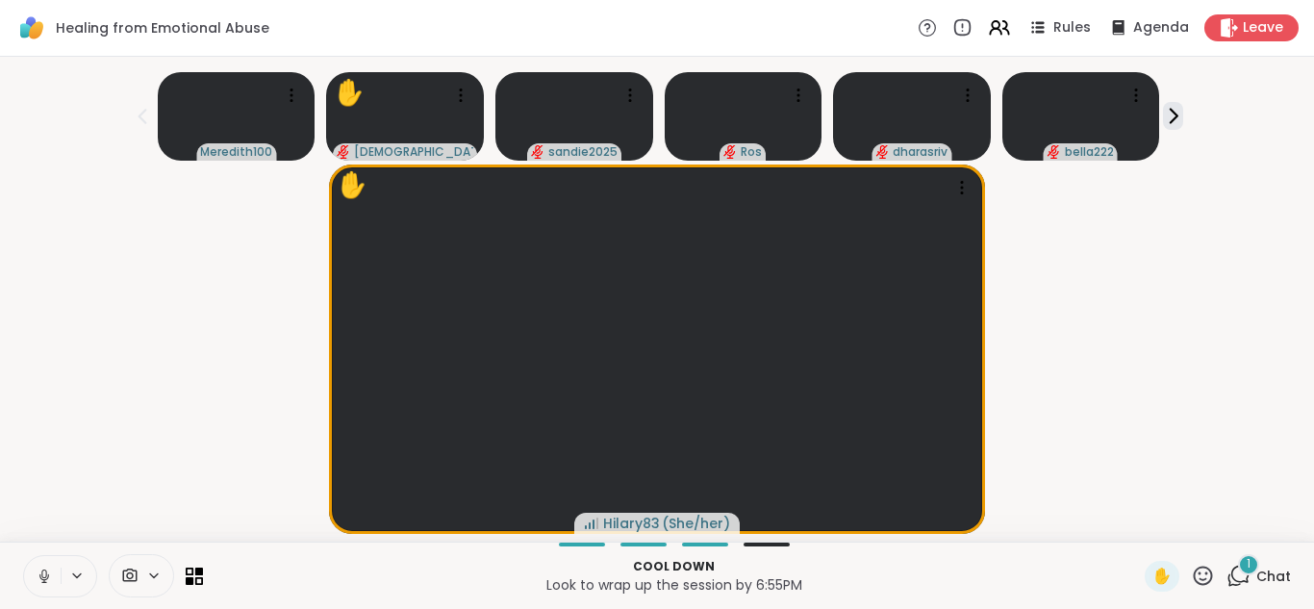
click at [1241, 575] on icon at bounding box center [1238, 576] width 24 height 24
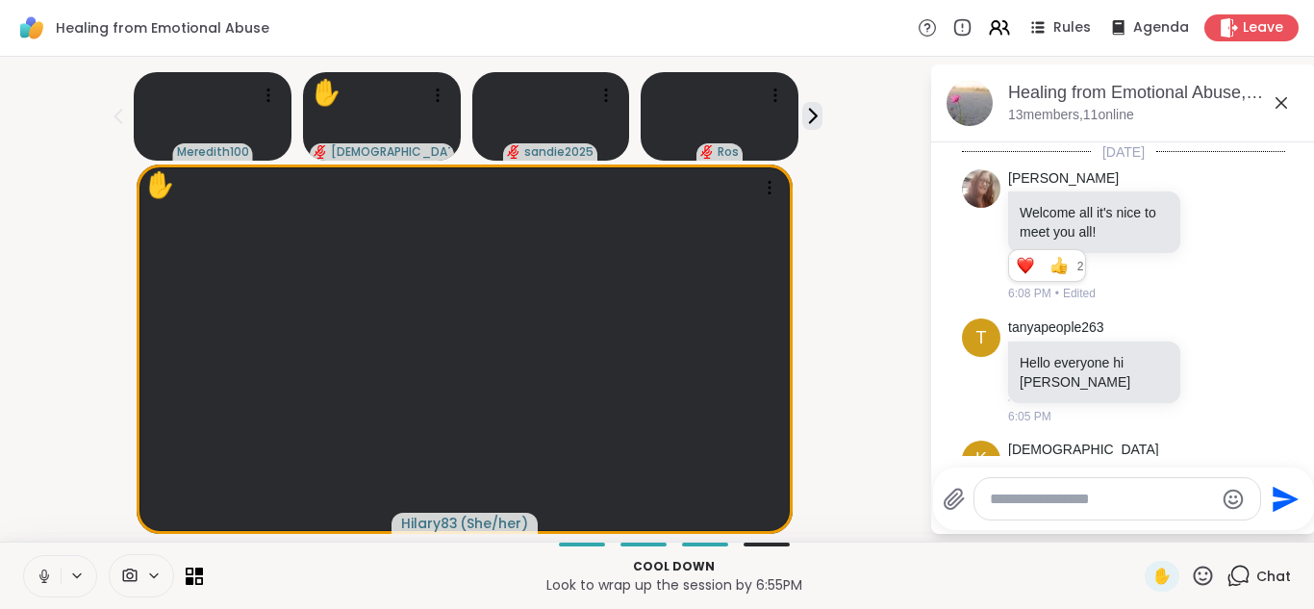
scroll to position [3004, 0]
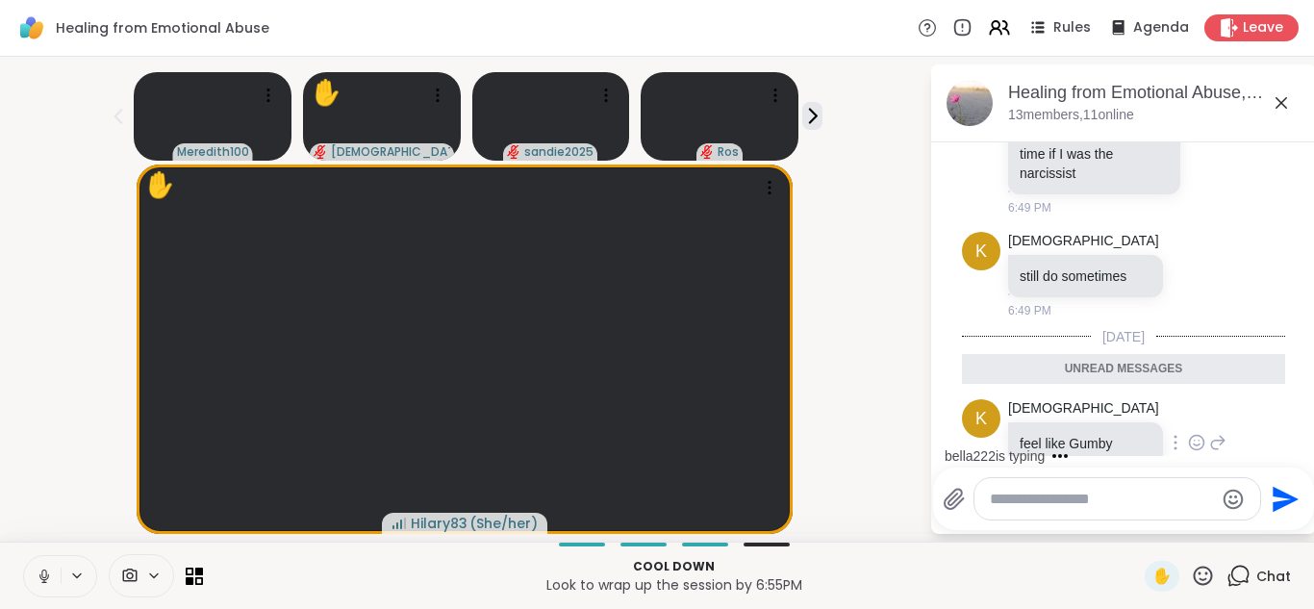
click at [1188, 433] on icon at bounding box center [1196, 442] width 17 height 19
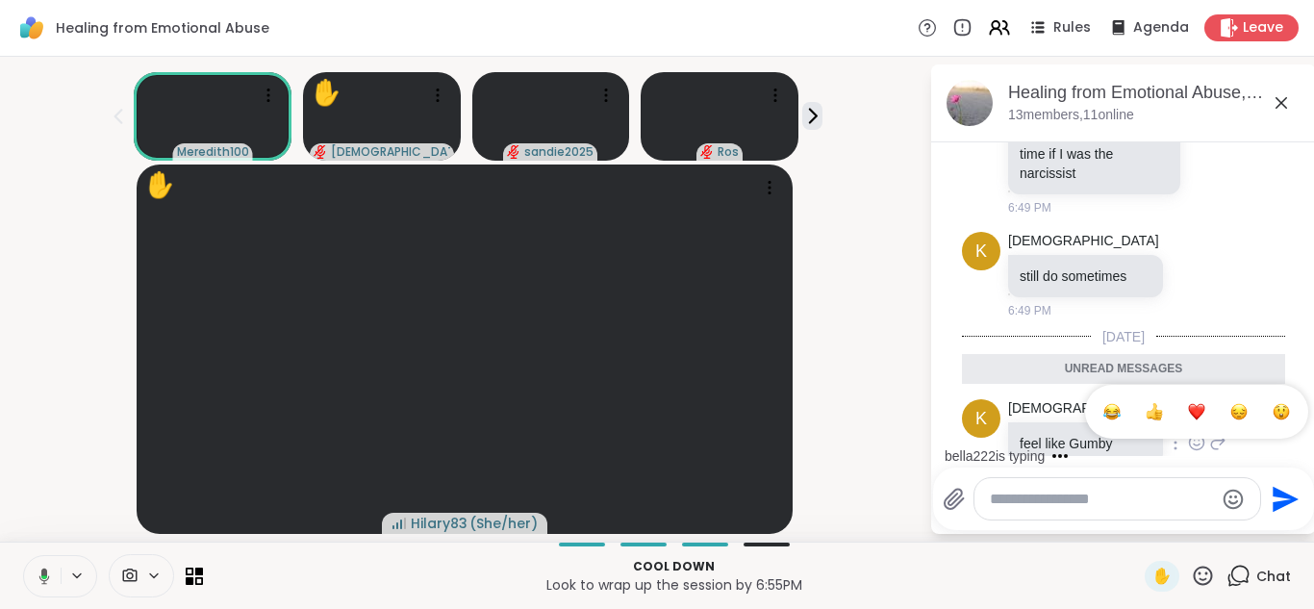
click at [1146, 403] on div "Select Reaction: Thumbs up" at bounding box center [1154, 411] width 17 height 17
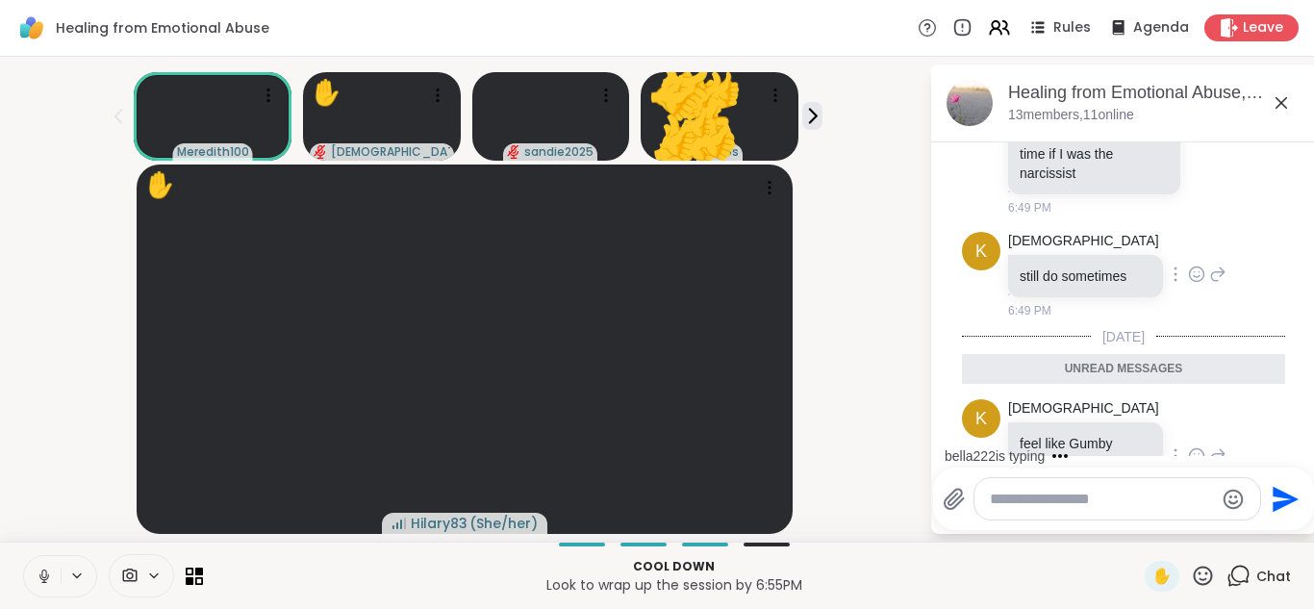
scroll to position [3032, 0]
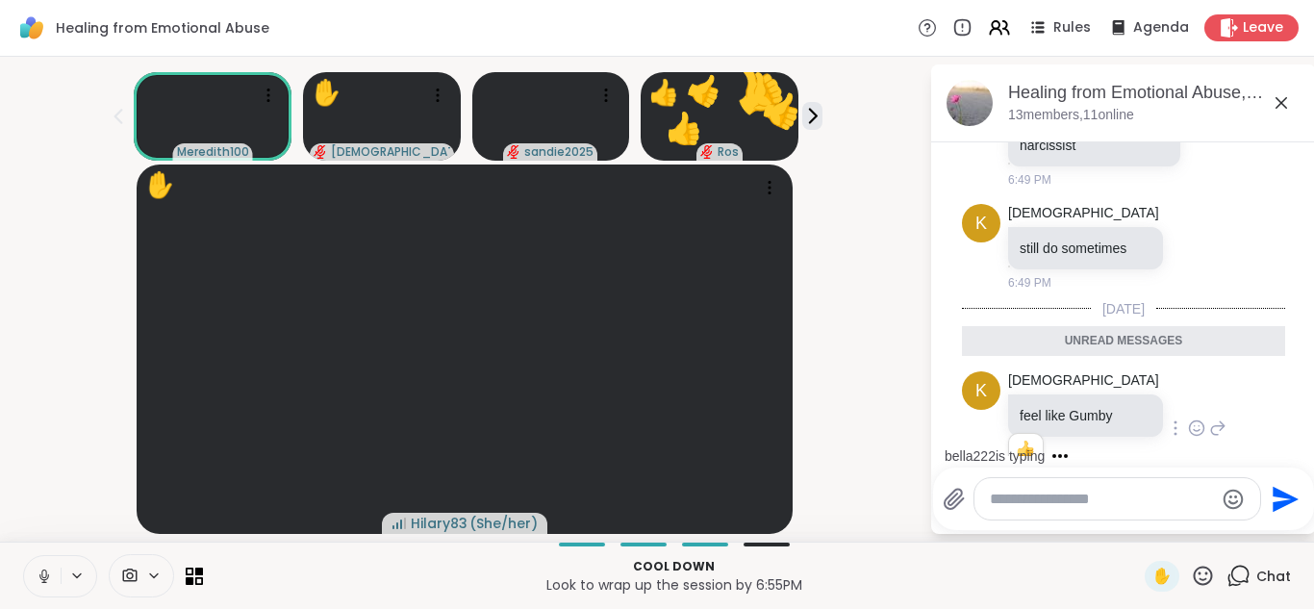
click at [1281, 99] on icon at bounding box center [1281, 102] width 23 height 23
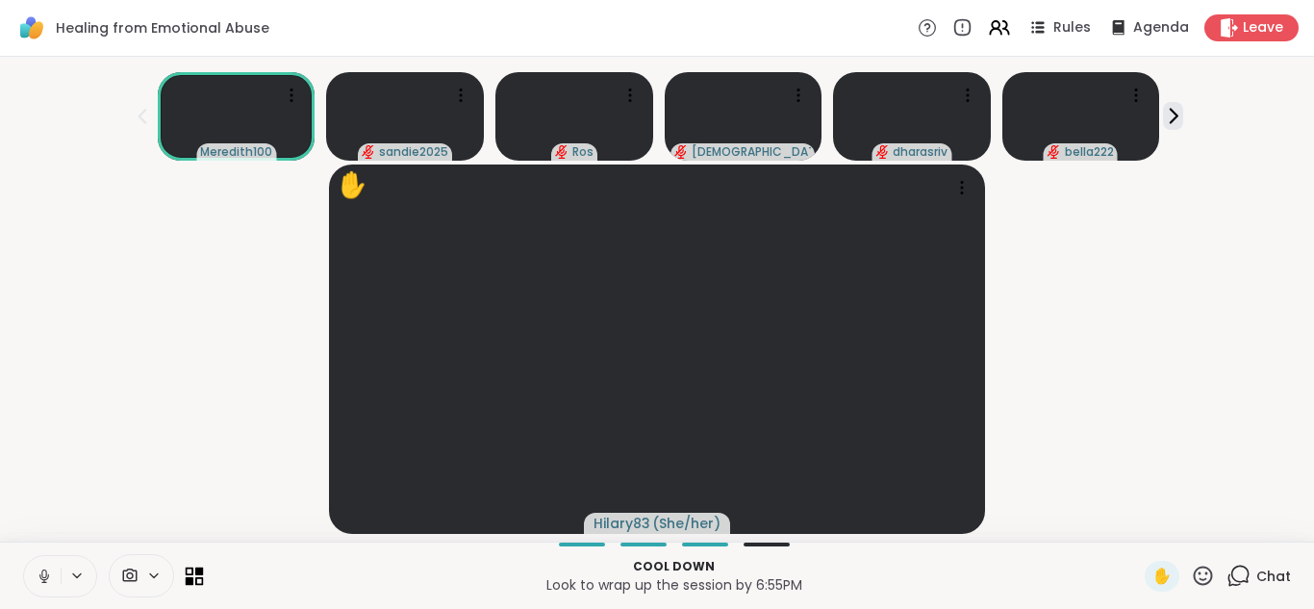
click at [190, 576] on icon at bounding box center [195, 576] width 18 height 18
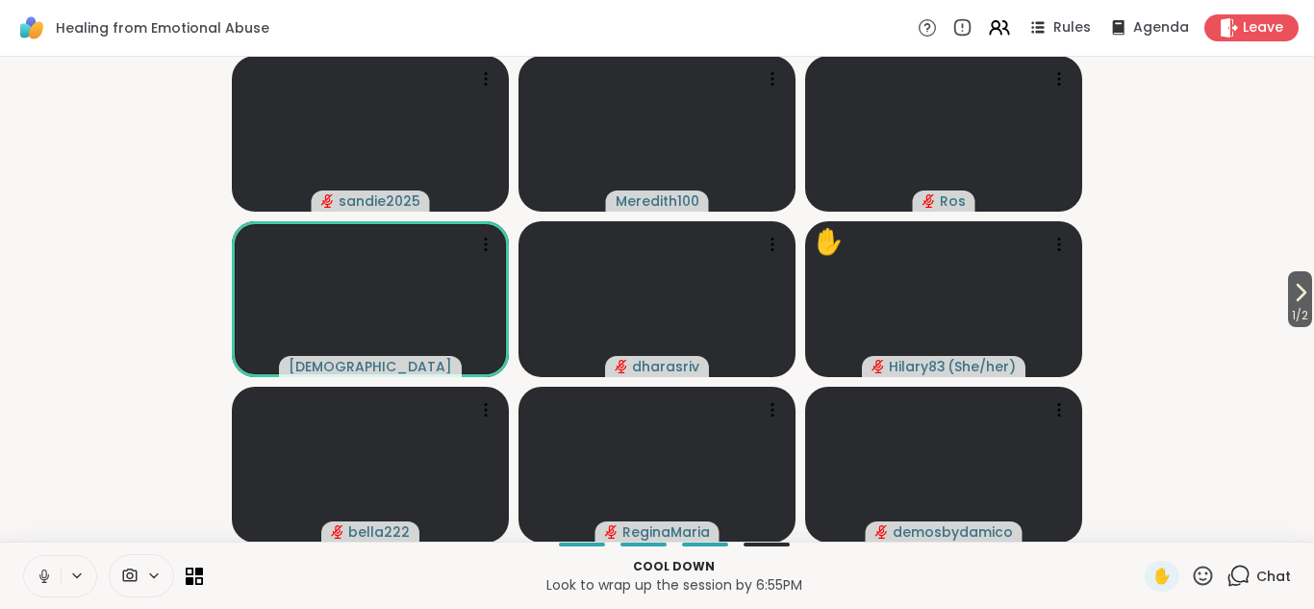
click at [1168, 147] on video-player-container "1 / 2 sandie2025 Meredith100 Ros kristiclark dharasriv ✋ Hilary83 ( She/her ) b…" at bounding box center [657, 298] width 1291 height 469
click at [191, 570] on icon at bounding box center [195, 576] width 18 height 18
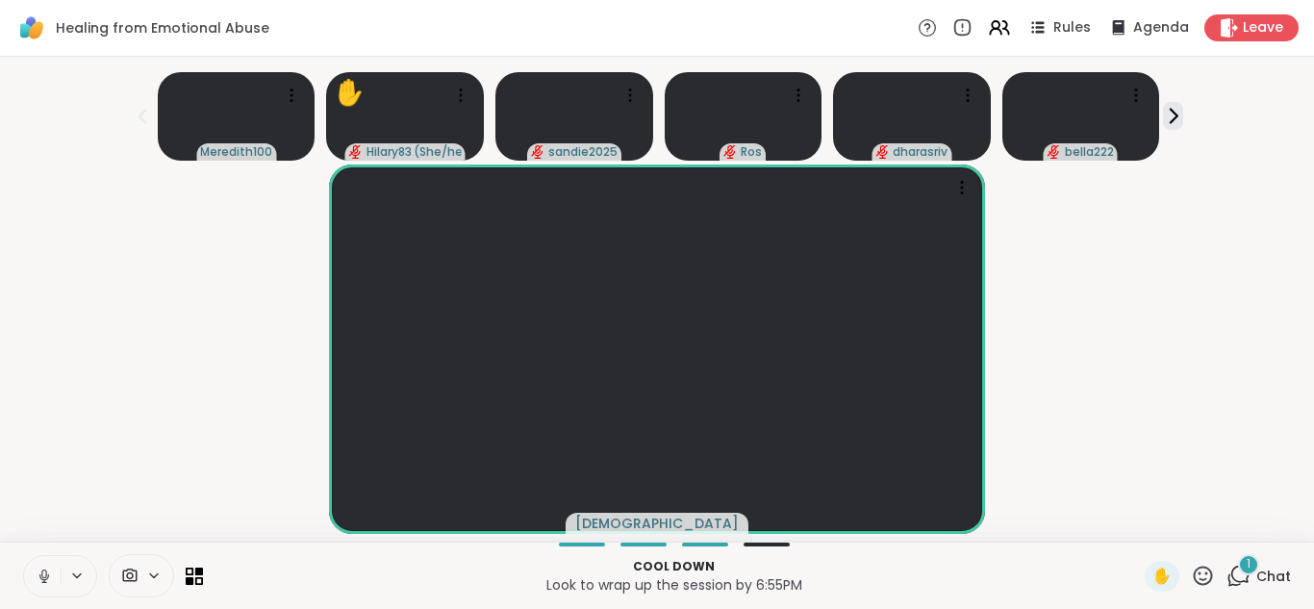
click at [1204, 583] on icon at bounding box center [1203, 575] width 19 height 19
click at [1148, 527] on span "❤️" at bounding box center [1146, 525] width 19 height 23
click at [1238, 575] on icon at bounding box center [1238, 576] width 24 height 24
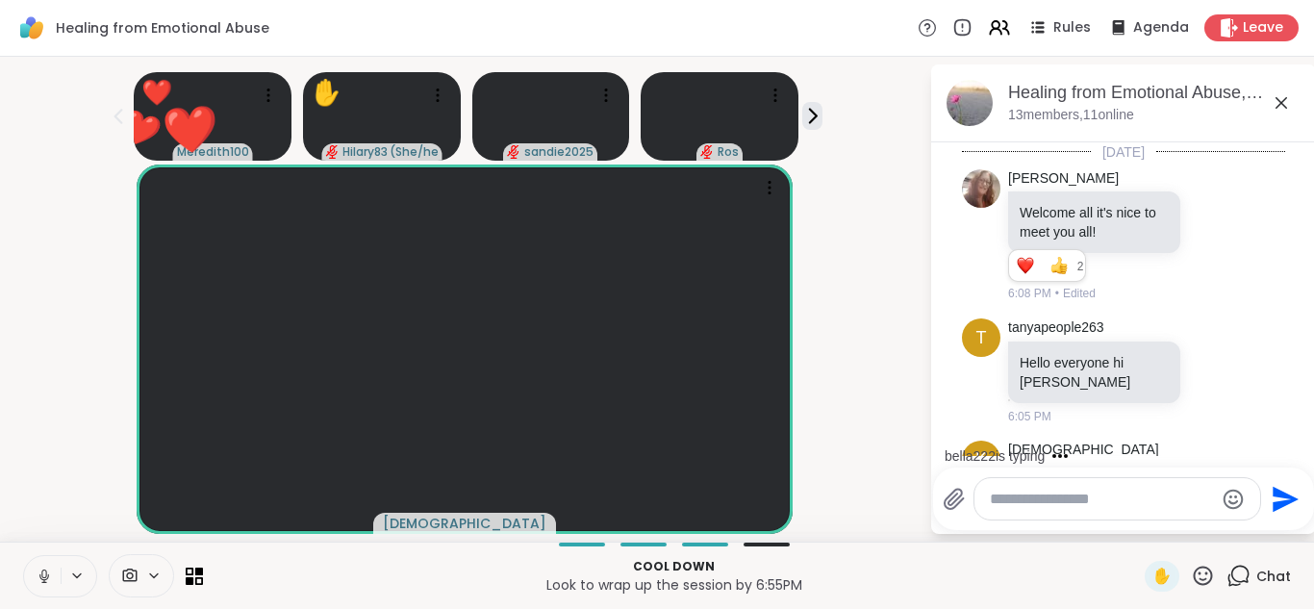
scroll to position [3162, 0]
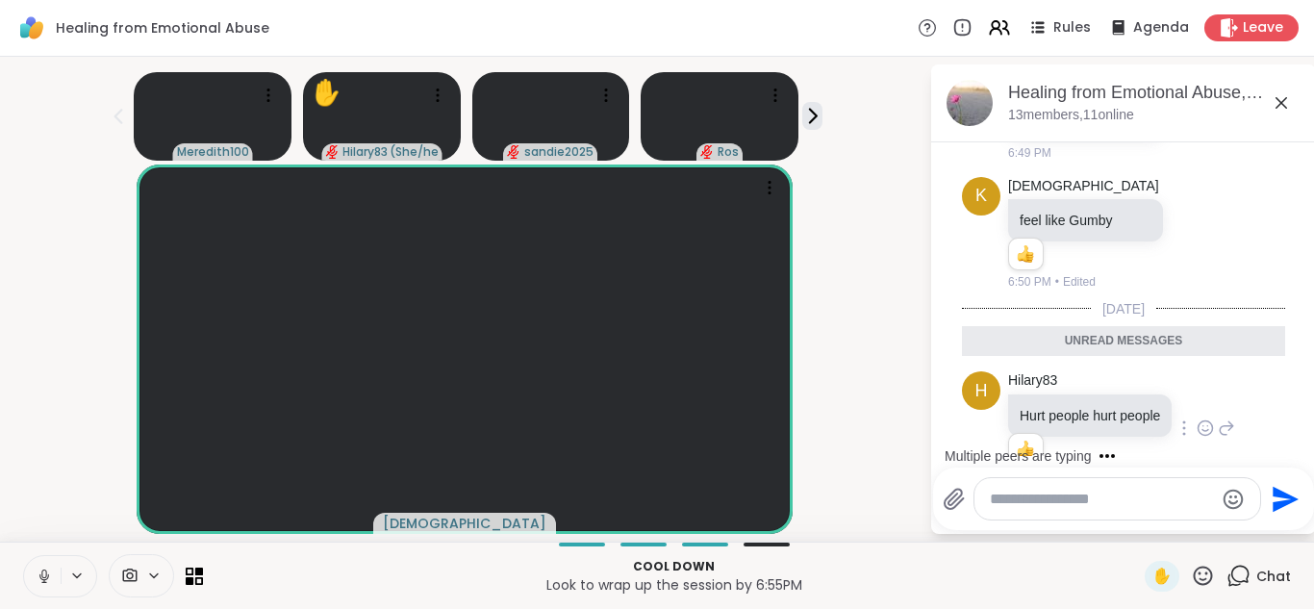
click at [1204, 418] on icon at bounding box center [1205, 427] width 17 height 19
click at [1165, 389] on div "Select Reaction: Thumbs up" at bounding box center [1162, 397] width 17 height 17
click at [1284, 98] on icon at bounding box center [1281, 102] width 23 height 23
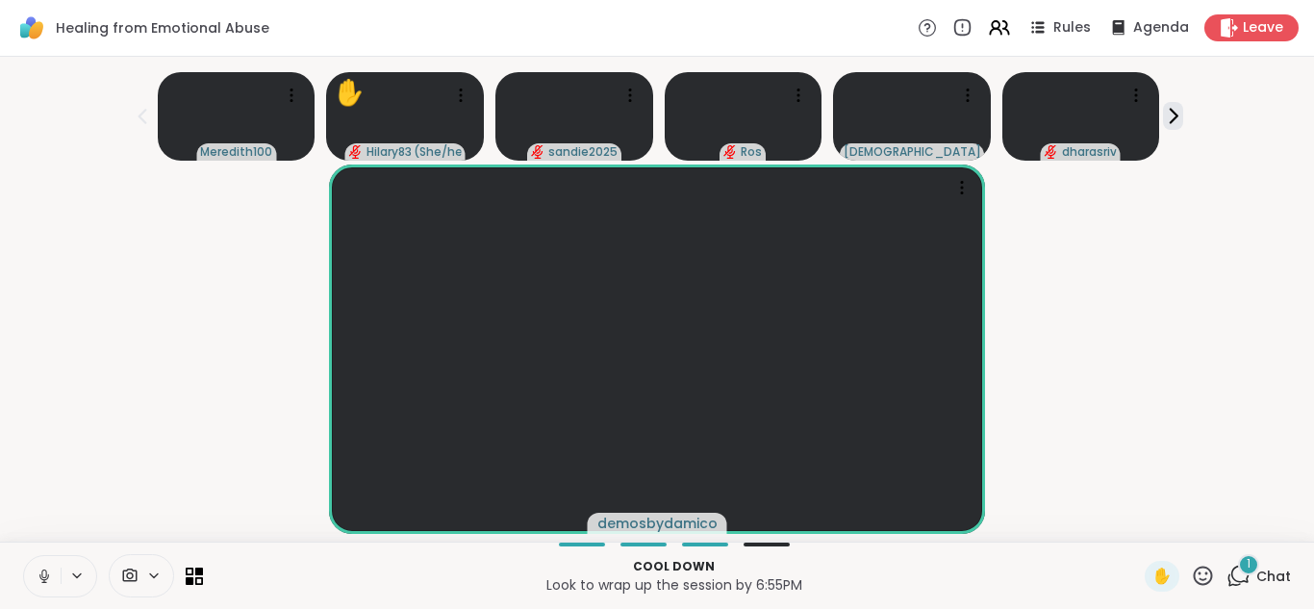
click at [1238, 571] on icon at bounding box center [1238, 576] width 24 height 24
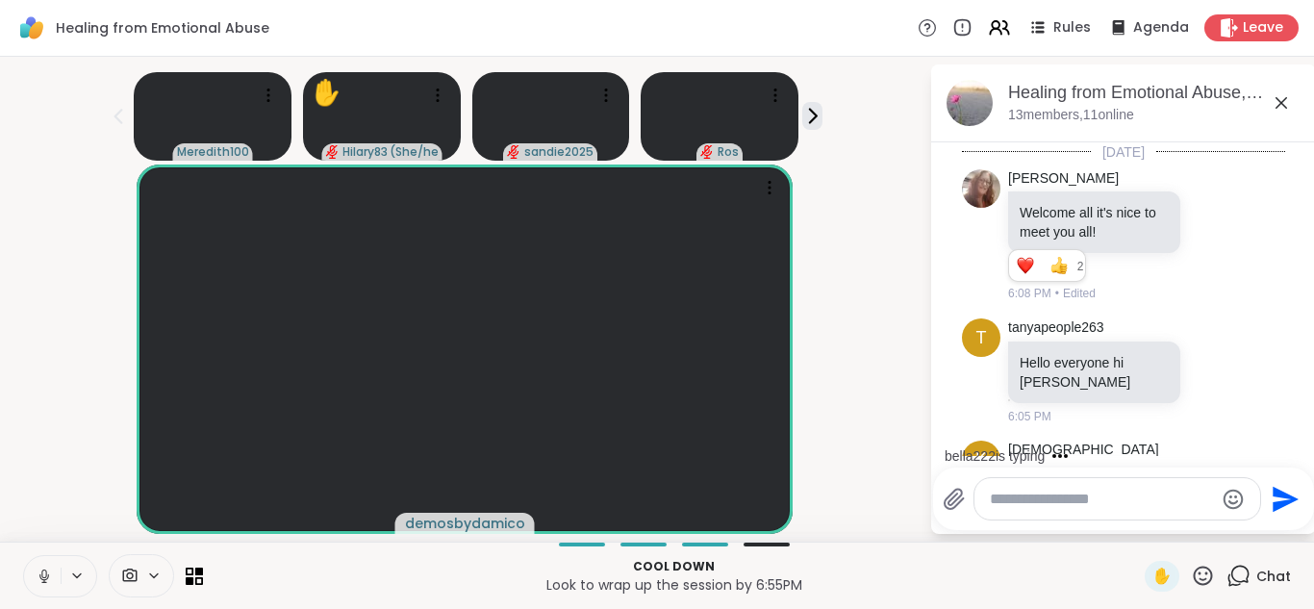
scroll to position [3302, 0]
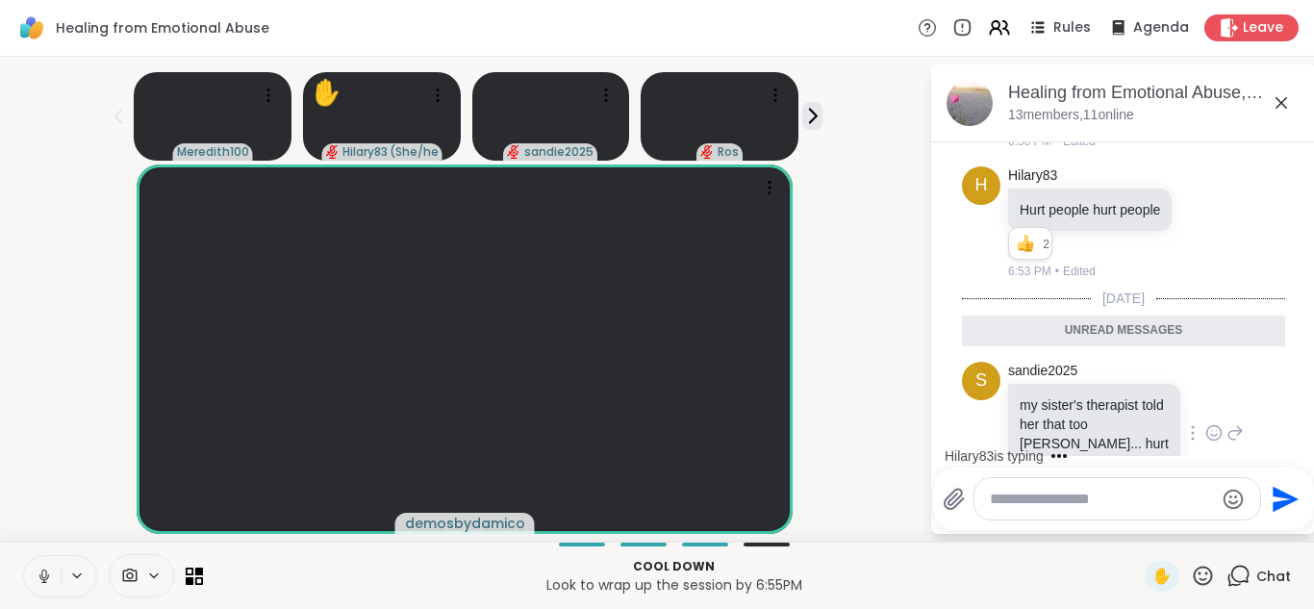
click at [1215, 423] on icon at bounding box center [1213, 432] width 17 height 19
click at [1067, 393] on div "Select Reaction: Heart" at bounding box center [1060, 401] width 17 height 17
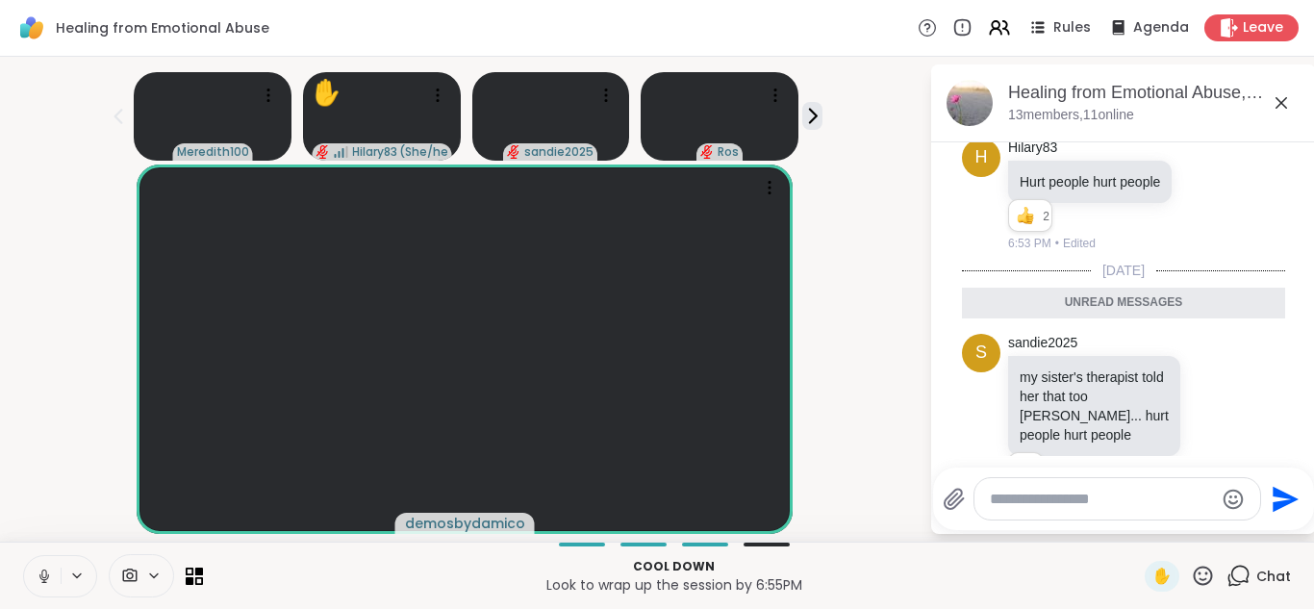
click at [1280, 99] on icon at bounding box center [1281, 102] width 23 height 23
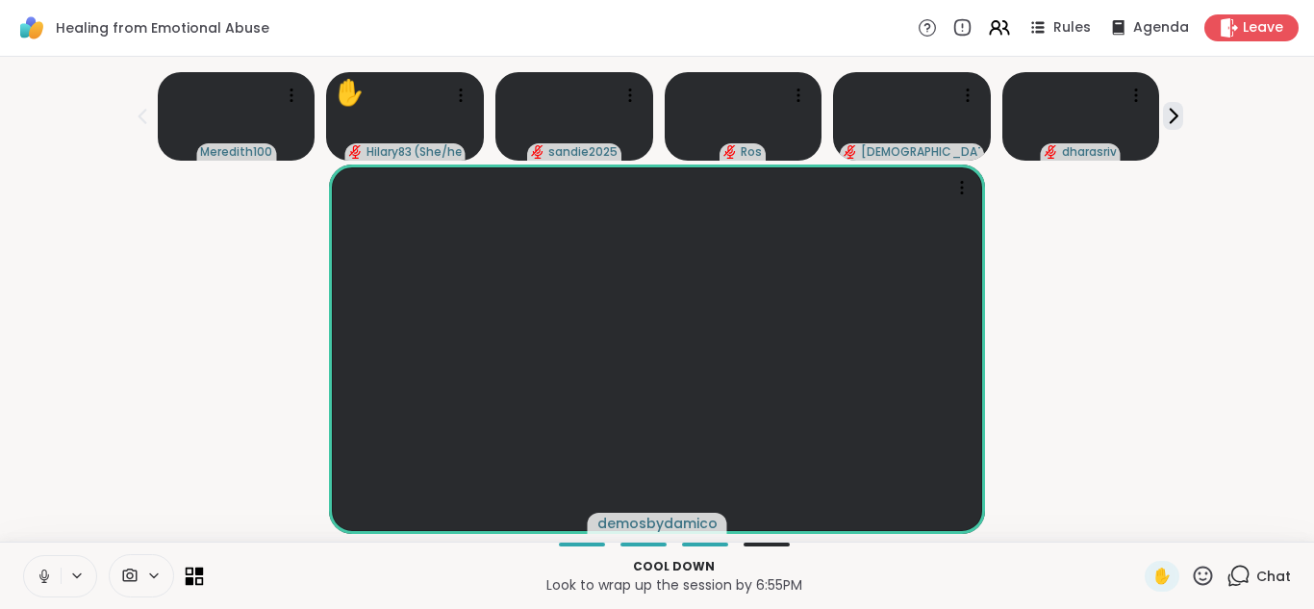
click at [189, 575] on icon at bounding box center [195, 576] width 18 height 18
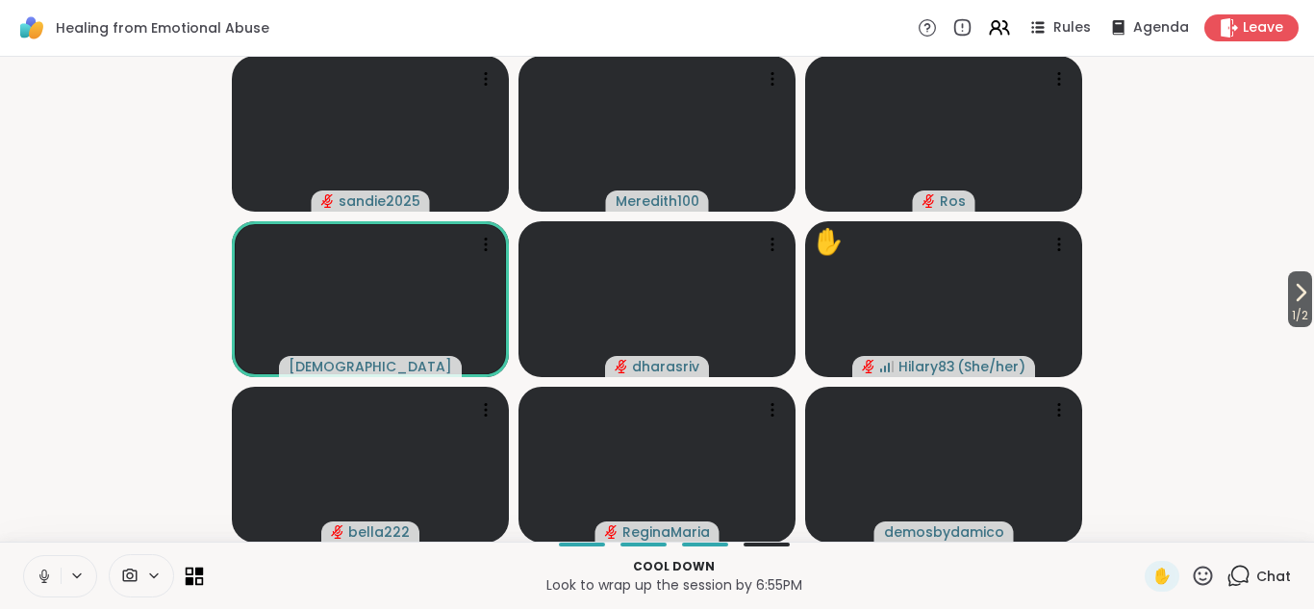
click at [192, 576] on icon at bounding box center [195, 576] width 18 height 18
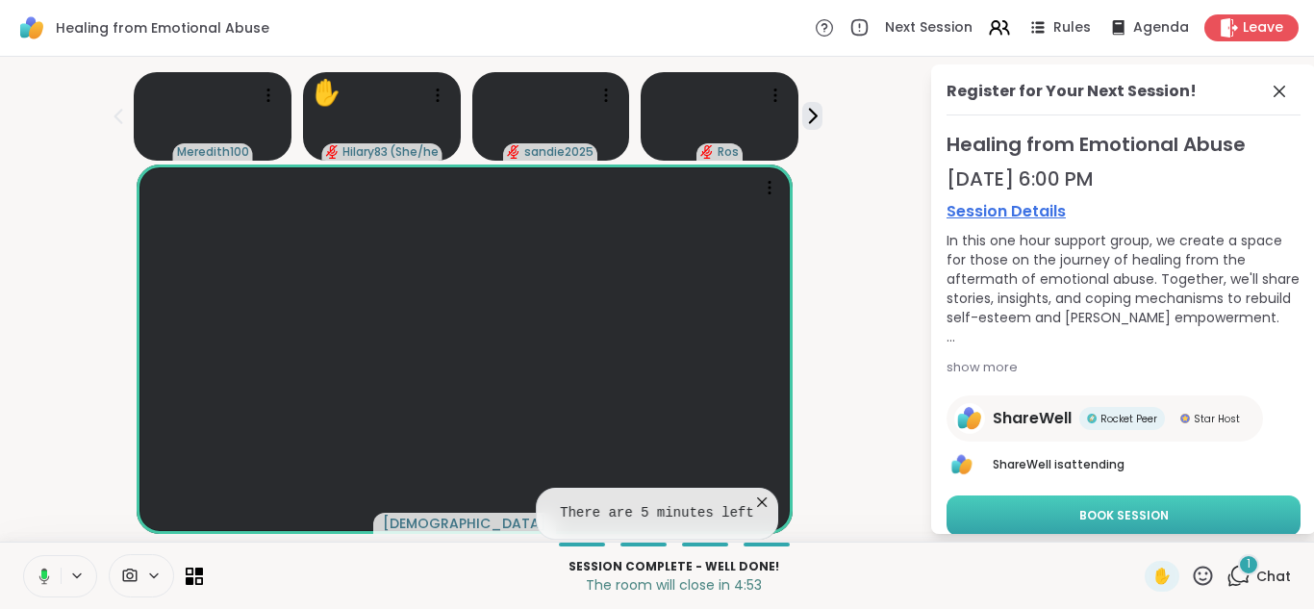
click at [1157, 519] on span "Book Session" at bounding box center [1123, 515] width 89 height 17
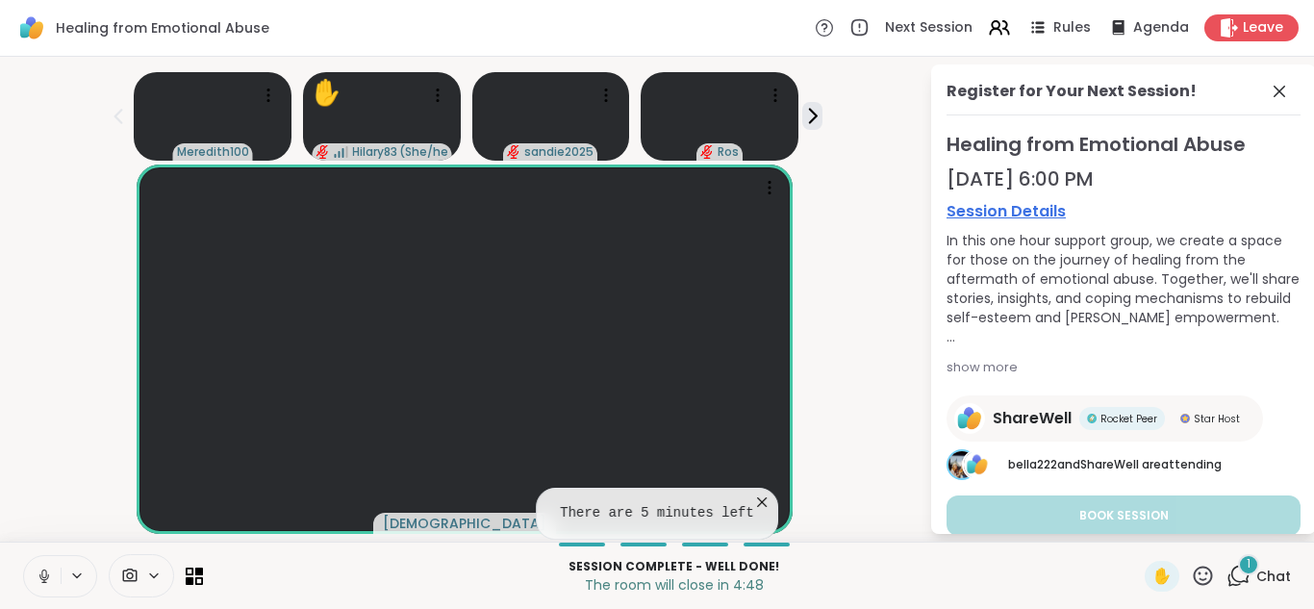
click at [1240, 576] on icon at bounding box center [1238, 576] width 24 height 24
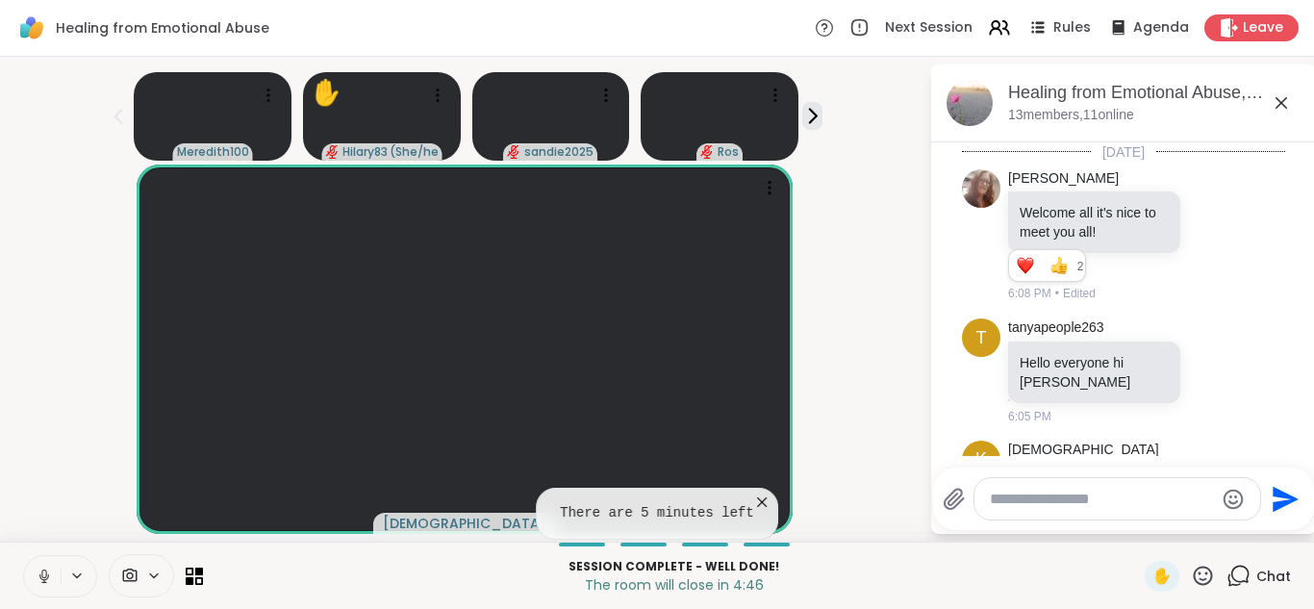
scroll to position [3491, 0]
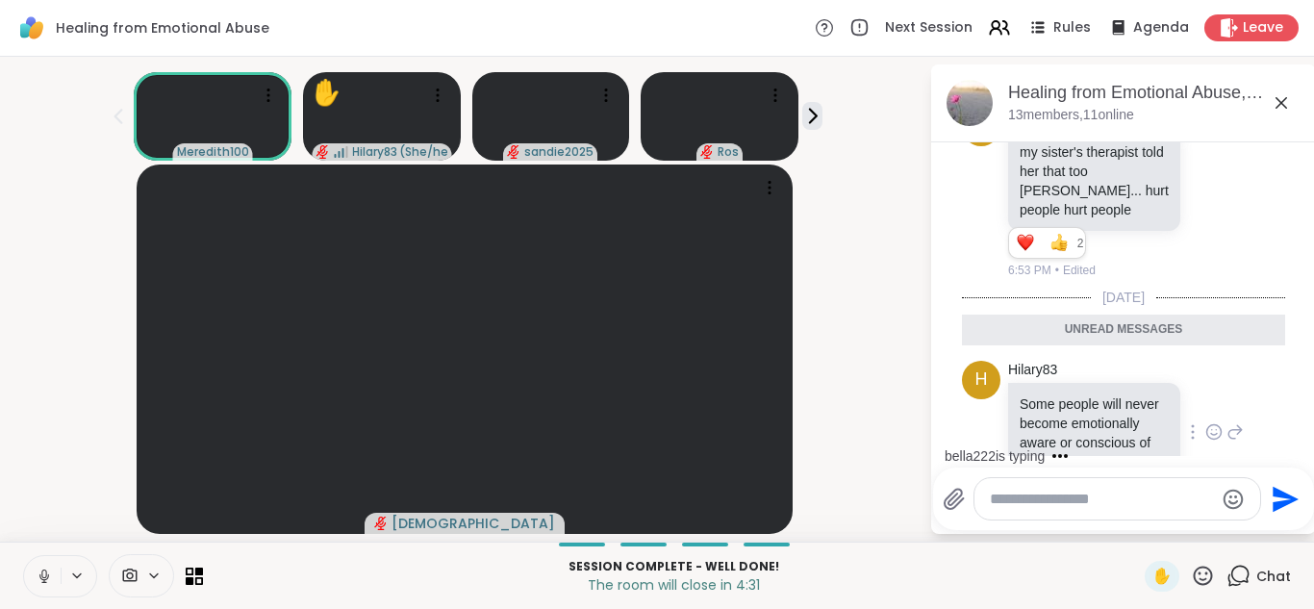
click at [1217, 422] on icon at bounding box center [1213, 431] width 17 height 19
click at [1024, 392] on div "Select Reaction: Thumbs up" at bounding box center [1018, 400] width 17 height 17
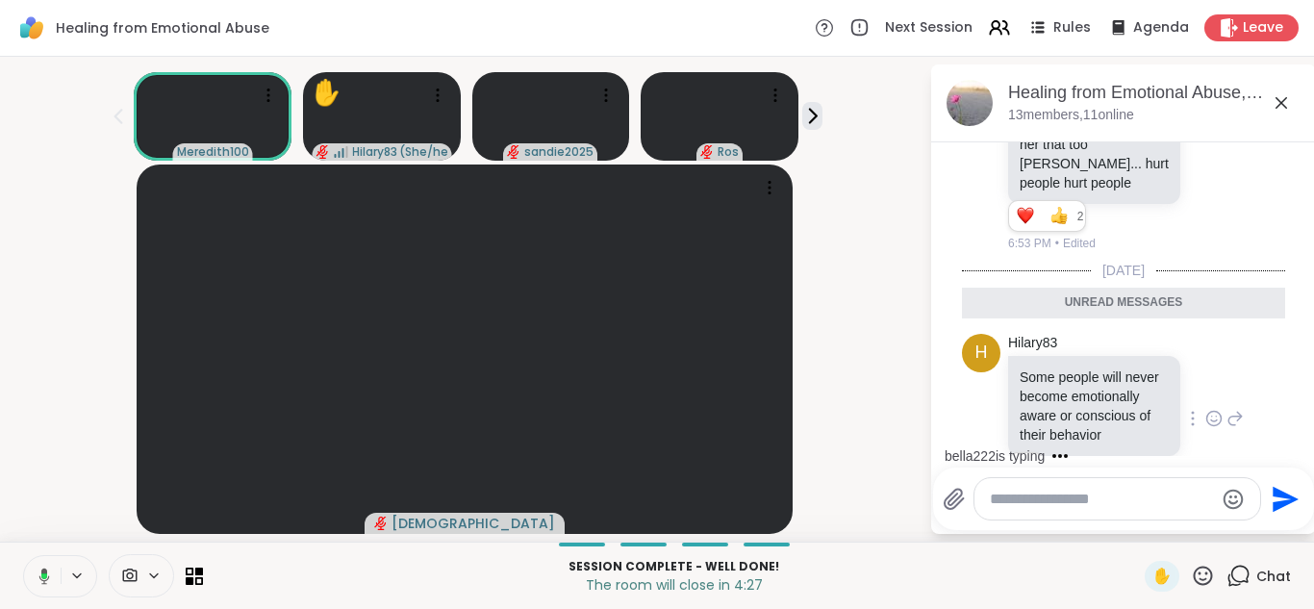
click at [1283, 97] on icon at bounding box center [1281, 102] width 23 height 23
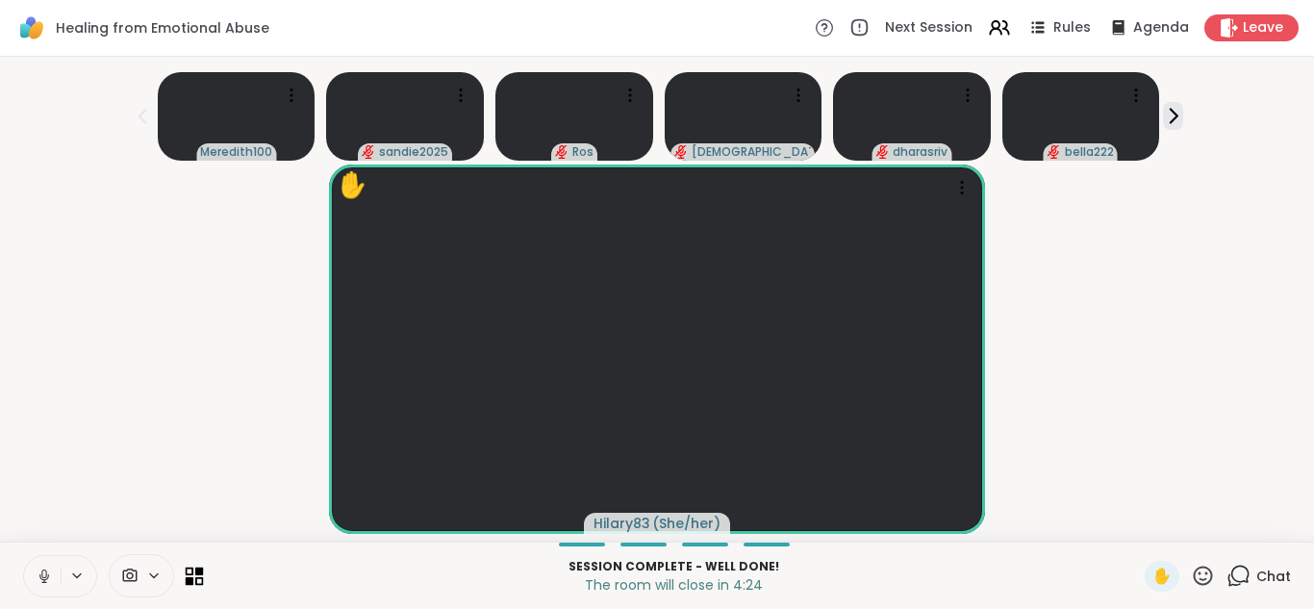
click at [196, 577] on icon at bounding box center [199, 580] width 9 height 9
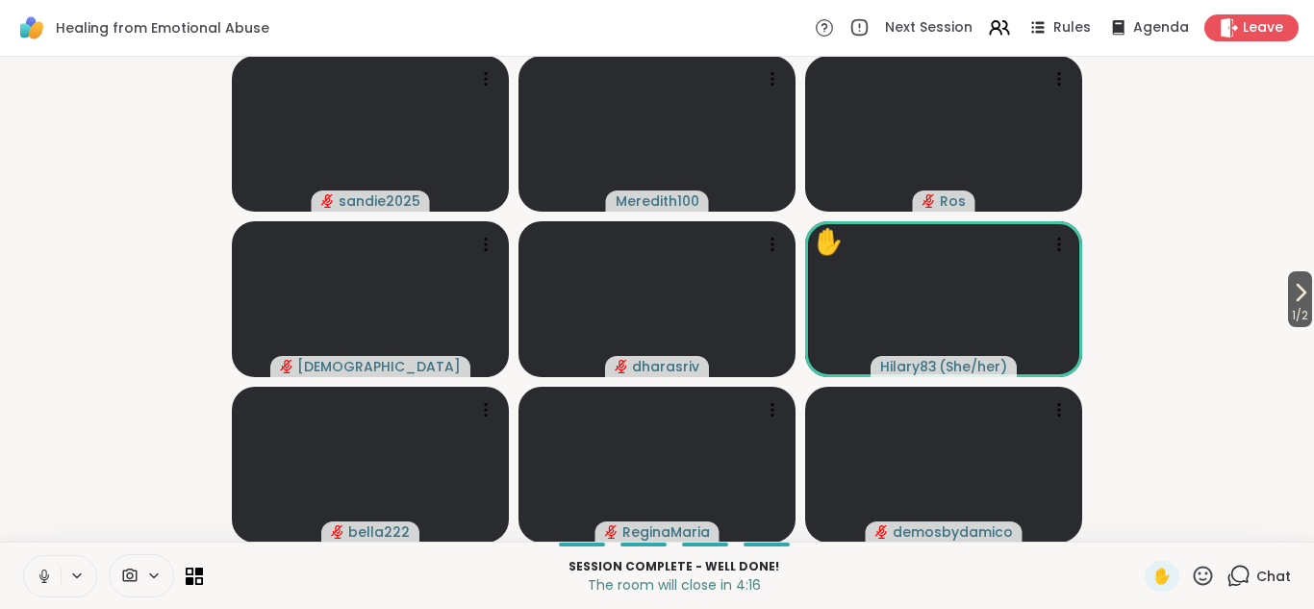
click at [1202, 576] on icon at bounding box center [1203, 576] width 24 height 24
click at [1190, 525] on span "👍" at bounding box center [1188, 525] width 19 height 23
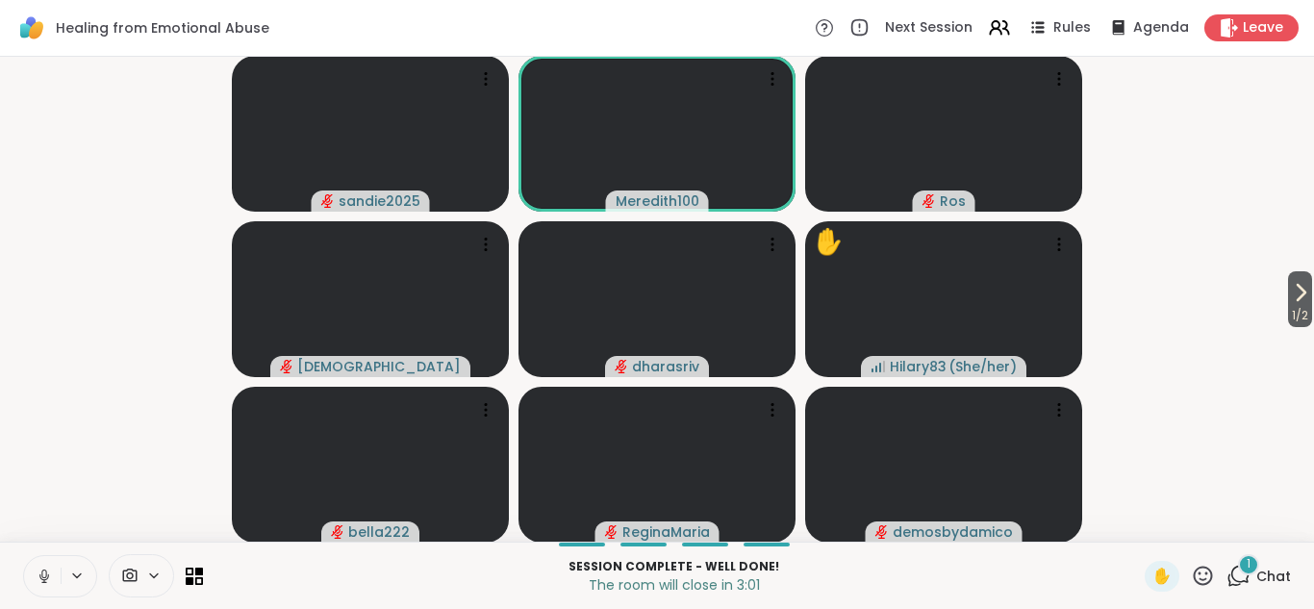
click at [1239, 575] on icon at bounding box center [1238, 576] width 24 height 24
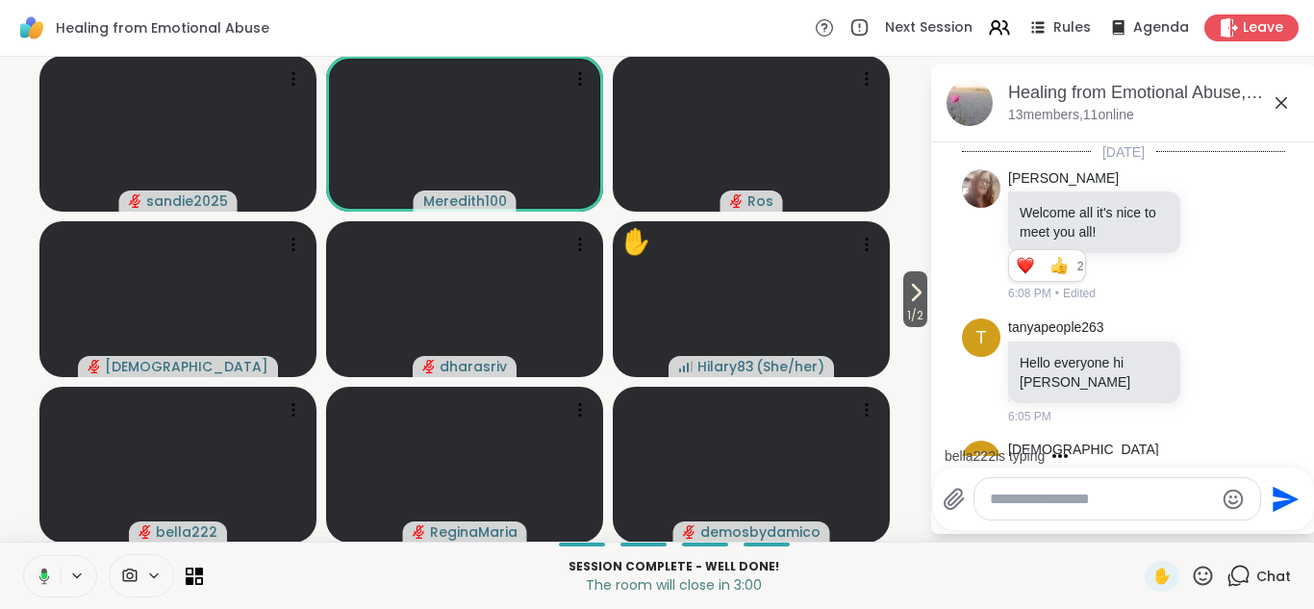
scroll to position [3621, 0]
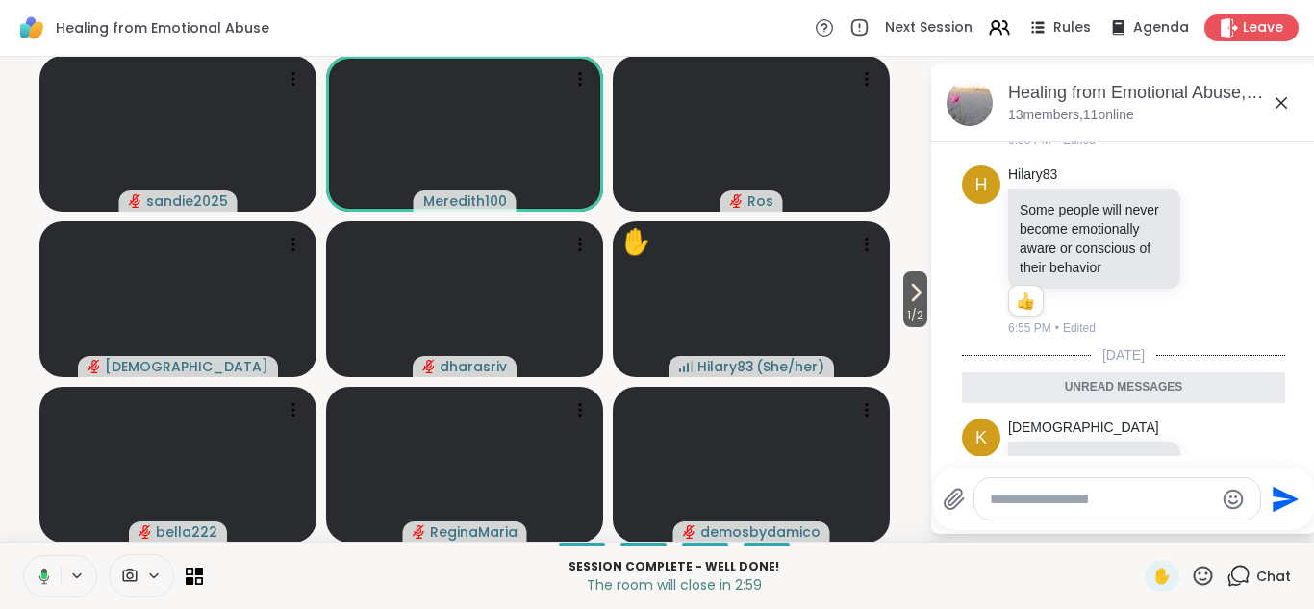
click at [1205, 461] on icon at bounding box center [1213, 470] width 17 height 19
click at [1163, 431] on div "Select Reaction: Thumbs up" at bounding box center [1171, 439] width 17 height 17
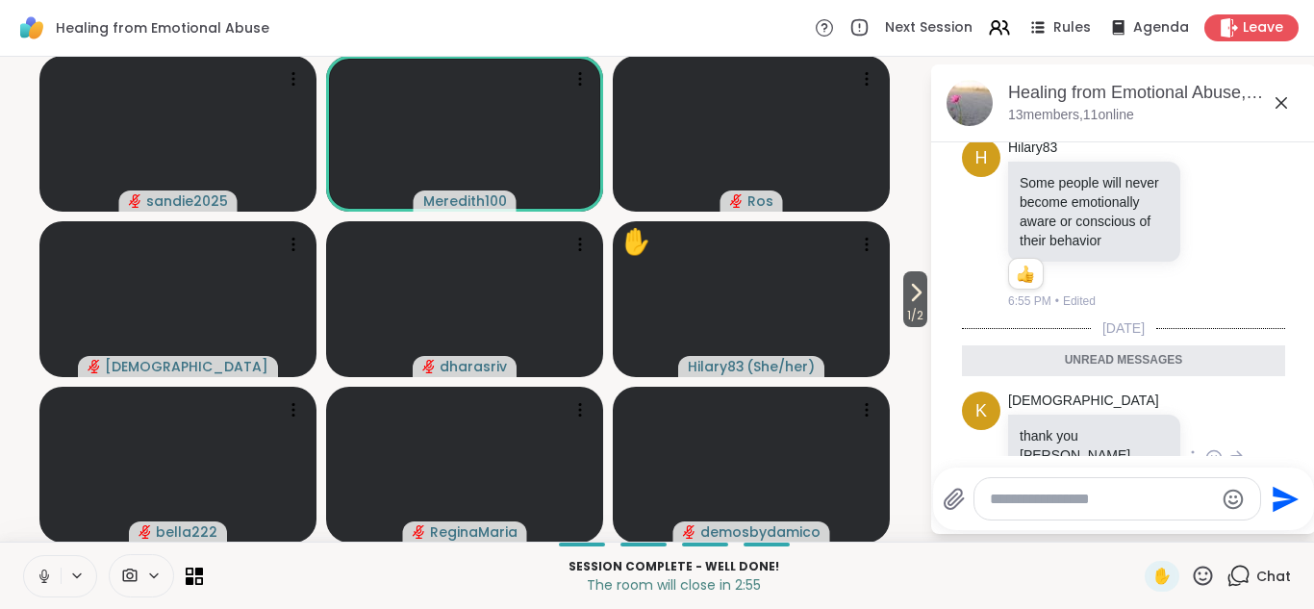
click at [1282, 106] on icon at bounding box center [1281, 102] width 23 height 23
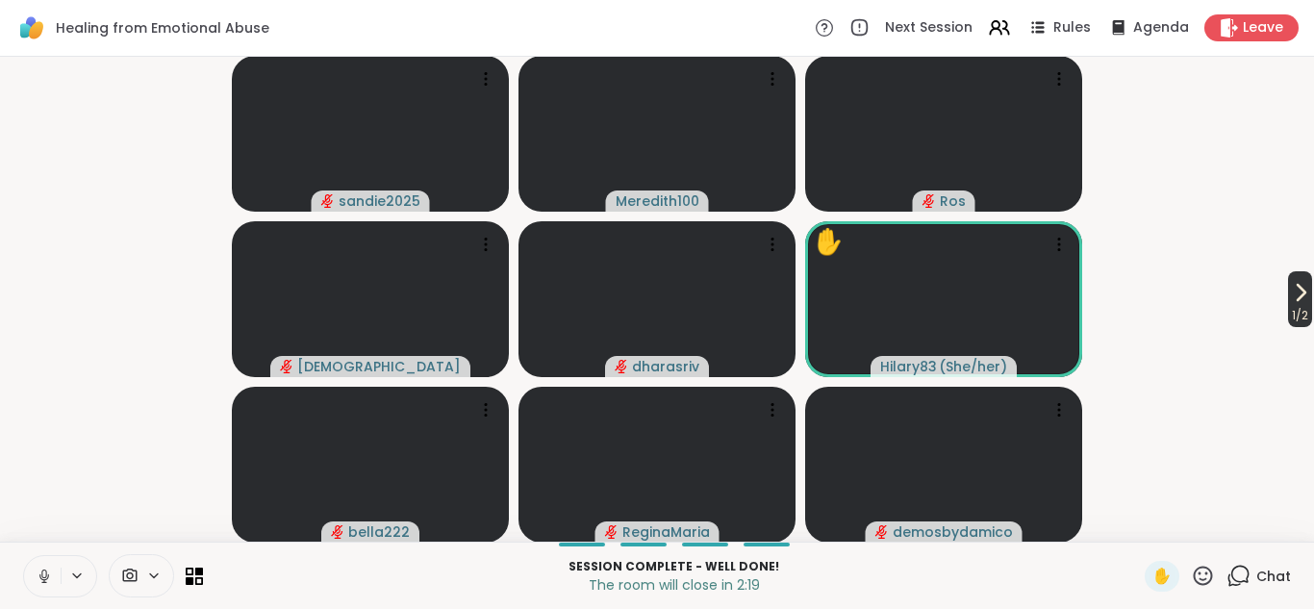
click at [1295, 282] on icon at bounding box center [1300, 292] width 23 height 23
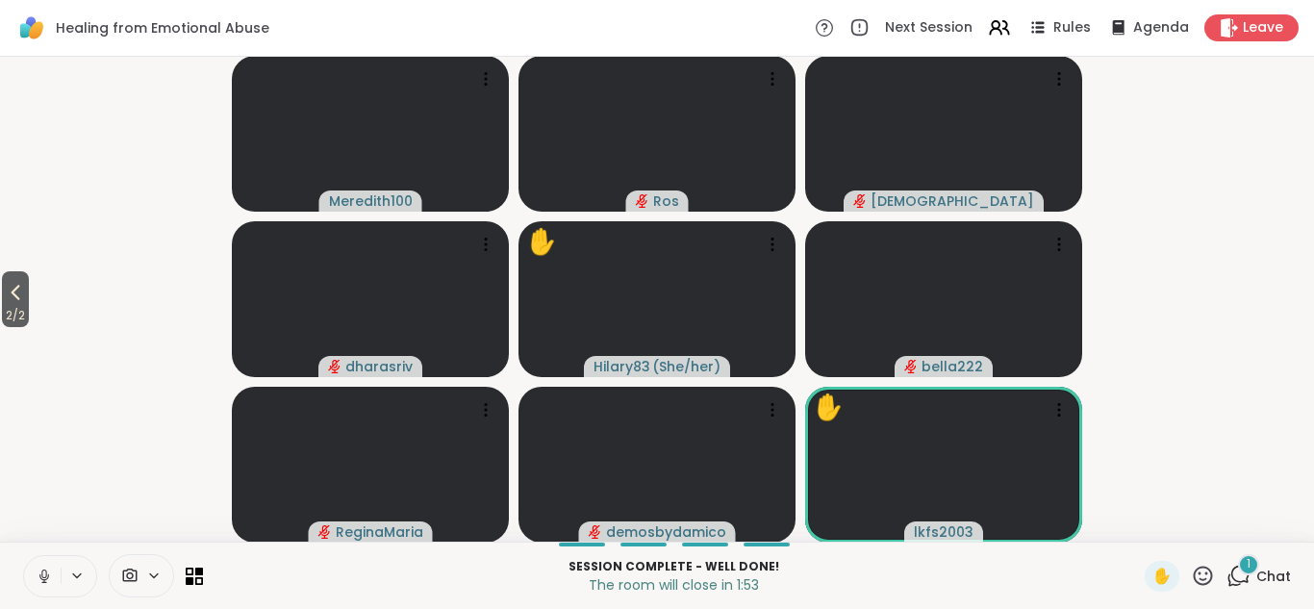
click at [1207, 570] on icon at bounding box center [1203, 576] width 24 height 24
click at [1149, 524] on span "❤️" at bounding box center [1146, 525] width 19 height 23
click at [1244, 572] on div "1" at bounding box center [1248, 564] width 21 height 21
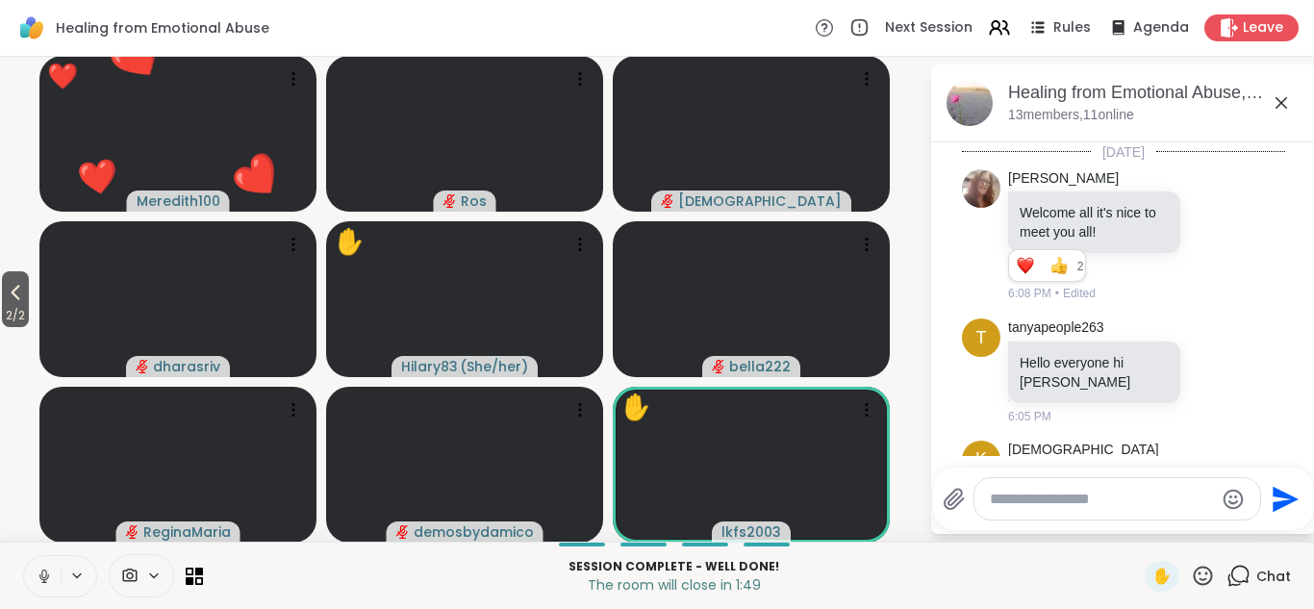
scroll to position [4035, 0]
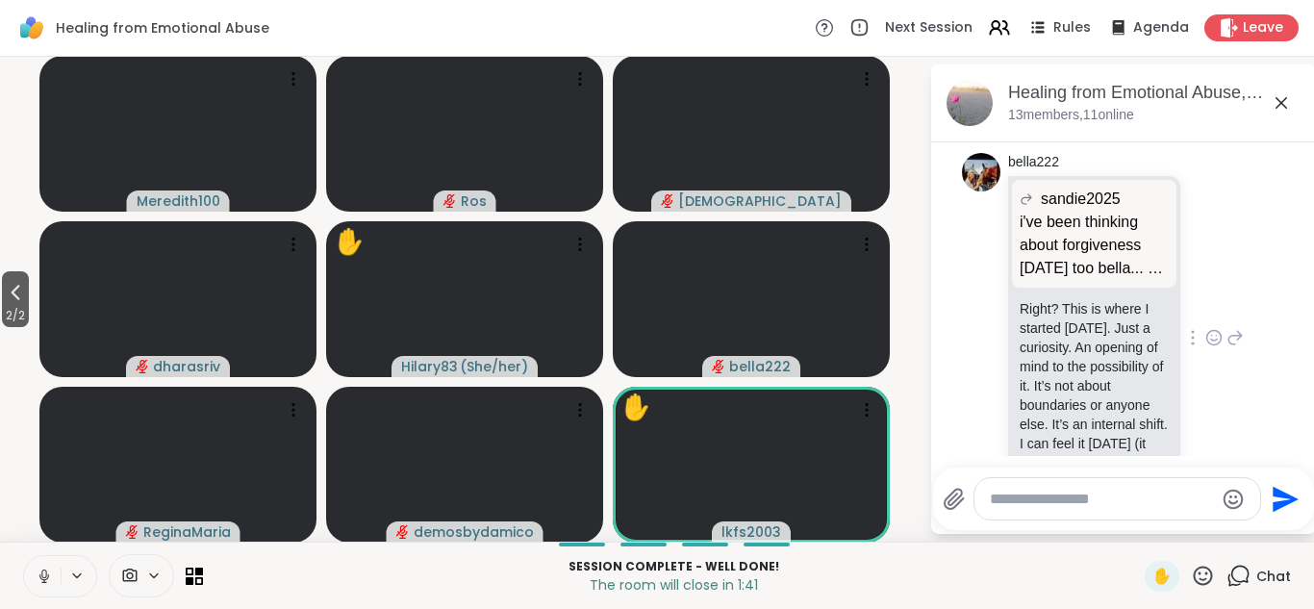
click at [1213, 328] on icon at bounding box center [1213, 337] width 17 height 19
click at [1063, 298] on div "Select Reaction: Heart" at bounding box center [1060, 306] width 17 height 17
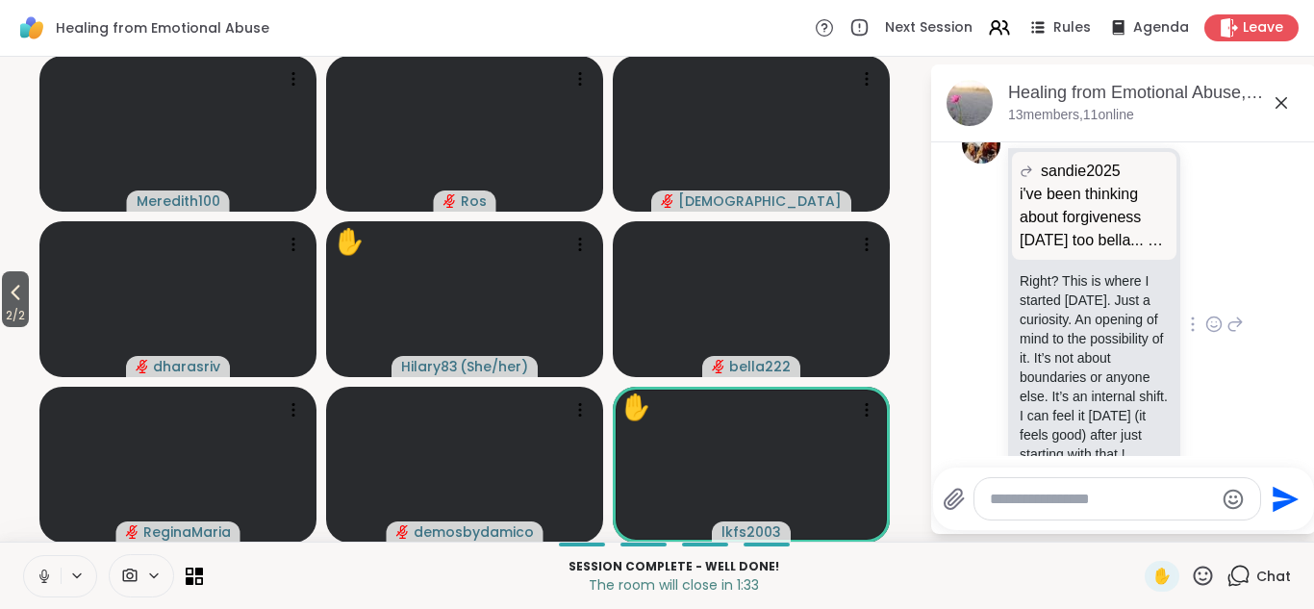
drag, startPoint x: 1236, startPoint y: 302, endPoint x: 1235, endPoint y: 197, distance: 104.9
click at [1235, 197] on div "bella222 sandie2025 i've been thinking about forgiveness today too bella... no …" at bounding box center [1126, 324] width 236 height 399
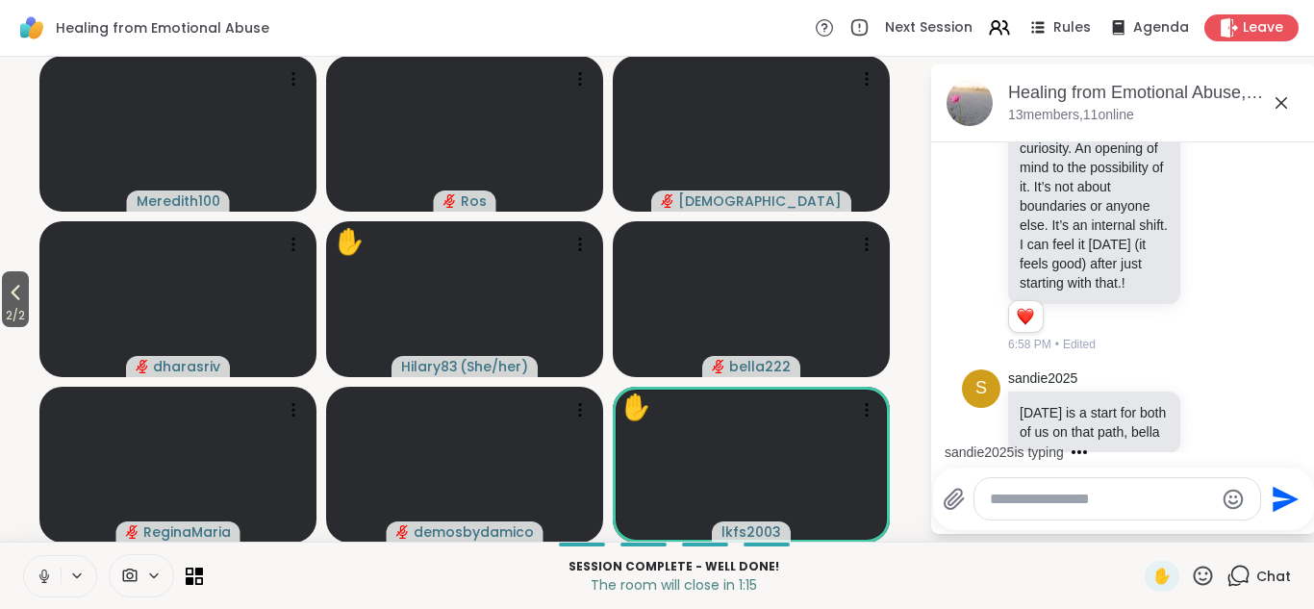
scroll to position [4138, 0]
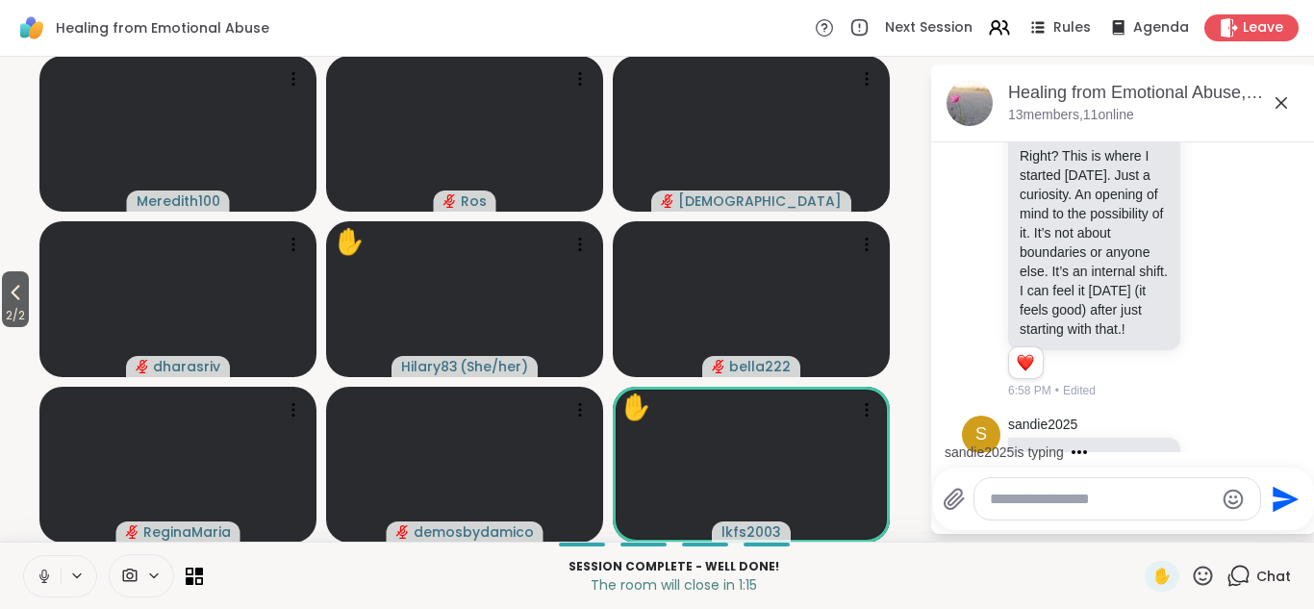
click at [1201, 574] on icon at bounding box center [1203, 576] width 24 height 24
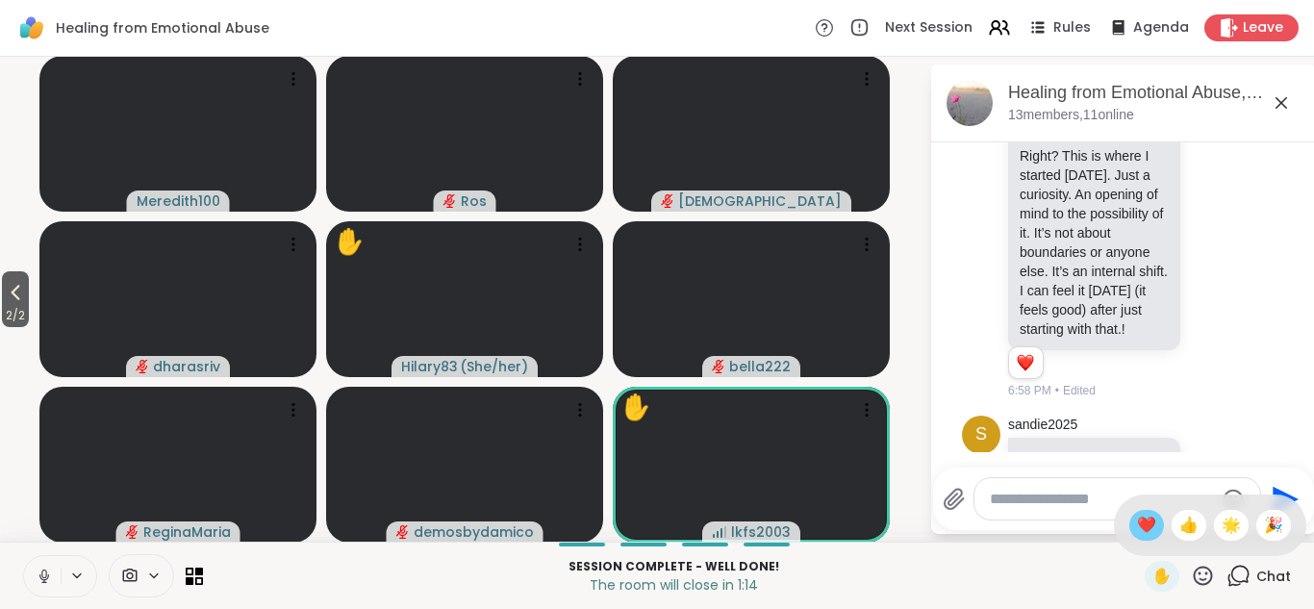
click at [1149, 527] on span "❤️" at bounding box center [1146, 525] width 19 height 23
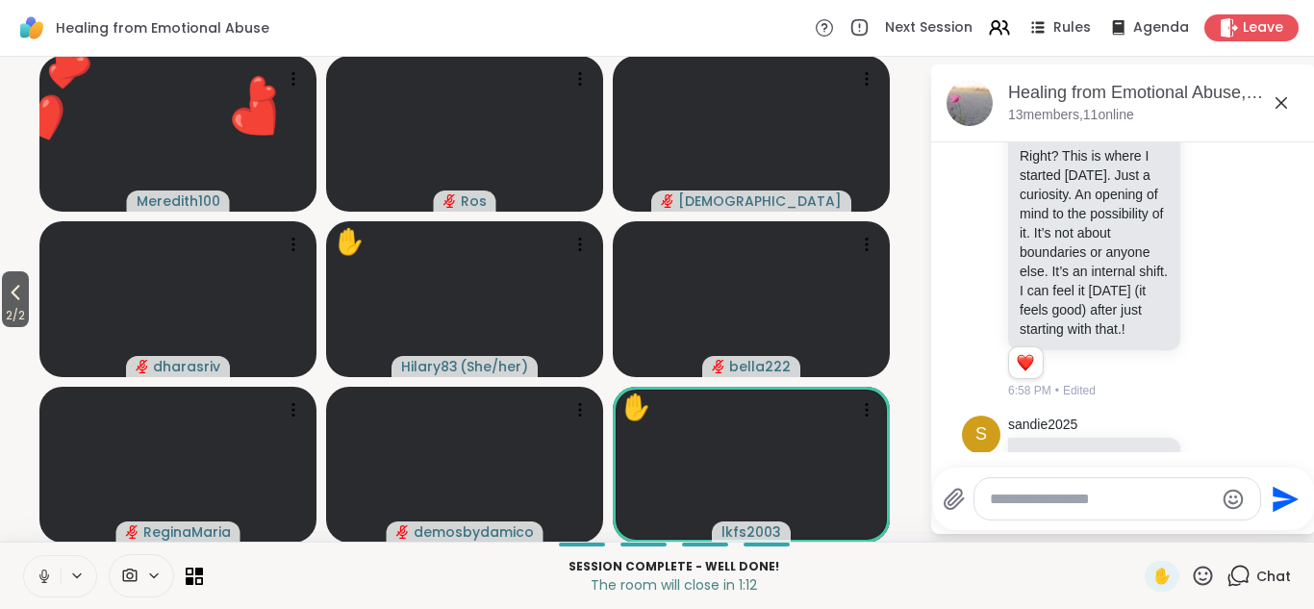
click at [1279, 101] on icon at bounding box center [1282, 103] width 12 height 12
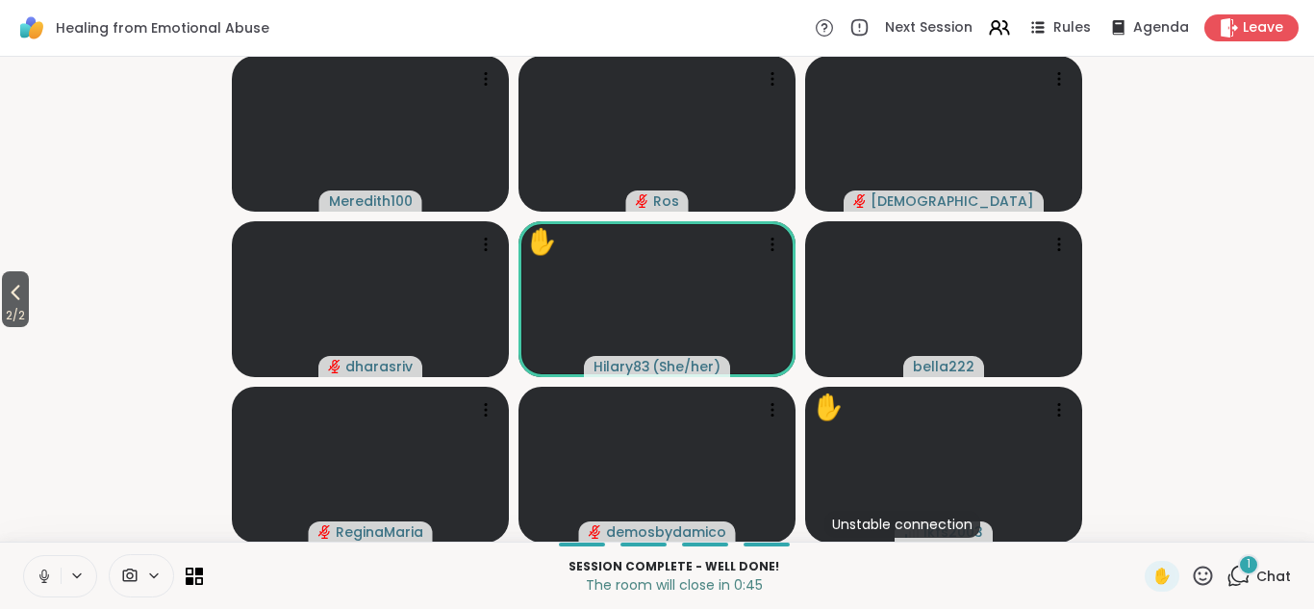
click at [1239, 571] on icon at bounding box center [1238, 576] width 24 height 24
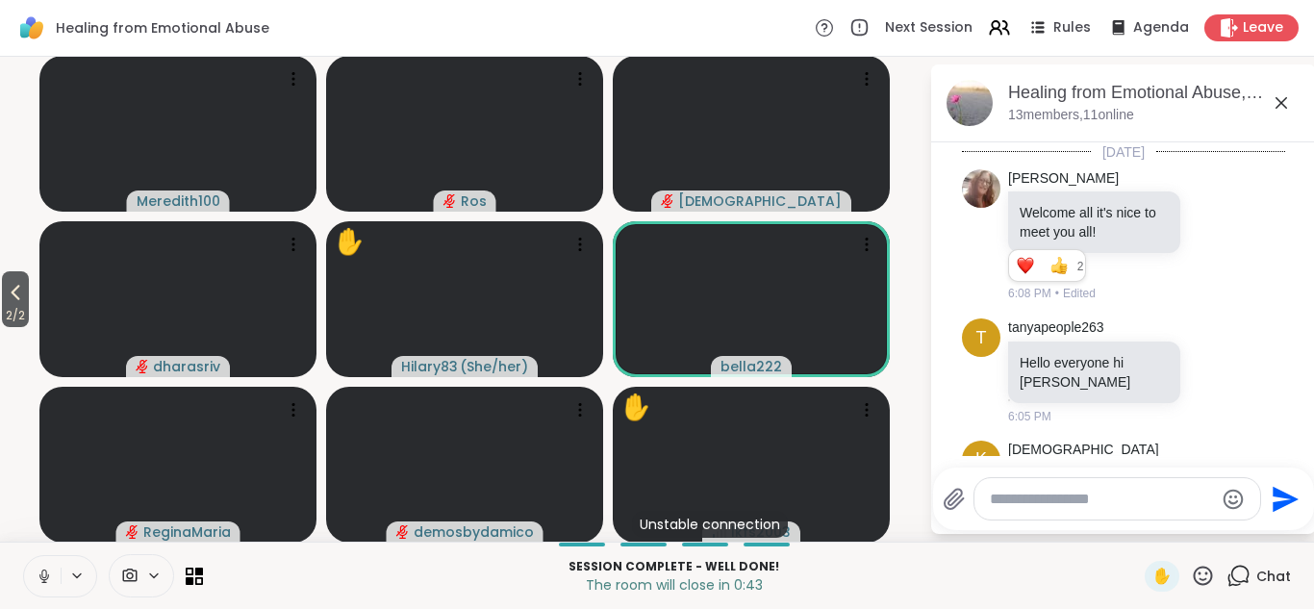
scroll to position [4307, 0]
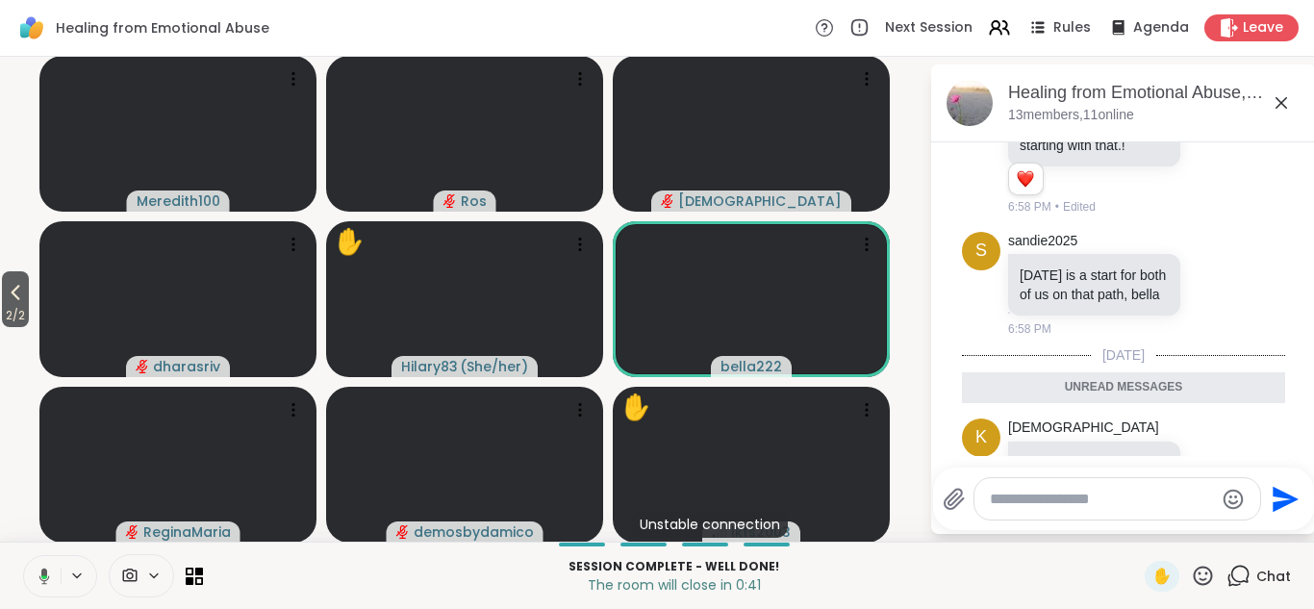
click at [1217, 470] on icon at bounding box center [1213, 479] width 17 height 19
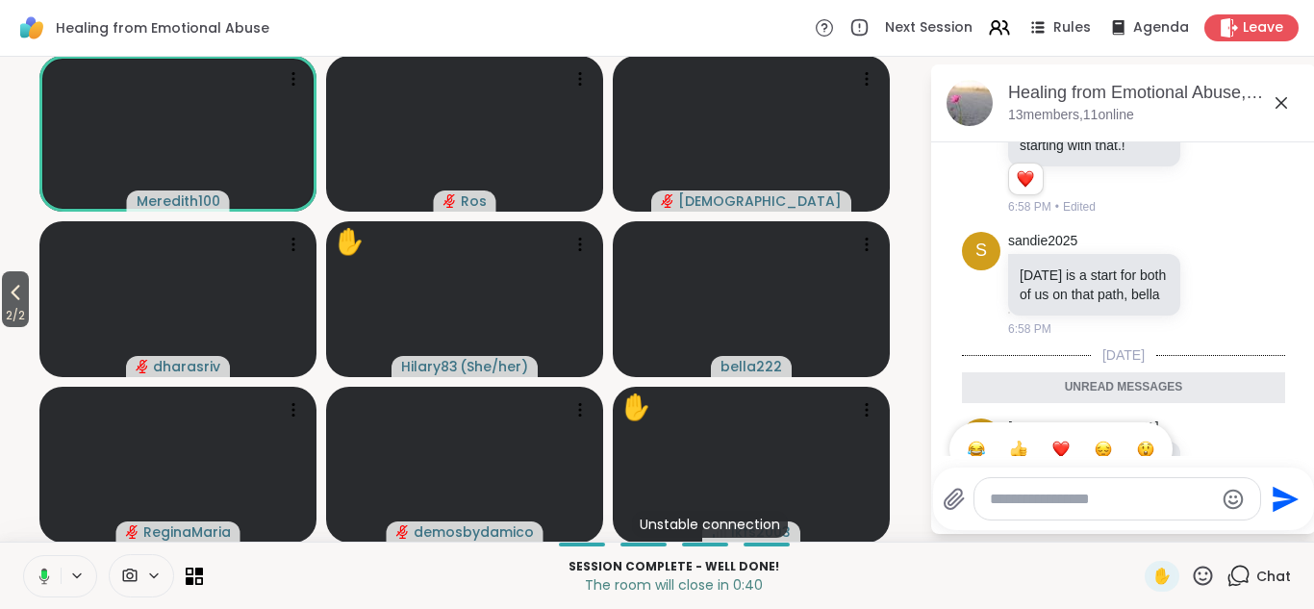
click at [1058, 441] on div "Select Reaction: Heart" at bounding box center [1060, 449] width 17 height 17
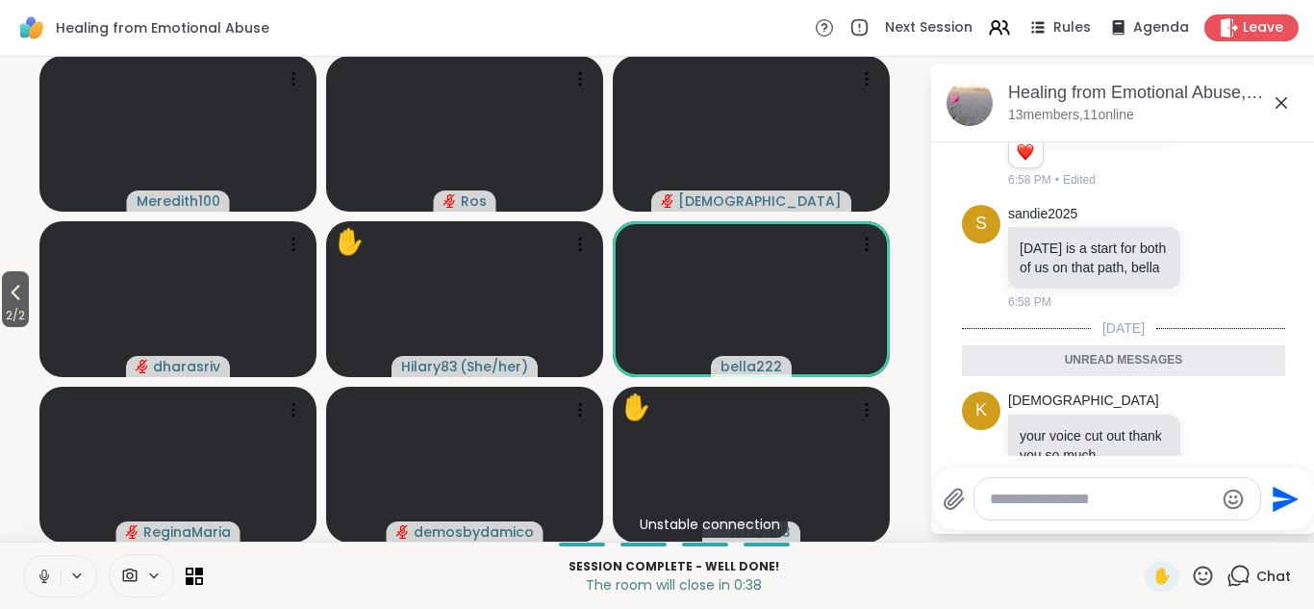
click at [1279, 101] on icon at bounding box center [1282, 103] width 12 height 12
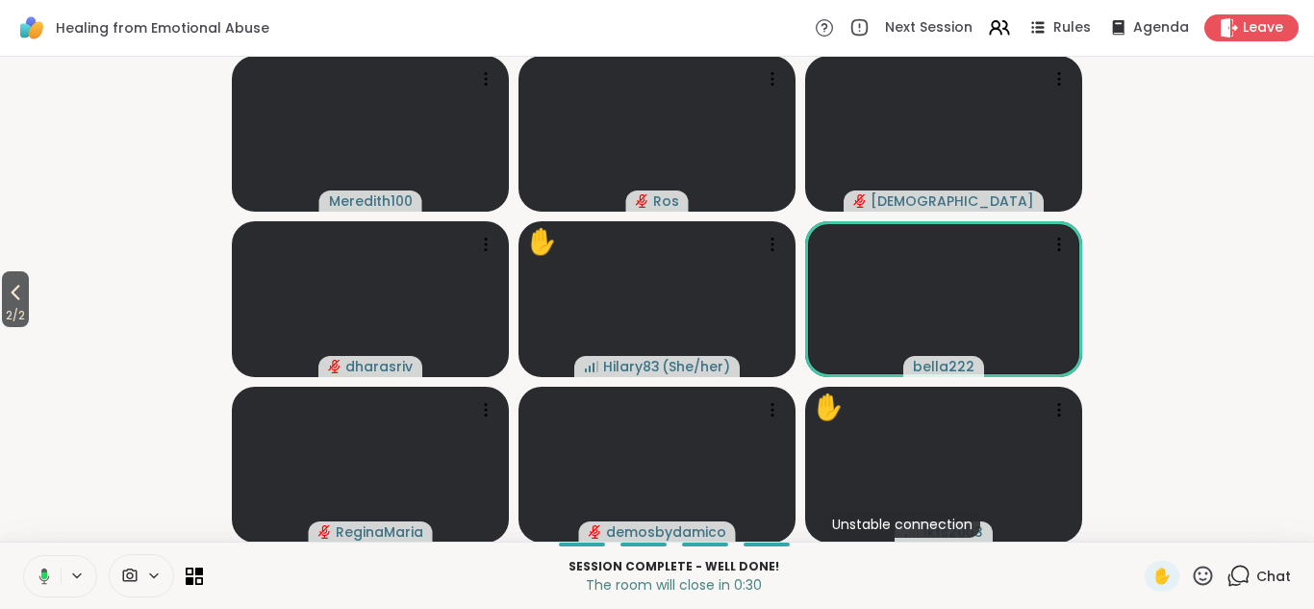
click at [1239, 571] on icon at bounding box center [1238, 576] width 24 height 24
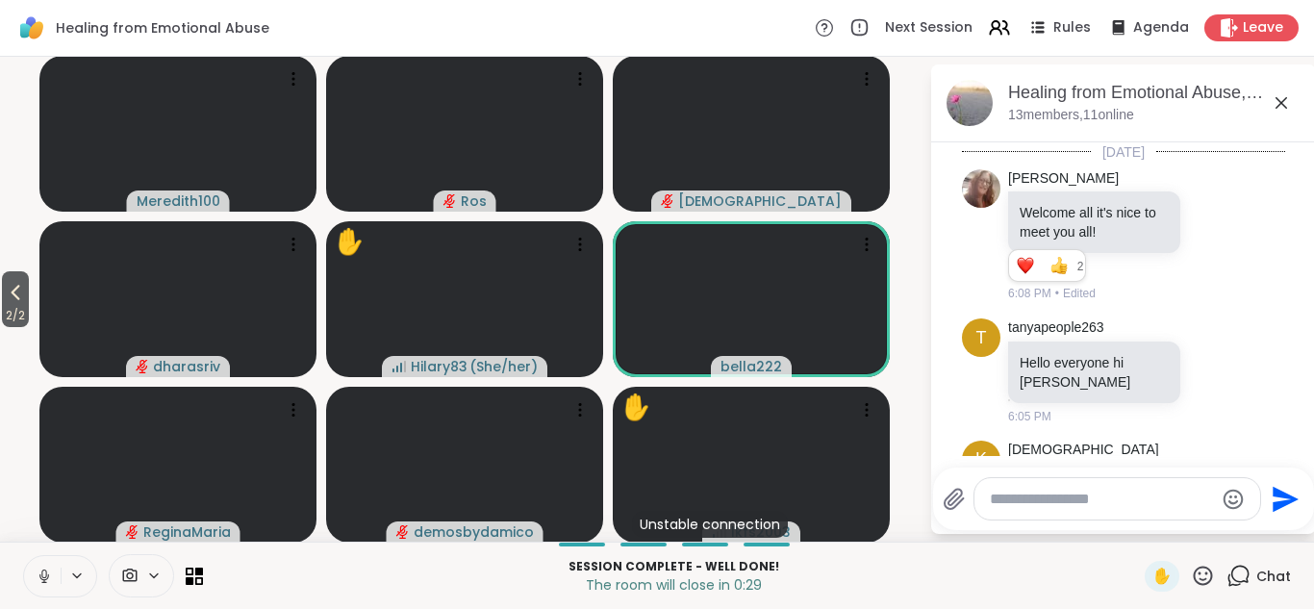
scroll to position [4269, 0]
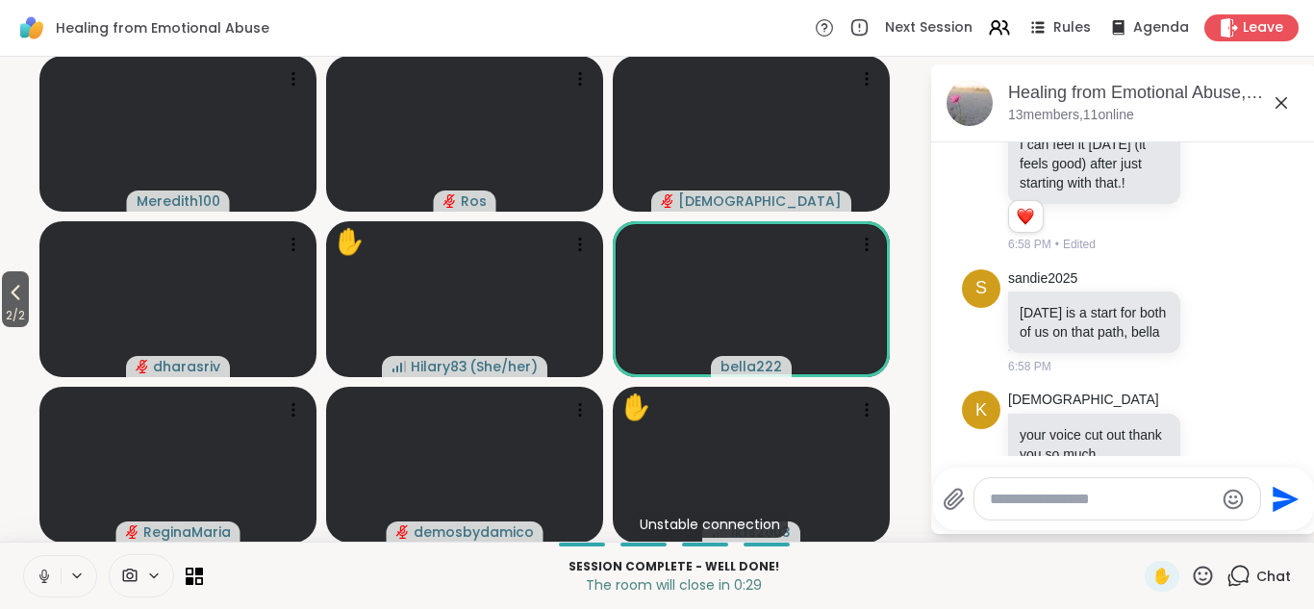
click at [1208, 572] on icon at bounding box center [1203, 575] width 19 height 19
click at [1237, 522] on span "🌟" at bounding box center [1231, 525] width 19 height 23
click at [1280, 104] on icon at bounding box center [1282, 103] width 12 height 12
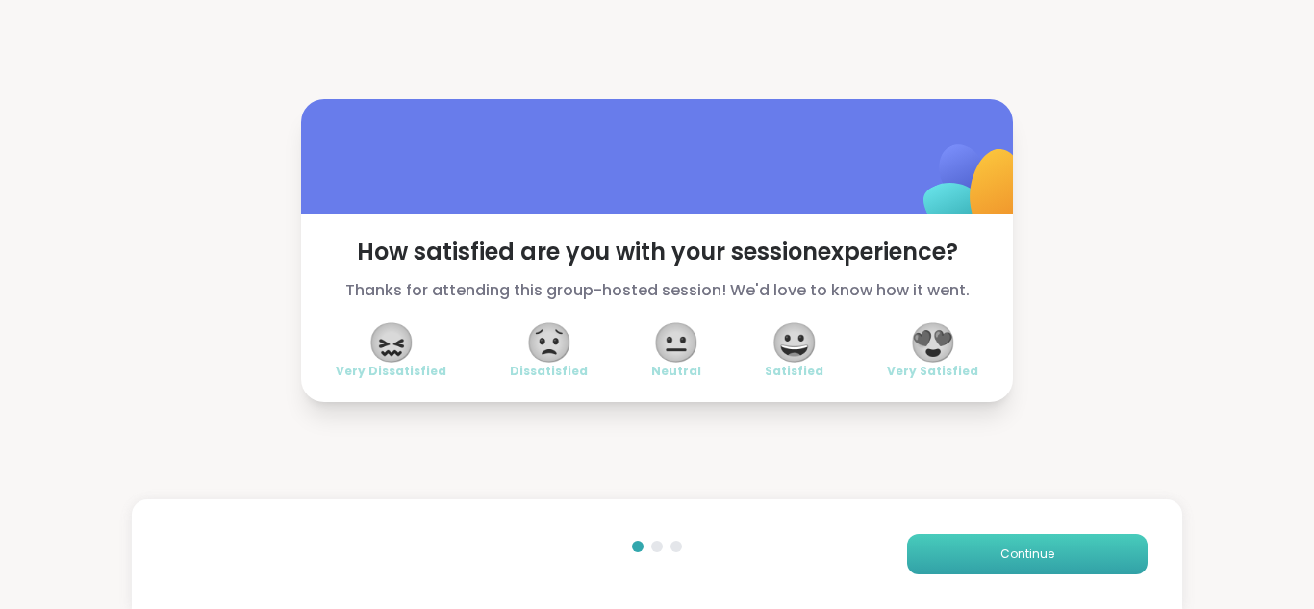
click at [1100, 554] on button "Continue" at bounding box center [1027, 554] width 240 height 40
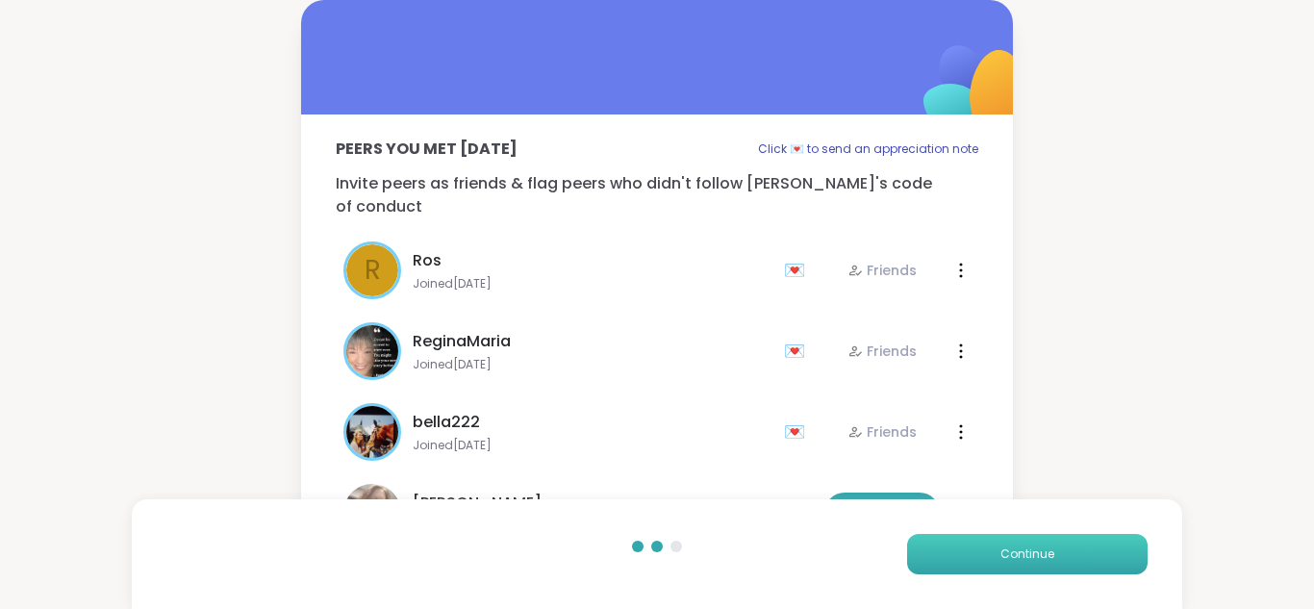
click at [1100, 554] on button "Continue" at bounding box center [1027, 554] width 240 height 40
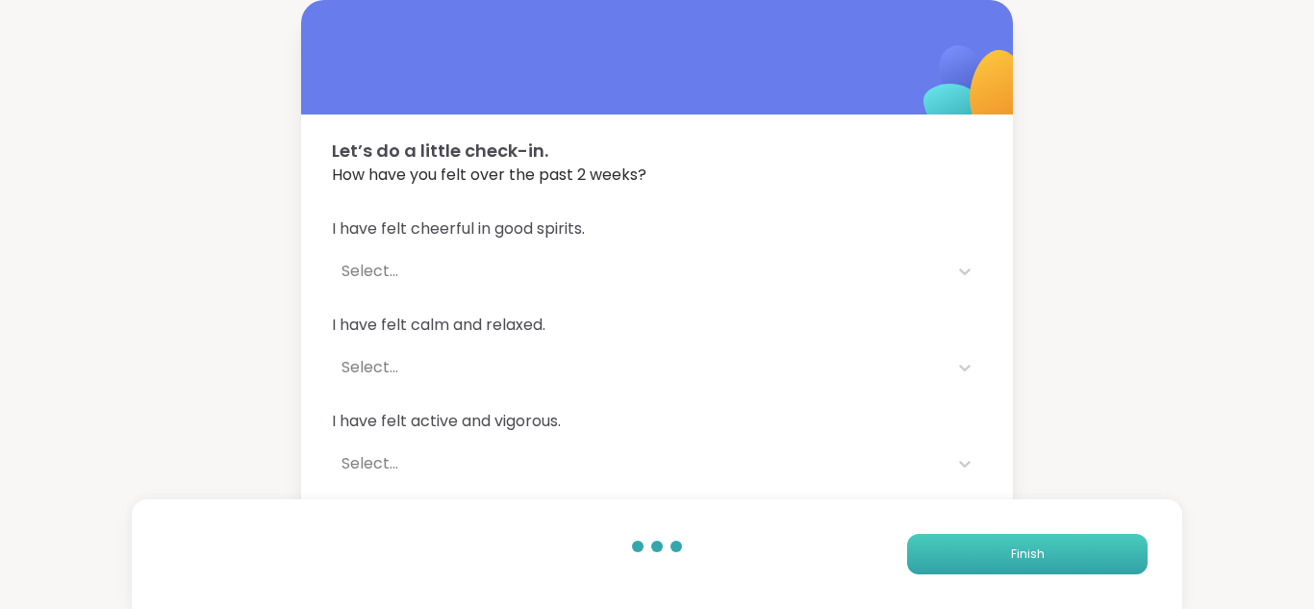
click at [1100, 554] on button "Finish" at bounding box center [1027, 554] width 240 height 40
